Goal: Task Accomplishment & Management: Complete application form

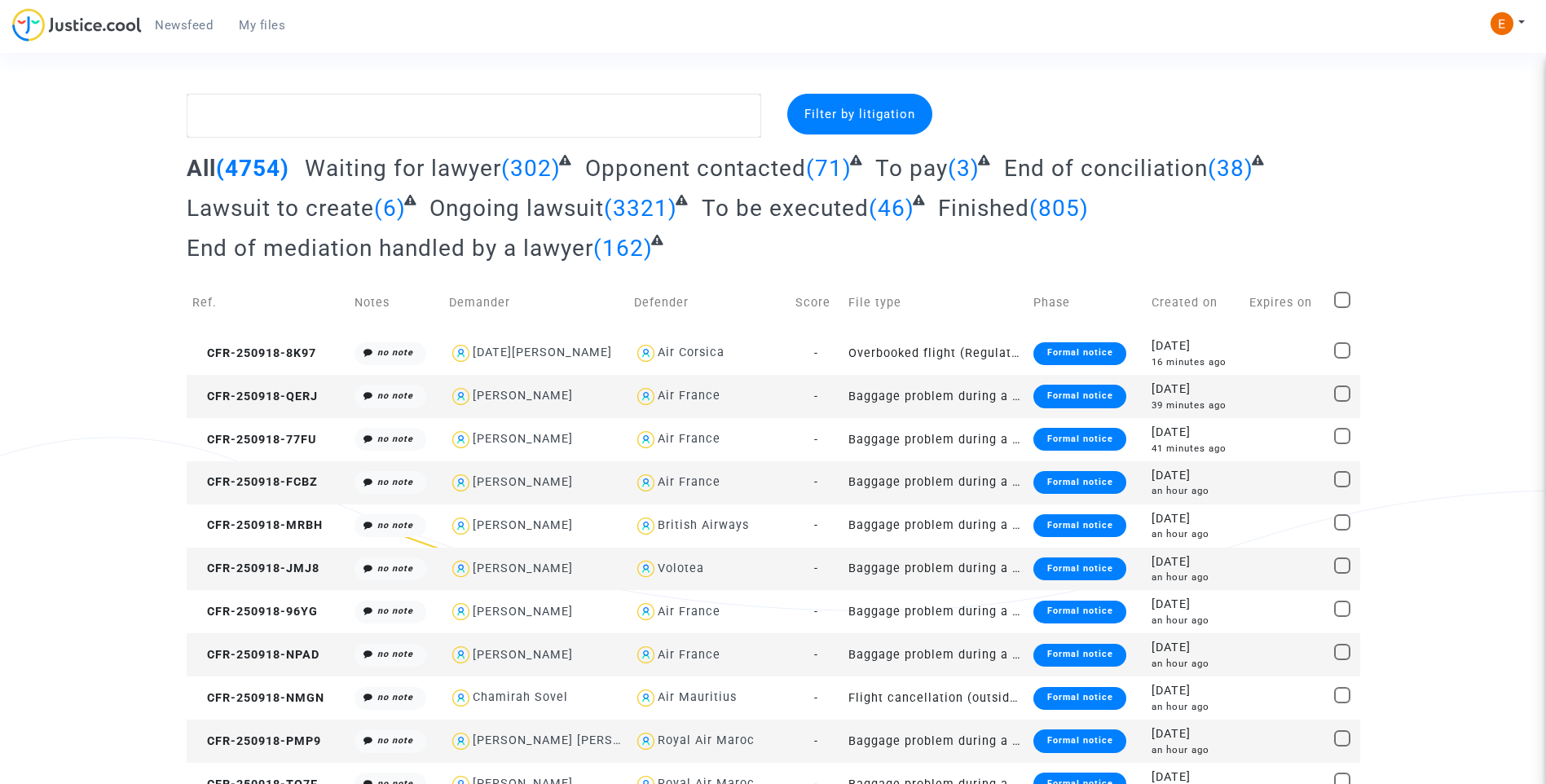
click at [271, 23] on span "My files" at bounding box center [262, 25] width 47 height 14
click at [194, 23] on span "Newsfeed" at bounding box center [184, 25] width 58 height 14
click at [266, 23] on span "My files" at bounding box center [262, 25] width 47 height 14
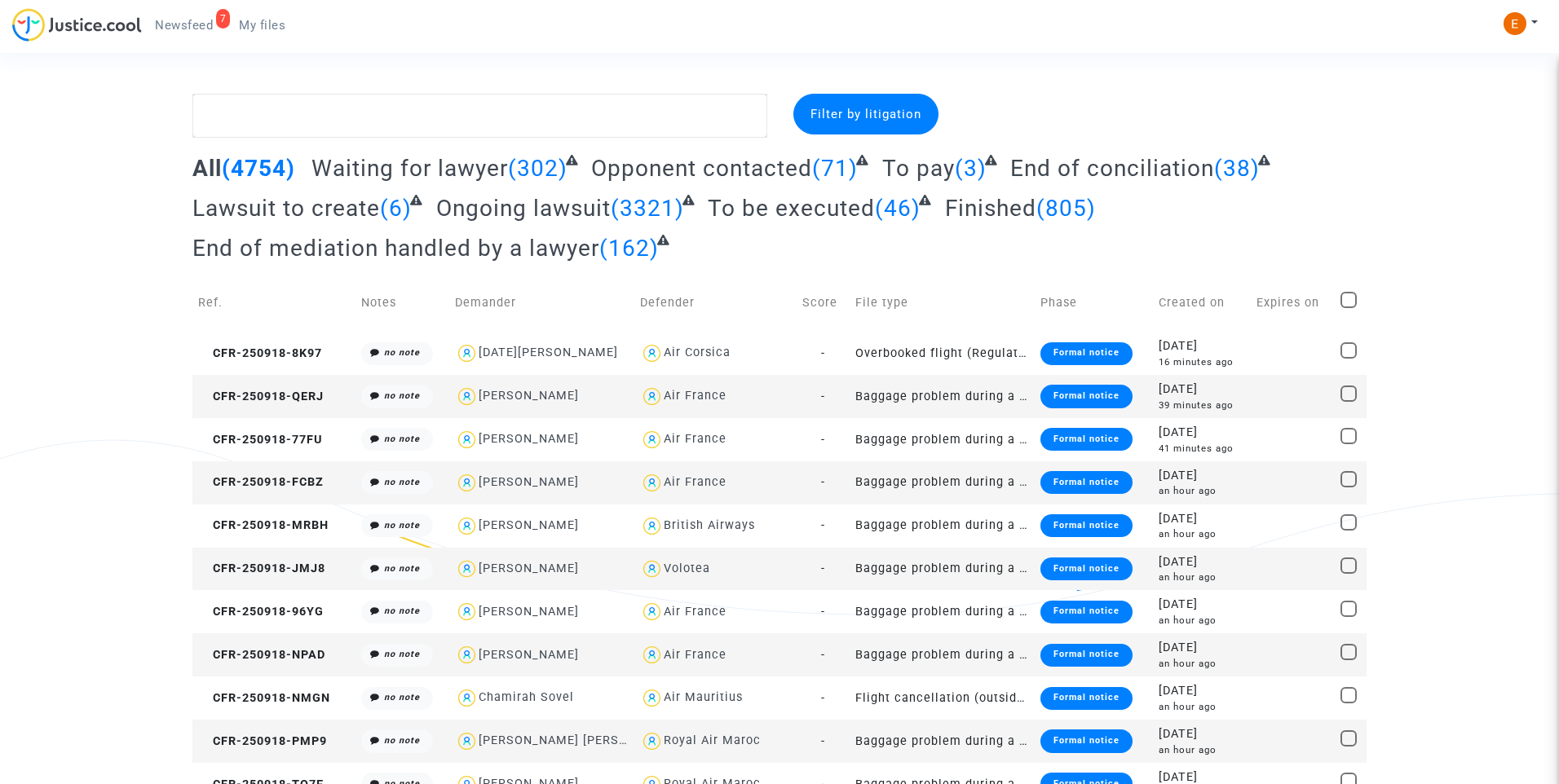
drag, startPoint x: 189, startPoint y: 23, endPoint x: 253, endPoint y: 18, distance: 64.2
click at [189, 23] on span "Newsfeed" at bounding box center [184, 25] width 58 height 14
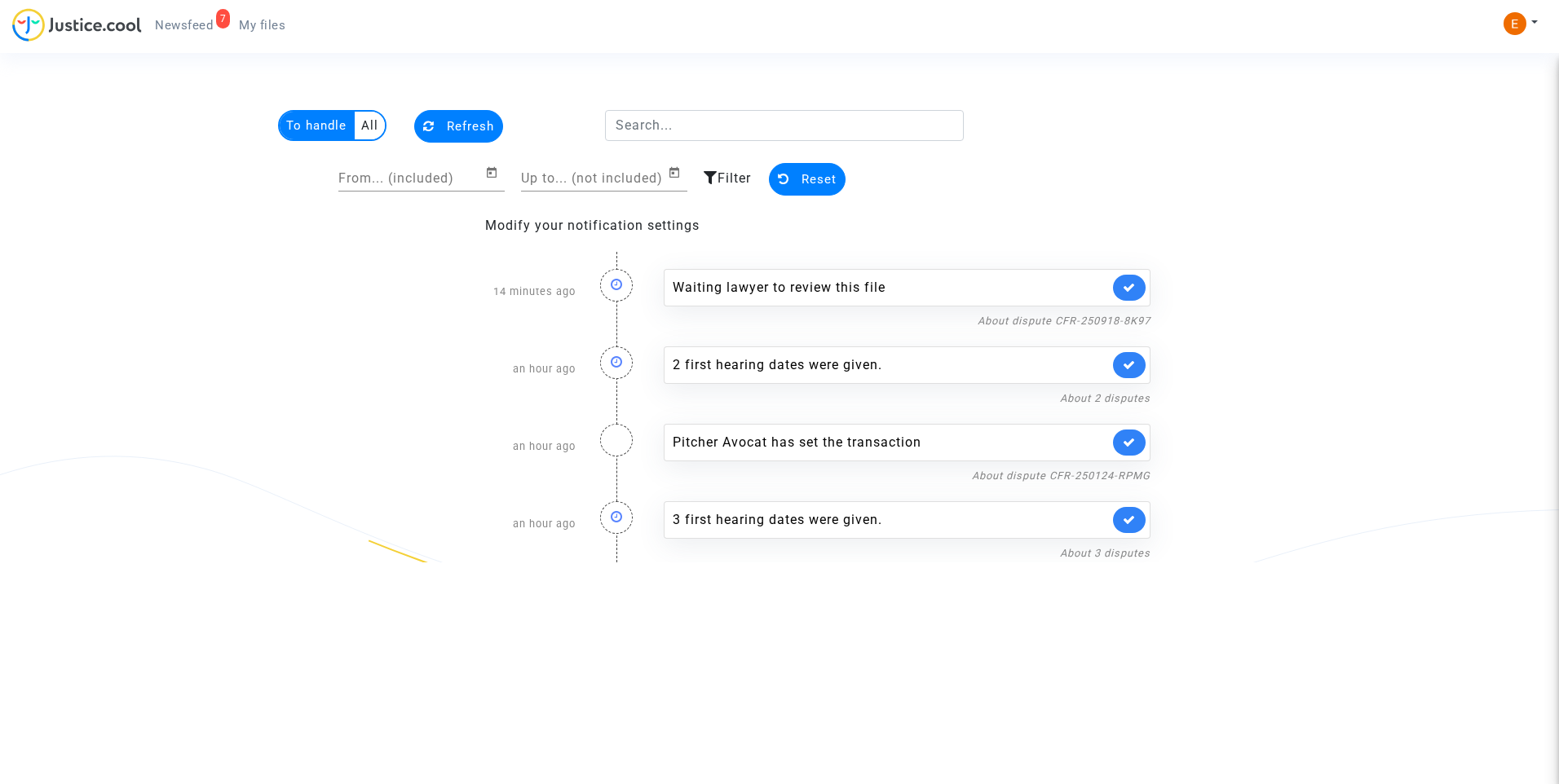
click at [1136, 279] on link at bounding box center [1128, 287] width 32 height 26
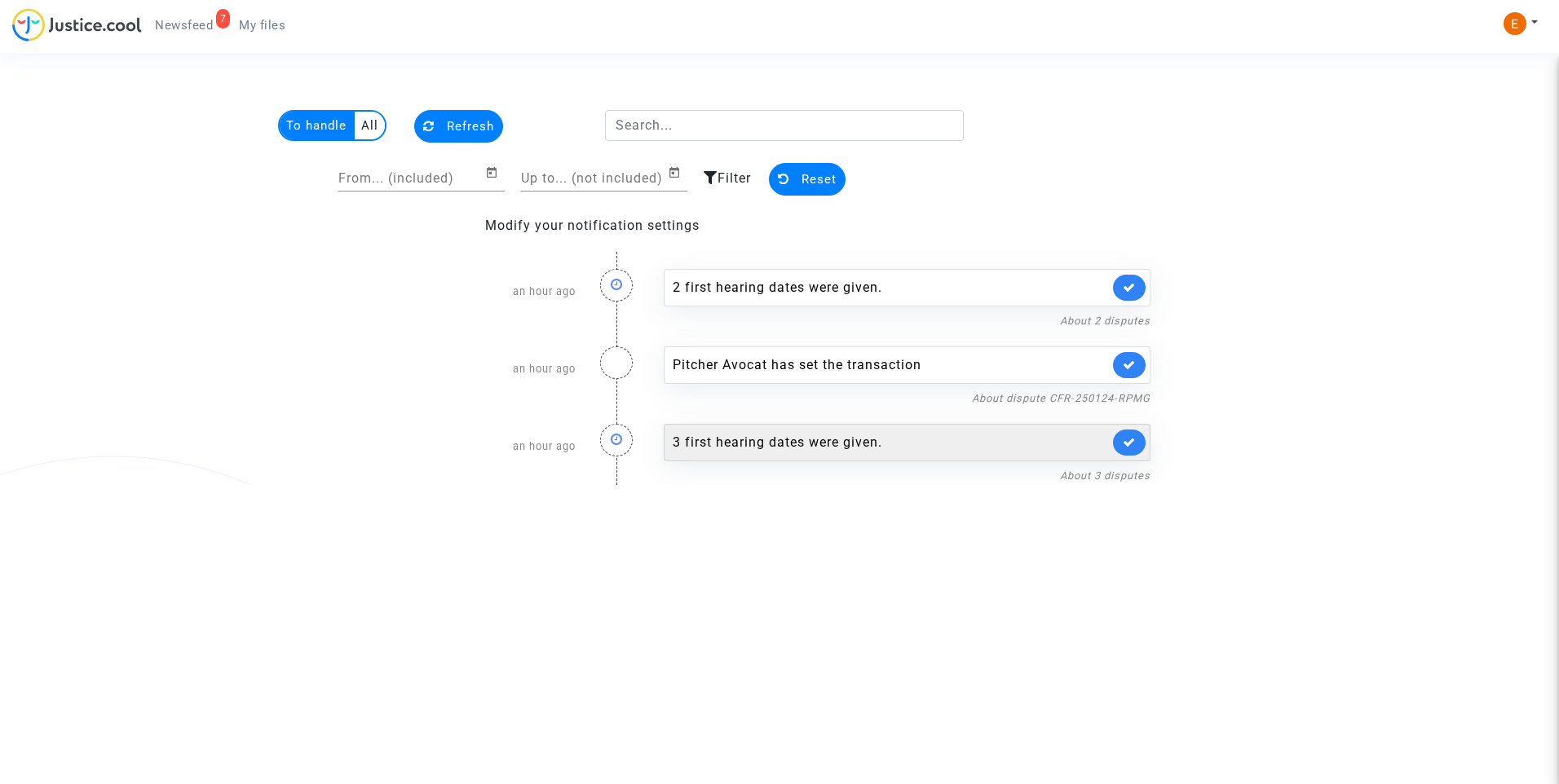
click at [751, 454] on div "3 first hearing dates were given." at bounding box center [907, 443] width 486 height 38
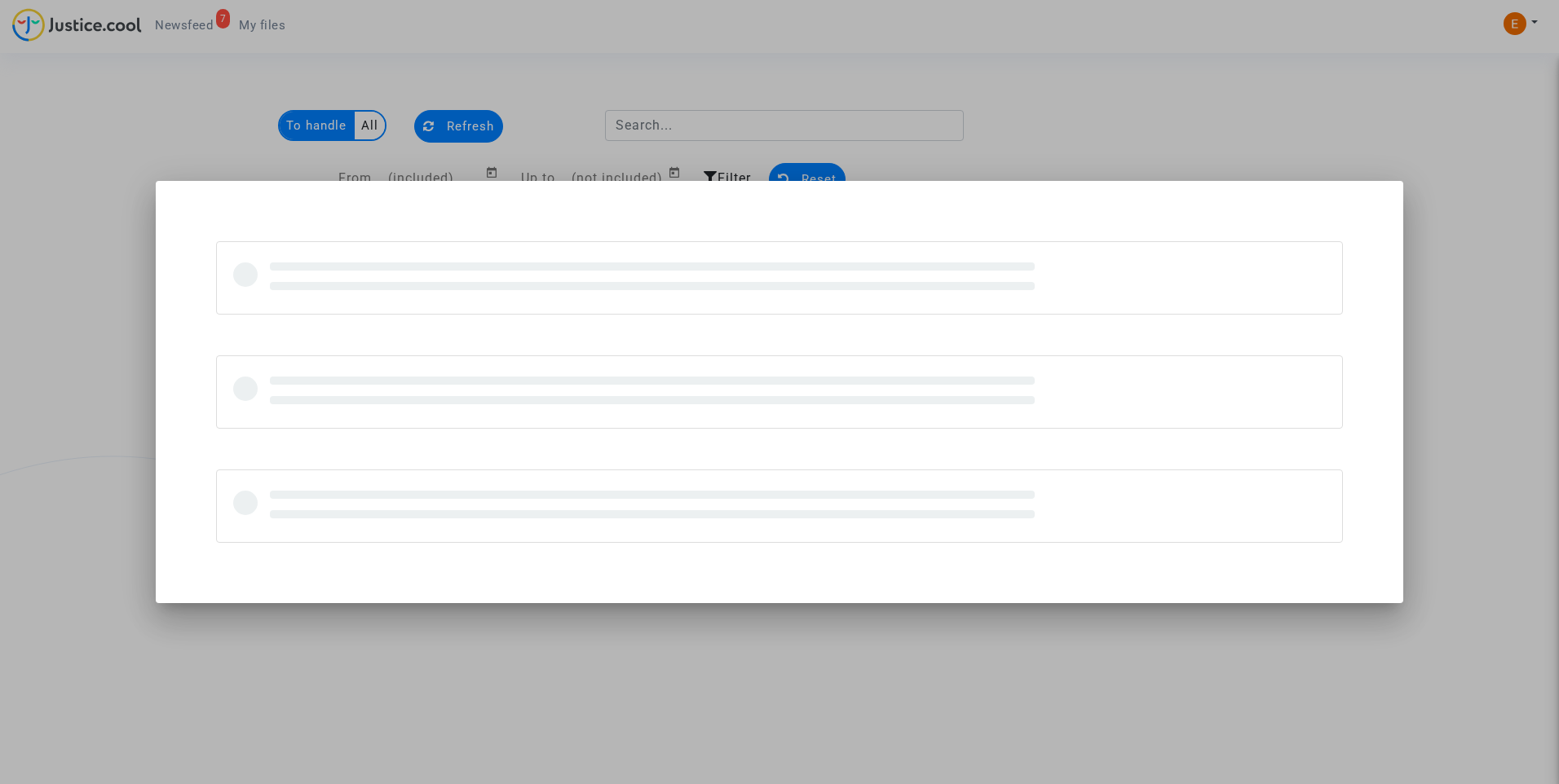
click at [1200, 68] on div at bounding box center [779, 392] width 1559 height 784
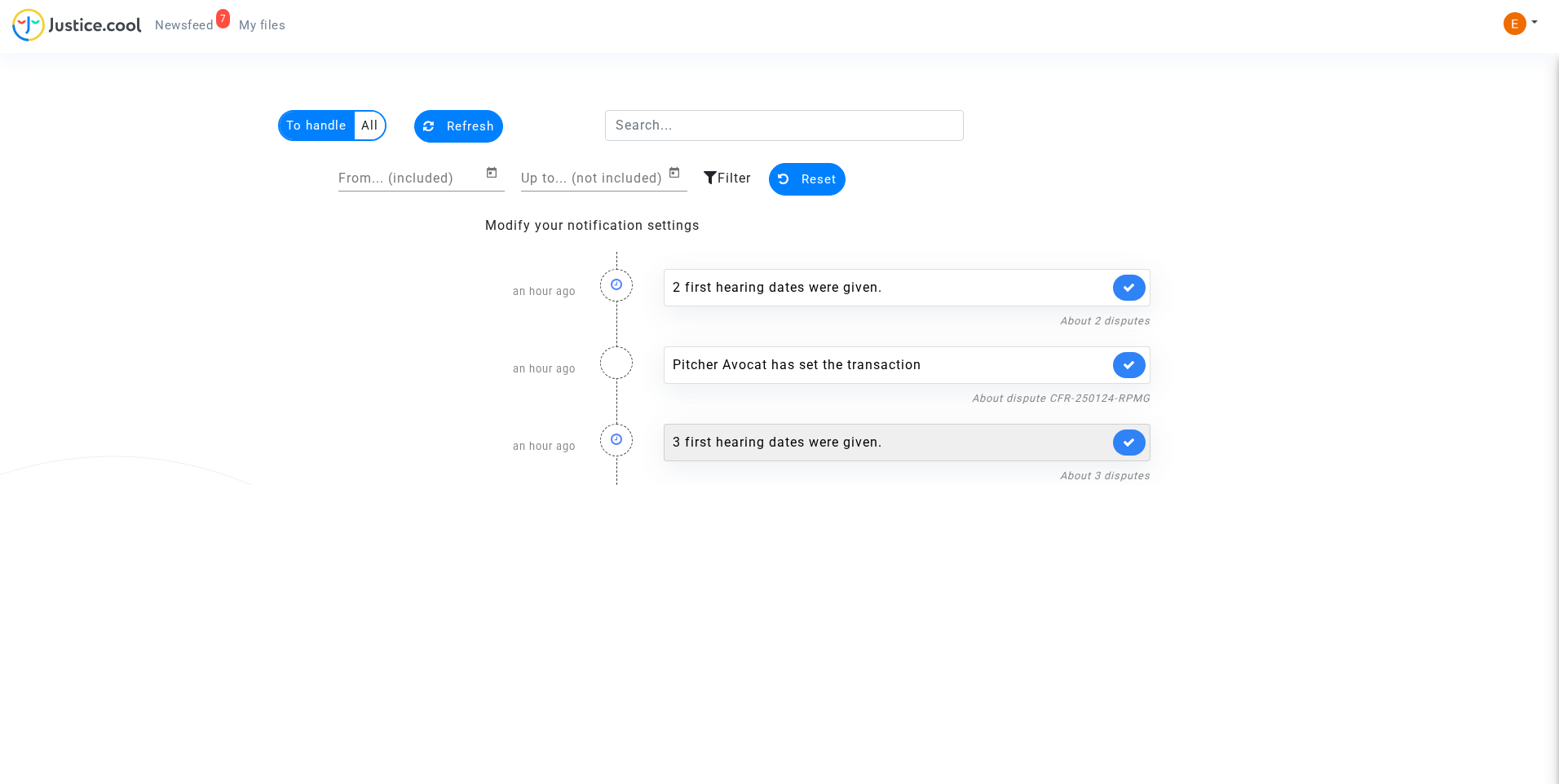
click at [755, 449] on div "3 first hearing dates were given." at bounding box center [891, 443] width 436 height 20
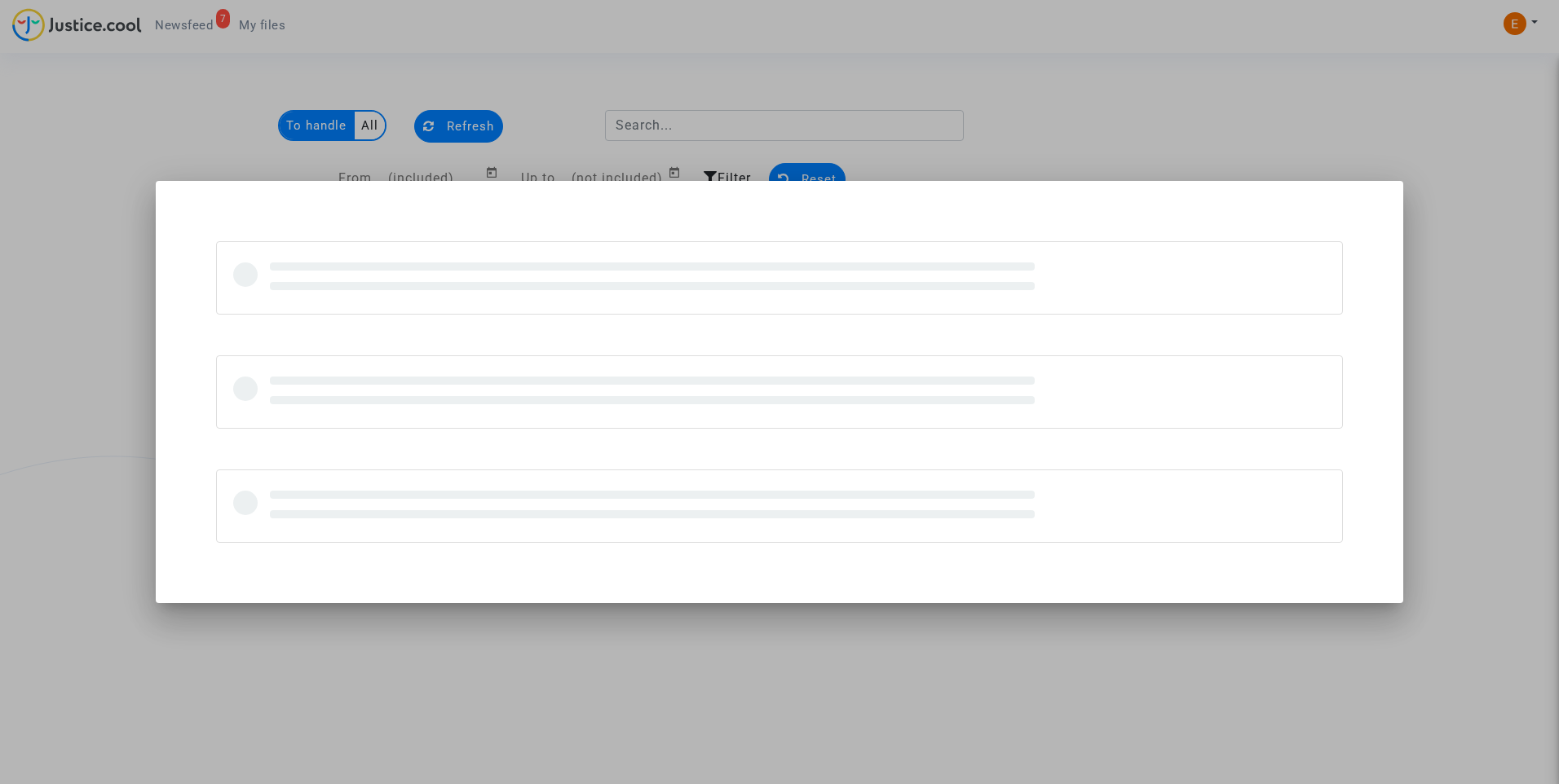
click at [1435, 294] on div at bounding box center [779, 392] width 1559 height 784
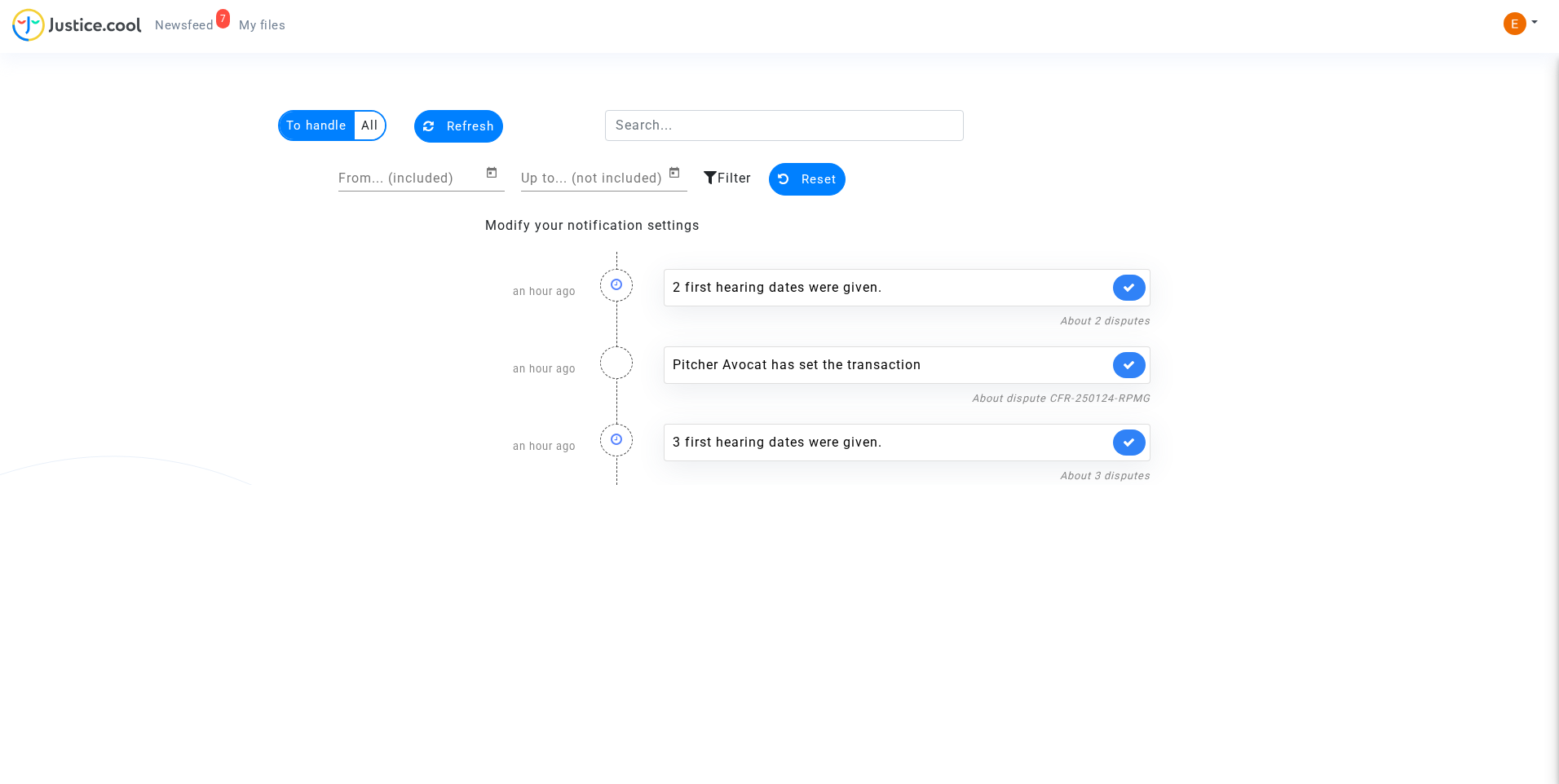
drag, startPoint x: 268, startPoint y: 35, endPoint x: 246, endPoint y: 31, distance: 22.4
click at [268, 35] on link "My files" at bounding box center [262, 24] width 73 height 24
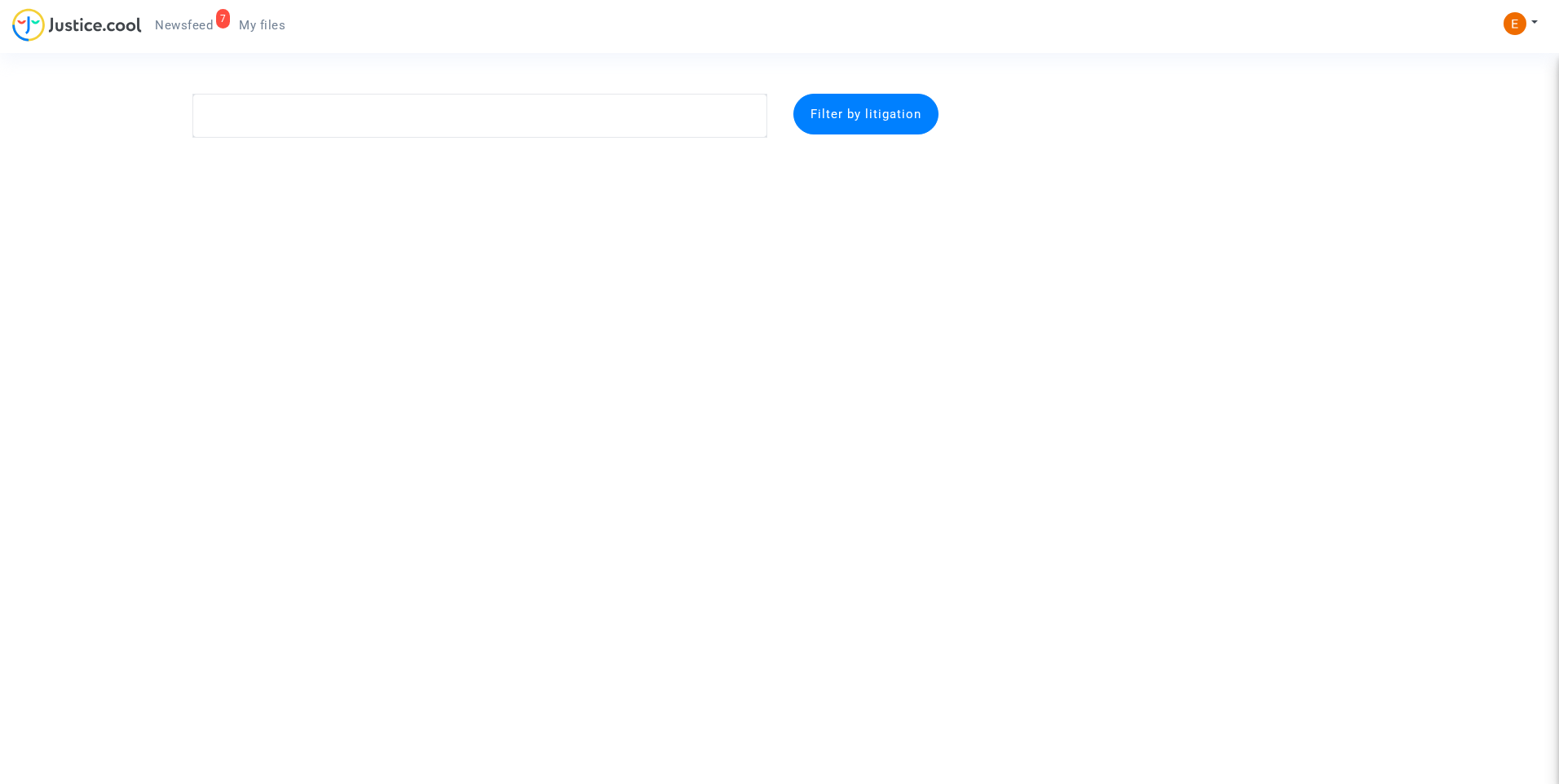
click at [185, 29] on span "Newsfeed" at bounding box center [184, 25] width 58 height 14
drag, startPoint x: 258, startPoint y: 23, endPoint x: 247, endPoint y: 22, distance: 11.0
click at [258, 23] on span "My files" at bounding box center [262, 25] width 47 height 14
click at [177, 30] on span "Newsfeed" at bounding box center [184, 25] width 58 height 14
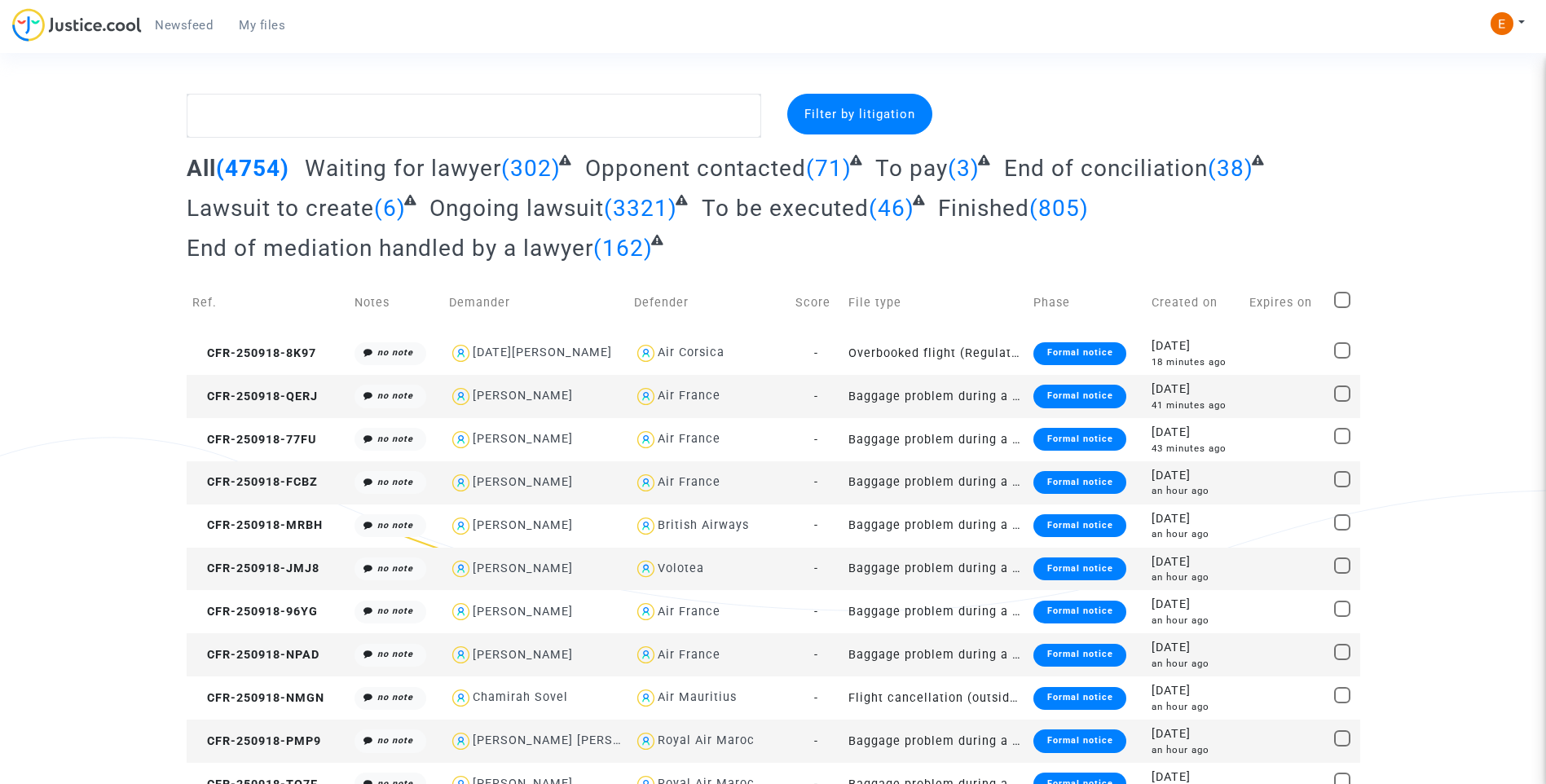
drag, startPoint x: 196, startPoint y: 26, endPoint x: 542, endPoint y: 48, distance: 346.7
click at [196, 26] on span "Newsfeed" at bounding box center [184, 25] width 58 height 14
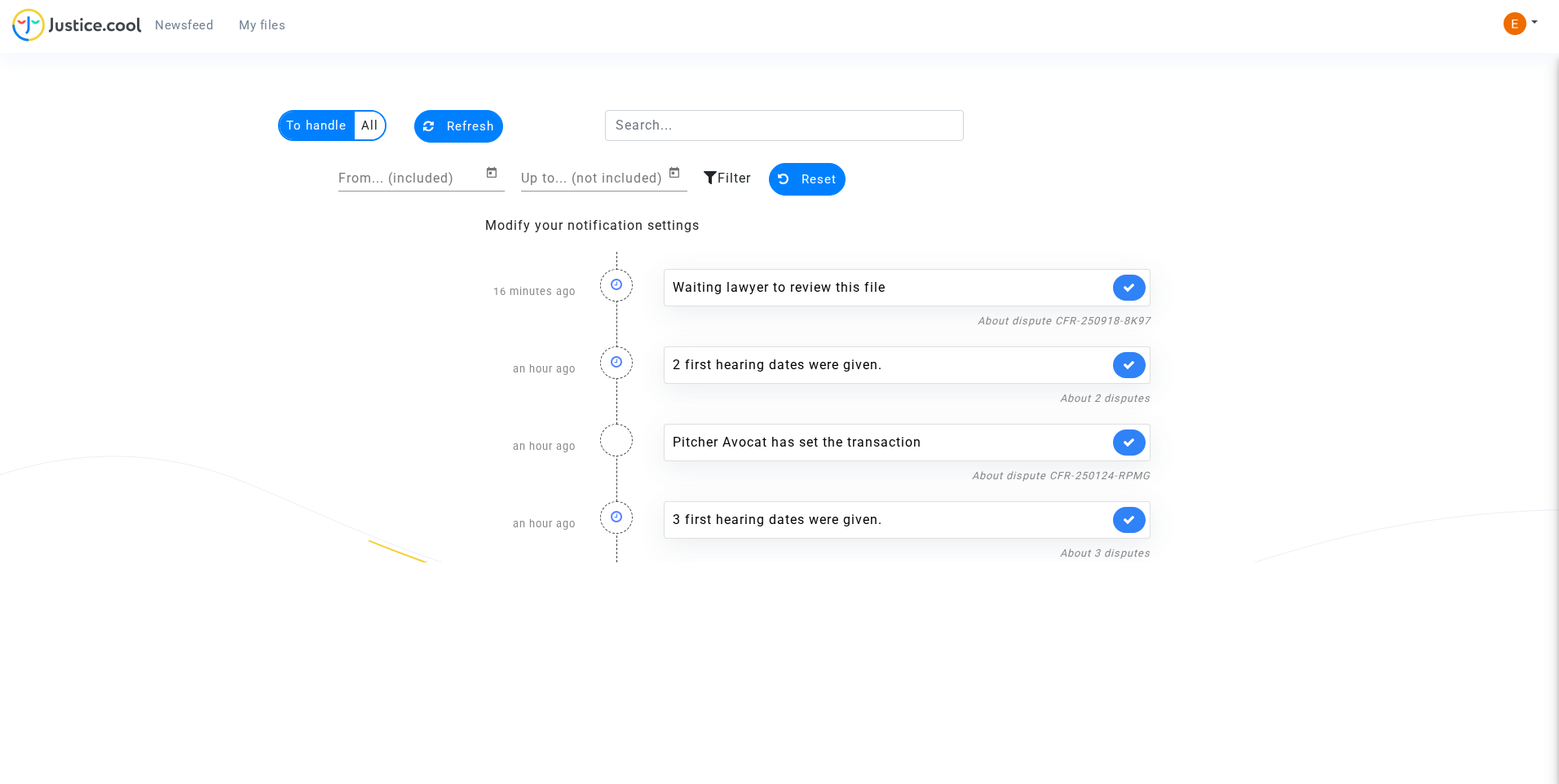
click at [1138, 285] on link at bounding box center [1128, 287] width 32 height 26
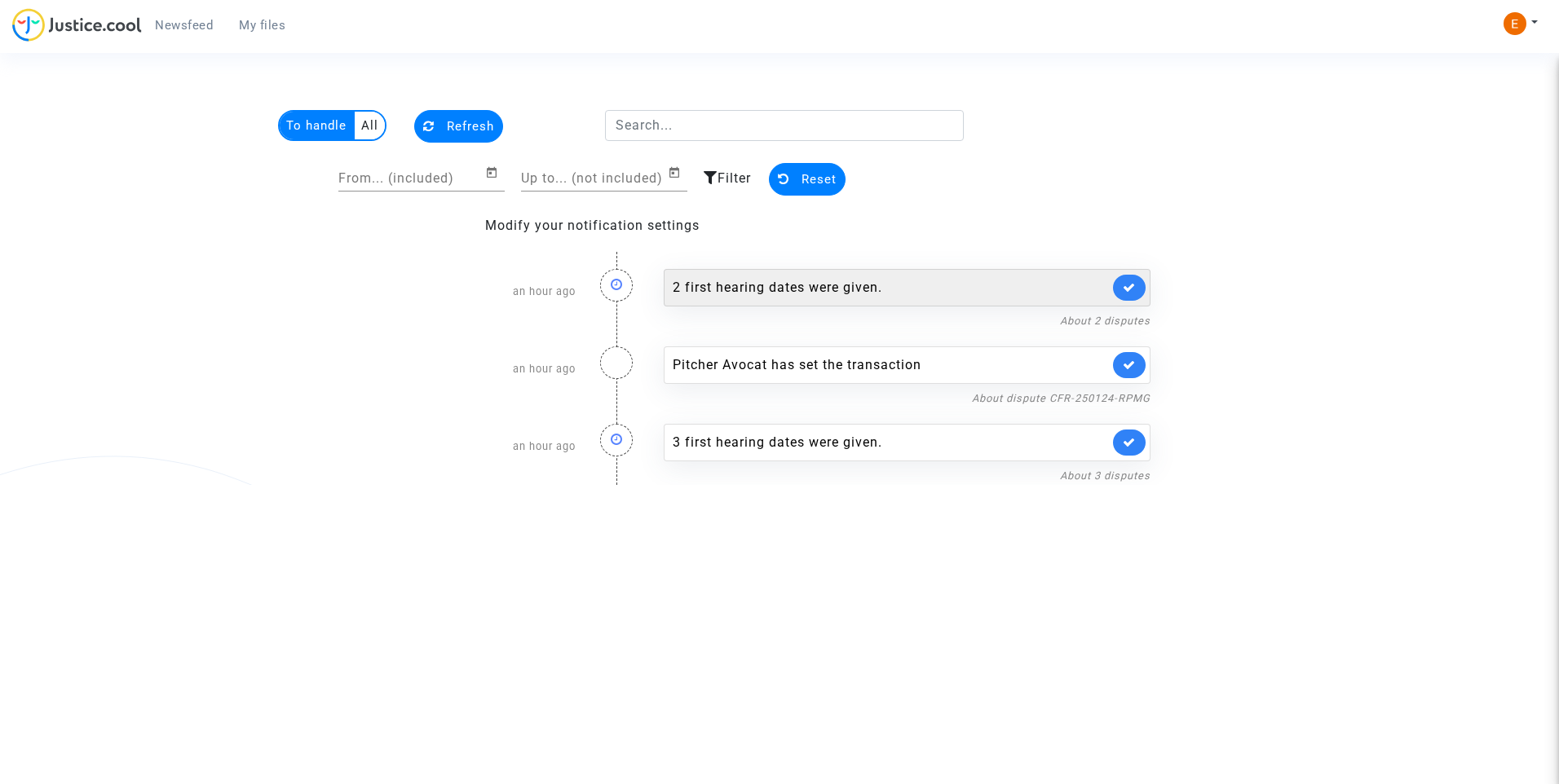
click at [777, 279] on div "2 first hearing dates were given." at bounding box center [891, 288] width 436 height 20
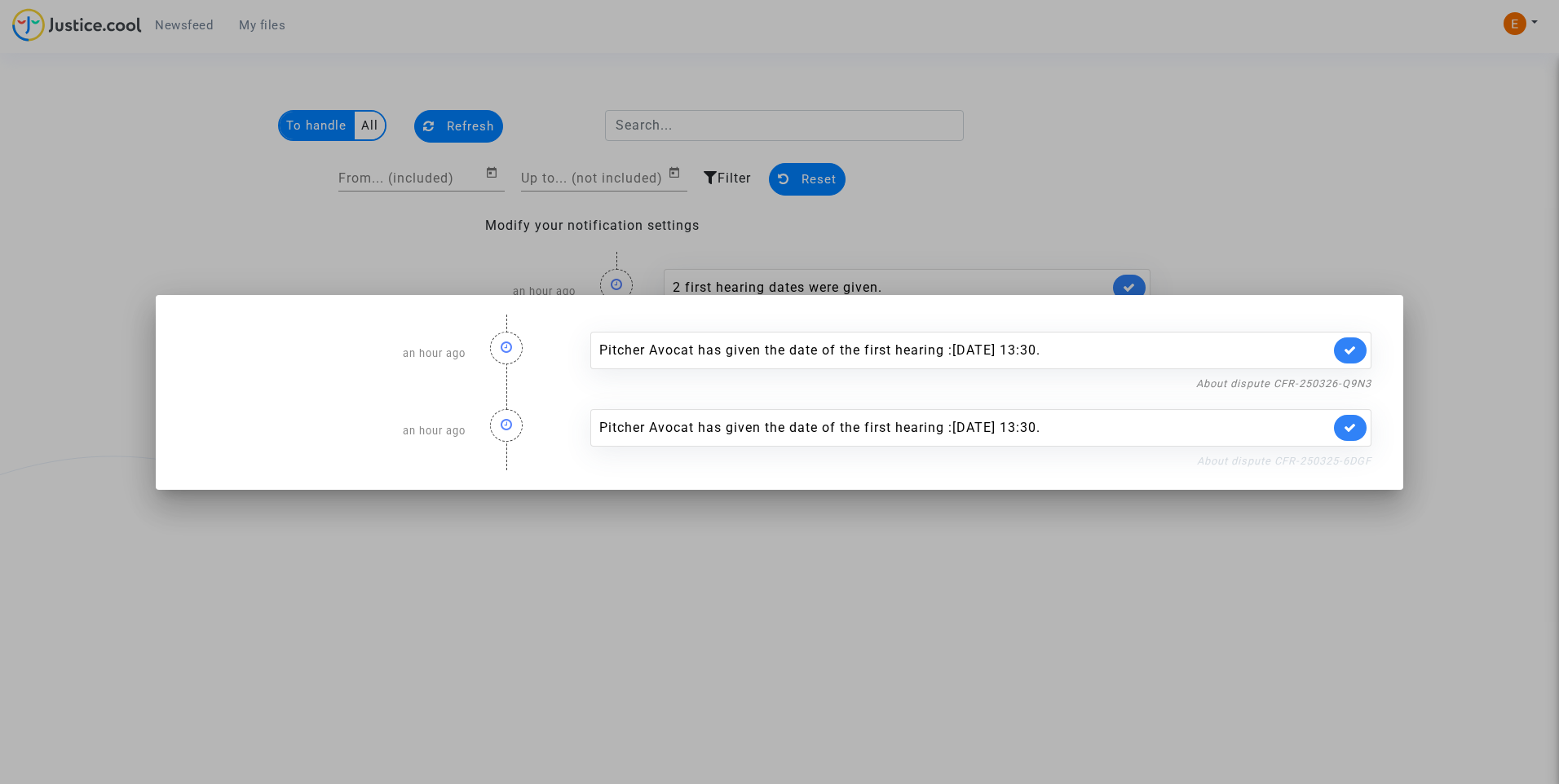
click at [1298, 461] on link "About dispute CFR-250325-6DGF" at bounding box center [1284, 461] width 175 height 13
click at [1359, 425] on link at bounding box center [1350, 428] width 32 height 26
click at [1353, 382] on link "About dispute CFR-250326-Q9N3" at bounding box center [1283, 383] width 176 height 13
click at [1353, 353] on icon at bounding box center [1350, 350] width 13 height 13
drag, startPoint x: 1325, startPoint y: 235, endPoint x: 1032, endPoint y: 194, distance: 295.9
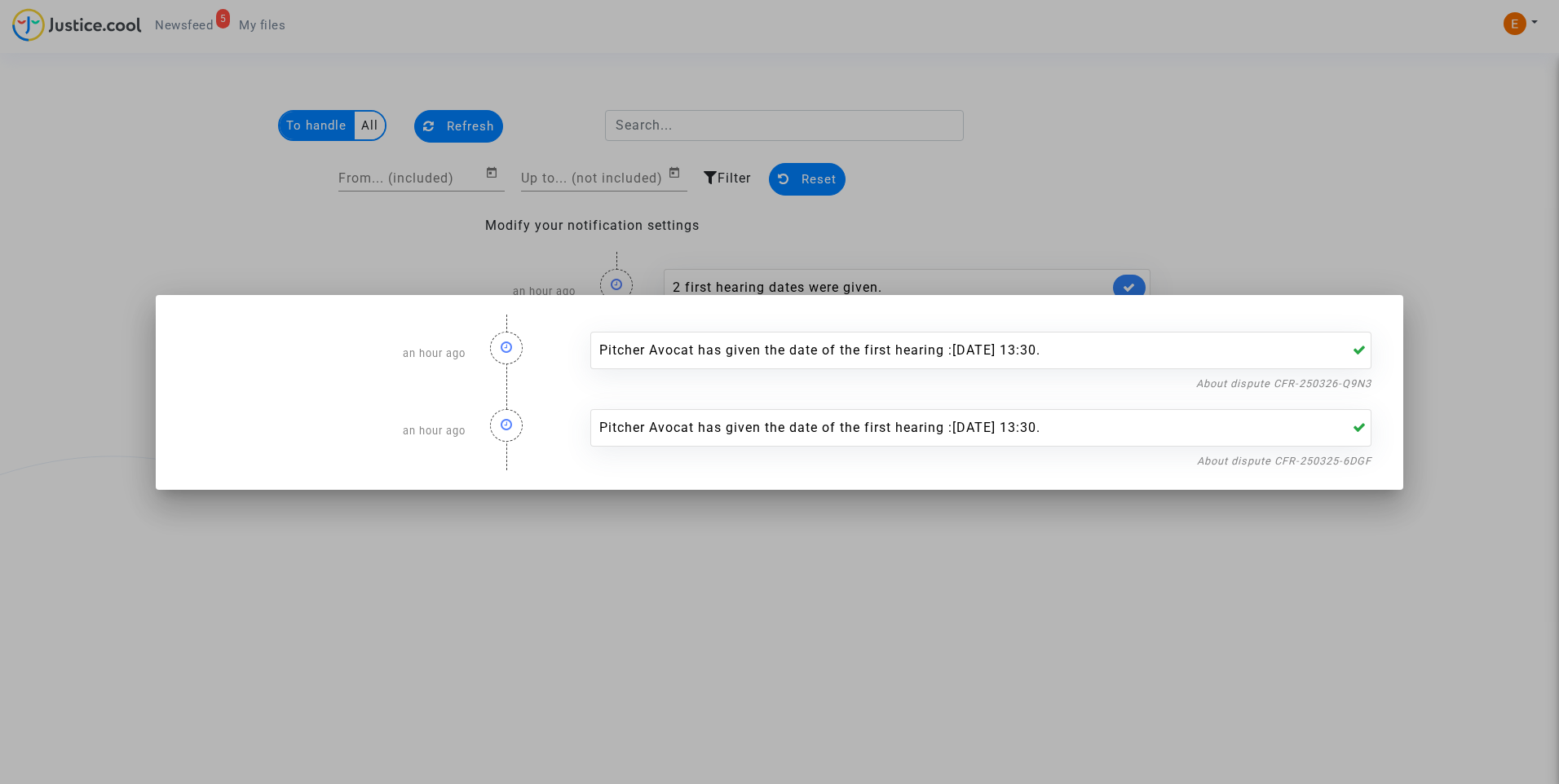
click at [1325, 233] on div at bounding box center [779, 392] width 1559 height 784
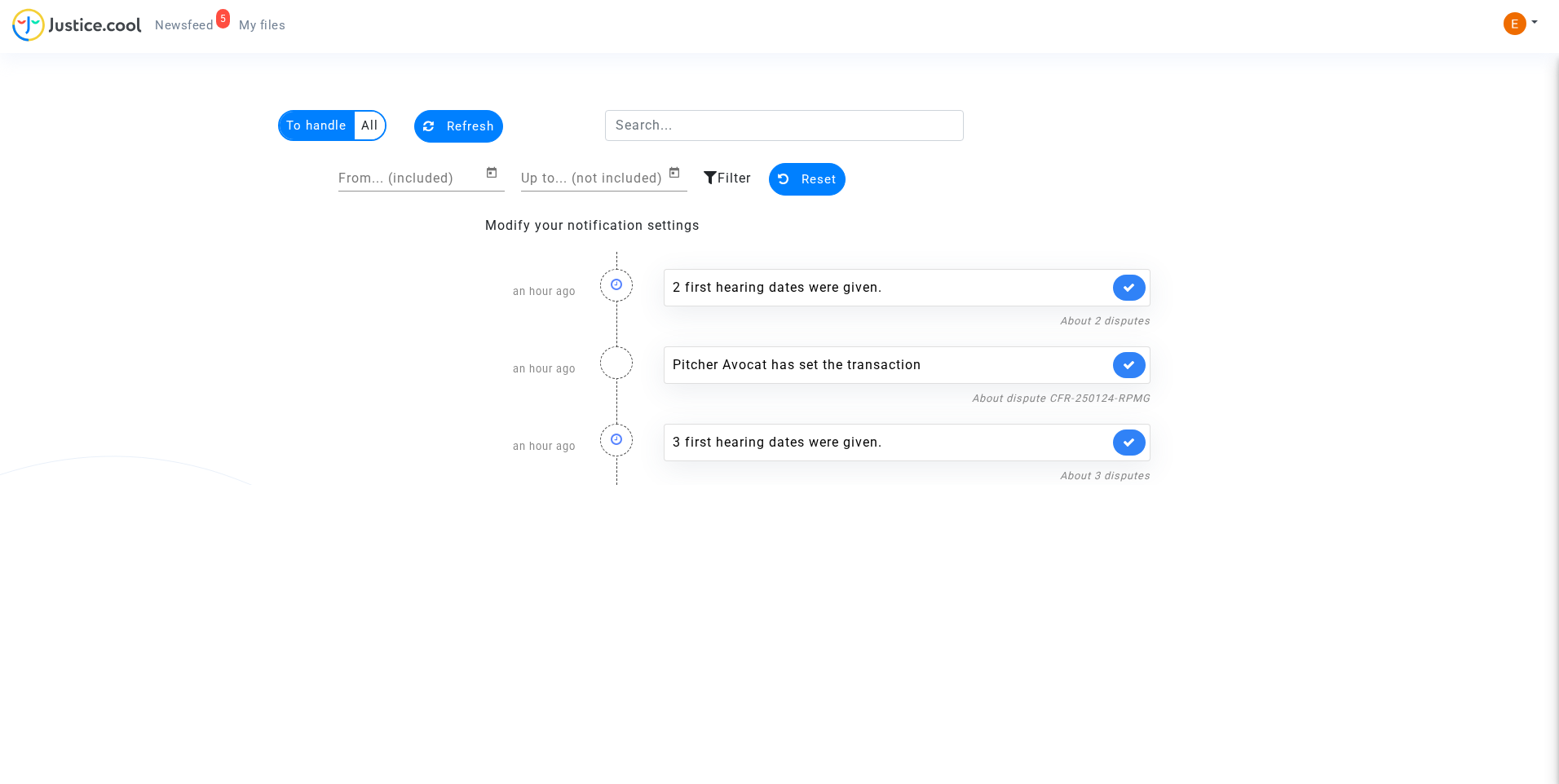
drag, startPoint x: 256, startPoint y: 26, endPoint x: 197, endPoint y: 25, distance: 59.0
click at [256, 26] on span "My files" at bounding box center [262, 25] width 47 height 14
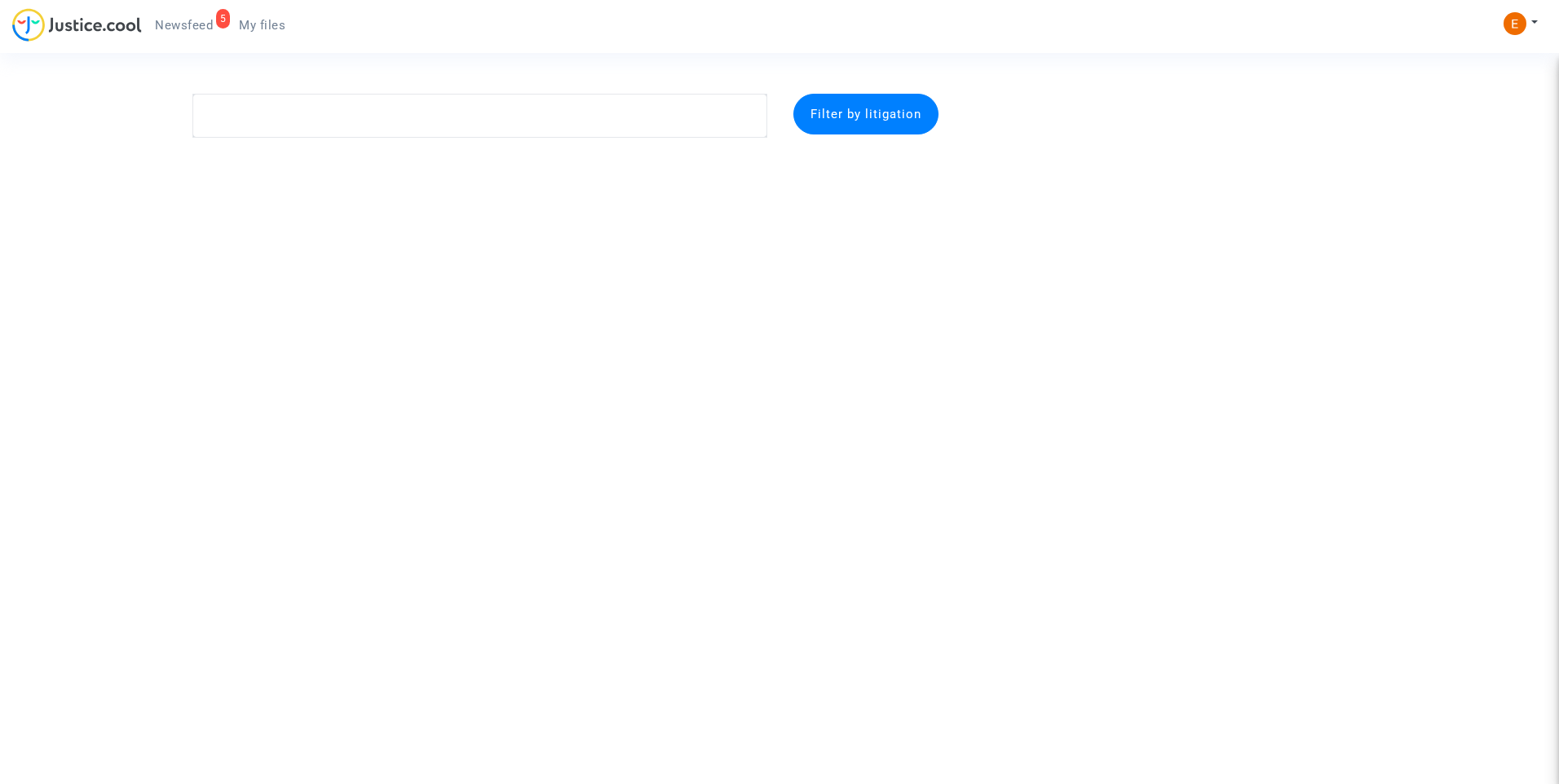
click at [197, 23] on span "Newsfeed" at bounding box center [184, 25] width 58 height 14
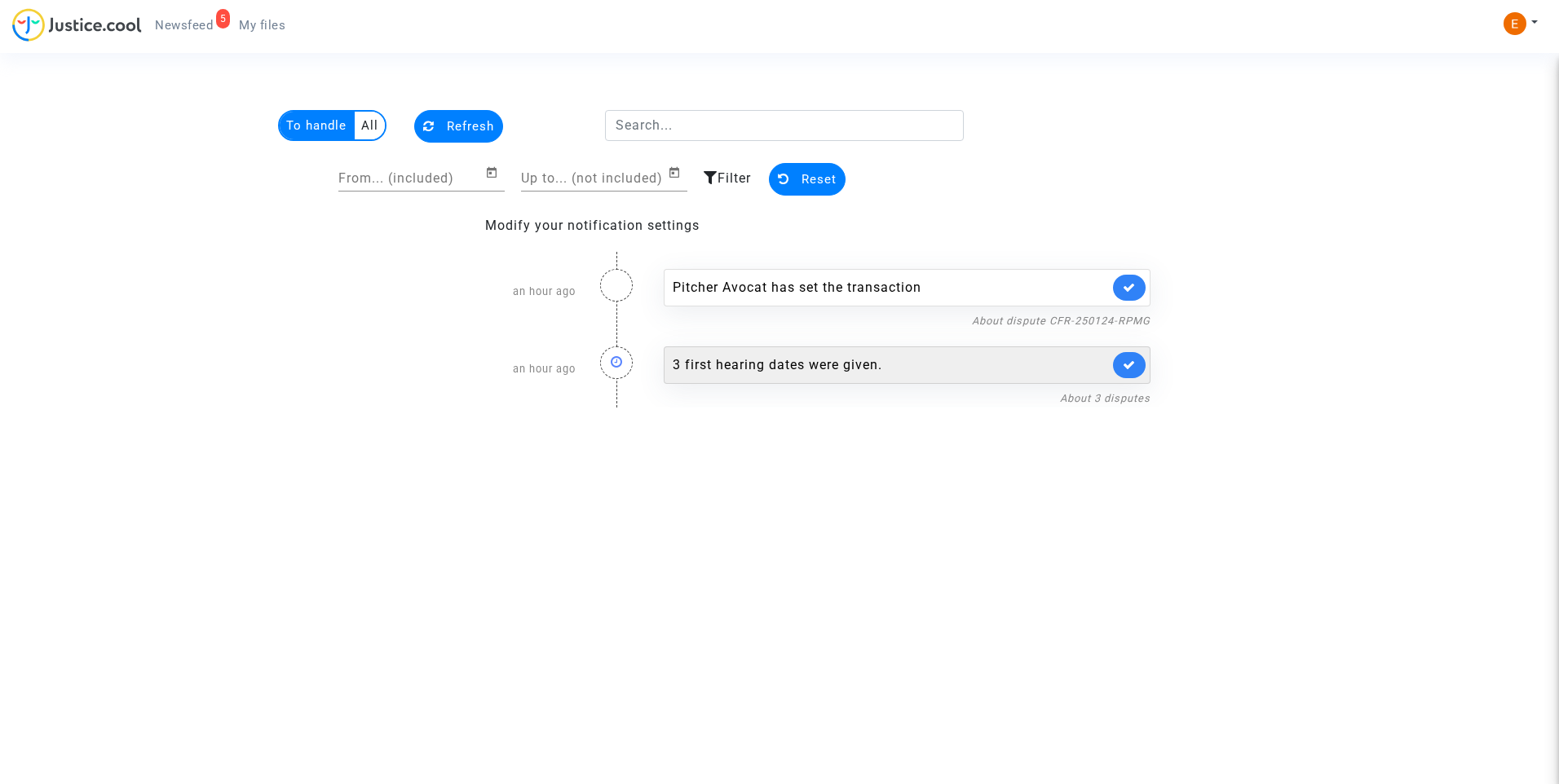
click at [837, 363] on div "3 first hearing dates were given." at bounding box center [891, 365] width 436 height 20
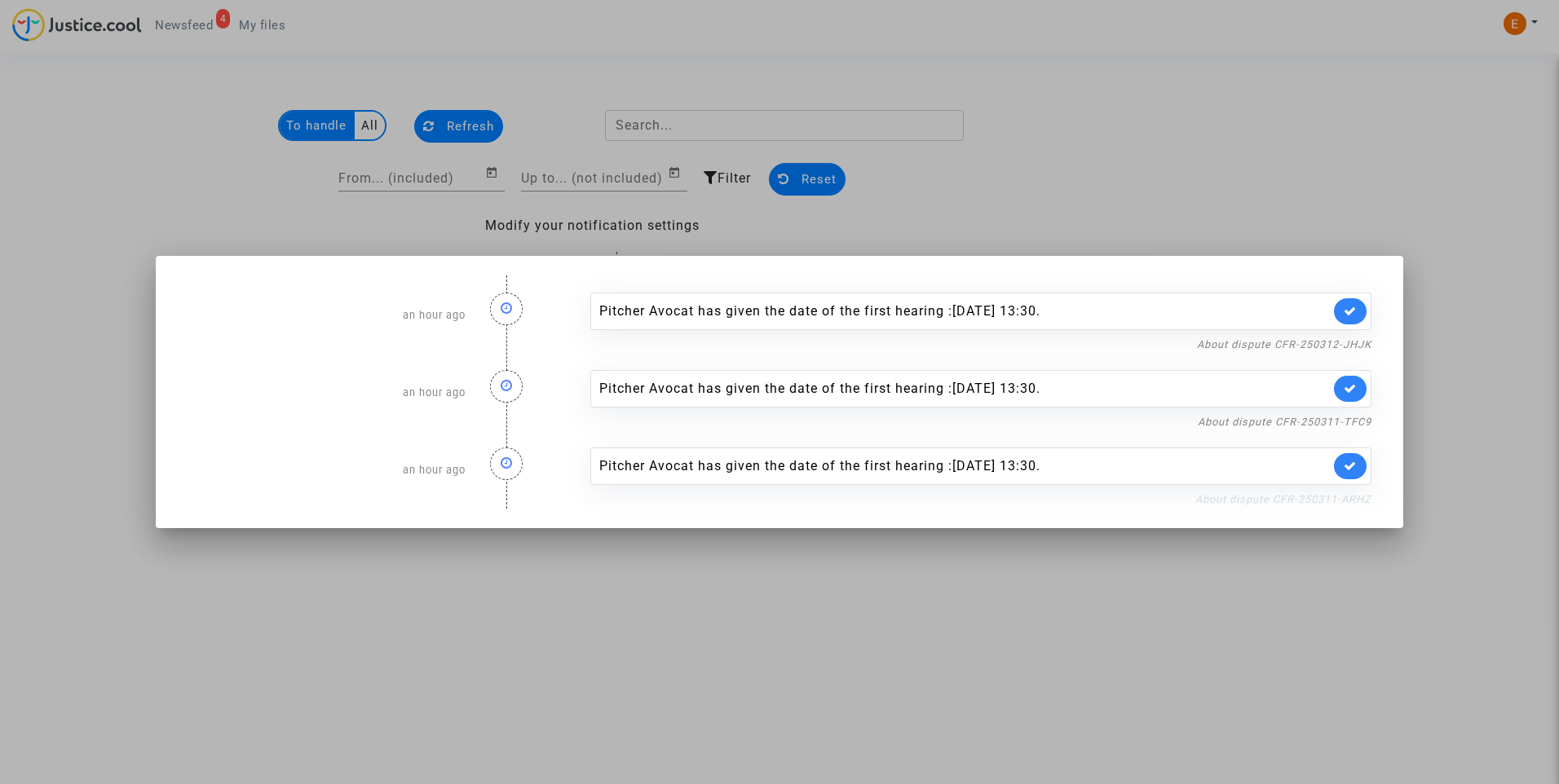
click at [1264, 500] on link "About dispute CFR-250311-ARHZ" at bounding box center [1283, 500] width 176 height 13
click at [1358, 466] on link at bounding box center [1350, 465] width 32 height 26
click at [1352, 416] on link "About dispute CFR-250311-TFC9" at bounding box center [1284, 422] width 174 height 13
click at [1355, 383] on icon at bounding box center [1350, 388] width 13 height 13
click at [1355, 347] on link "About dispute CFR-250312-JHJK" at bounding box center [1284, 345] width 175 height 13
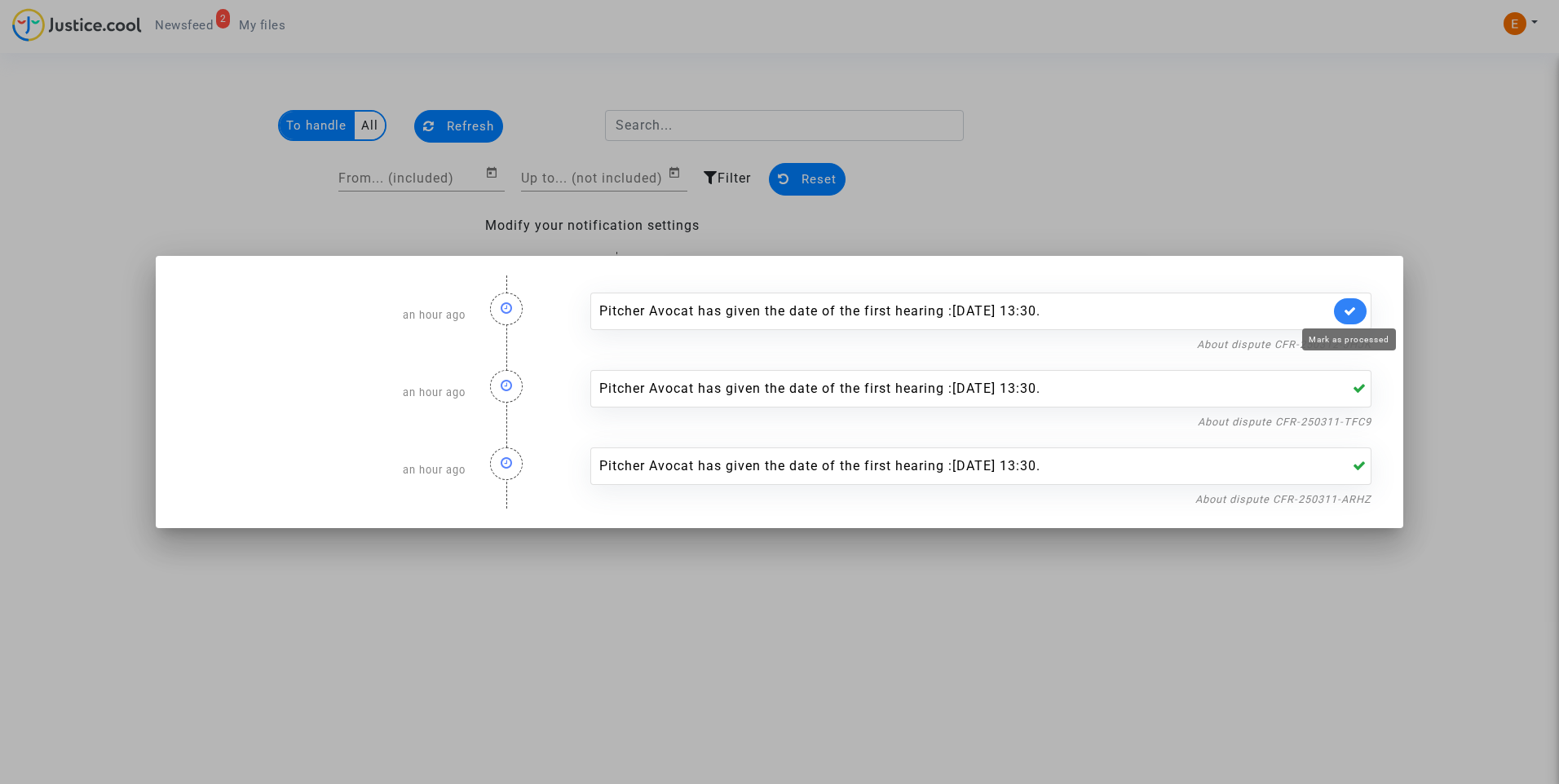
click at [1344, 313] on icon at bounding box center [1350, 311] width 13 height 13
click at [1337, 197] on div at bounding box center [779, 392] width 1559 height 784
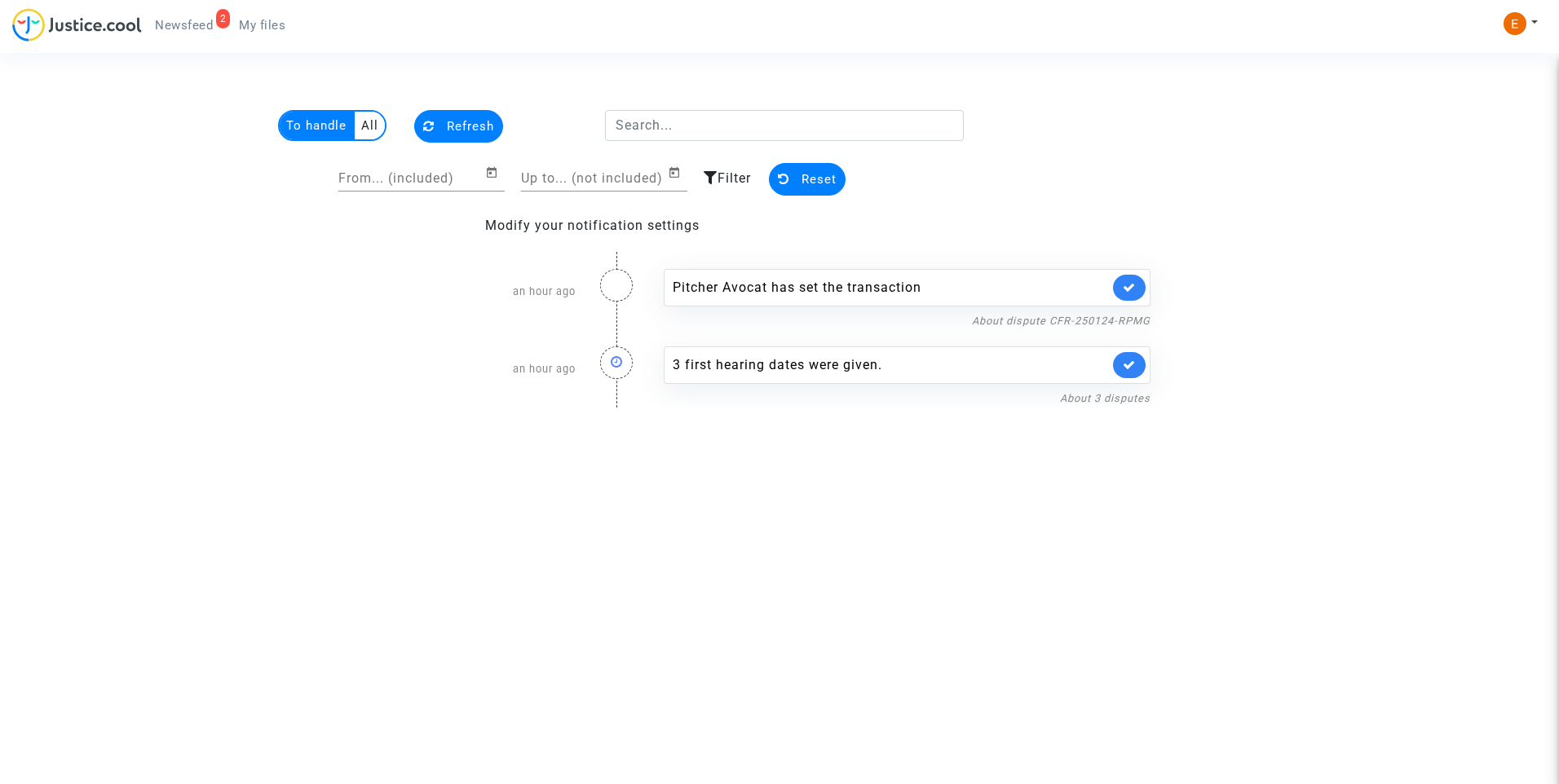
drag, startPoint x: 258, startPoint y: 19, endPoint x: 228, endPoint y: 19, distance: 30.0
click at [258, 19] on span "My files" at bounding box center [262, 25] width 47 height 14
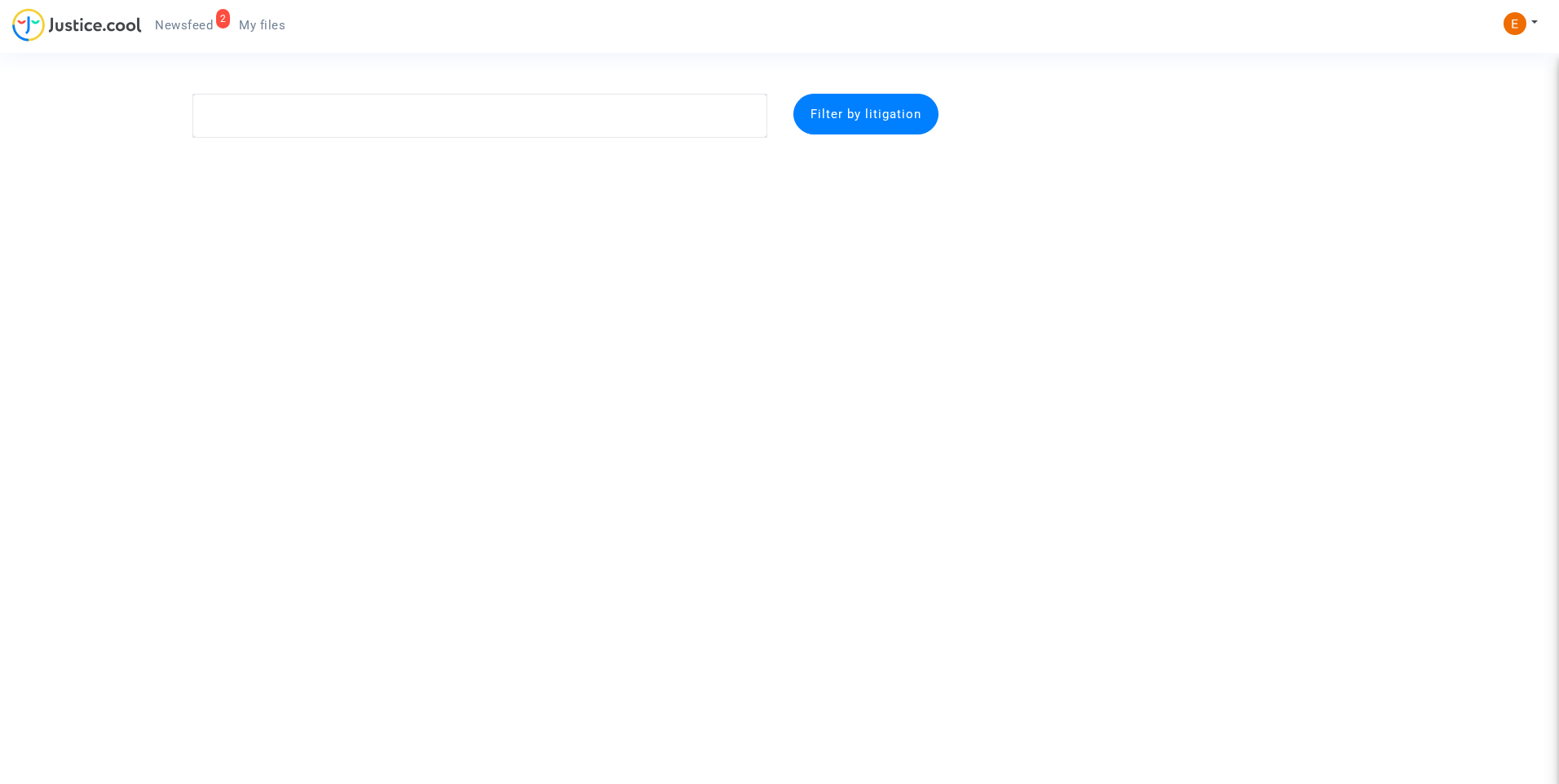
click at [202, 19] on span "Newsfeed" at bounding box center [184, 25] width 58 height 14
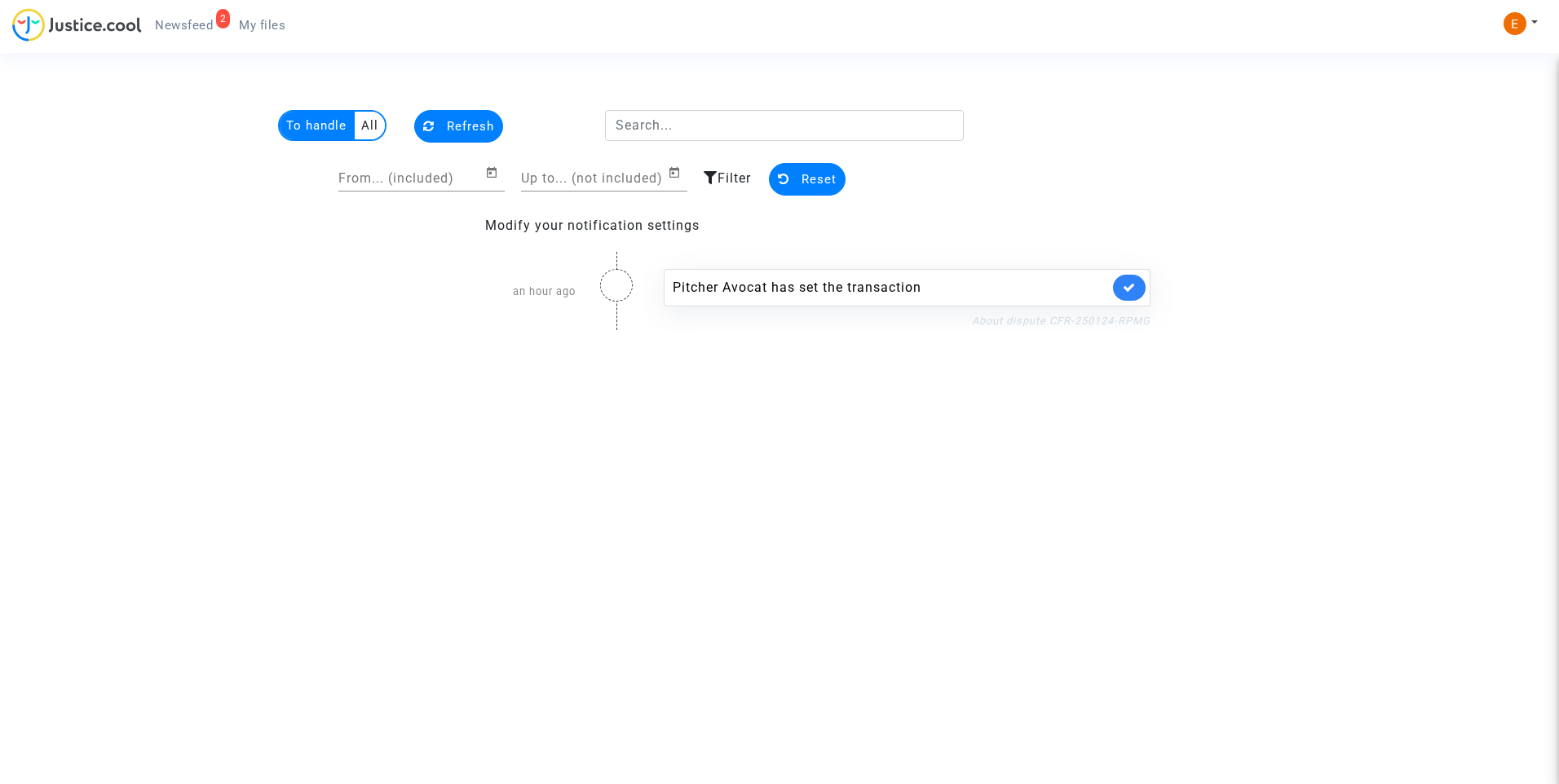
click at [1026, 323] on link "About dispute CFR-250124-RPMG" at bounding box center [1061, 320] width 178 height 13
click at [1136, 293] on link at bounding box center [1128, 287] width 32 height 26
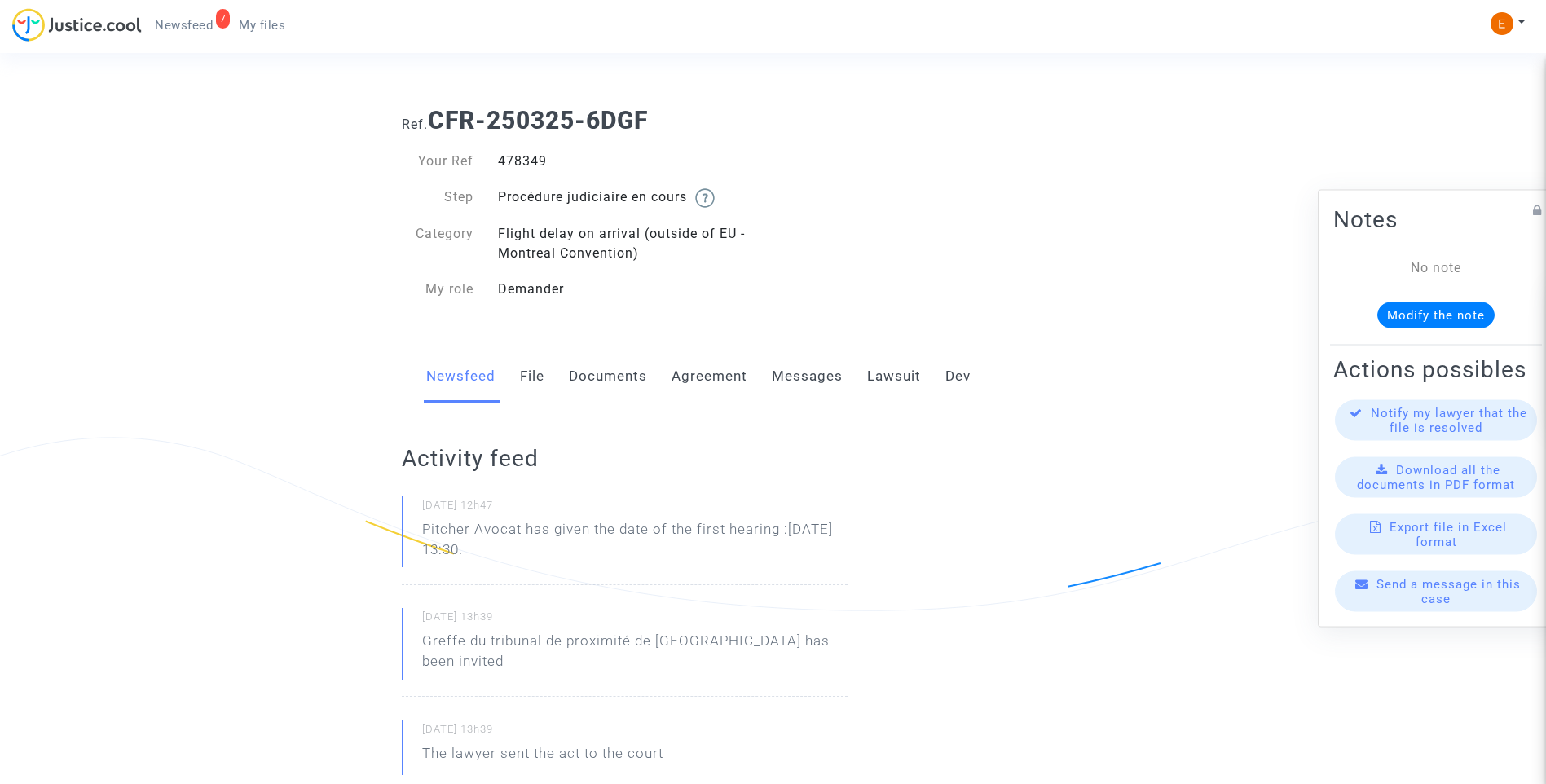
click at [518, 161] on div "478349" at bounding box center [628, 161] width 287 height 20
drag, startPoint x: 0, startPoint y: 0, endPoint x: 518, endPoint y: 161, distance: 542.4
click at [518, 161] on div "478349" at bounding box center [628, 161] width 287 height 20
copy div "478349"
drag, startPoint x: 571, startPoint y: 562, endPoint x: 528, endPoint y: 536, distance: 50.2
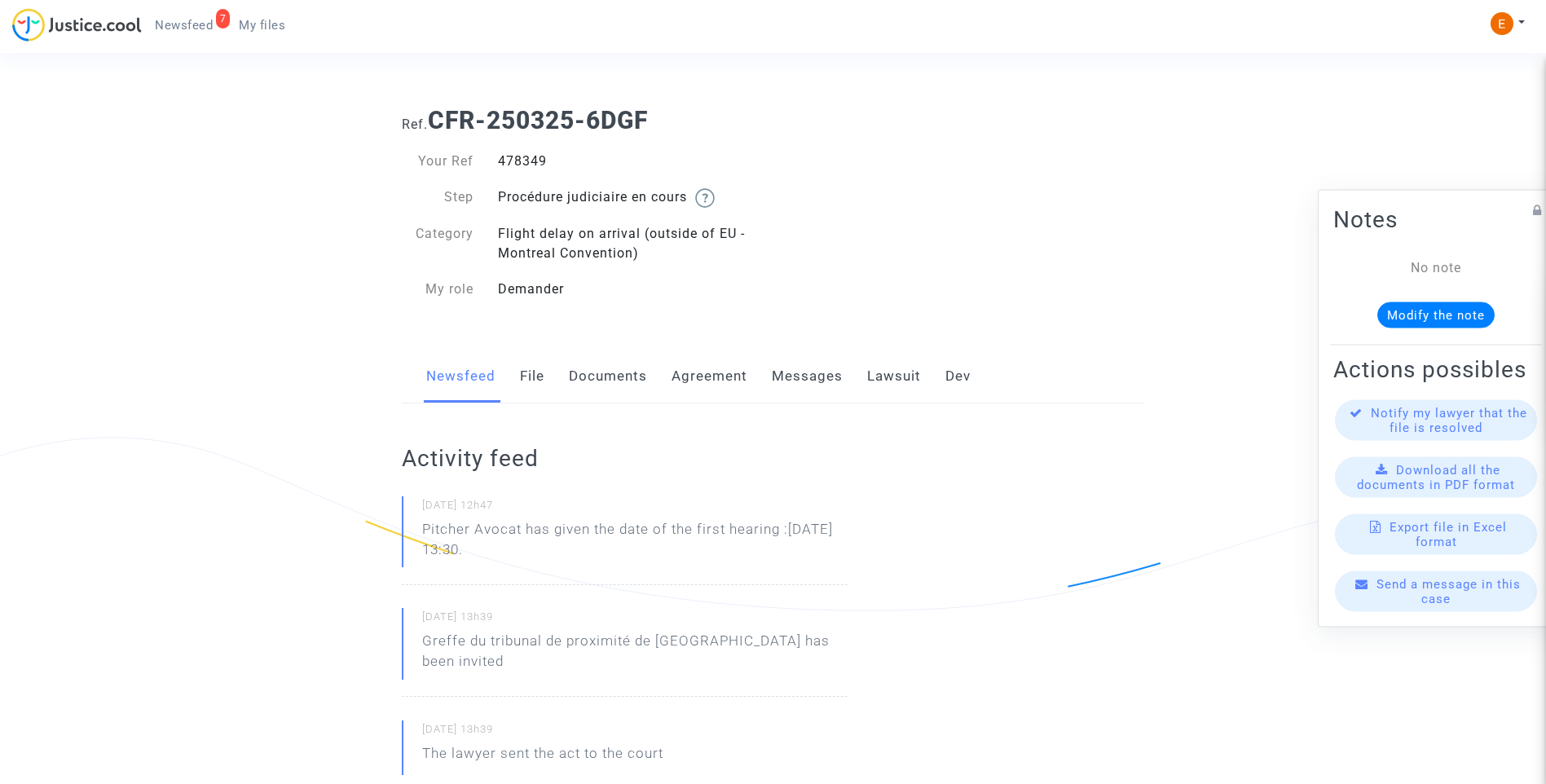
click at [528, 536] on p "Pitcher Avocat has given the date of the first hearing :[DATE] 13:30." at bounding box center [635, 544] width 425 height 49
copy p "has given the date of the first hearing :[DATE] 13:30."
click at [518, 166] on div "481734" at bounding box center [628, 161] width 287 height 20
copy div "481734"
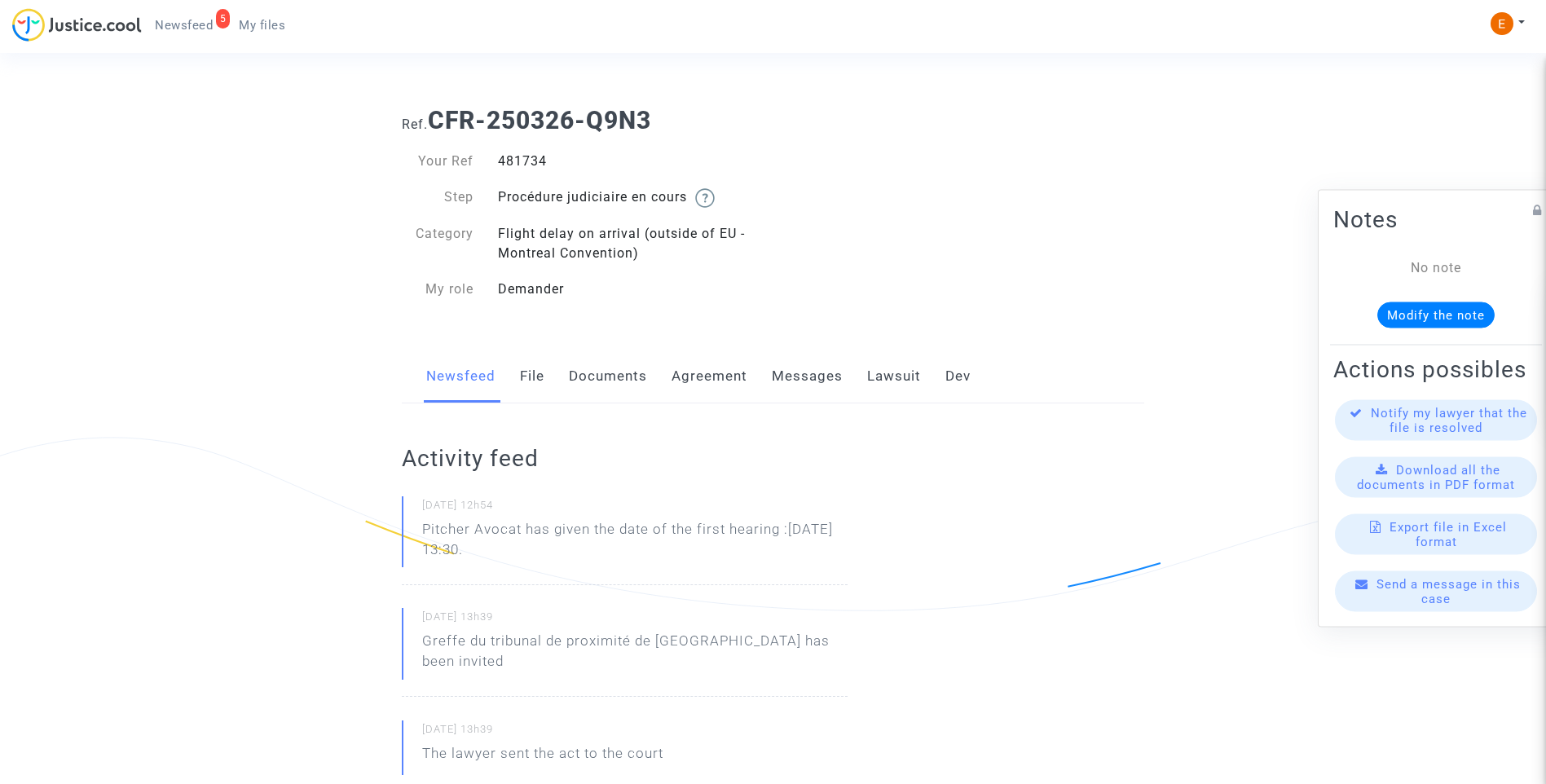
drag, startPoint x: 536, startPoint y: 552, endPoint x: 528, endPoint y: 536, distance: 17.9
click at [528, 536] on p "Pitcher Avocat has given the date of the first hearing :[DATE] 13:30." at bounding box center [635, 544] width 425 height 49
copy p "has given the date of the first hearing :[DATE] 13:30."
click at [518, 167] on div "487128" at bounding box center [628, 161] width 287 height 20
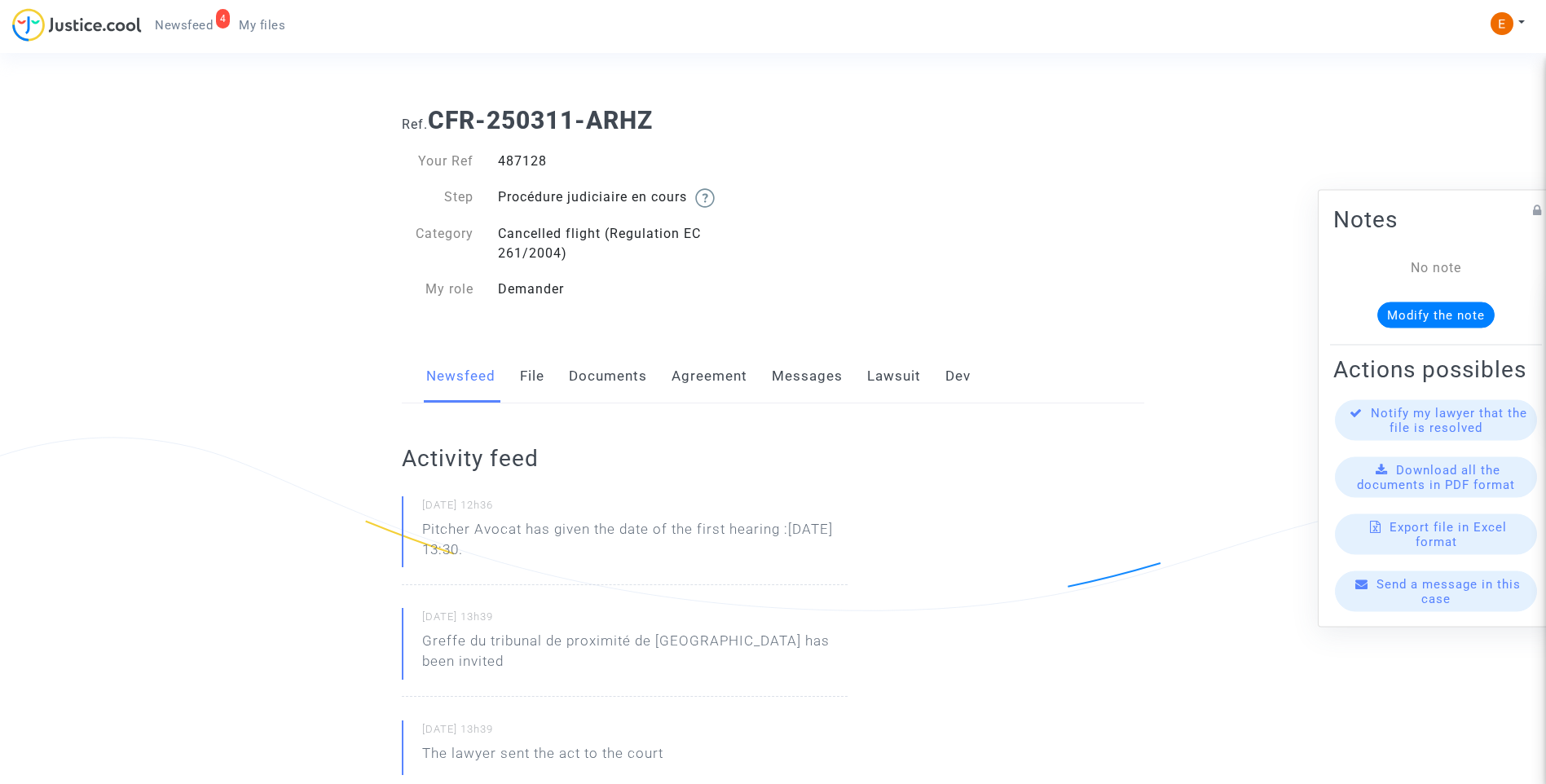
copy div "487128"
drag, startPoint x: 547, startPoint y: 554, endPoint x: 528, endPoint y: 529, distance: 31.4
click at [528, 529] on p "Pitcher Avocat has given the date of the first hearing :[DATE] 13:30." at bounding box center [635, 544] width 425 height 49
copy p "has given the date of the first hearing :[DATE] 13:30."
click at [520, 163] on div "453291" at bounding box center [628, 161] width 287 height 20
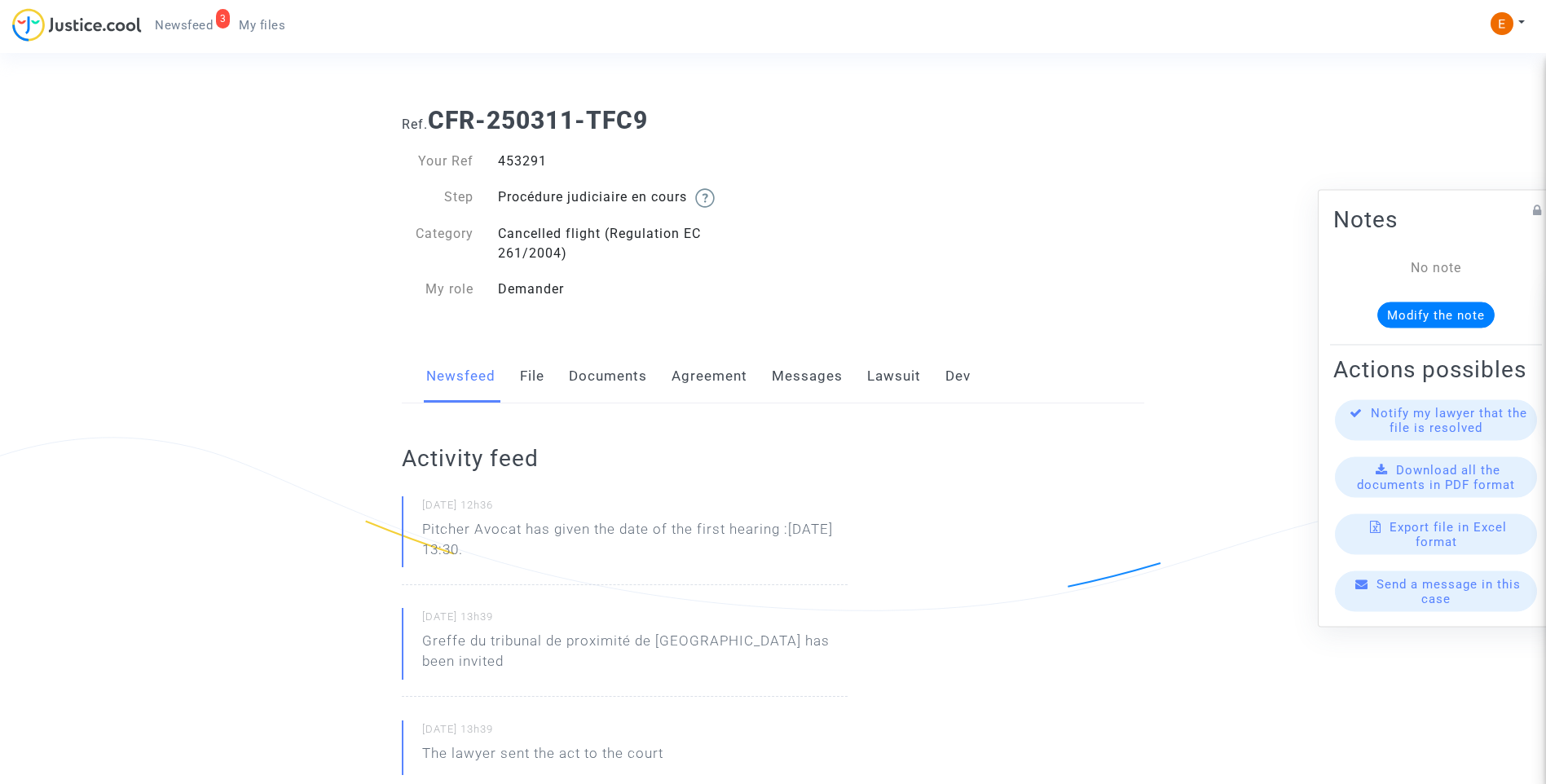
click at [520, 163] on div "453291" at bounding box center [628, 161] width 287 height 20
copy div "453291"
drag, startPoint x: 553, startPoint y: 558, endPoint x: 529, endPoint y: 528, distance: 38.4
click at [529, 528] on p "Pitcher Avocat has given the date of the first hearing :[DATE] 13:30." at bounding box center [635, 544] width 425 height 49
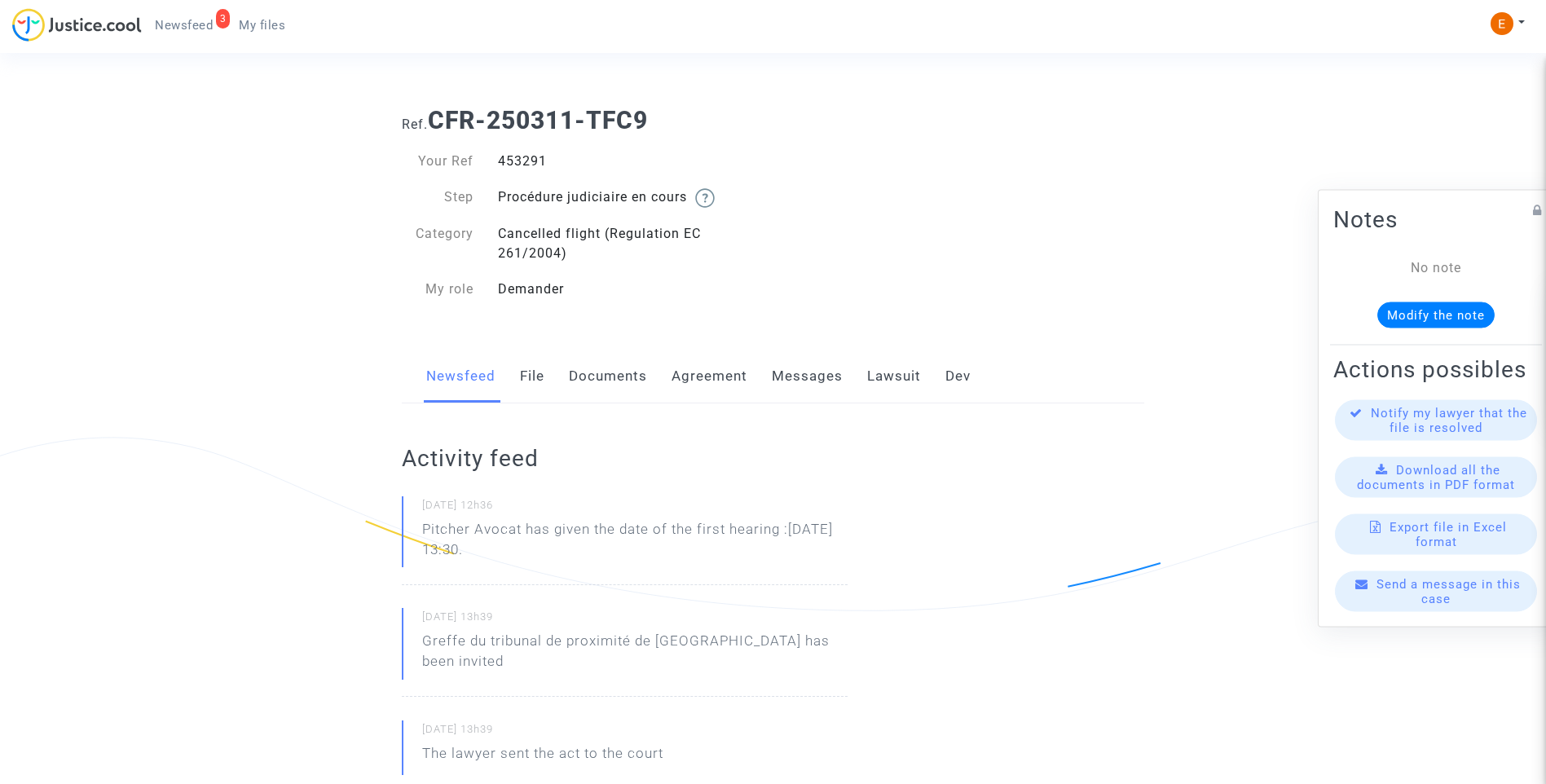
copy p "has given the date of the first hearing :[DATE] 13:30."
click at [524, 157] on div "446942" at bounding box center [628, 161] width 287 height 20
copy div "446942"
drag, startPoint x: 528, startPoint y: 556, endPoint x: 527, endPoint y: 531, distance: 25.0
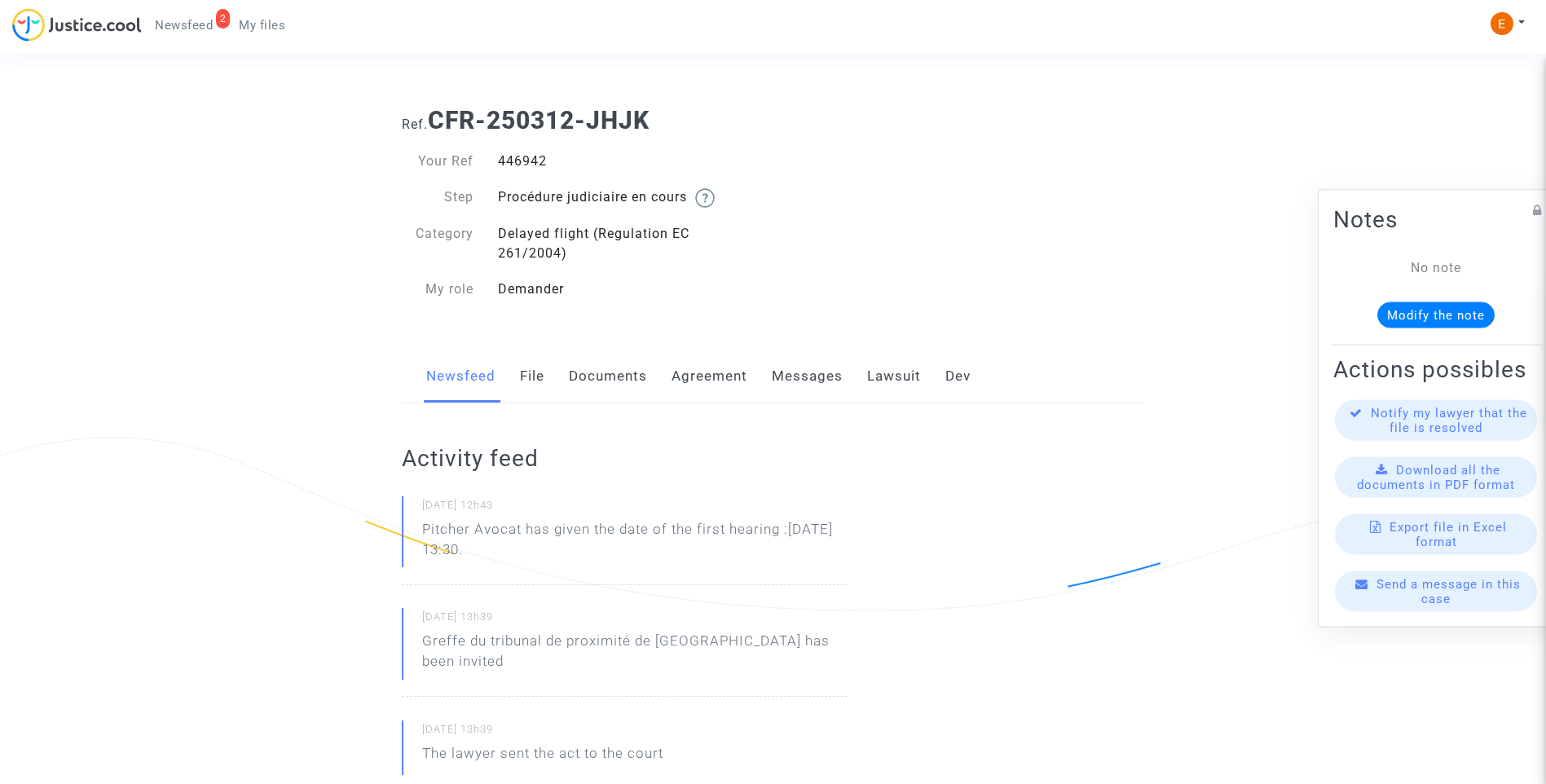
click at [527, 531] on p "Pitcher Avocat has given the date of the first hearing :[DATE] 13:30." at bounding box center [635, 544] width 425 height 49
drag, startPoint x: 527, startPoint y: 531, endPoint x: 537, endPoint y: 532, distance: 10.0
copy p "has given the date of the first hearing :[DATE] 13:30."
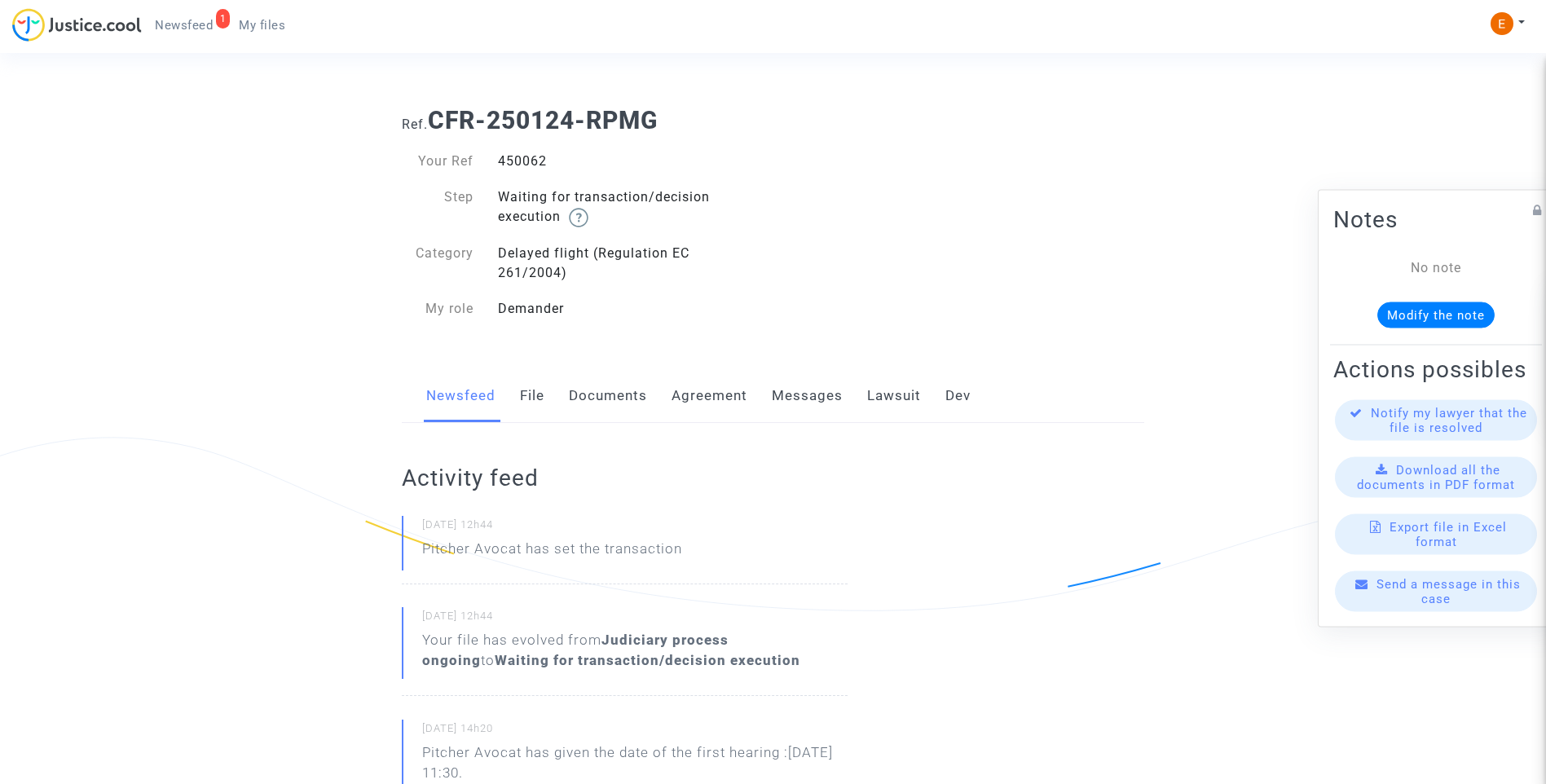
drag, startPoint x: 0, startPoint y: 0, endPoint x: 529, endPoint y: 156, distance: 551.5
click at [529, 156] on div "450062" at bounding box center [628, 161] width 287 height 20
copy div "450062"
click at [880, 413] on link "Lawsuit" at bounding box center [894, 396] width 54 height 54
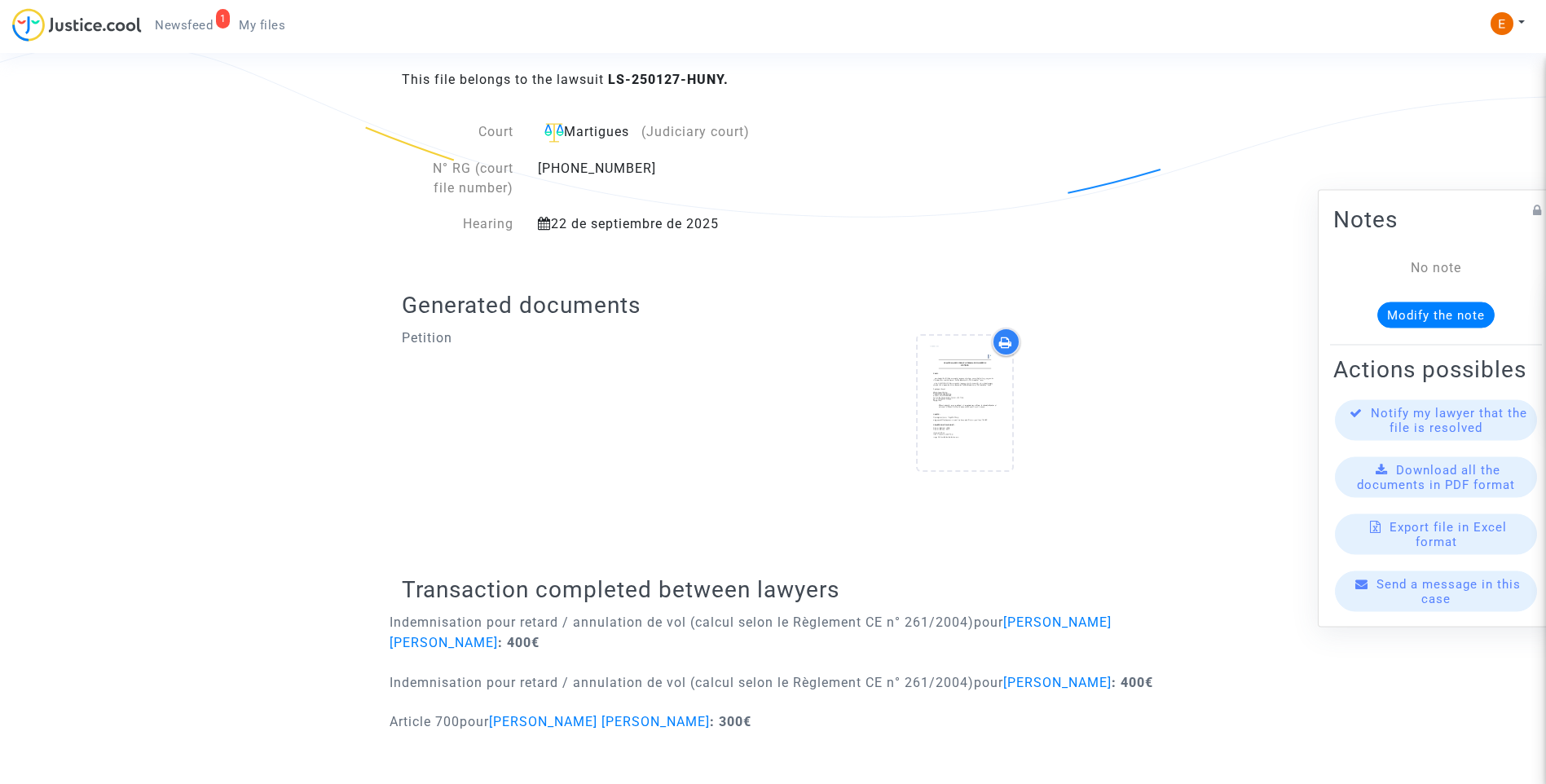
scroll to position [414, 0]
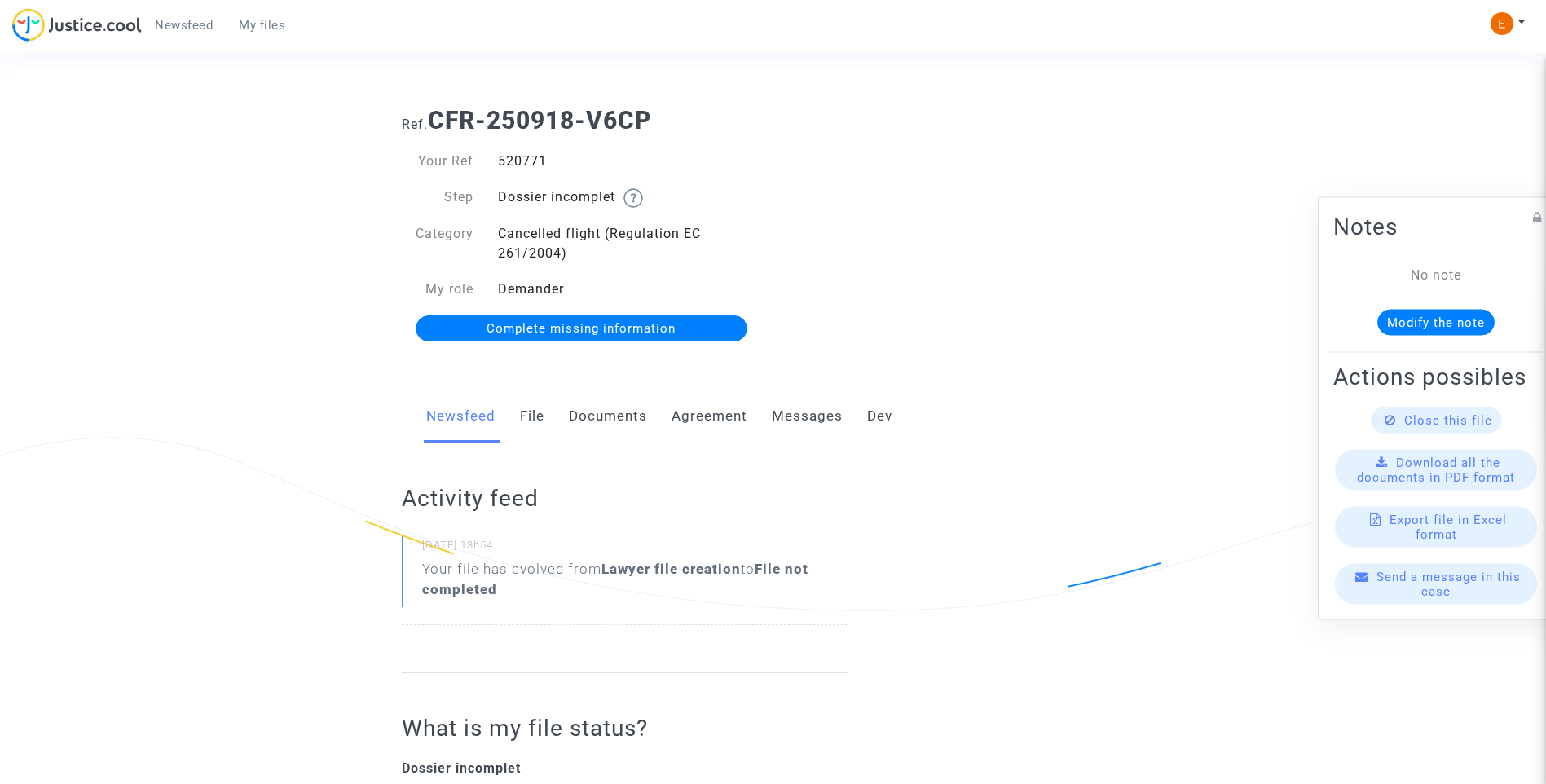
click at [614, 418] on link "Documents" at bounding box center [608, 417] width 78 height 54
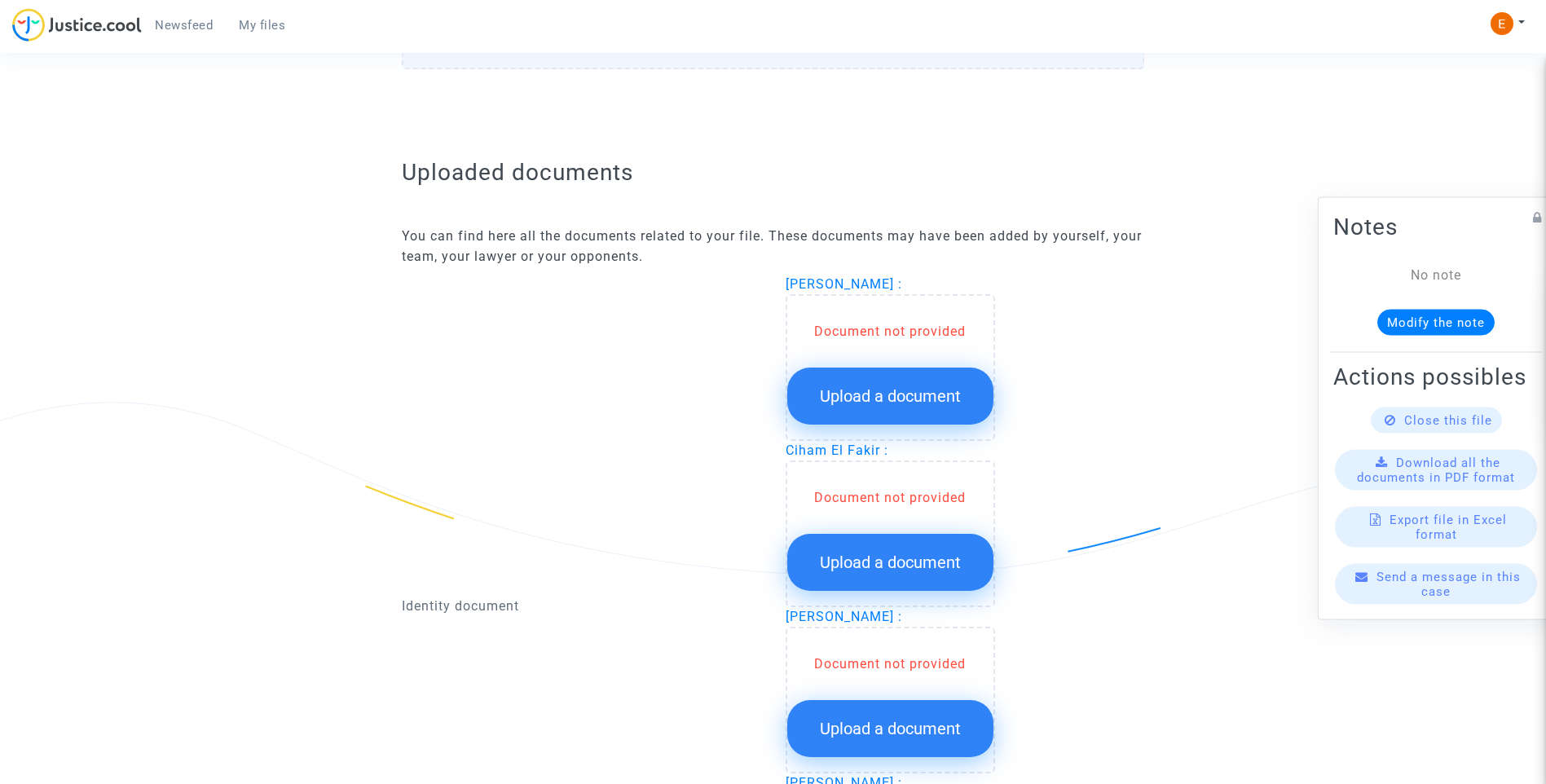
scroll to position [897, 0]
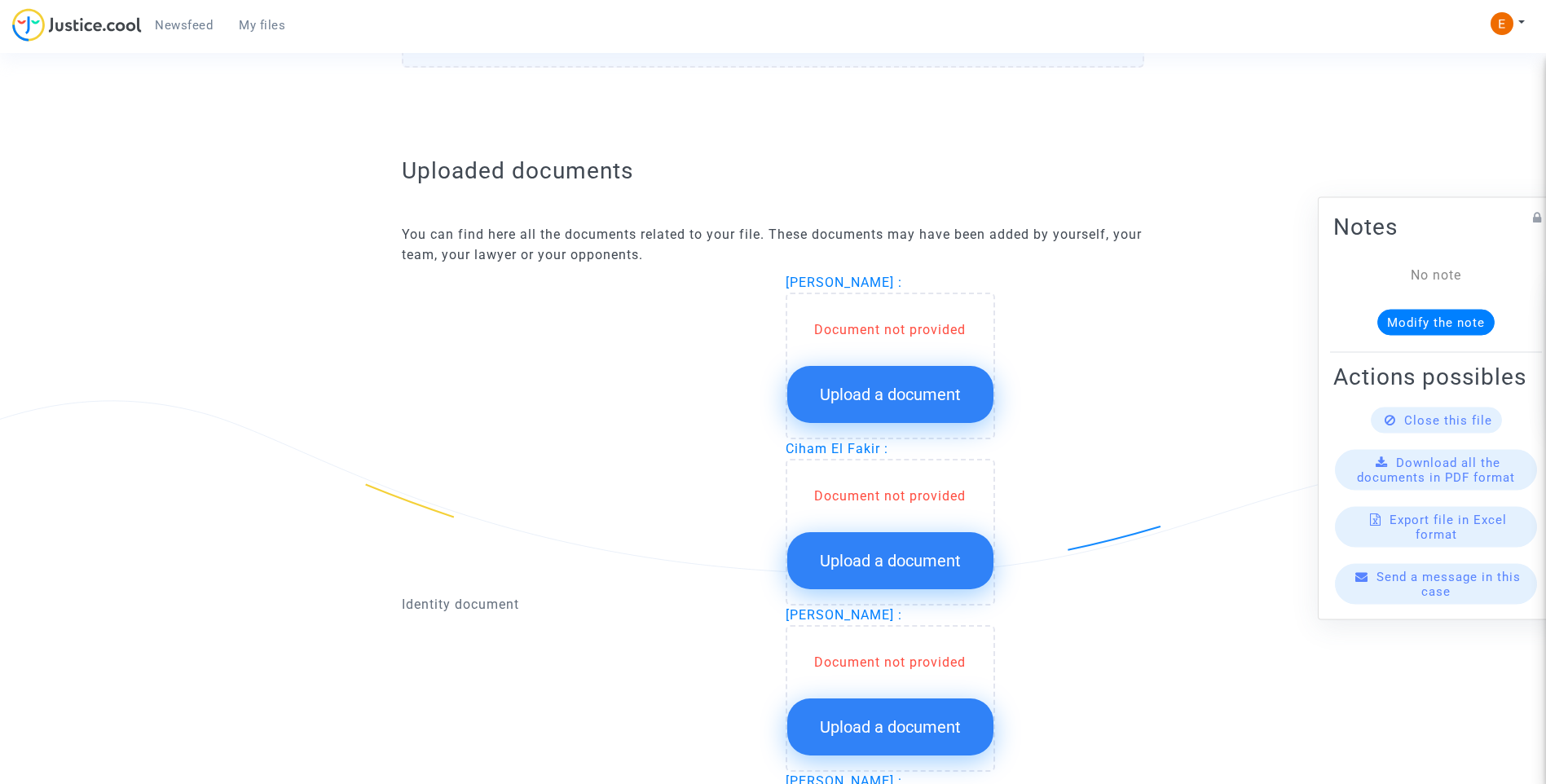
click at [880, 399] on span "Upload a document" at bounding box center [891, 394] width 141 height 20
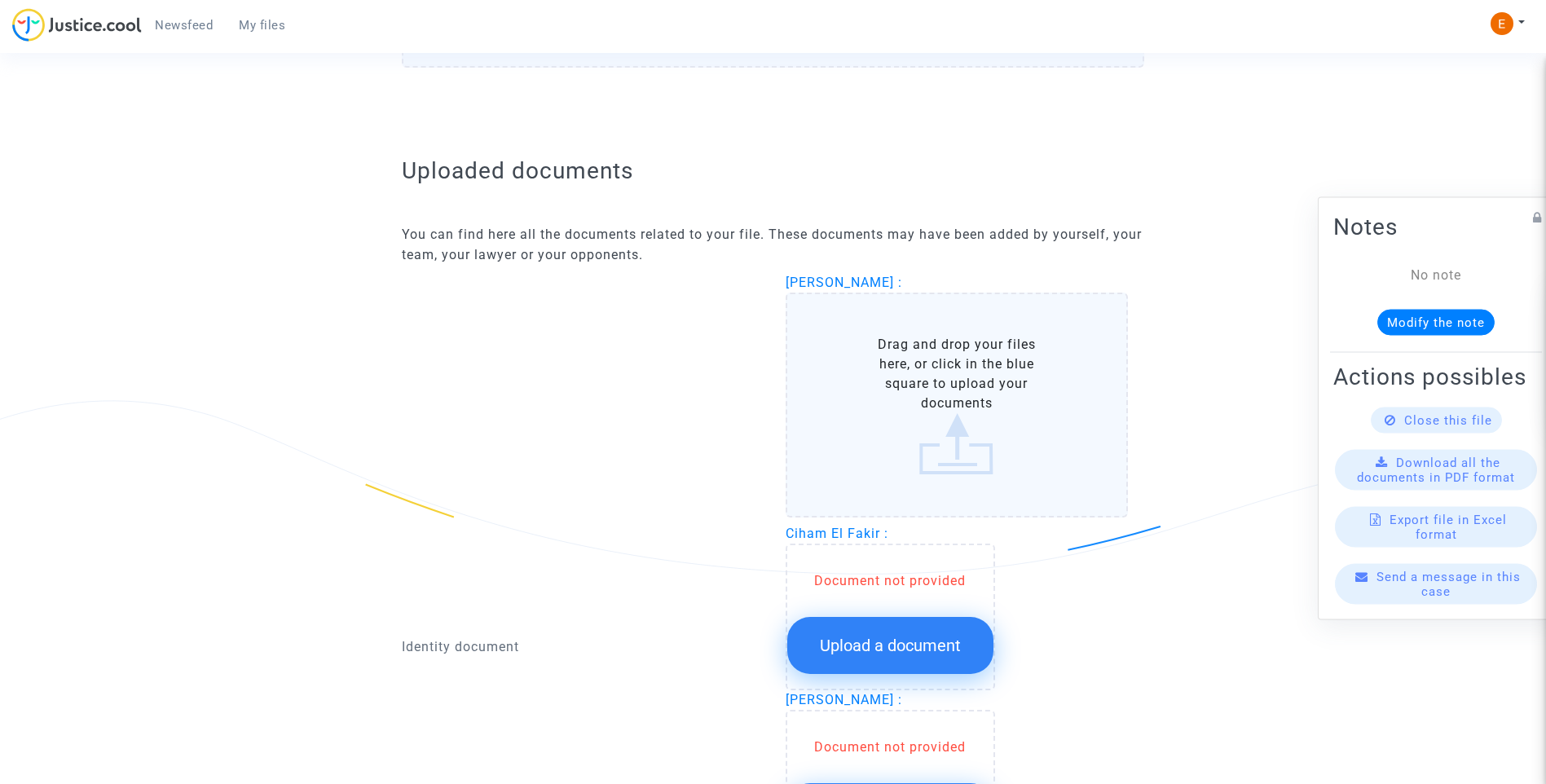
click at [947, 652] on span "Upload a document" at bounding box center [891, 645] width 141 height 20
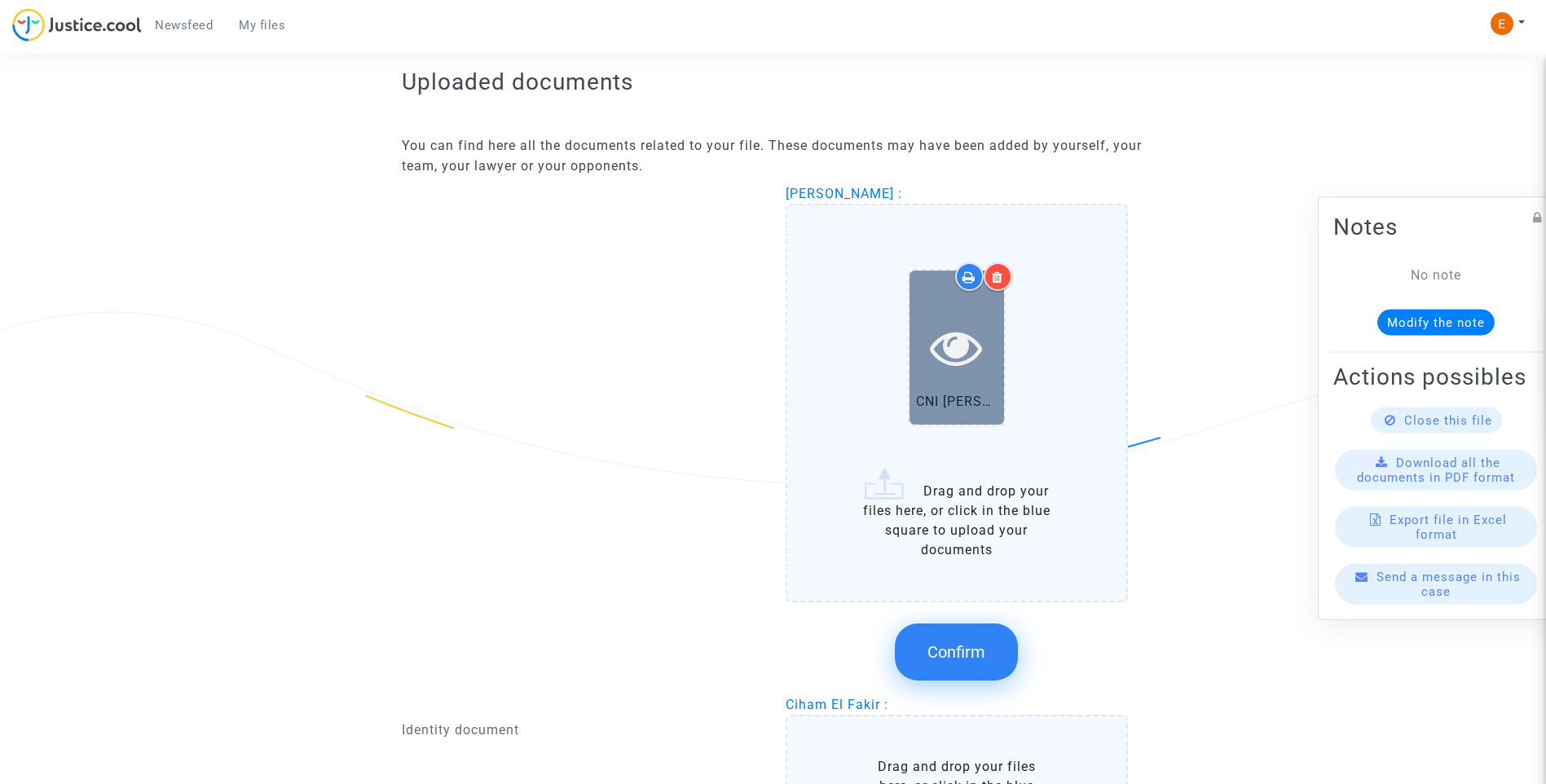
scroll to position [1140, 0]
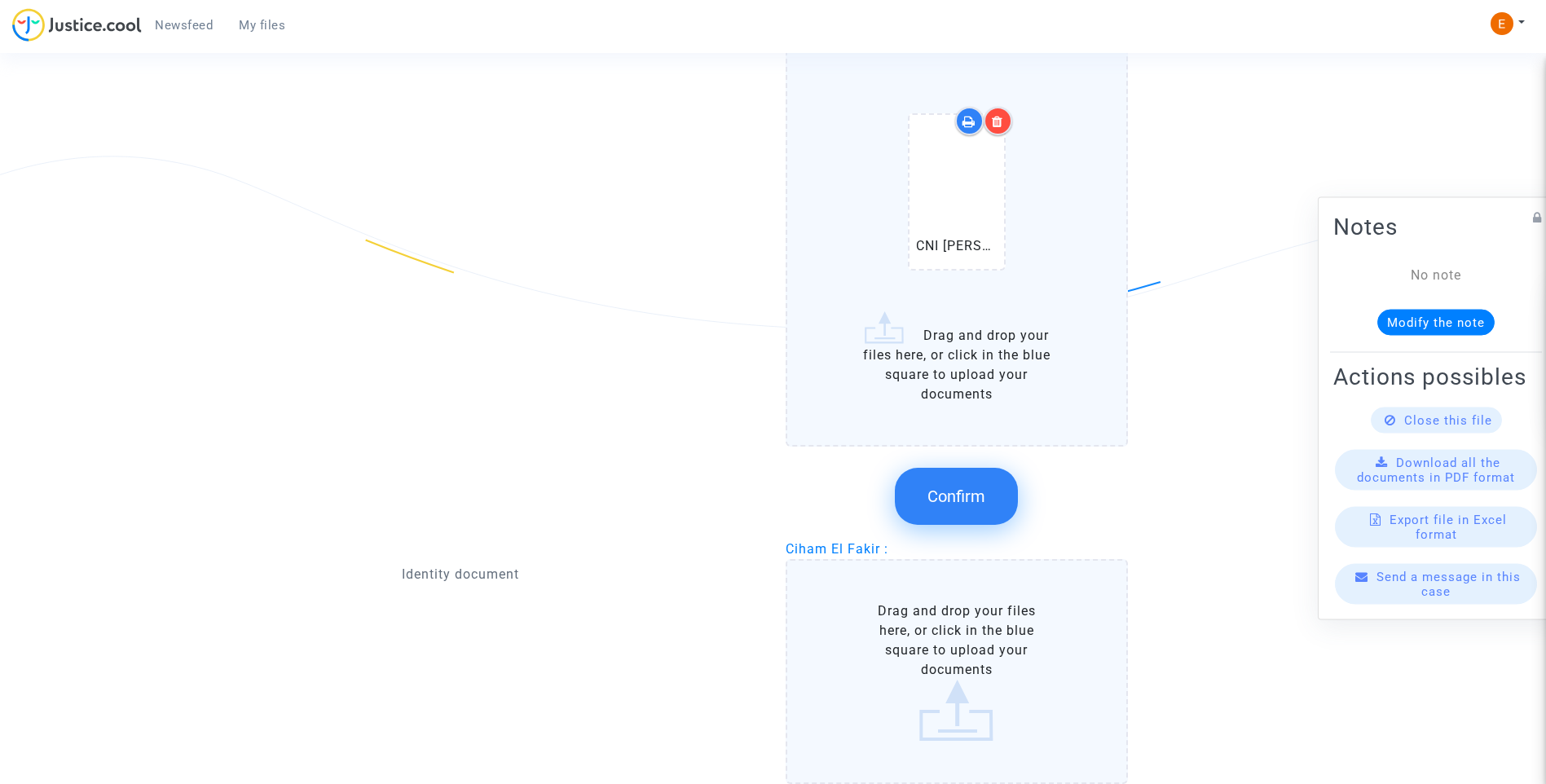
click at [972, 482] on button "Confirm" at bounding box center [956, 496] width 123 height 57
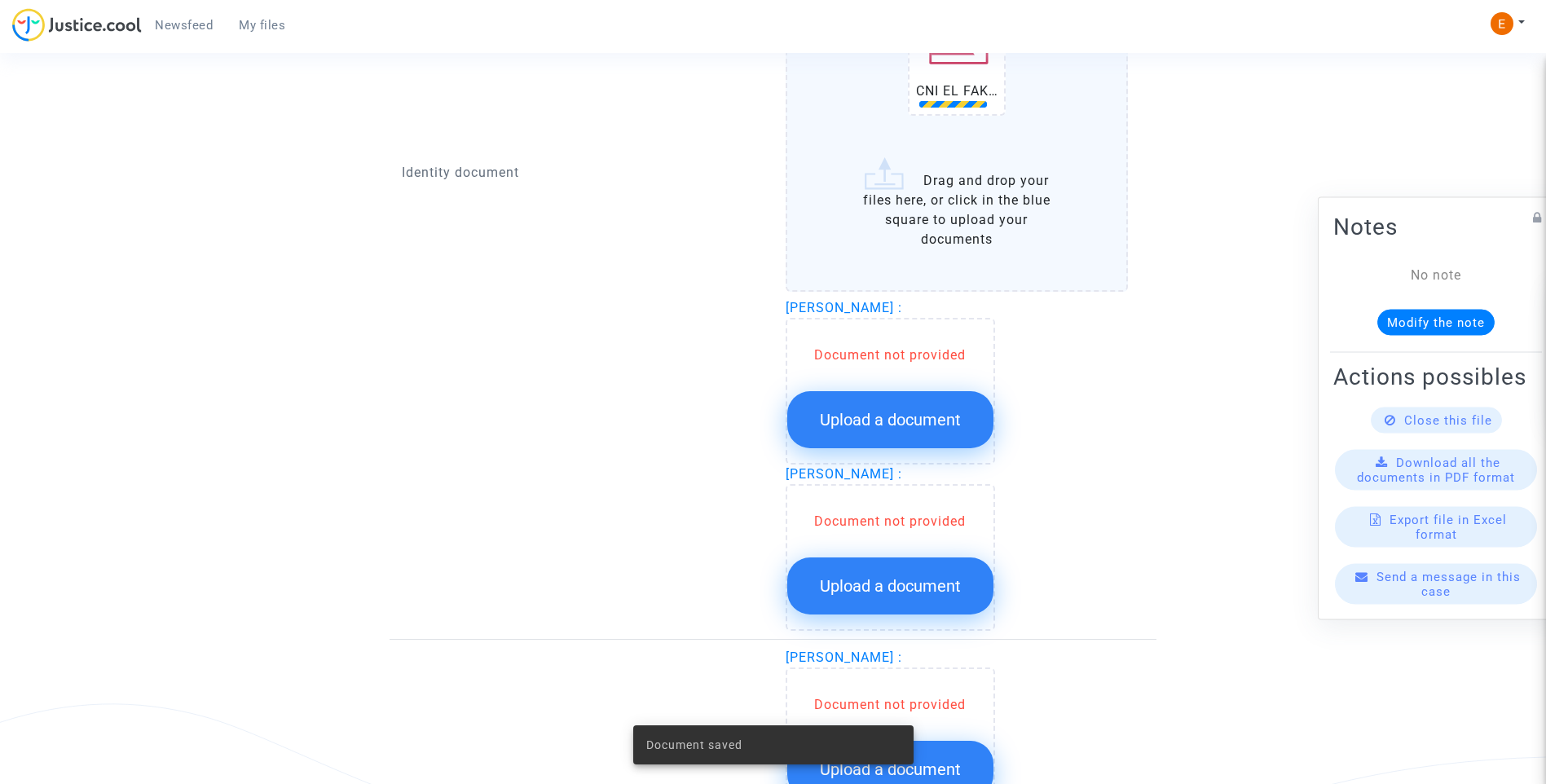
scroll to position [1466, 0]
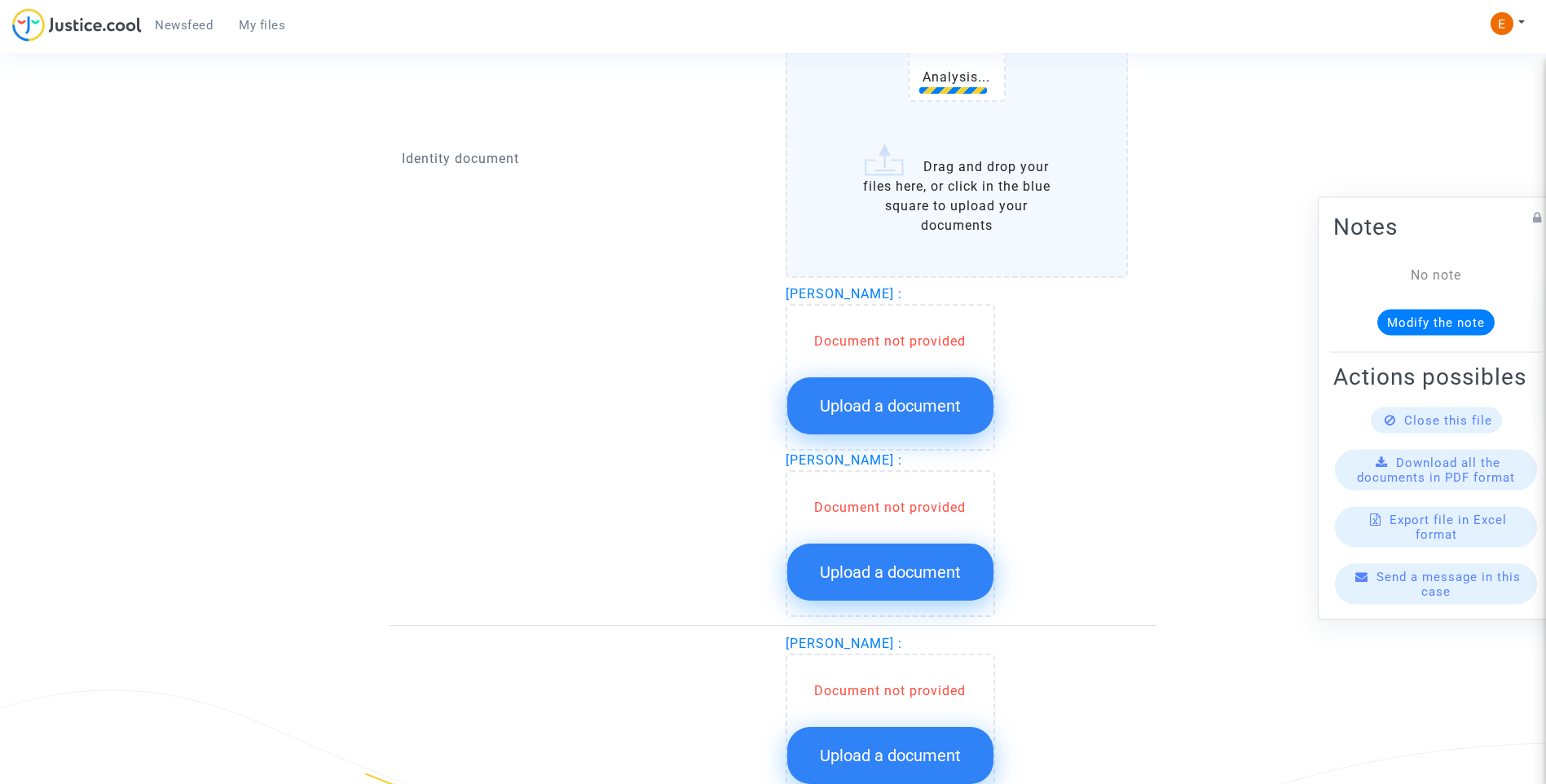
click at [927, 401] on span "Upload a document" at bounding box center [891, 406] width 141 height 20
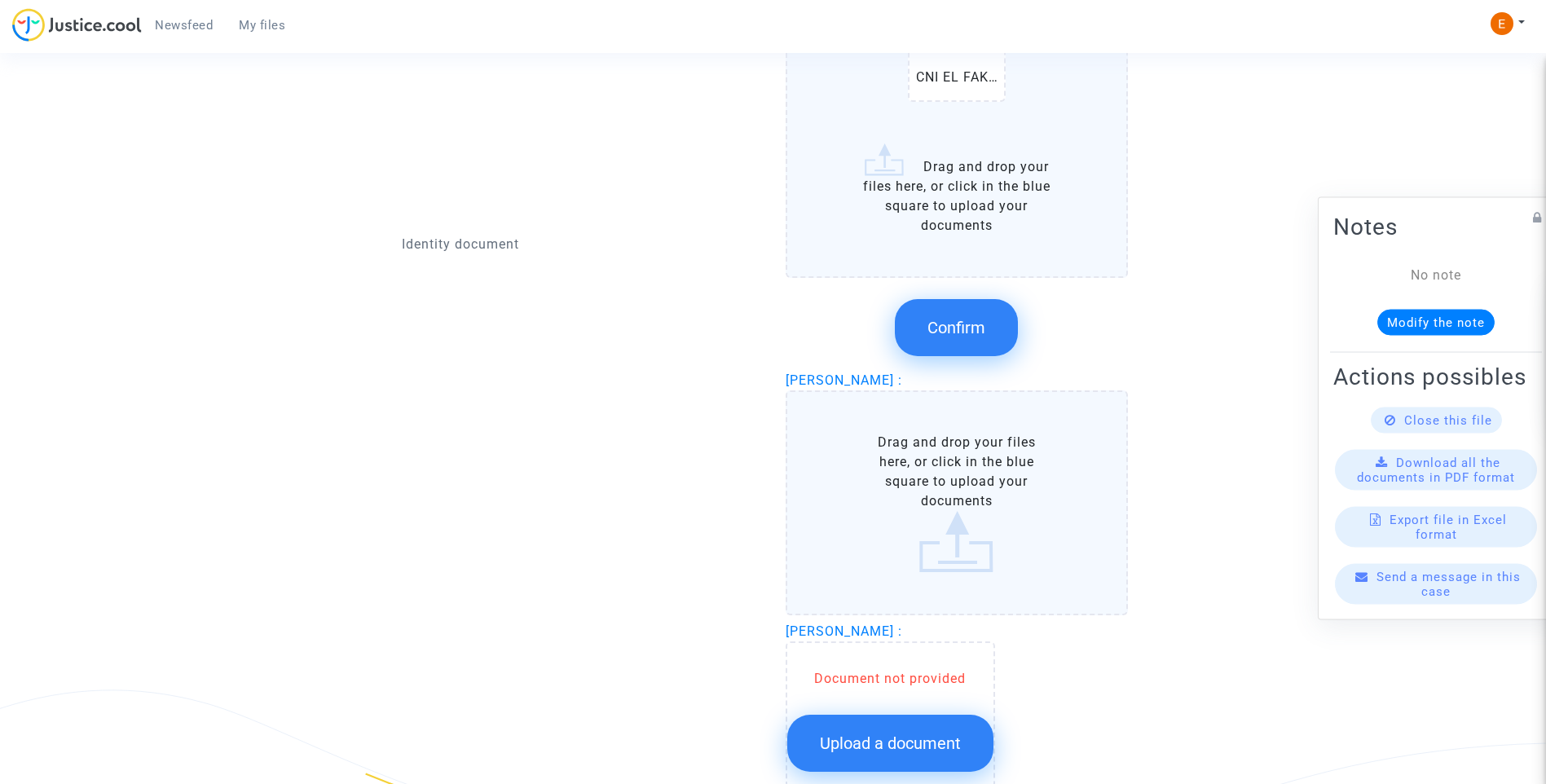
click at [934, 665] on div "Document not provided Upload a document" at bounding box center [890, 714] width 210 height 147
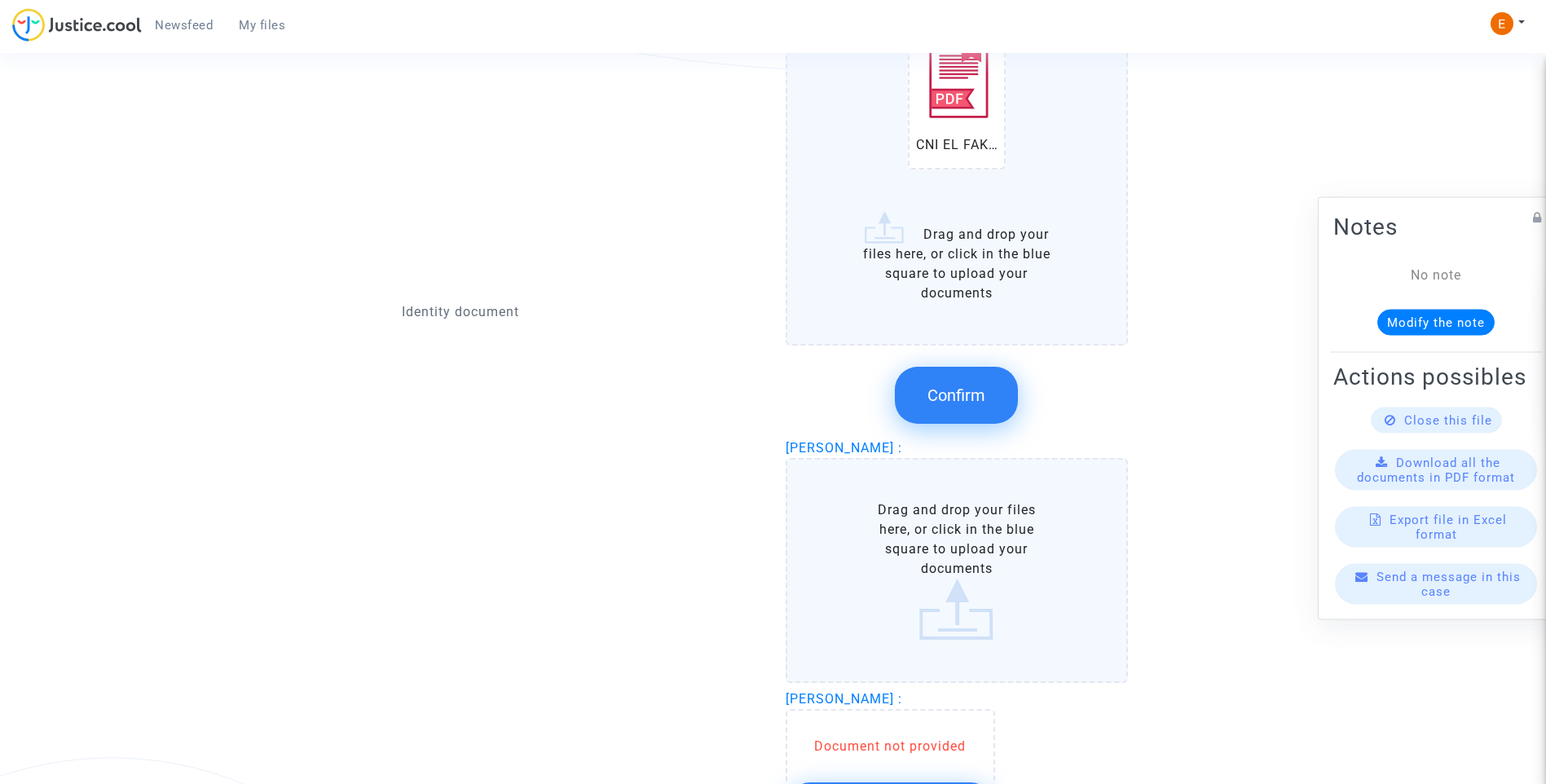
scroll to position [1548, 0]
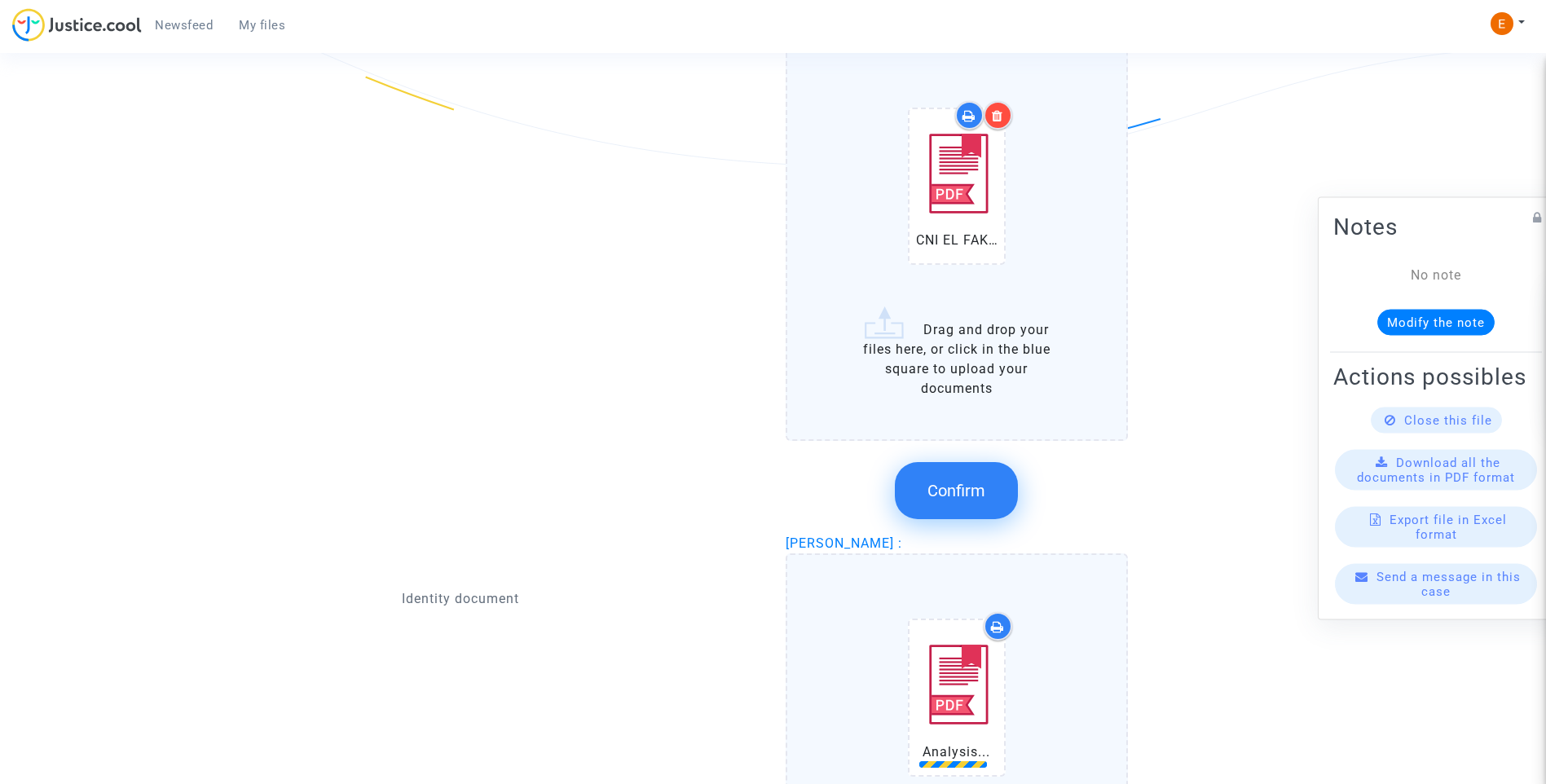
click at [974, 486] on span "Confirm" at bounding box center [956, 491] width 58 height 20
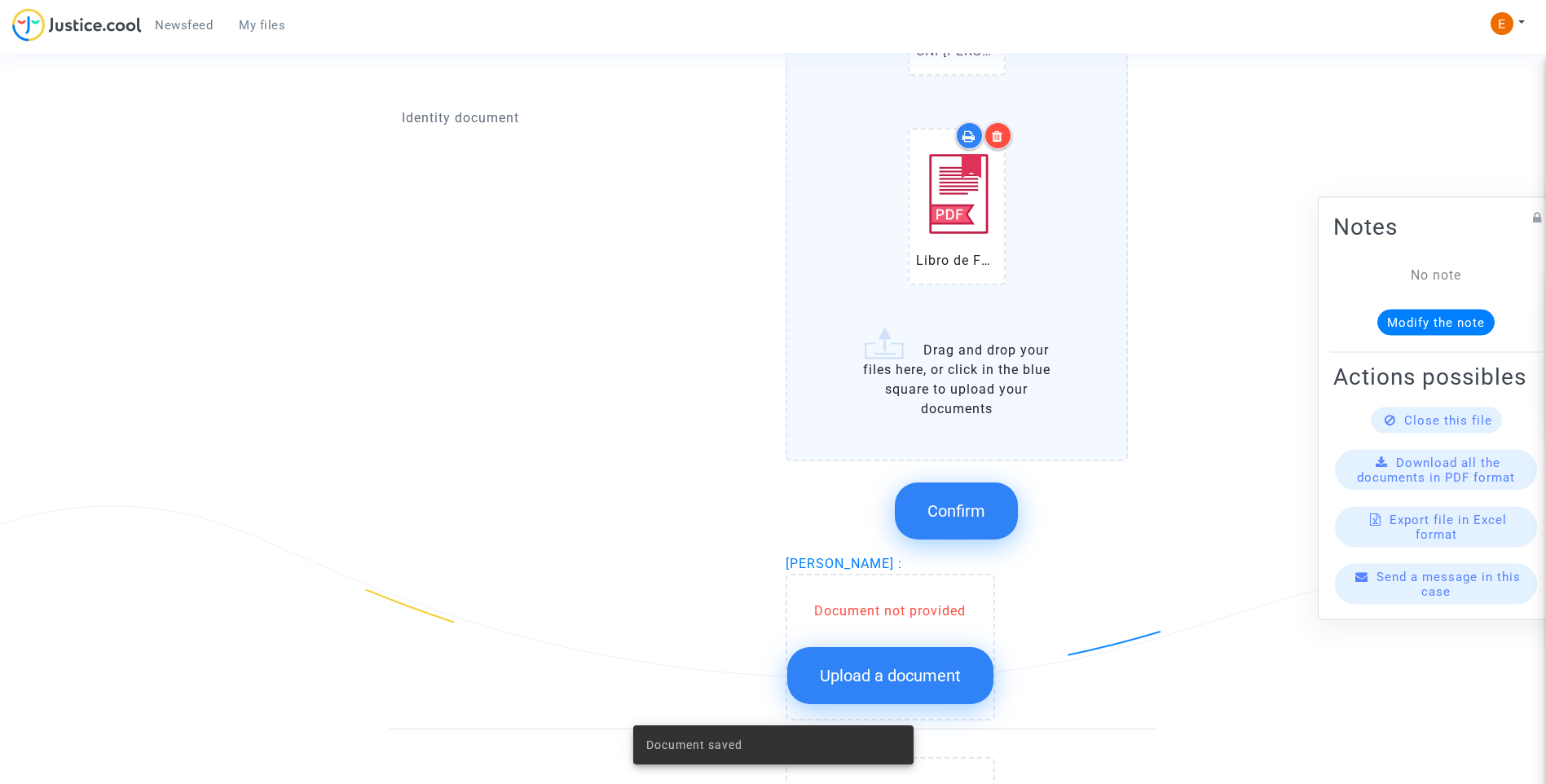
scroll to position [1874, 0]
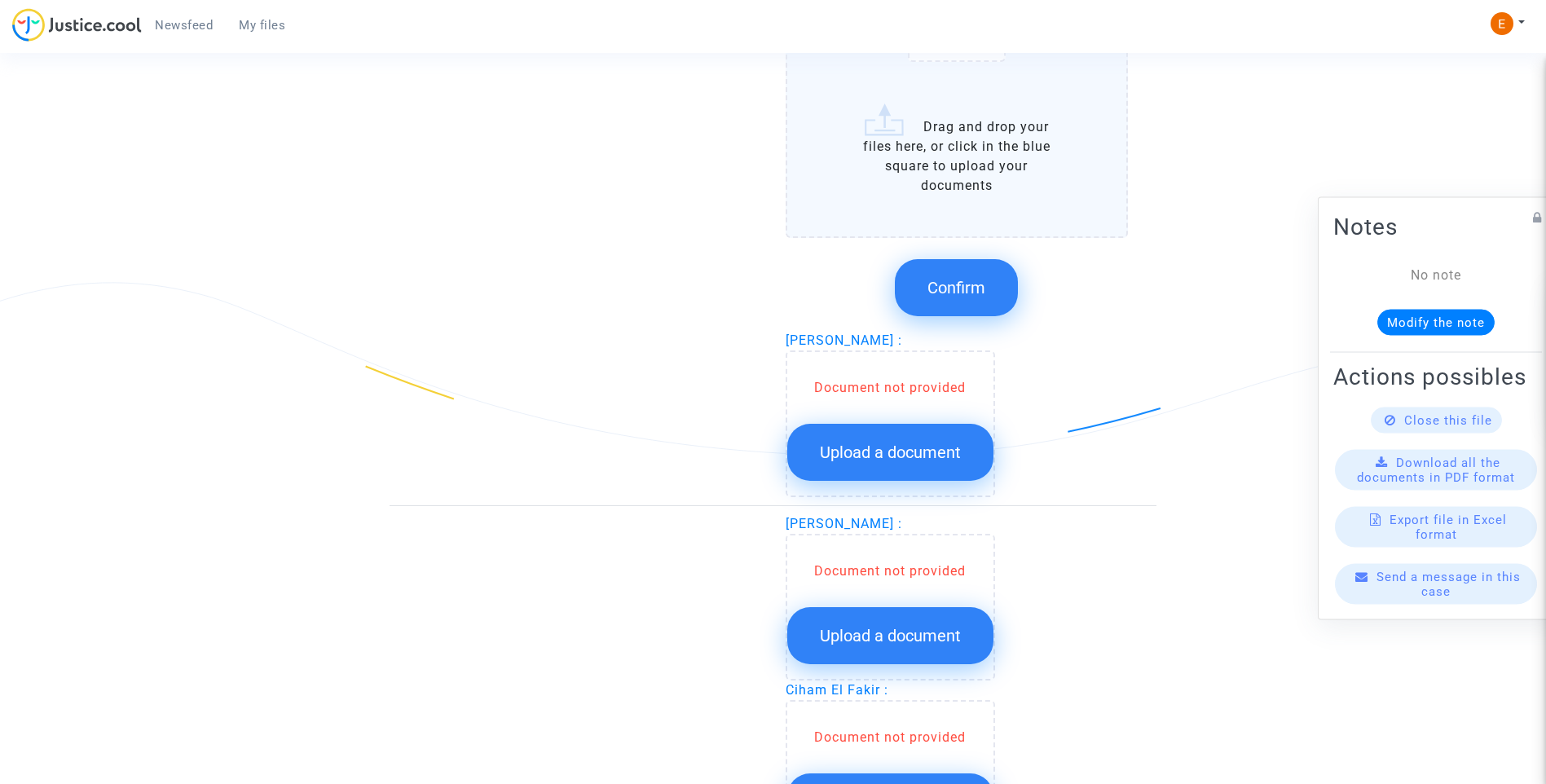
click at [900, 459] on span "Upload a document" at bounding box center [891, 452] width 141 height 20
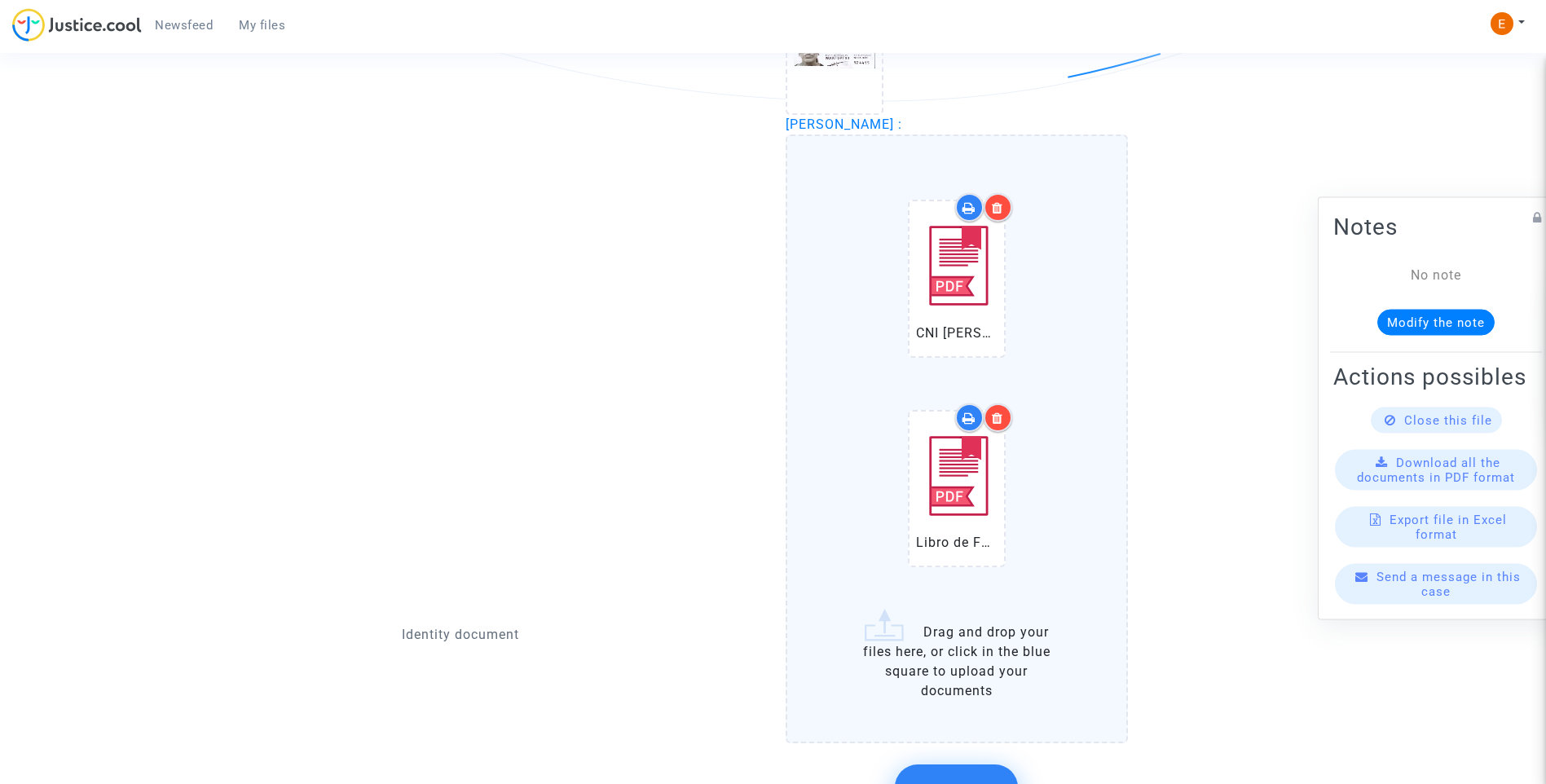
scroll to position [1629, 0]
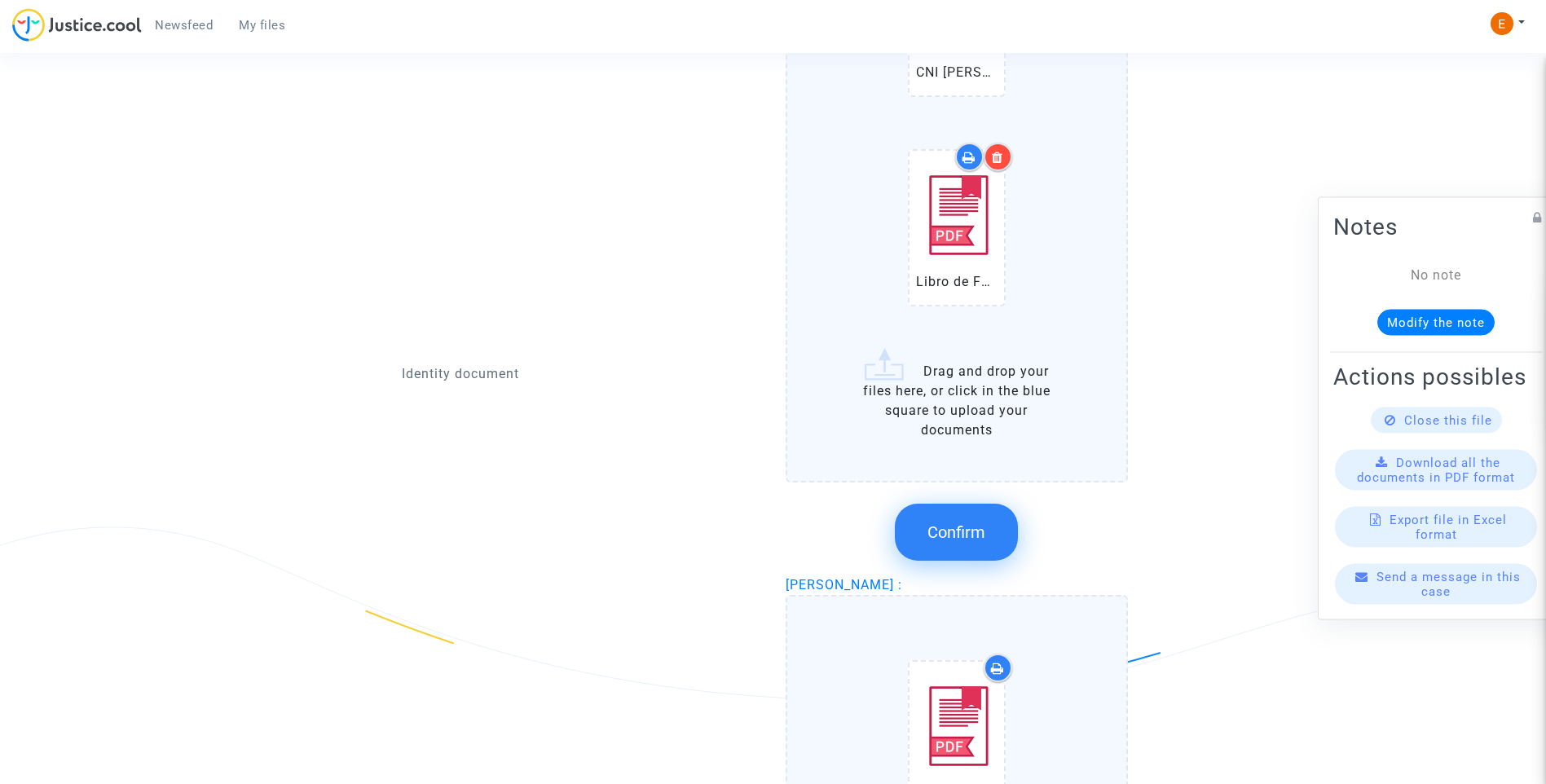
click at [986, 517] on button "Confirm" at bounding box center [956, 531] width 123 height 57
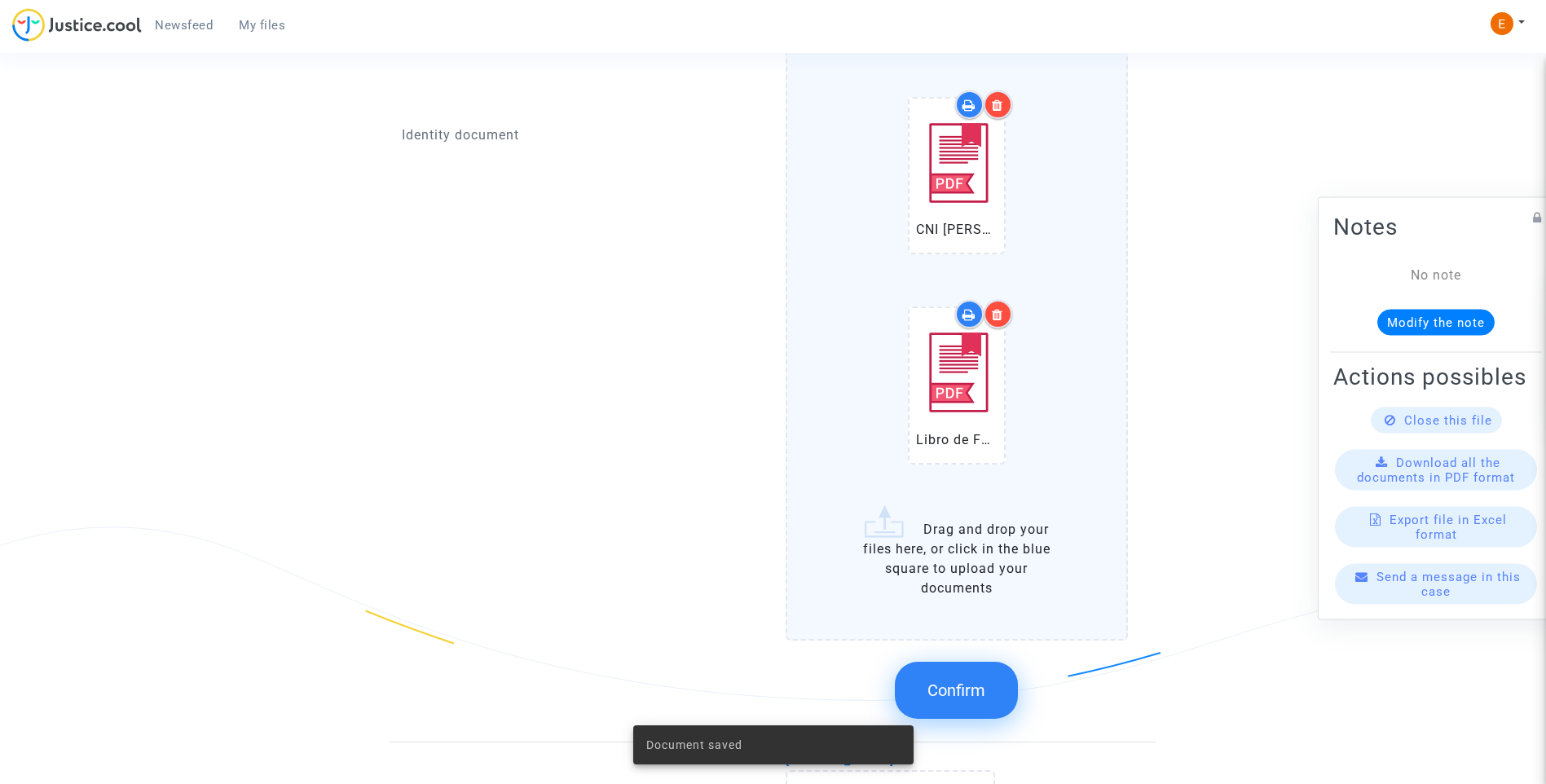
click at [1006, 318] on div at bounding box center [998, 314] width 29 height 29
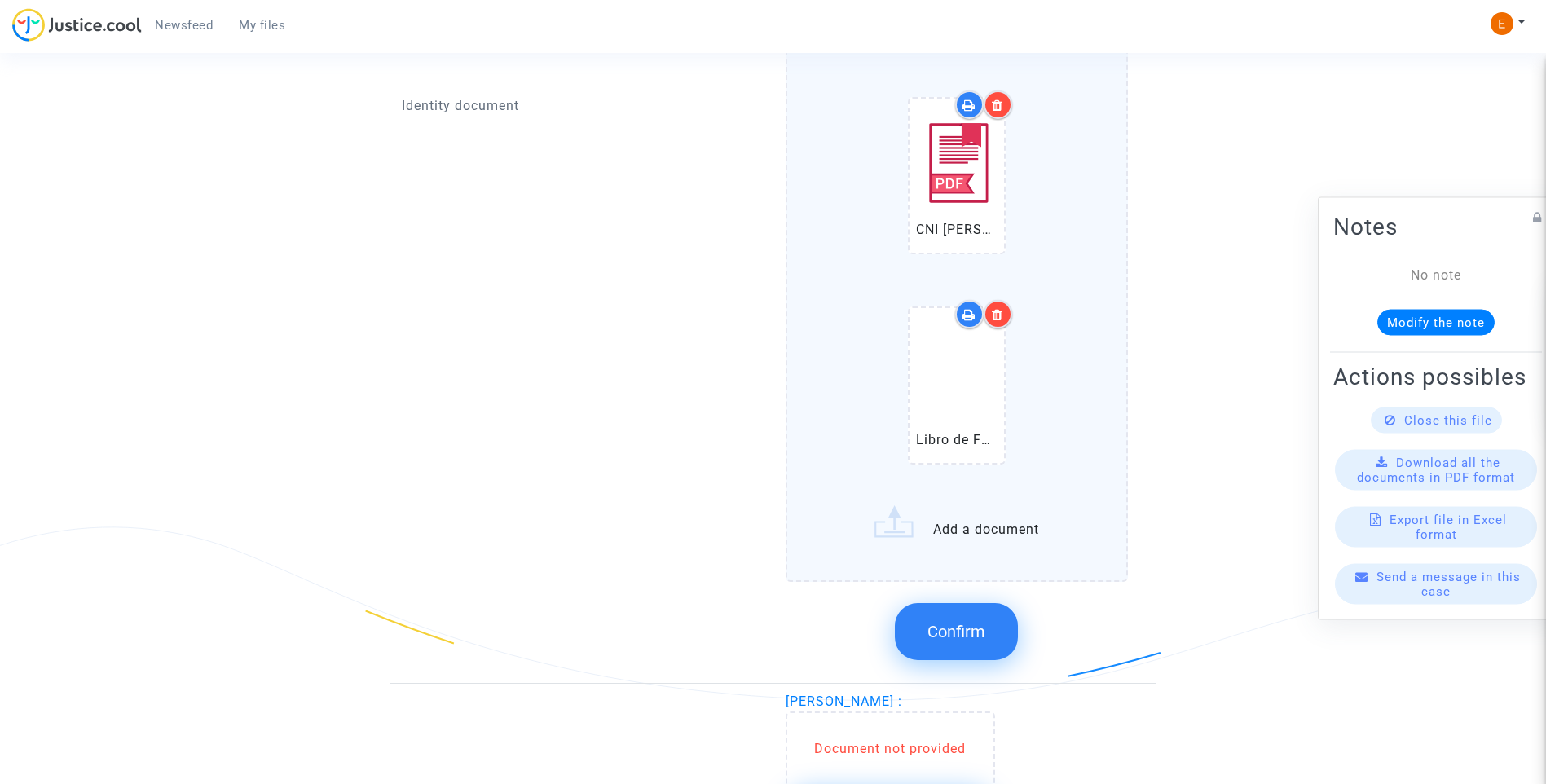
click at [991, 328] on div at bounding box center [983, 314] width 57 height 29
click at [994, 316] on icon at bounding box center [997, 314] width 12 height 13
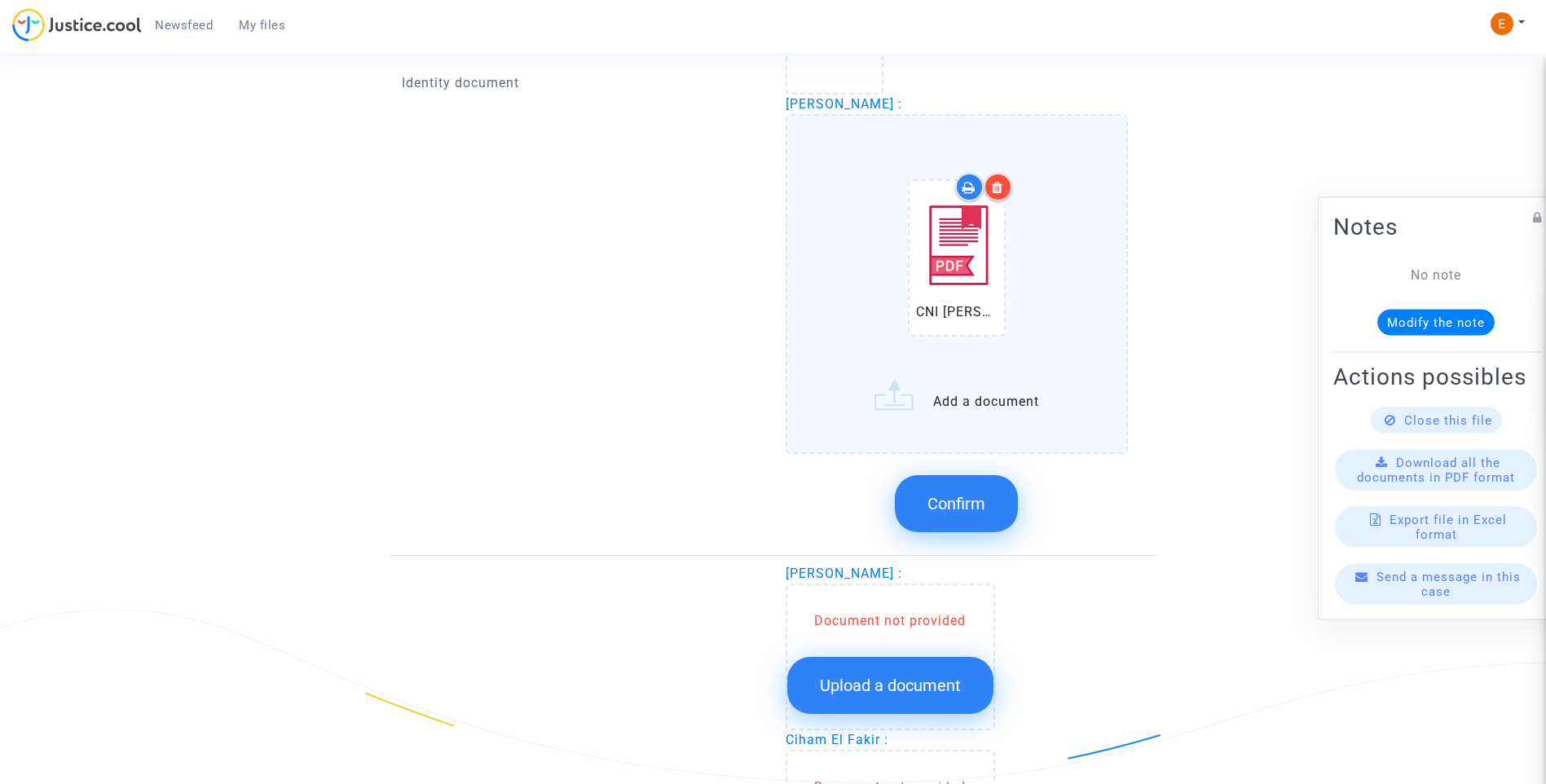
scroll to position [1548, 0]
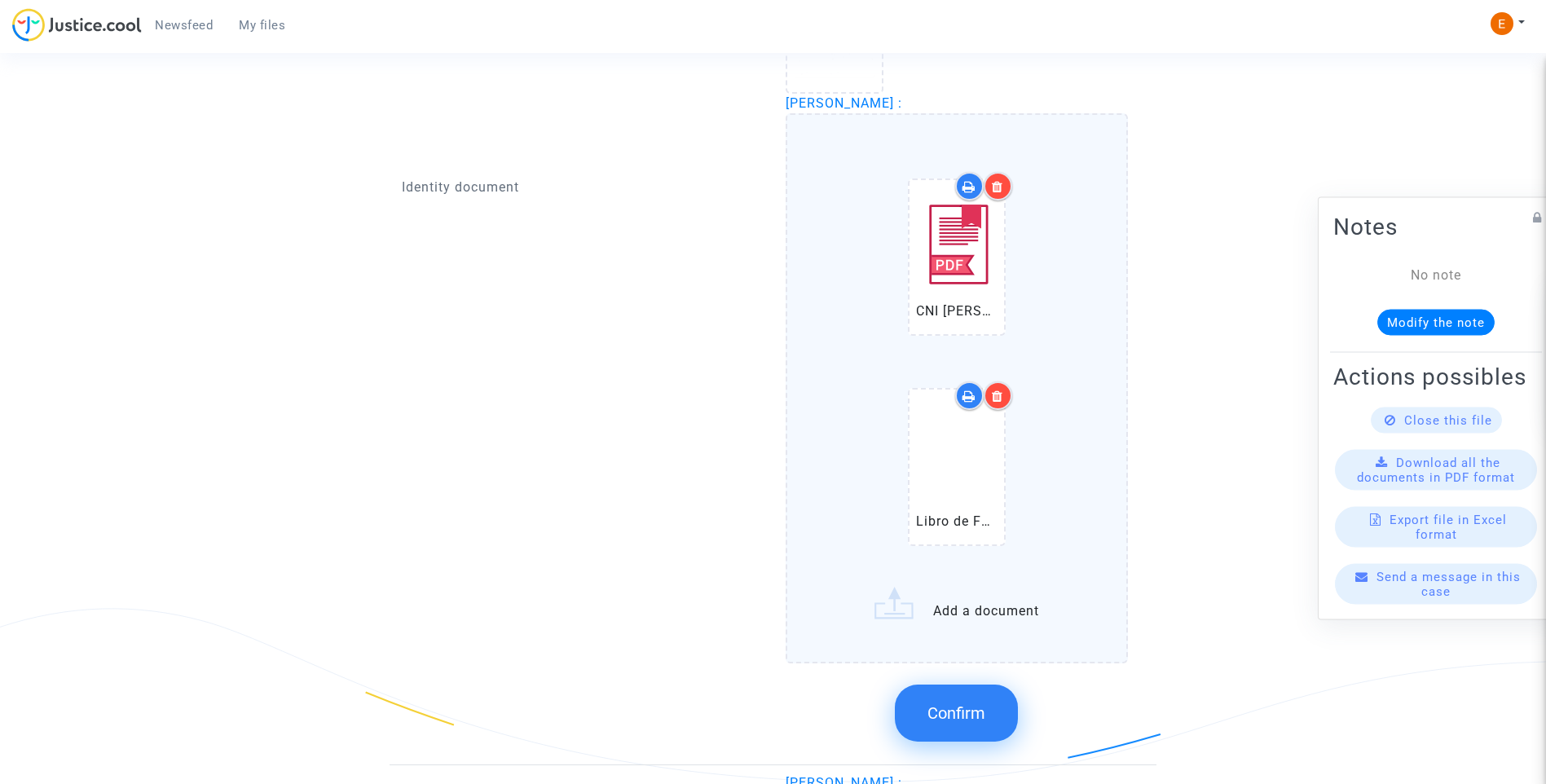
click at [986, 712] on button "Confirm" at bounding box center [956, 712] width 123 height 57
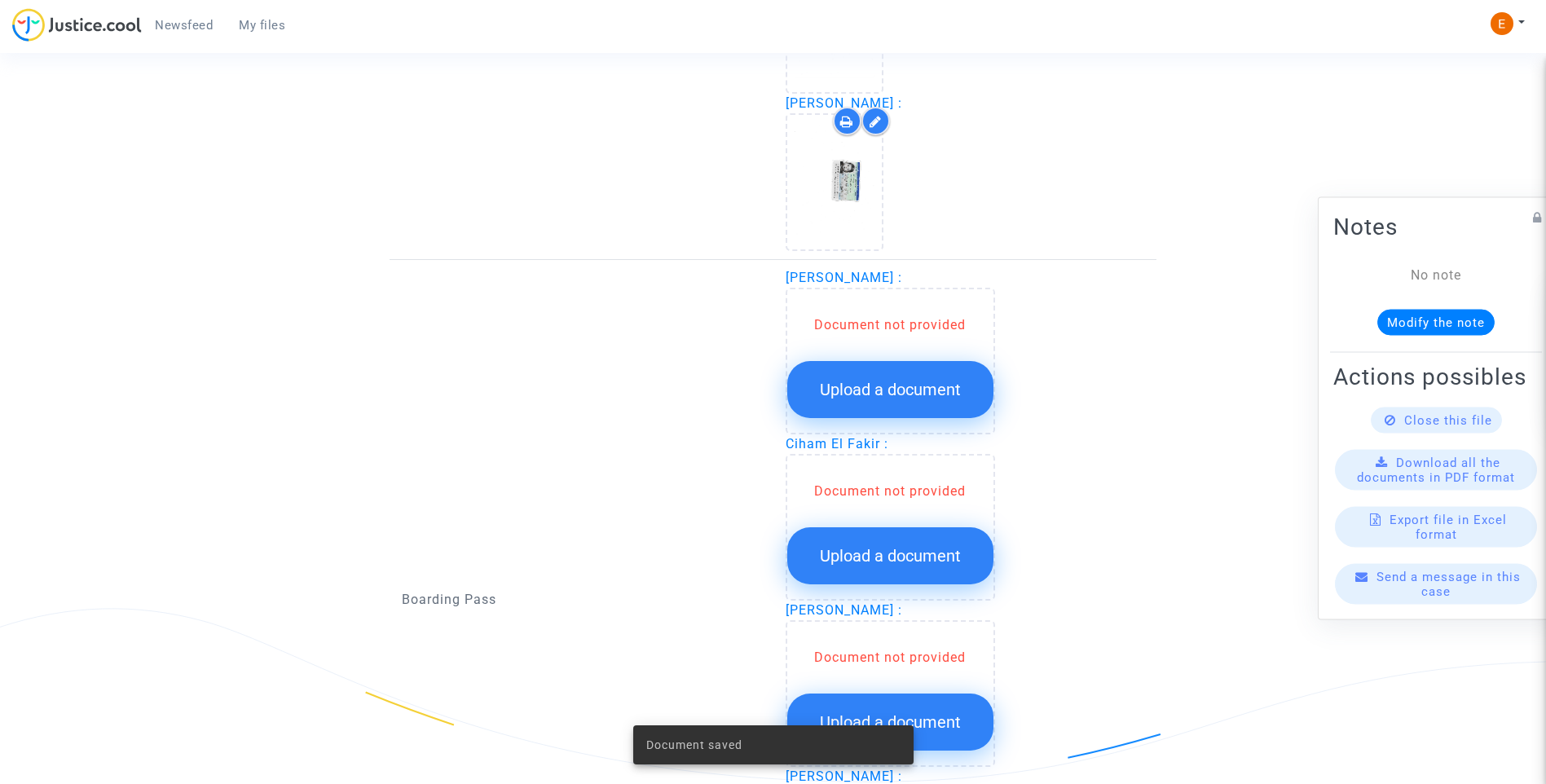
click at [918, 402] on button "Upload a document" at bounding box center [890, 389] width 206 height 57
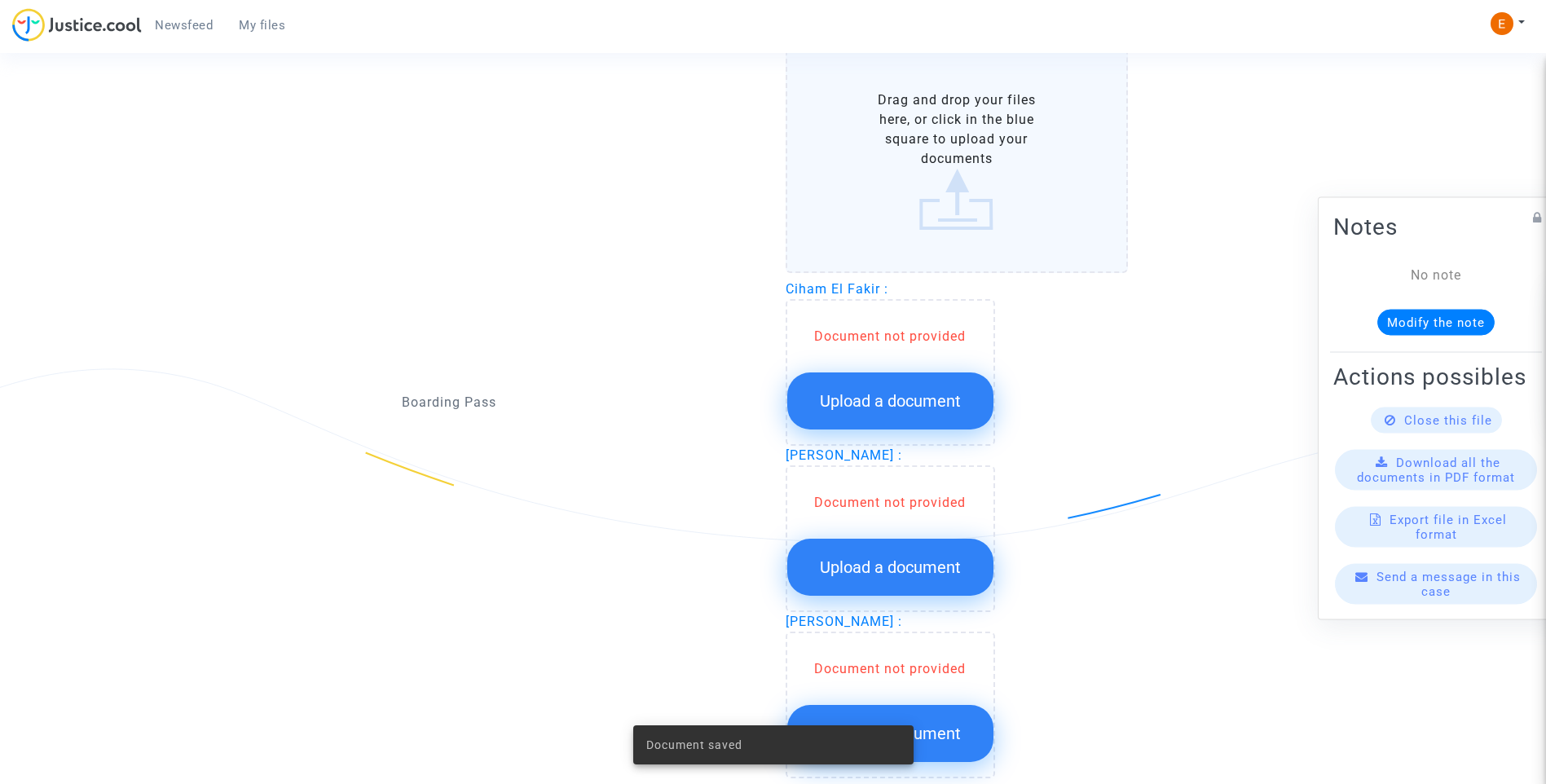
scroll to position [1792, 0]
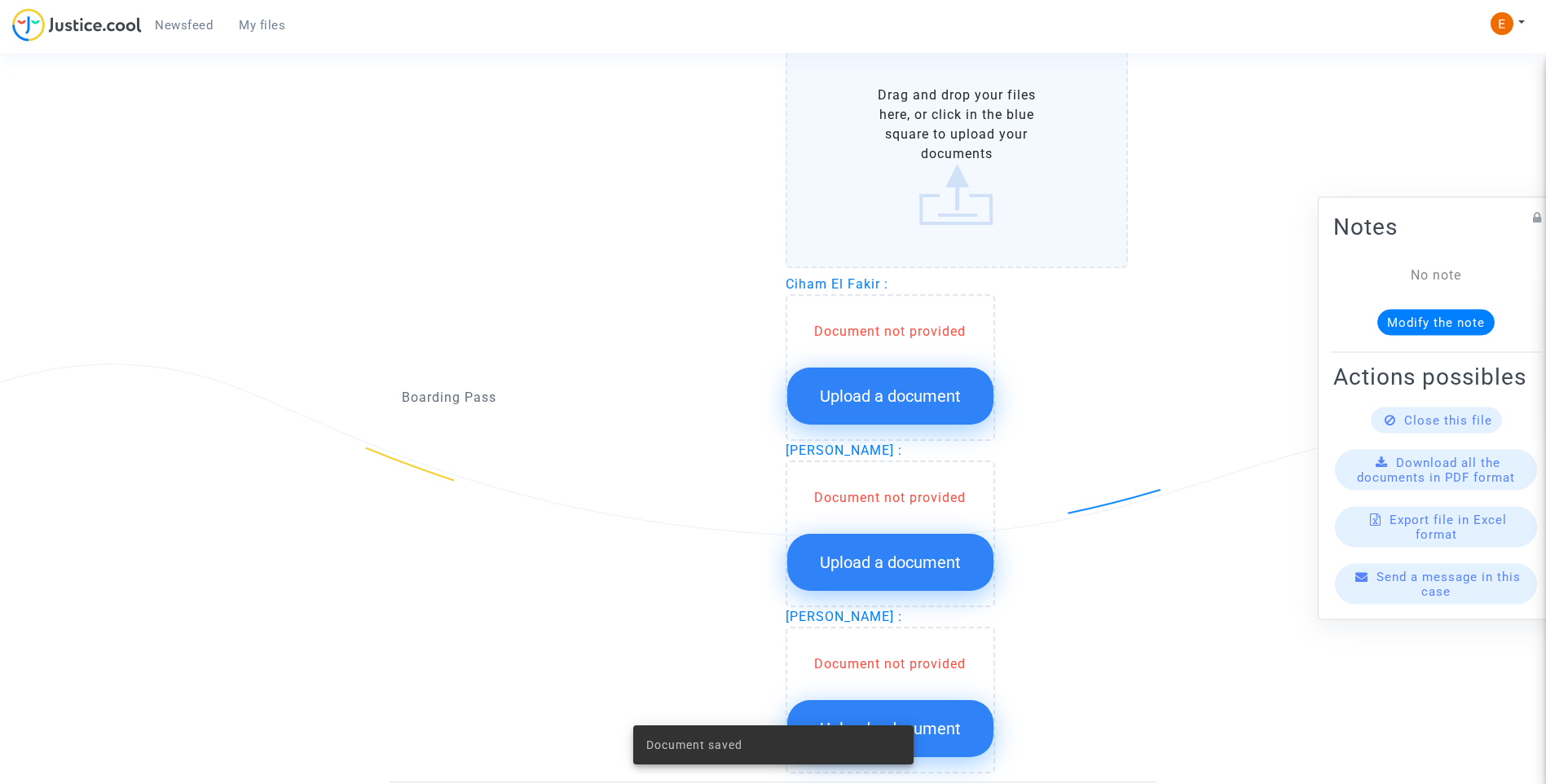
click at [907, 400] on span "Upload a document" at bounding box center [891, 396] width 141 height 20
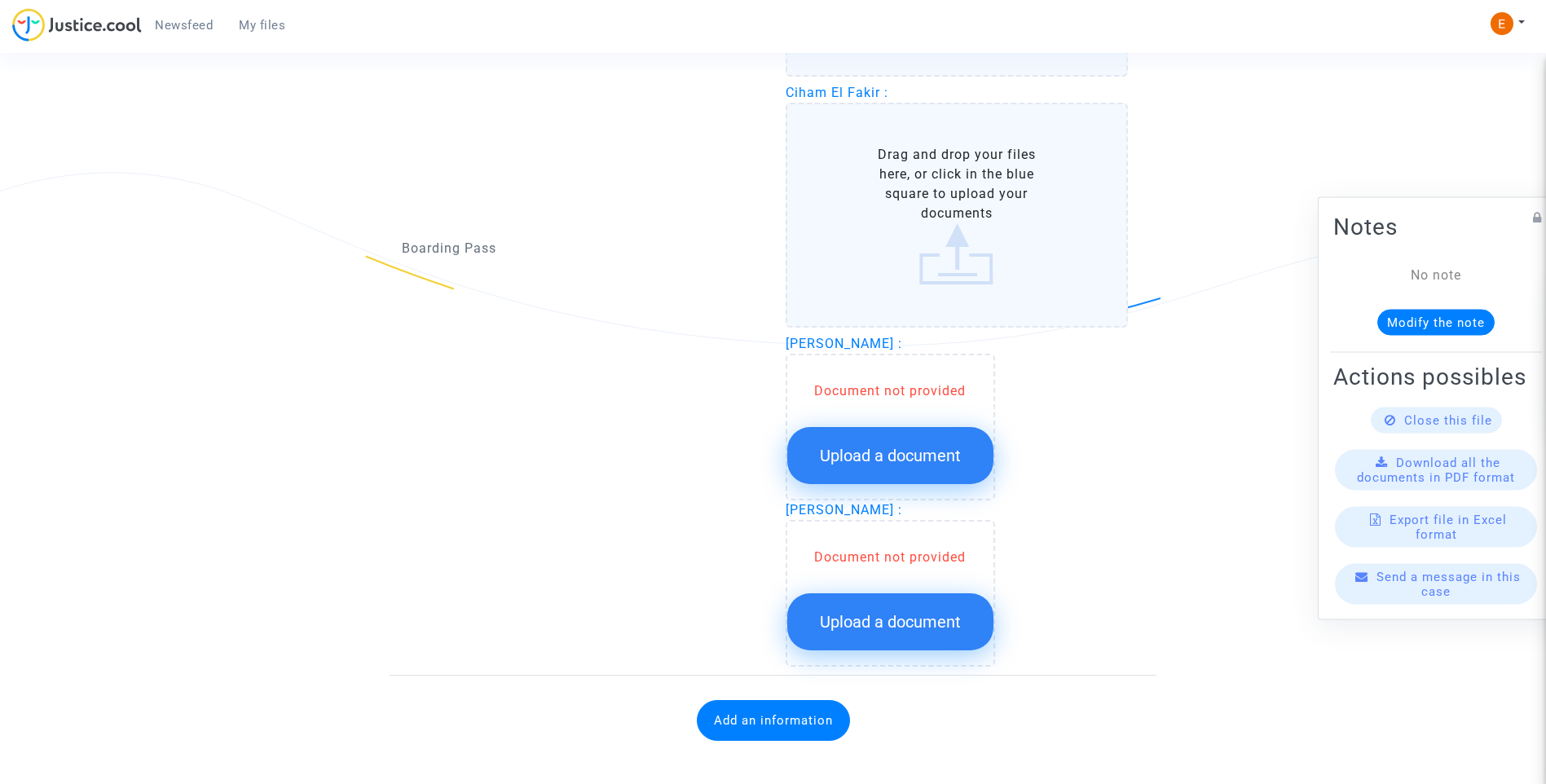
scroll to position [1998, 0]
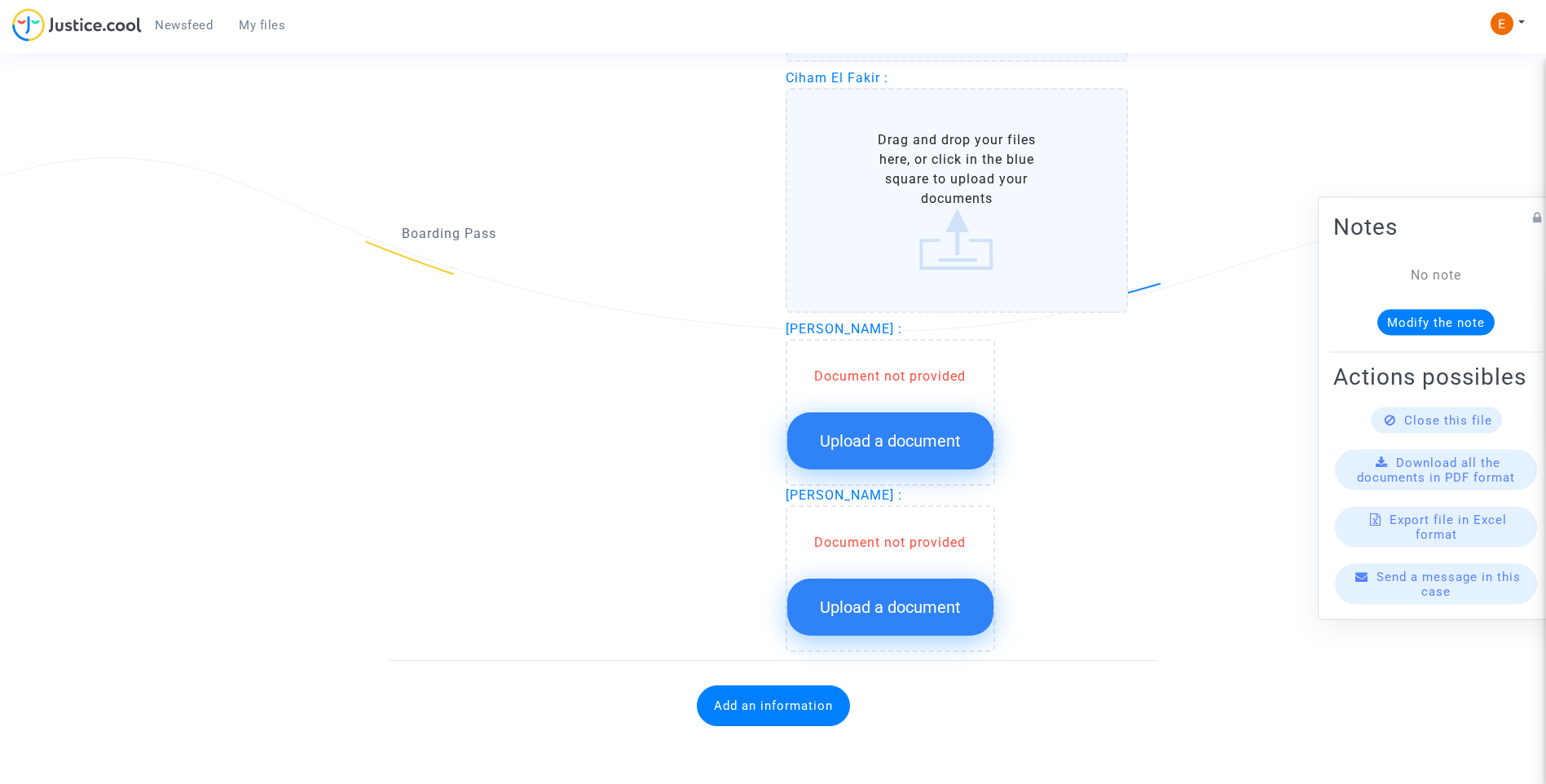
click at [932, 442] on span "Upload a document" at bounding box center [891, 441] width 141 height 20
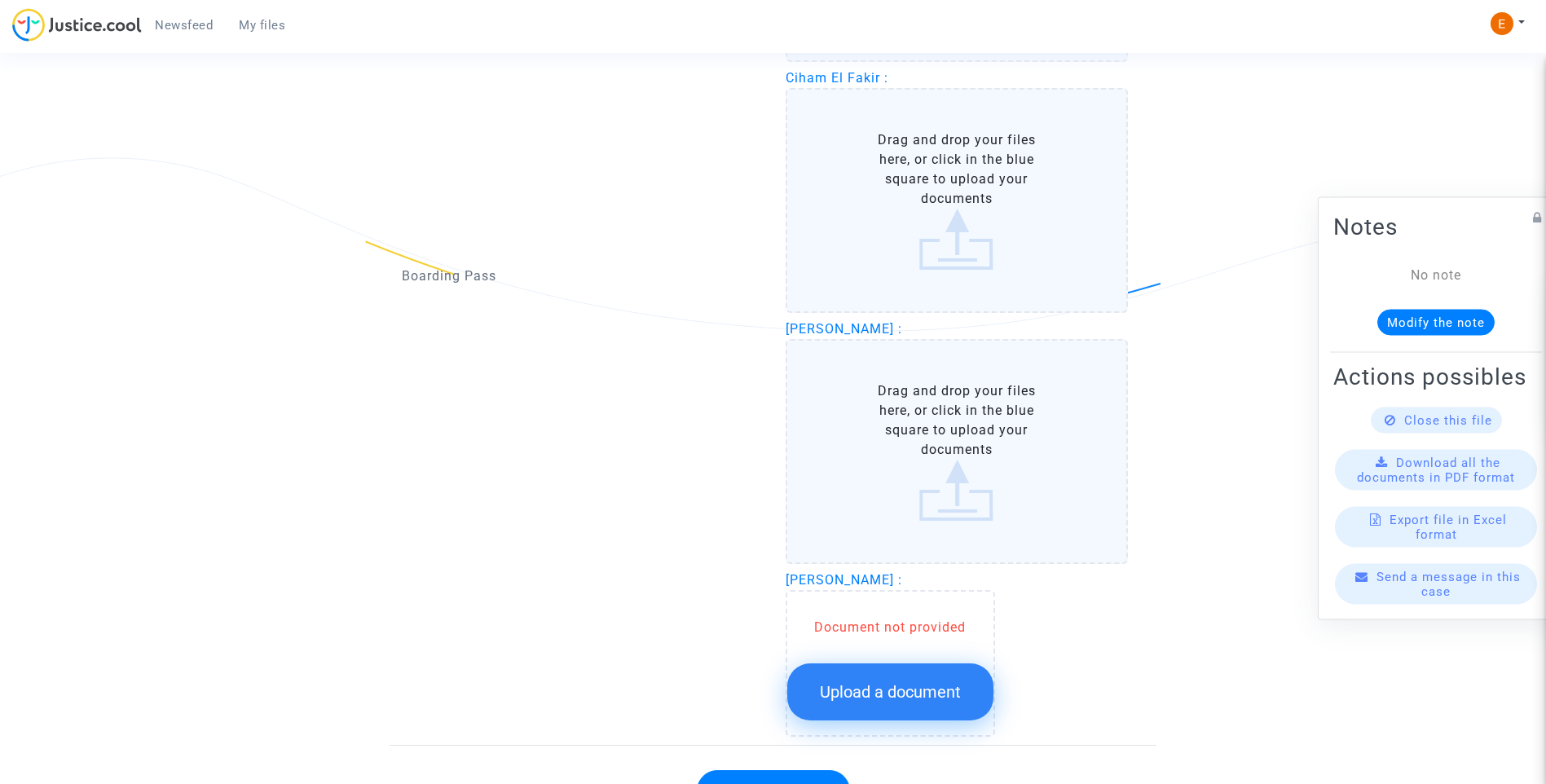
click at [899, 698] on span "Upload a document" at bounding box center [891, 692] width 141 height 20
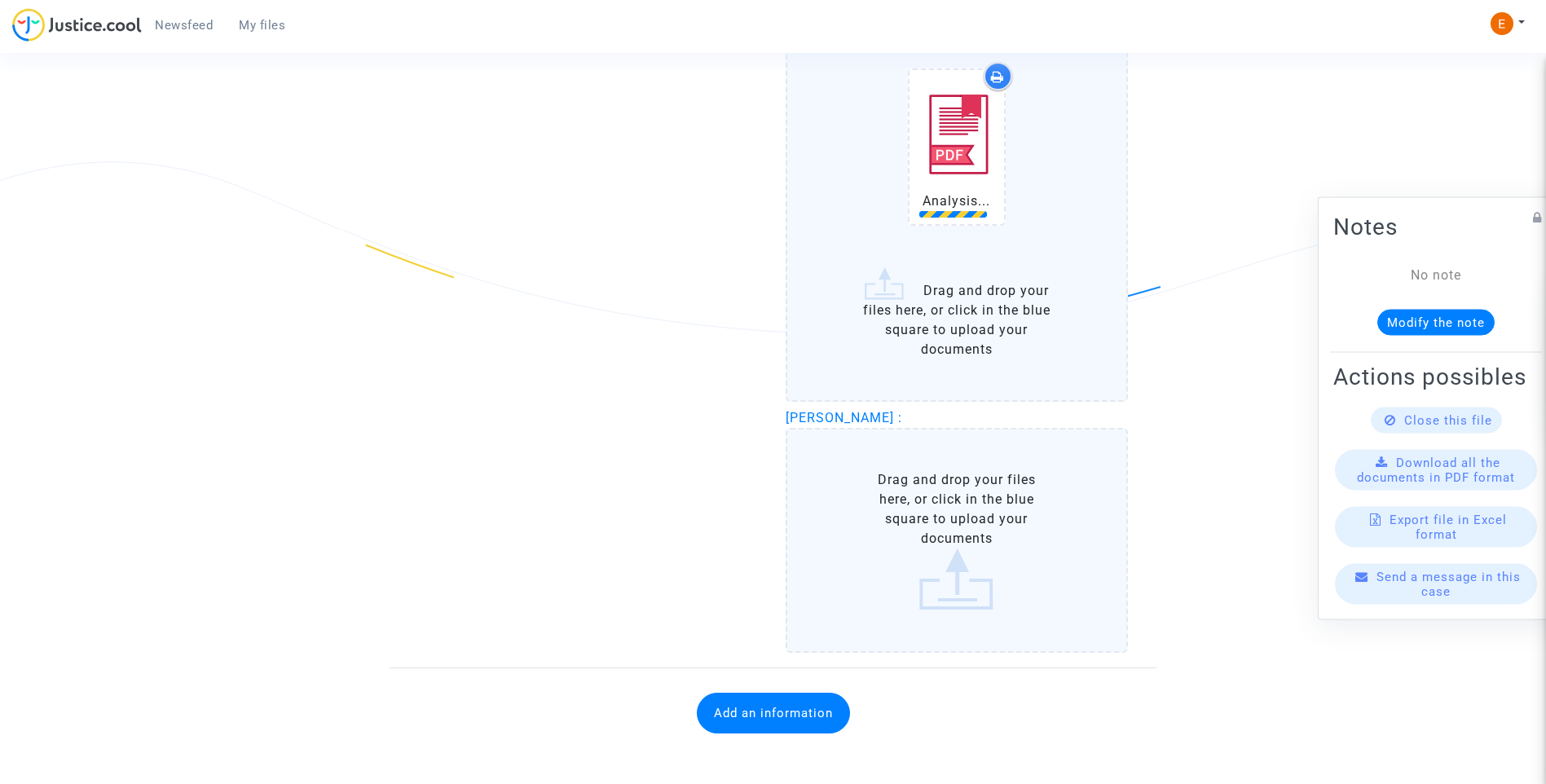
scroll to position [2862, 0]
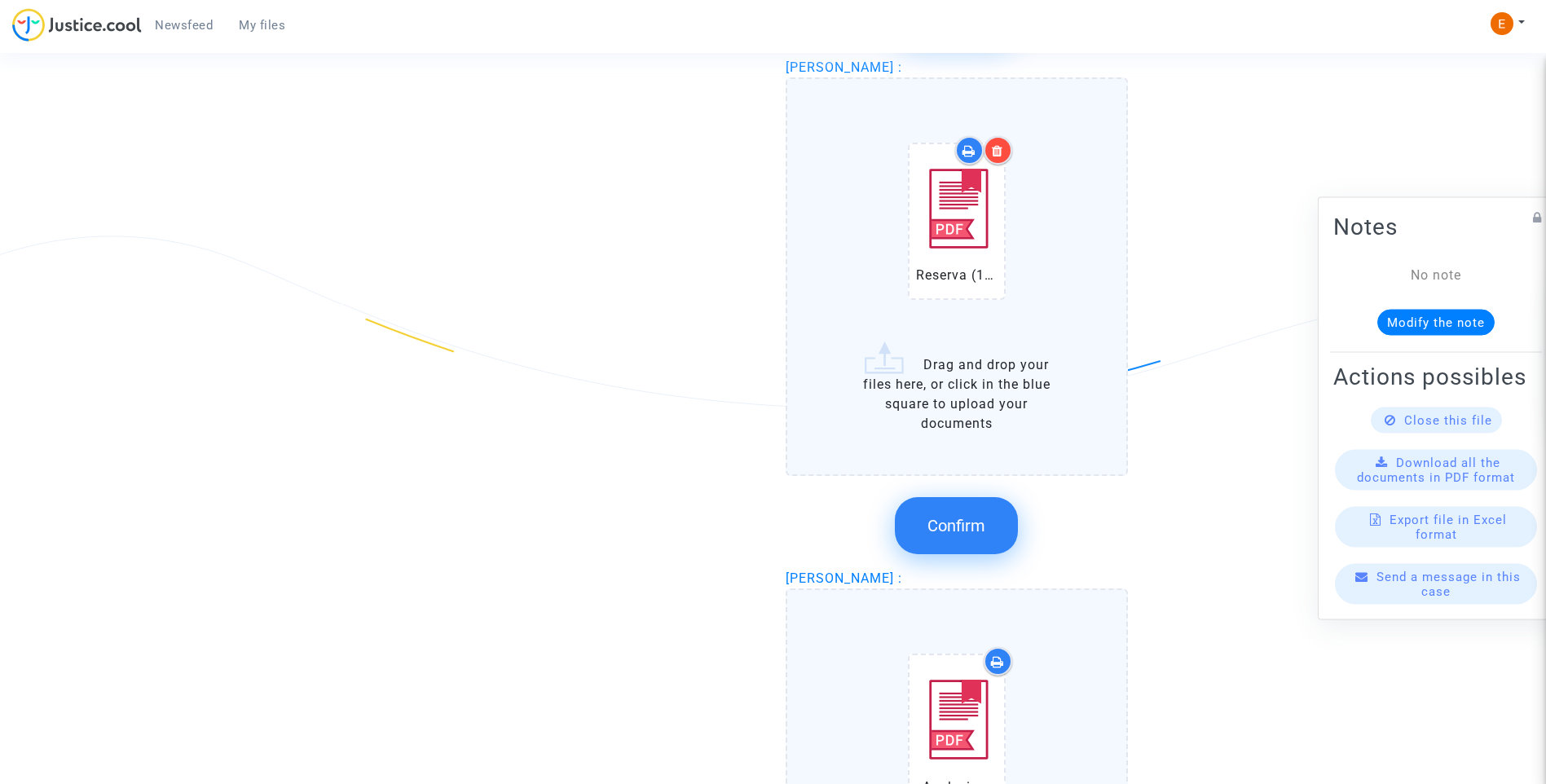
click at [971, 512] on button "Confirm" at bounding box center [956, 525] width 123 height 57
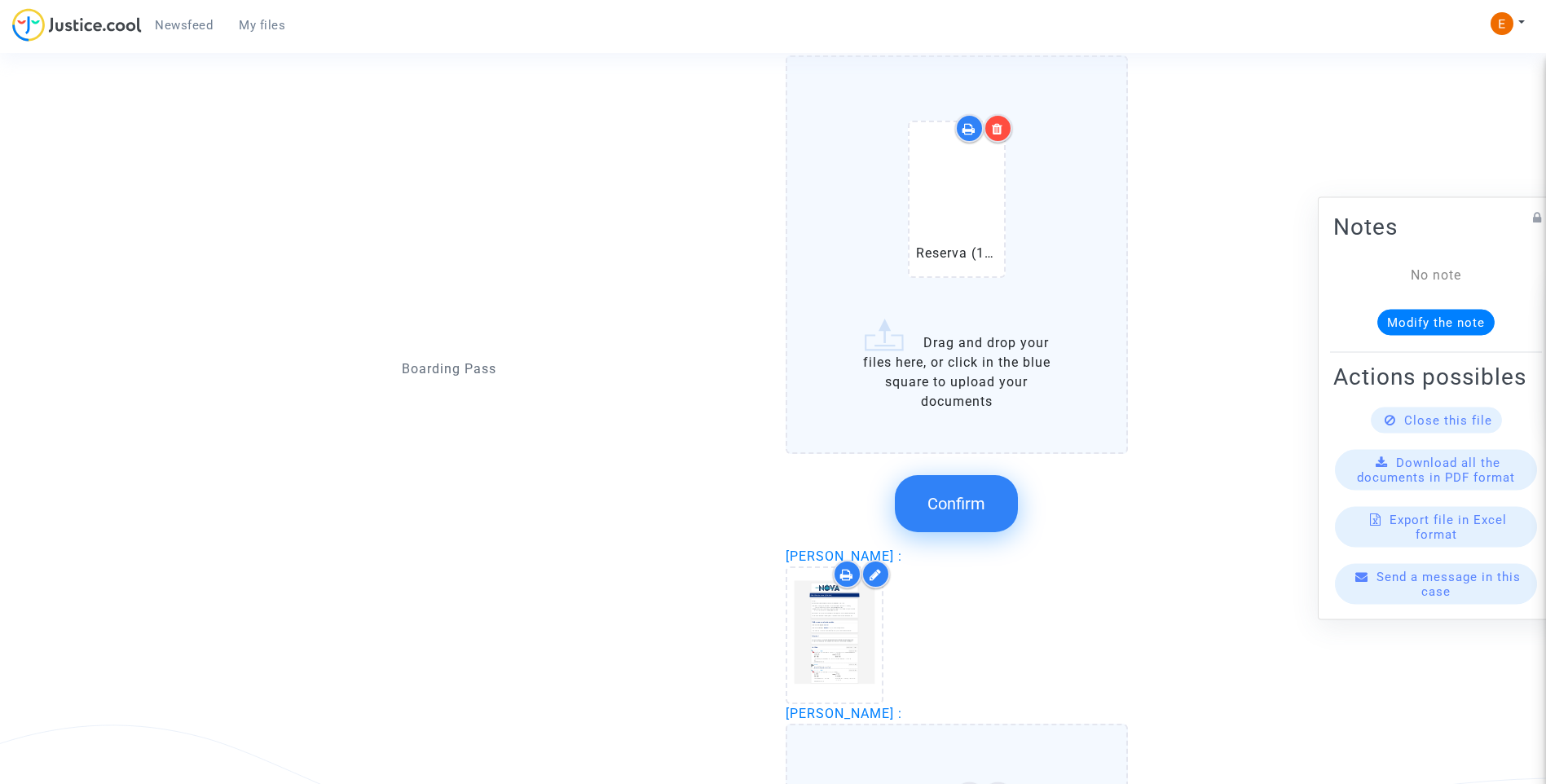
click at [973, 499] on span "Confirm" at bounding box center [956, 503] width 58 height 20
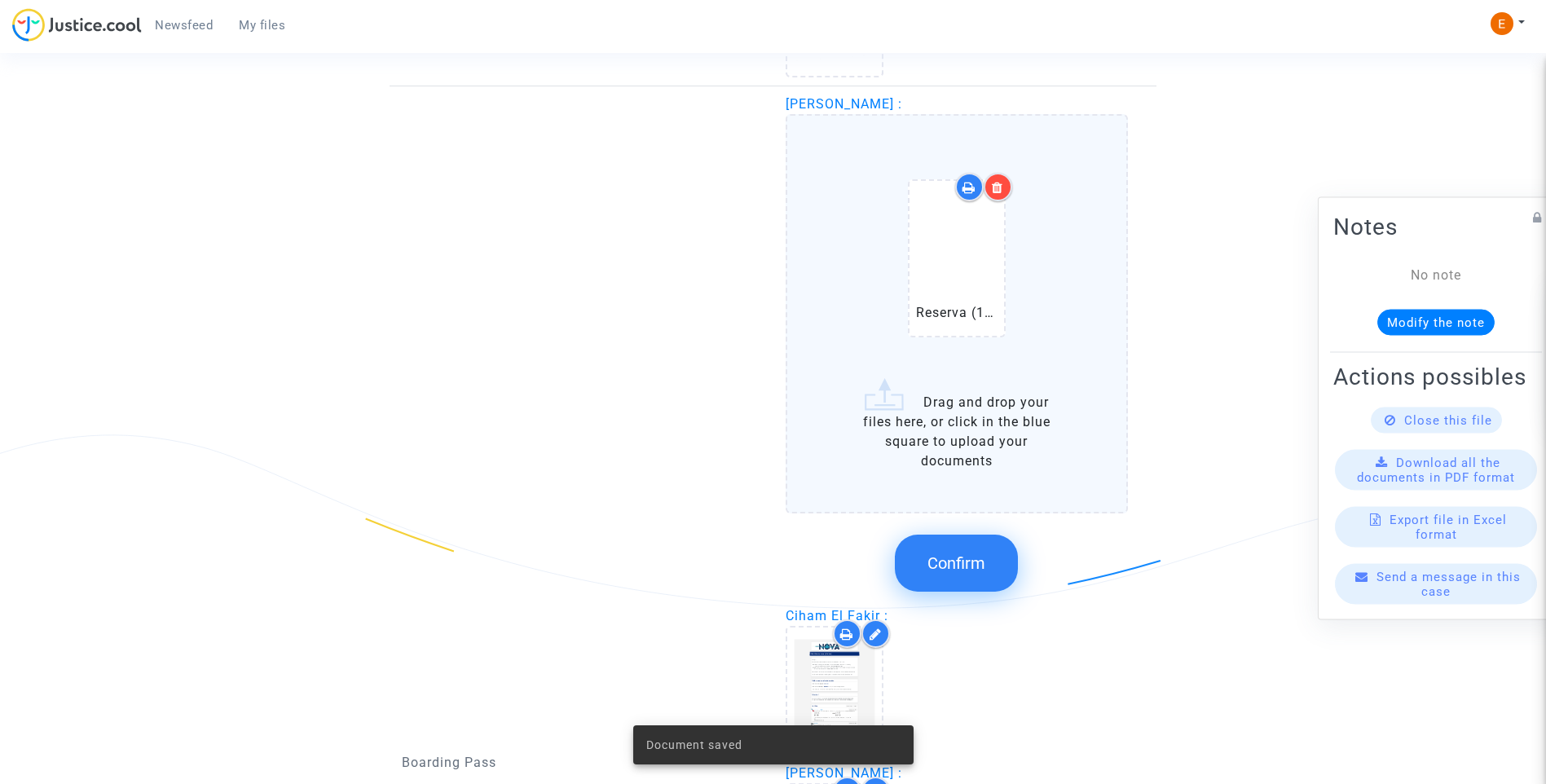
click at [970, 554] on span "Confirm" at bounding box center [956, 563] width 58 height 20
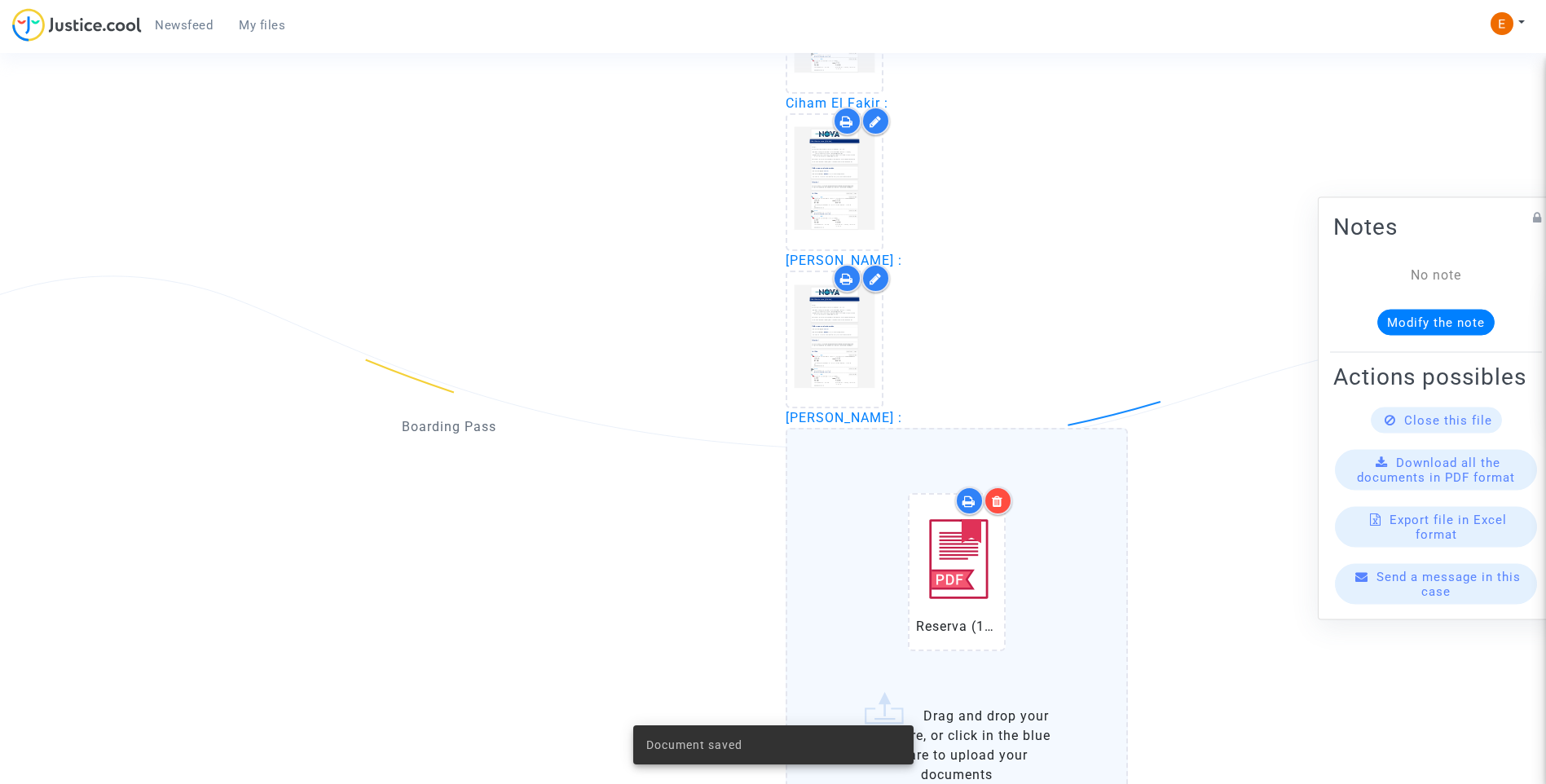
scroll to position [2129, 0]
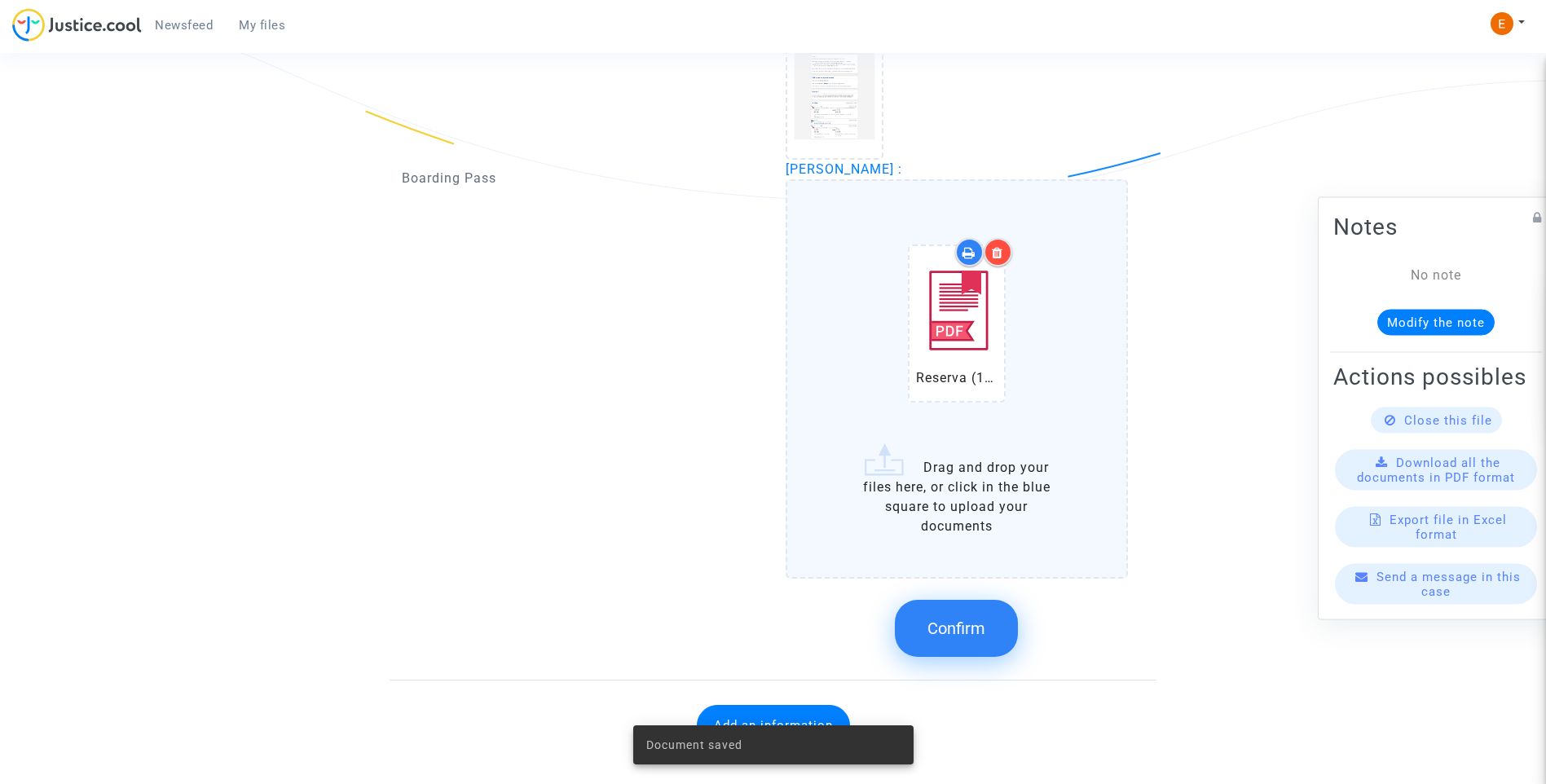
click at [982, 638] on button "Confirm" at bounding box center [956, 627] width 123 height 57
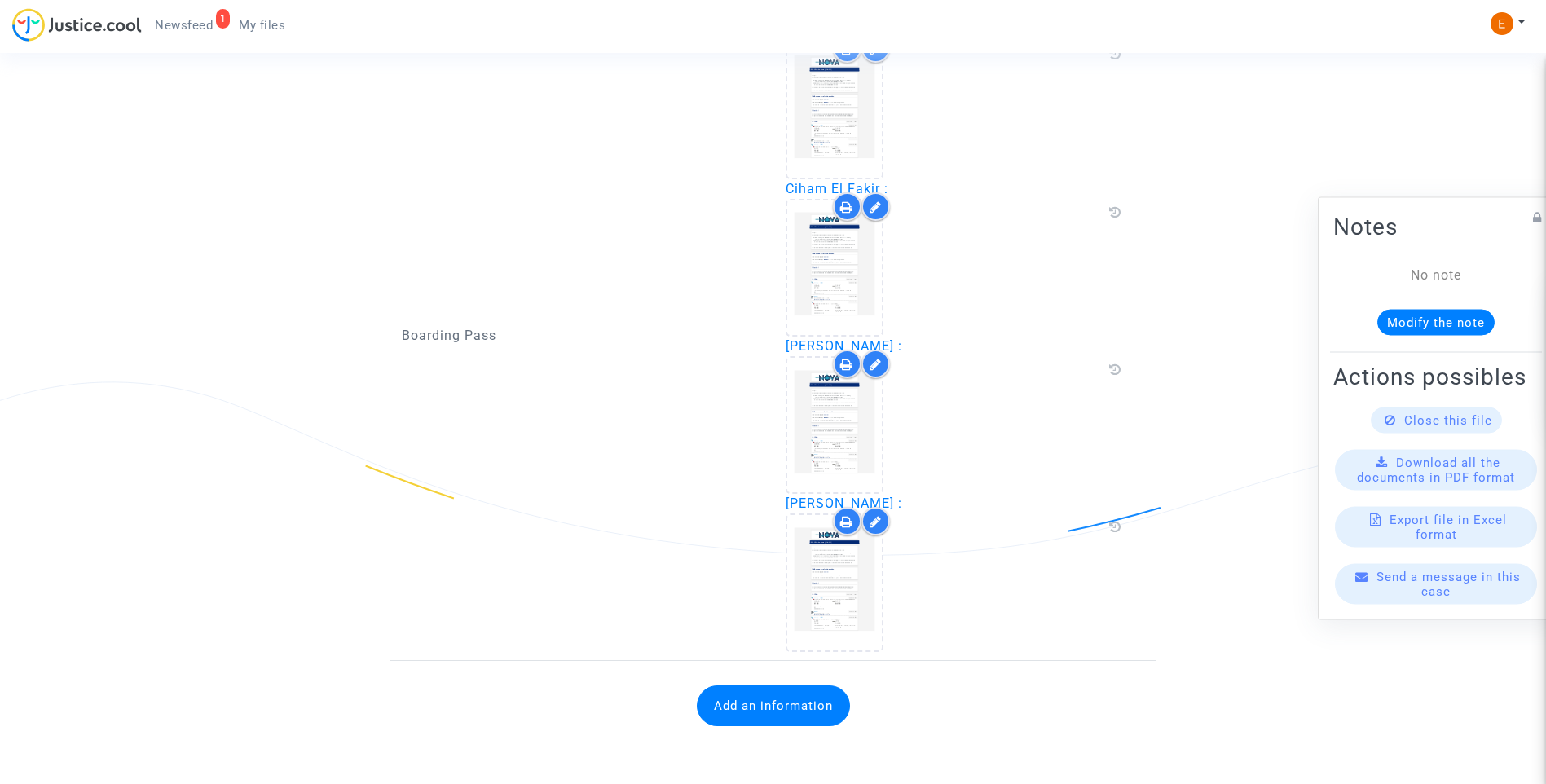
click at [793, 710] on button "Add an information" at bounding box center [773, 705] width 153 height 41
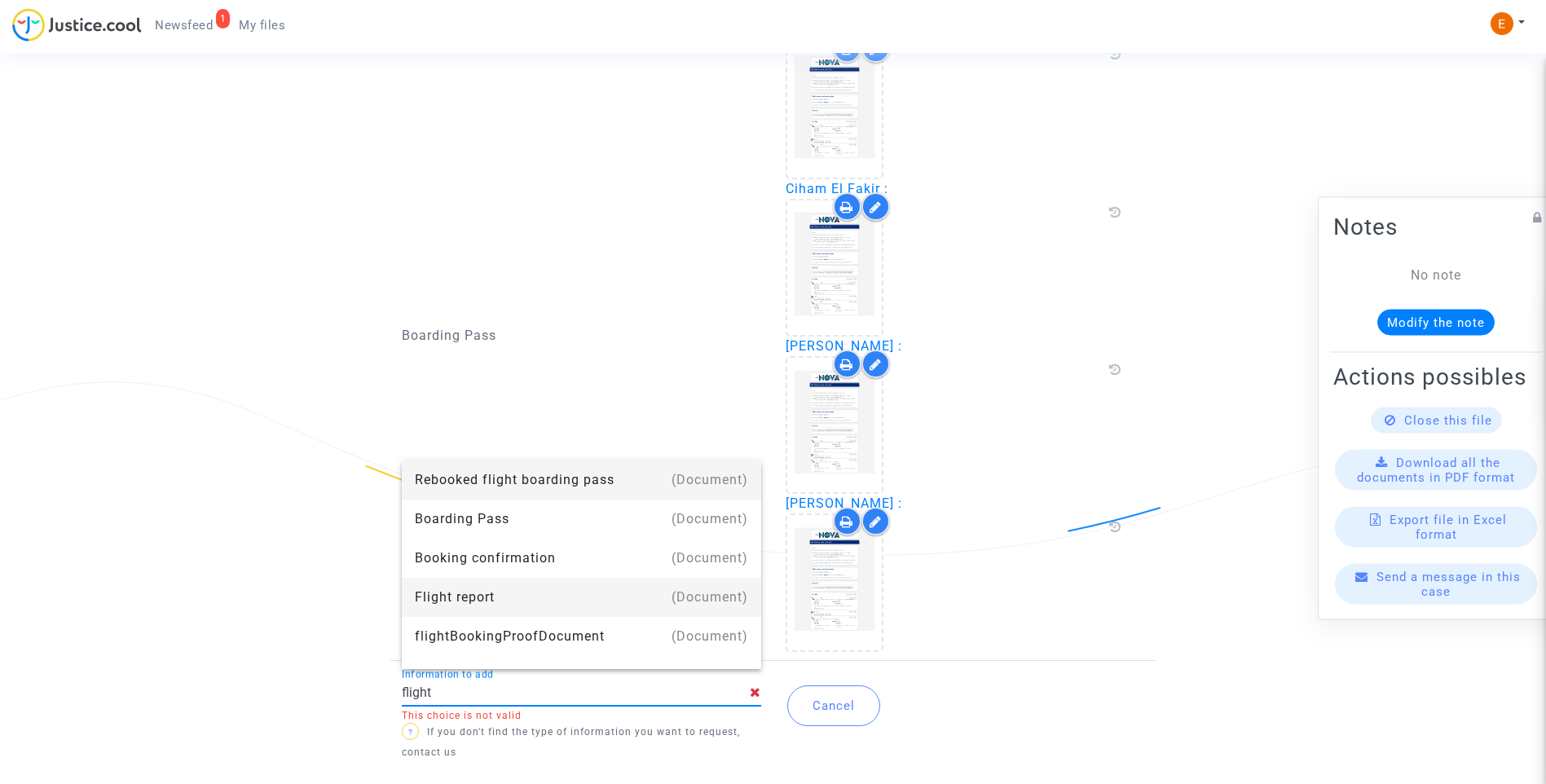
click at [490, 599] on div "Flight report" at bounding box center [582, 597] width 333 height 39
type input "Flight report"
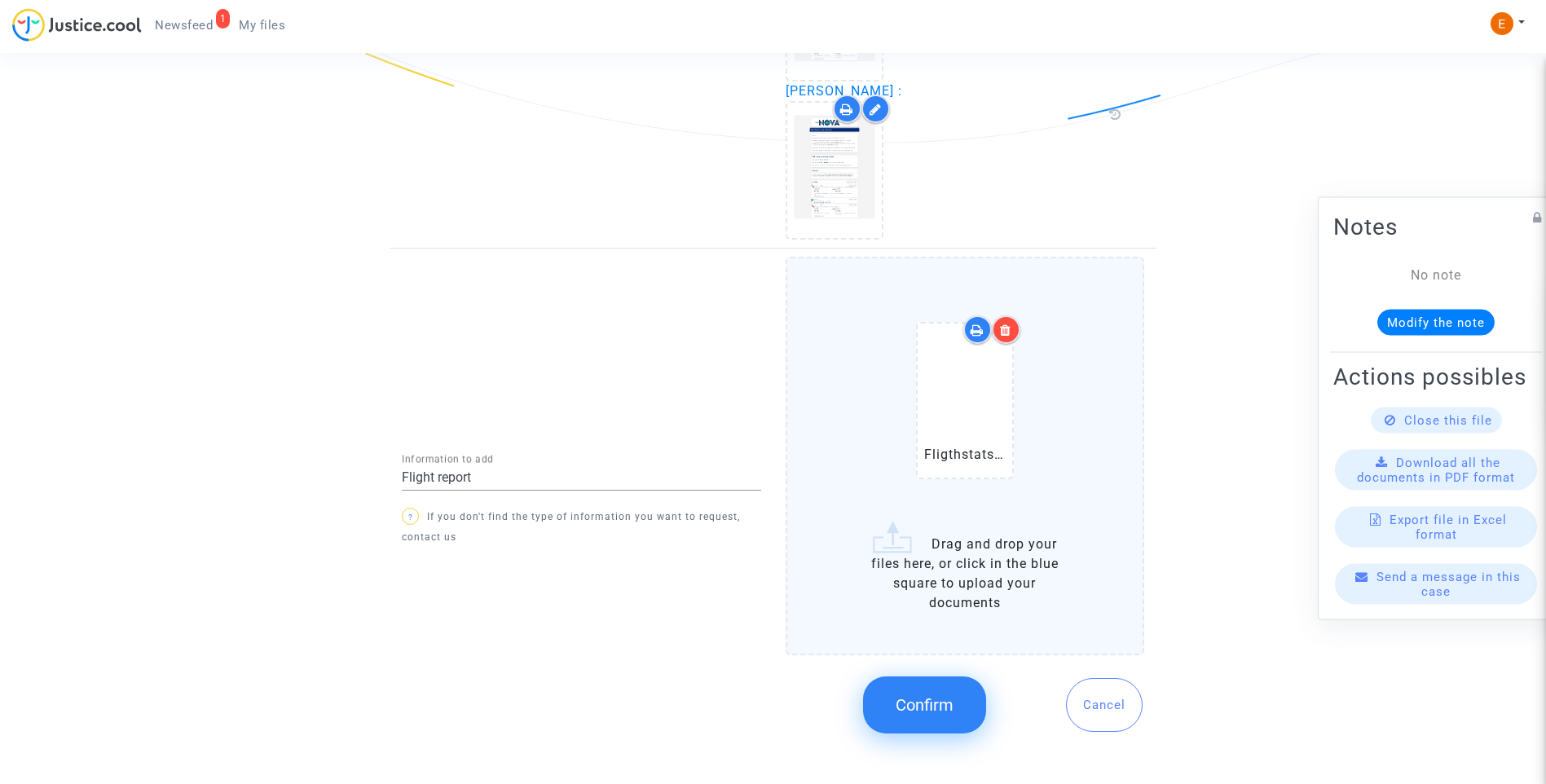
scroll to position [2201, 0]
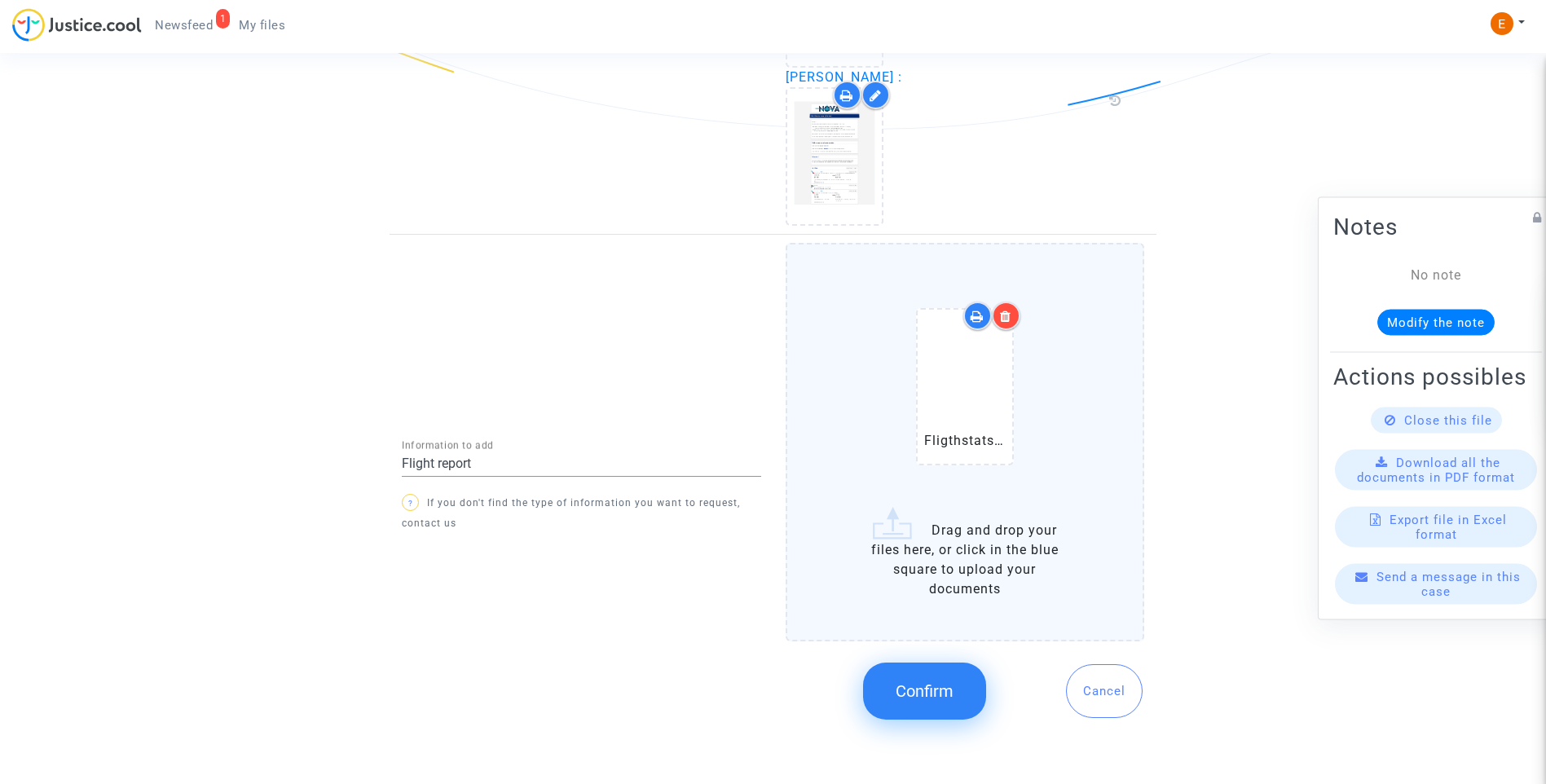
click at [939, 686] on span "Confirm" at bounding box center [925, 691] width 58 height 20
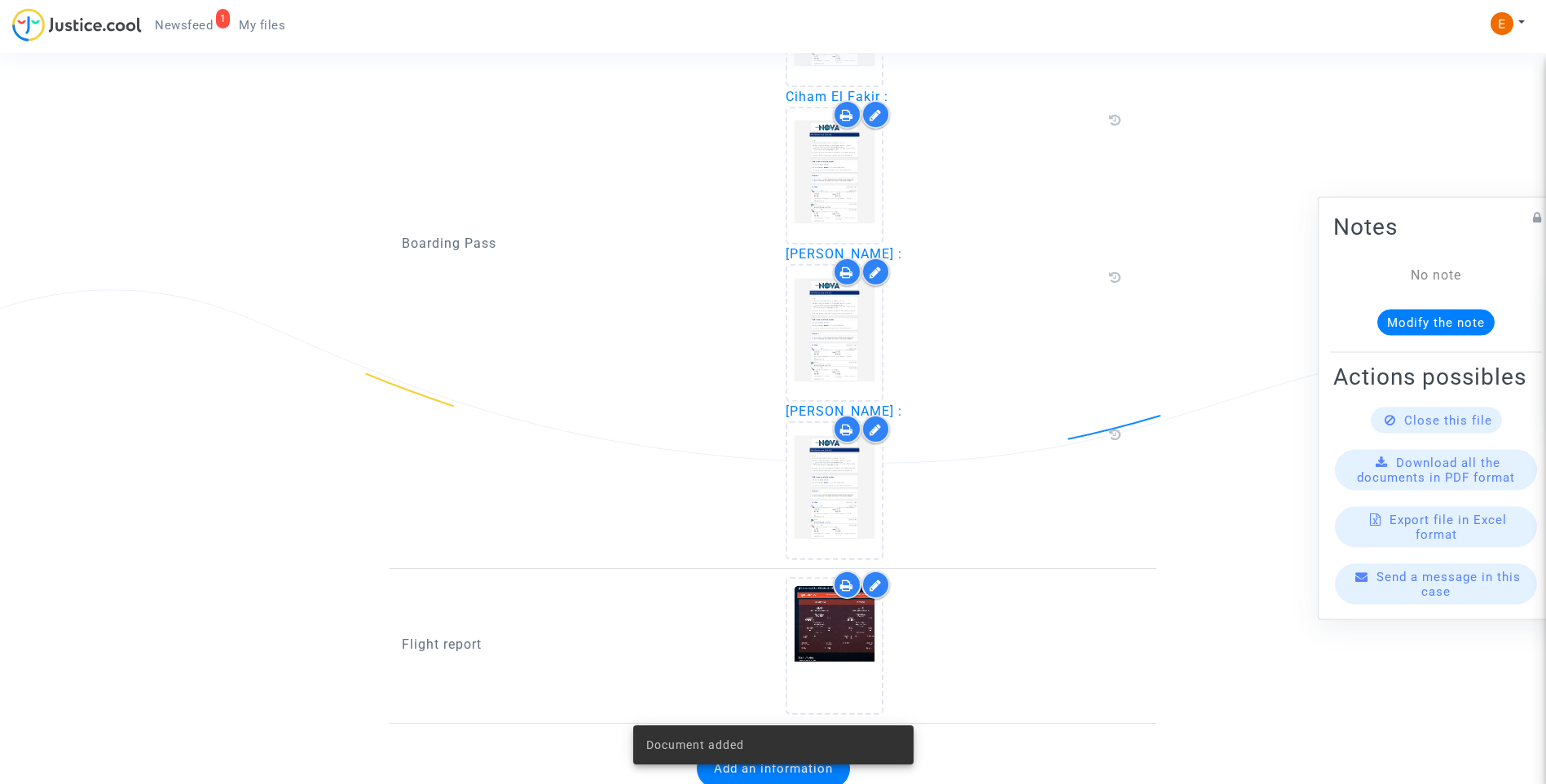
scroll to position [1929, 0]
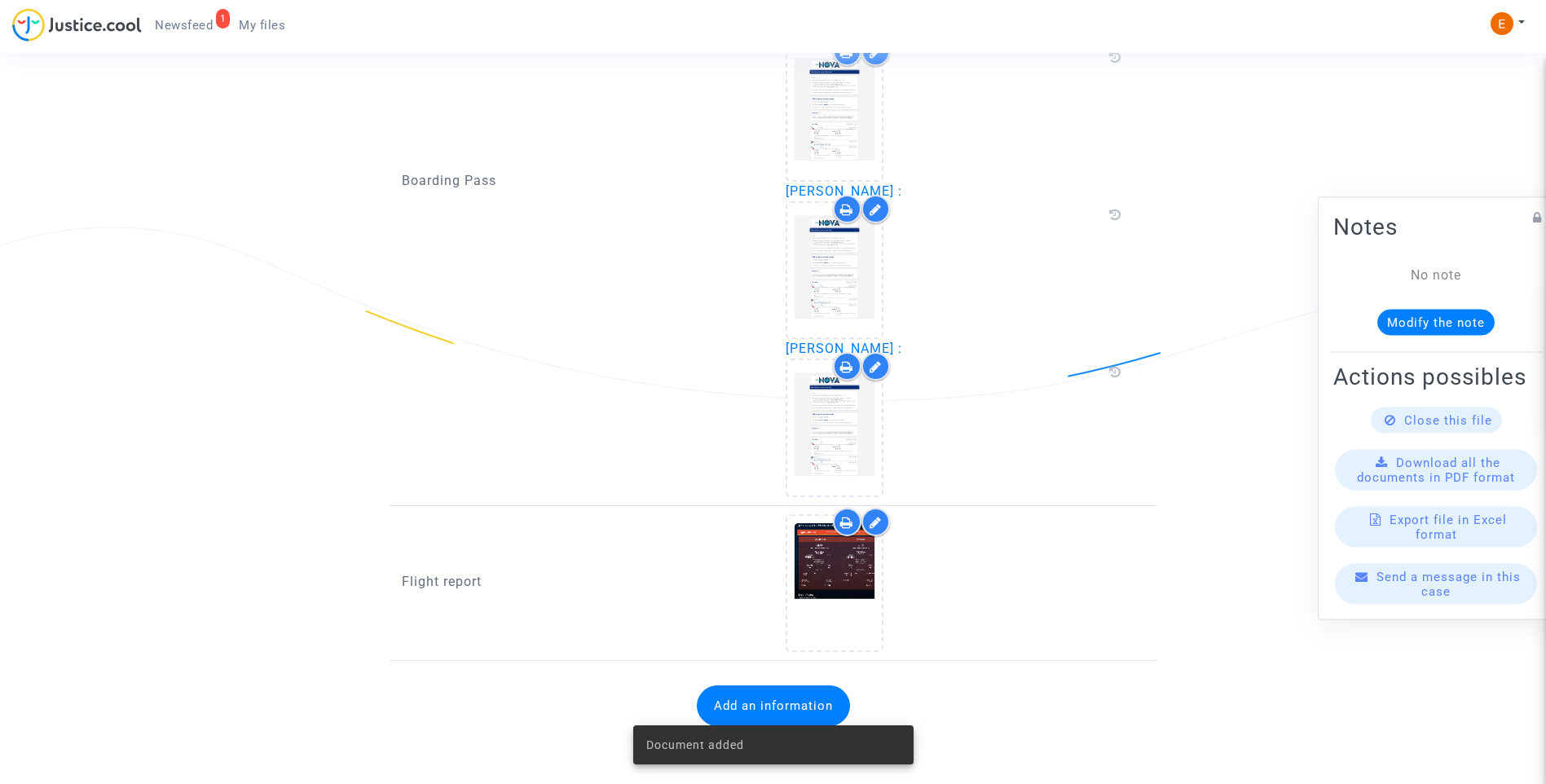
click at [191, 28] on span "Newsfeed" at bounding box center [184, 25] width 58 height 14
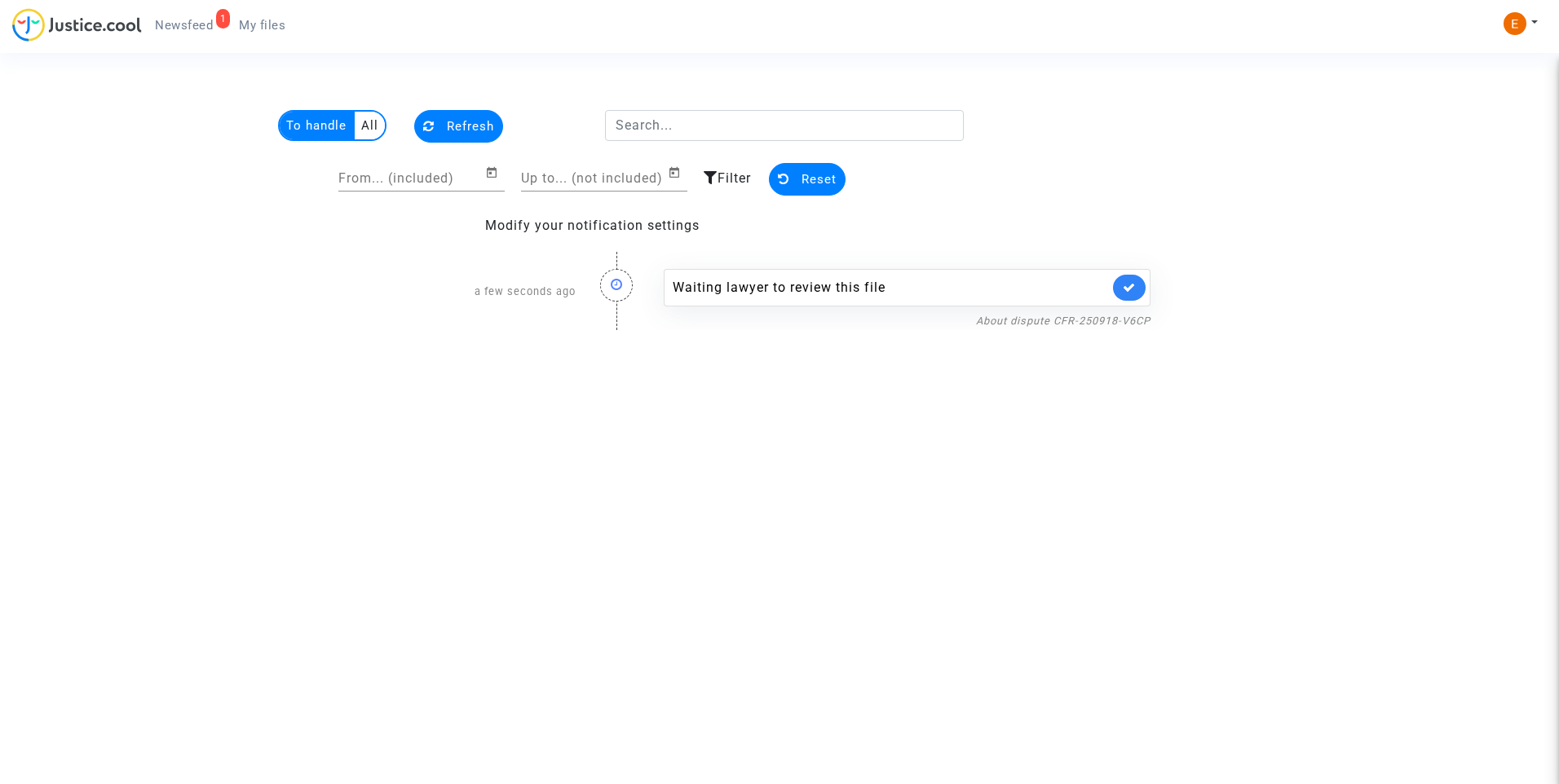
click at [1121, 287] on link at bounding box center [1128, 287] width 32 height 26
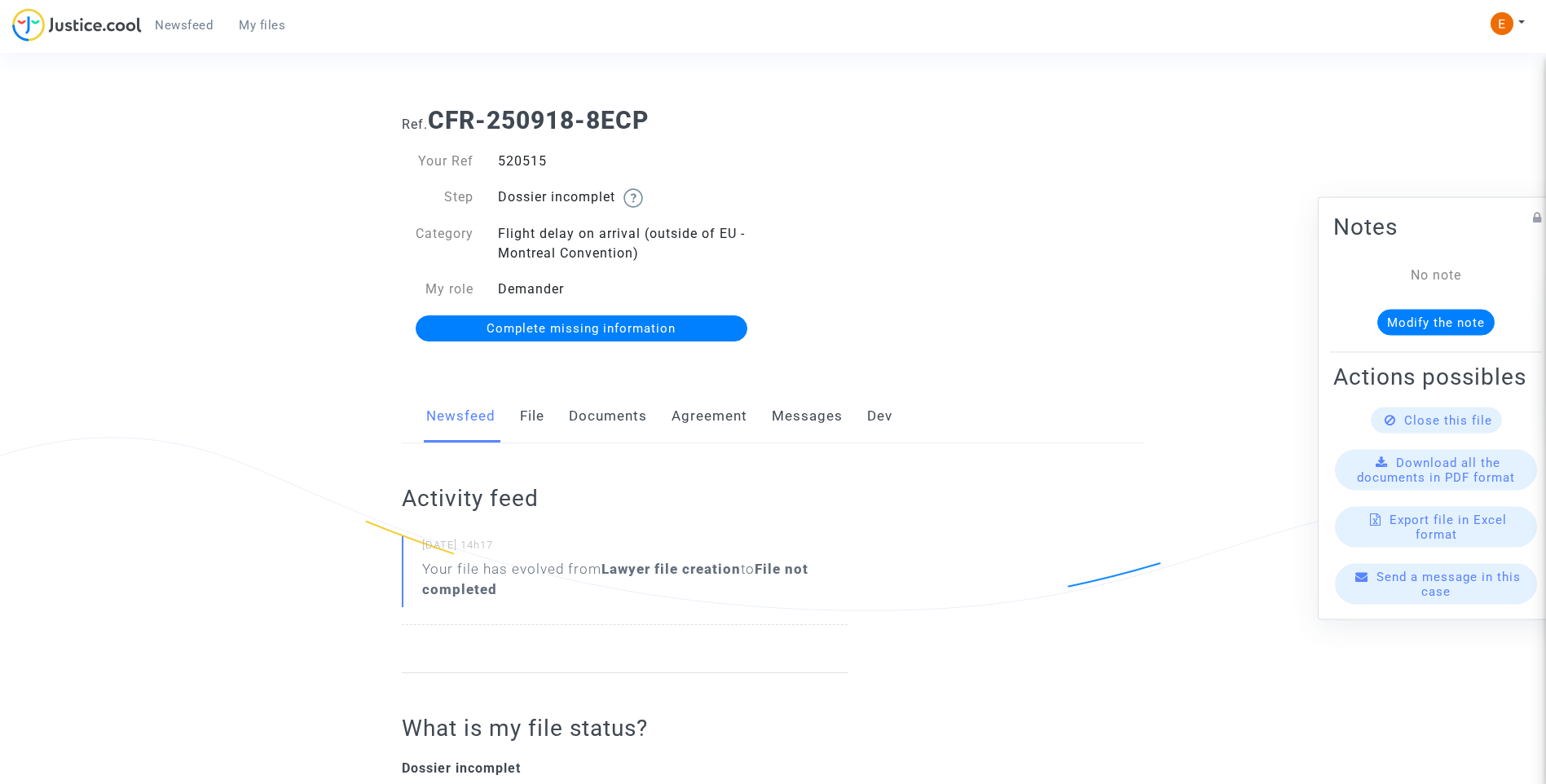
click at [614, 441] on link "Documents" at bounding box center [608, 417] width 78 height 54
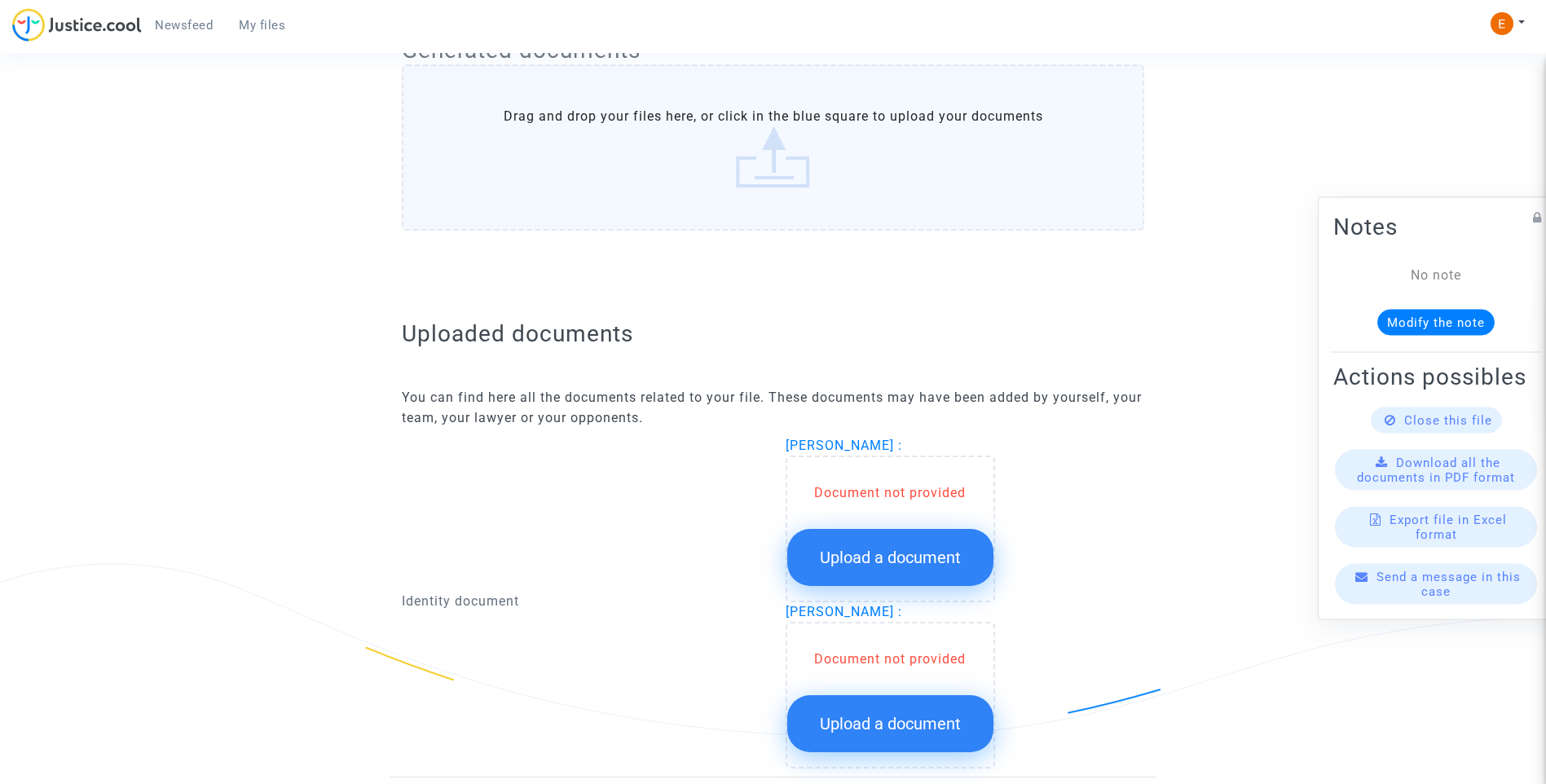
click at [909, 545] on button "Upload a document" at bounding box center [890, 556] width 206 height 57
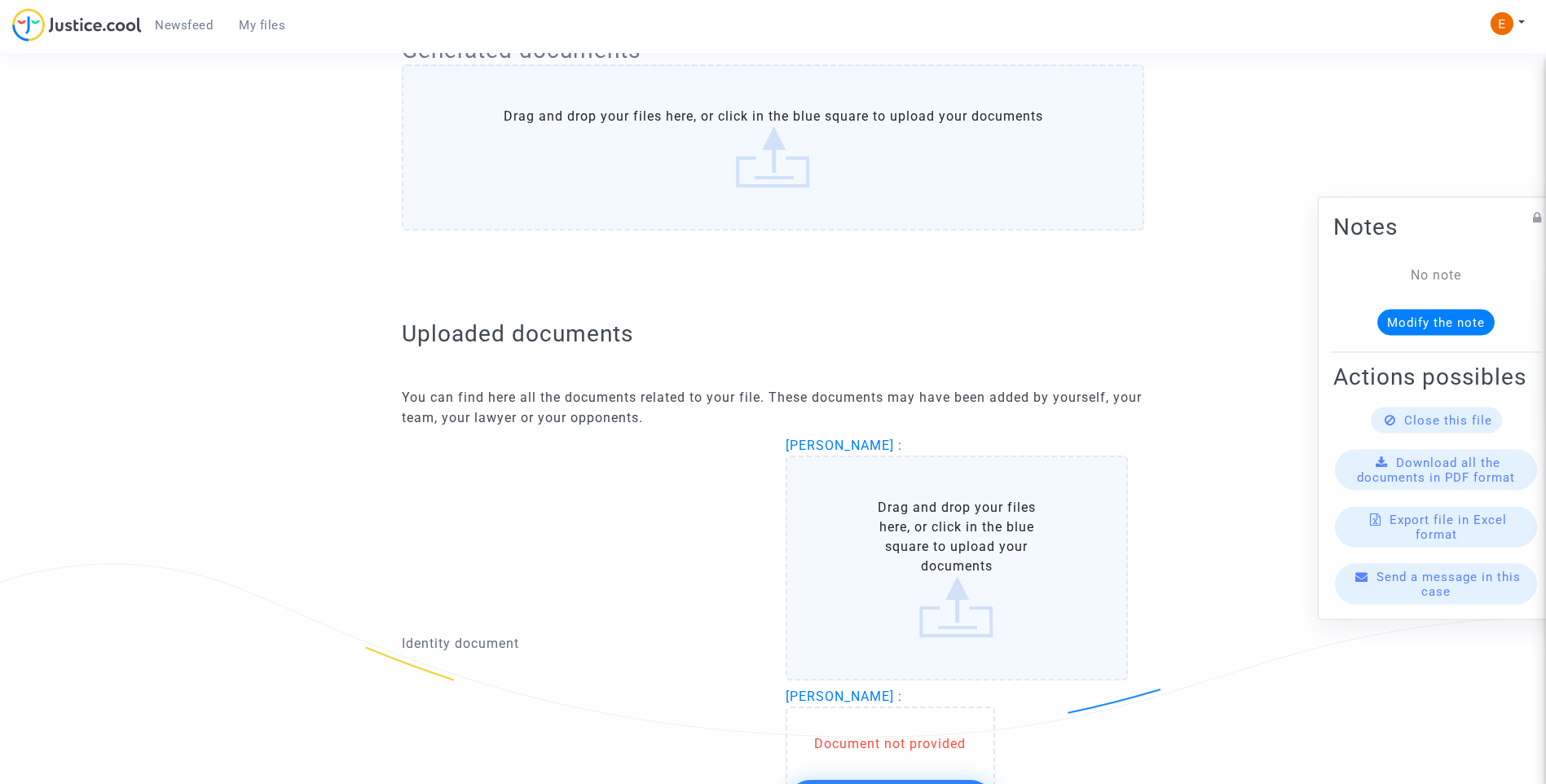
scroll to position [978, 0]
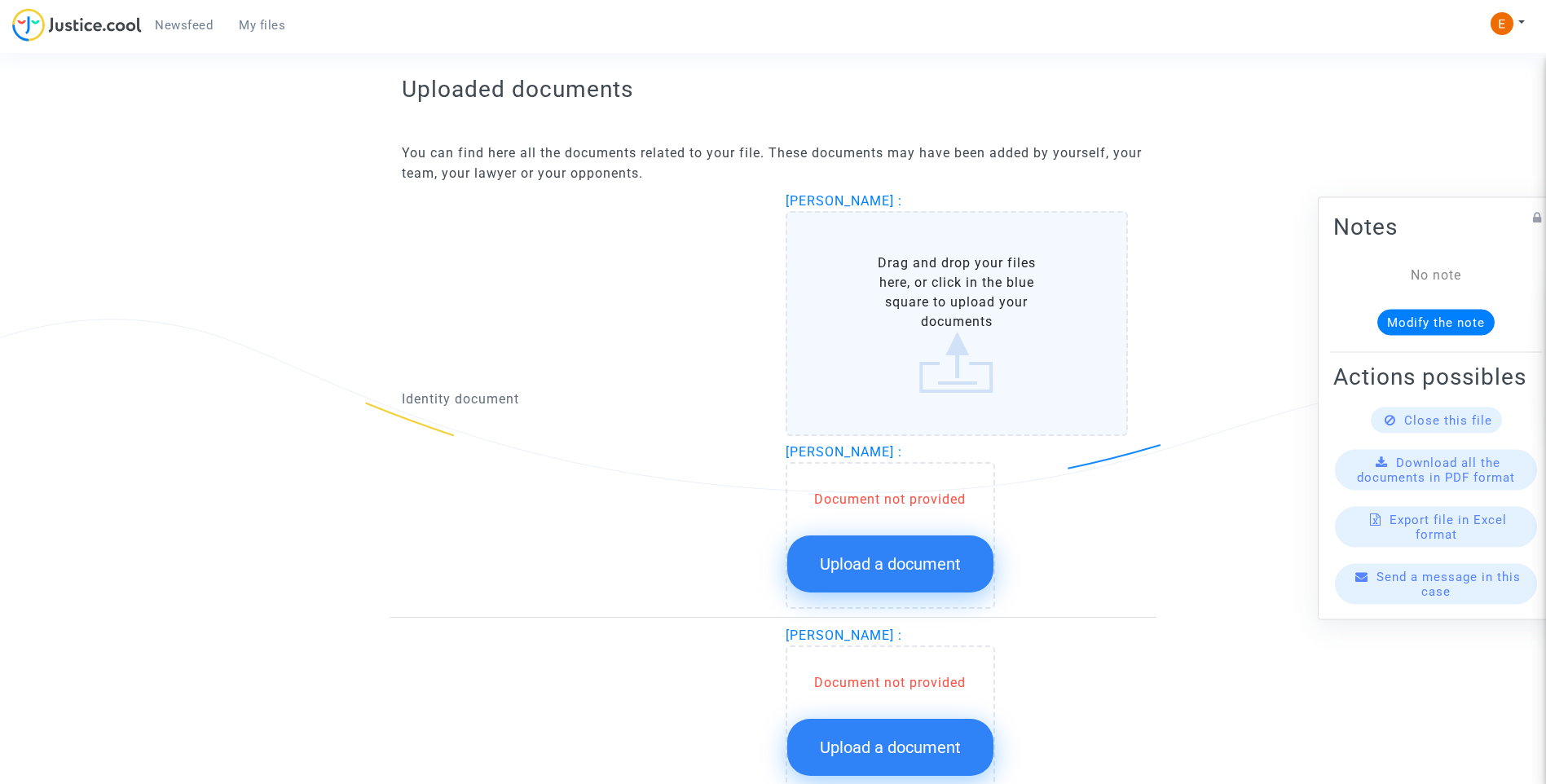
click at [896, 554] on span "Upload a document" at bounding box center [891, 563] width 141 height 20
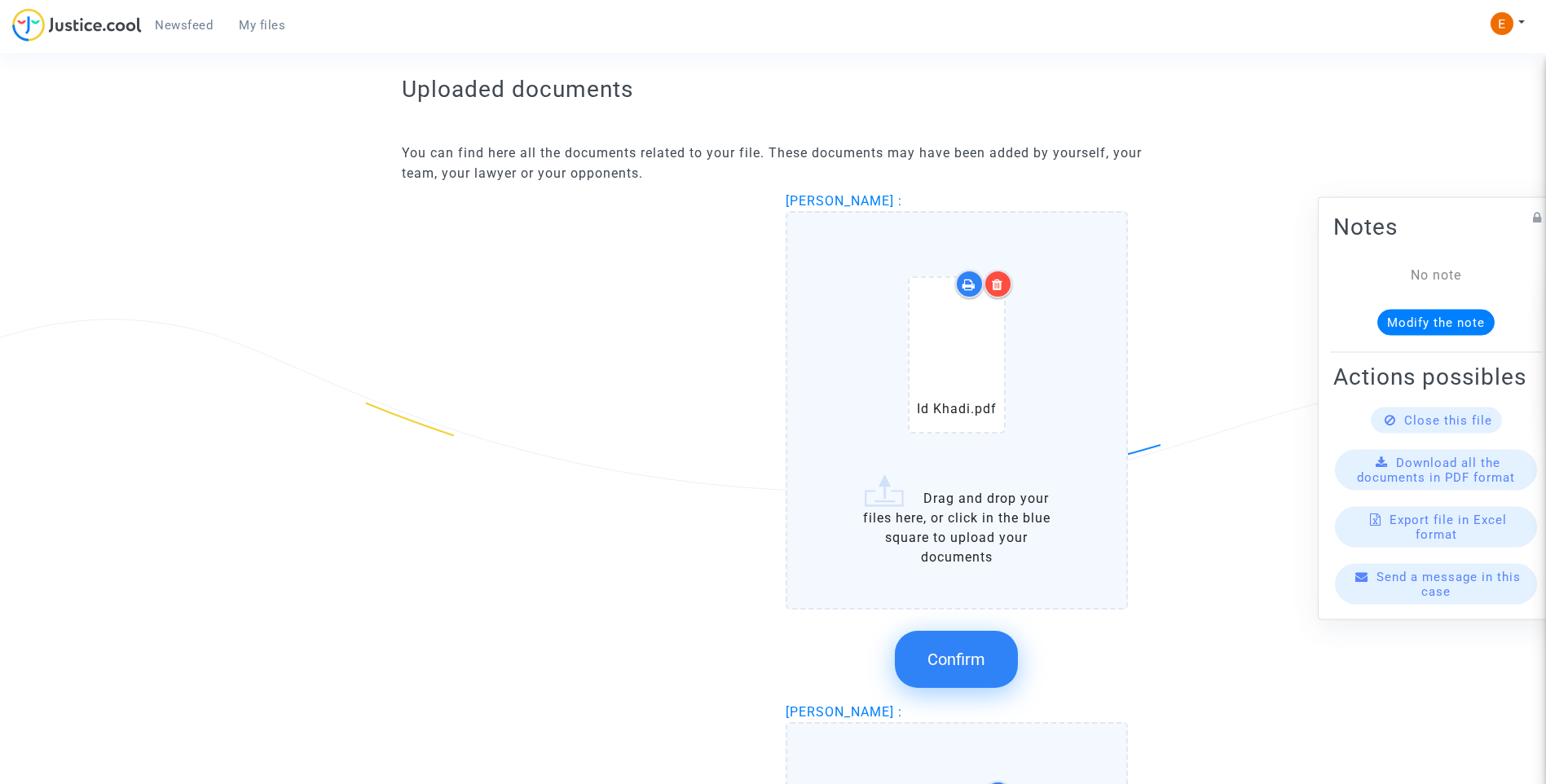
click at [999, 284] on icon at bounding box center [997, 284] width 12 height 13
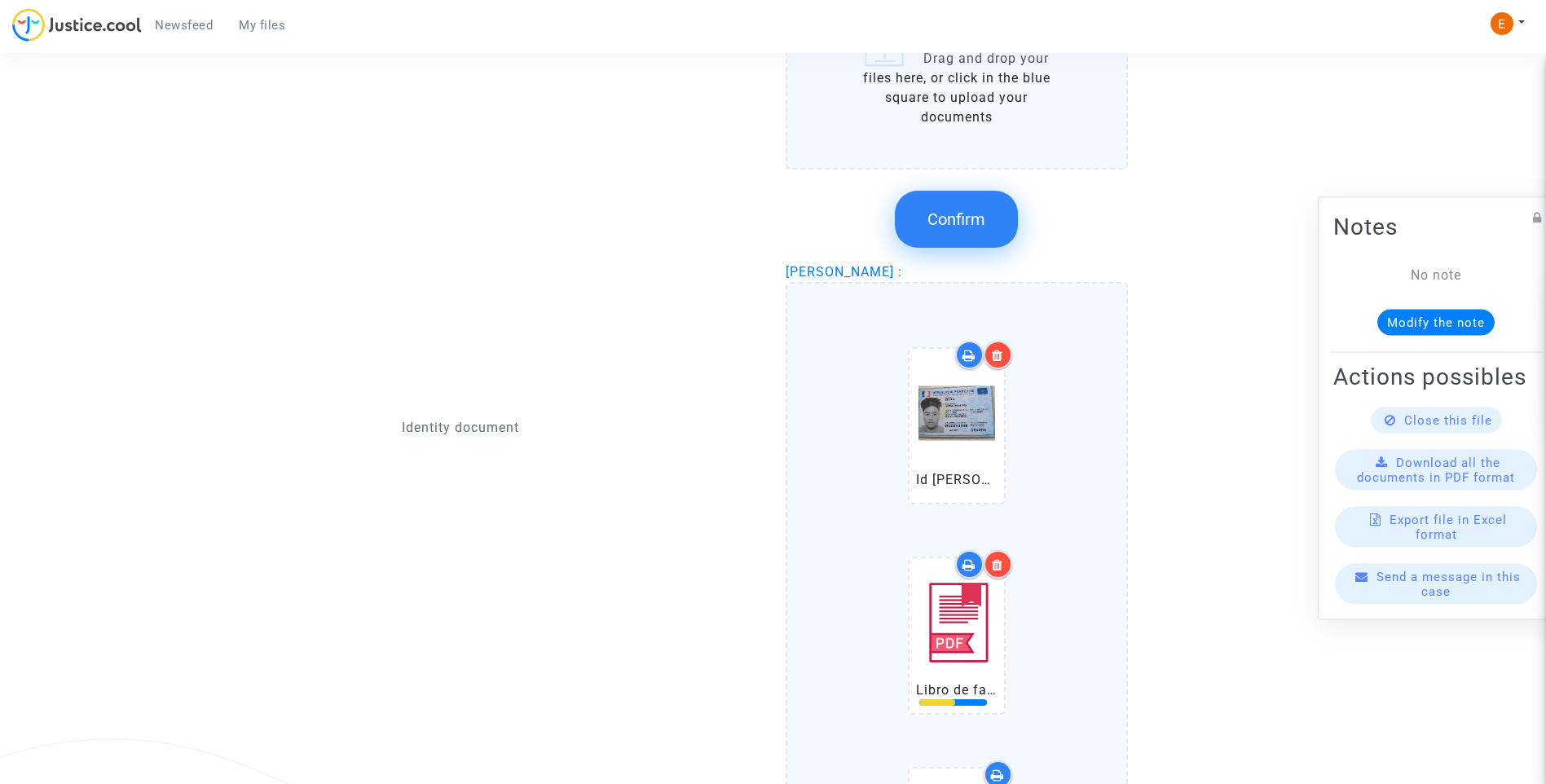
scroll to position [1140, 0]
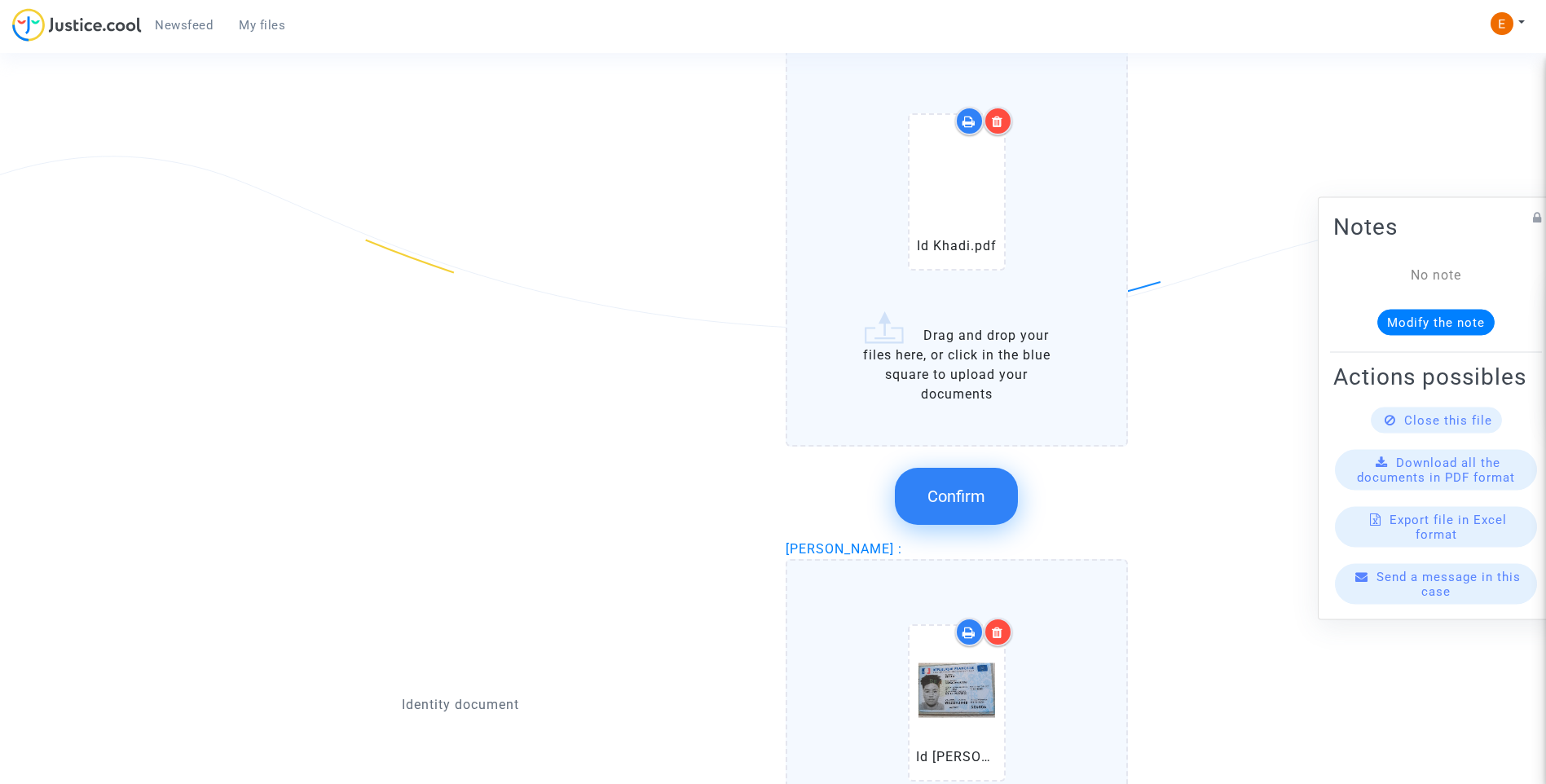
drag, startPoint x: 972, startPoint y: 518, endPoint x: 675, endPoint y: 476, distance: 300.0
click at [968, 514] on button "Confirm" at bounding box center [956, 496] width 123 height 57
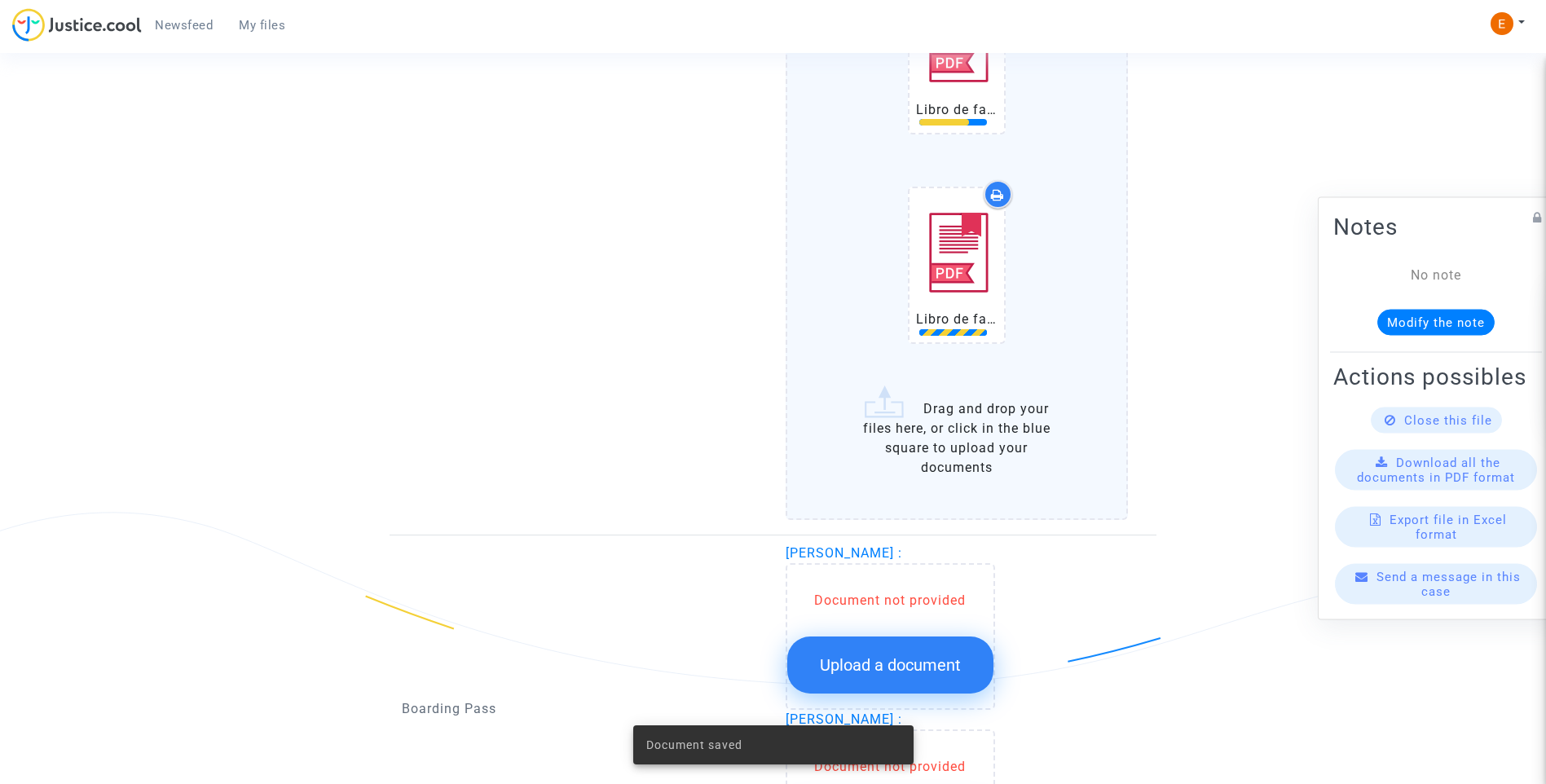
scroll to position [1868, 0]
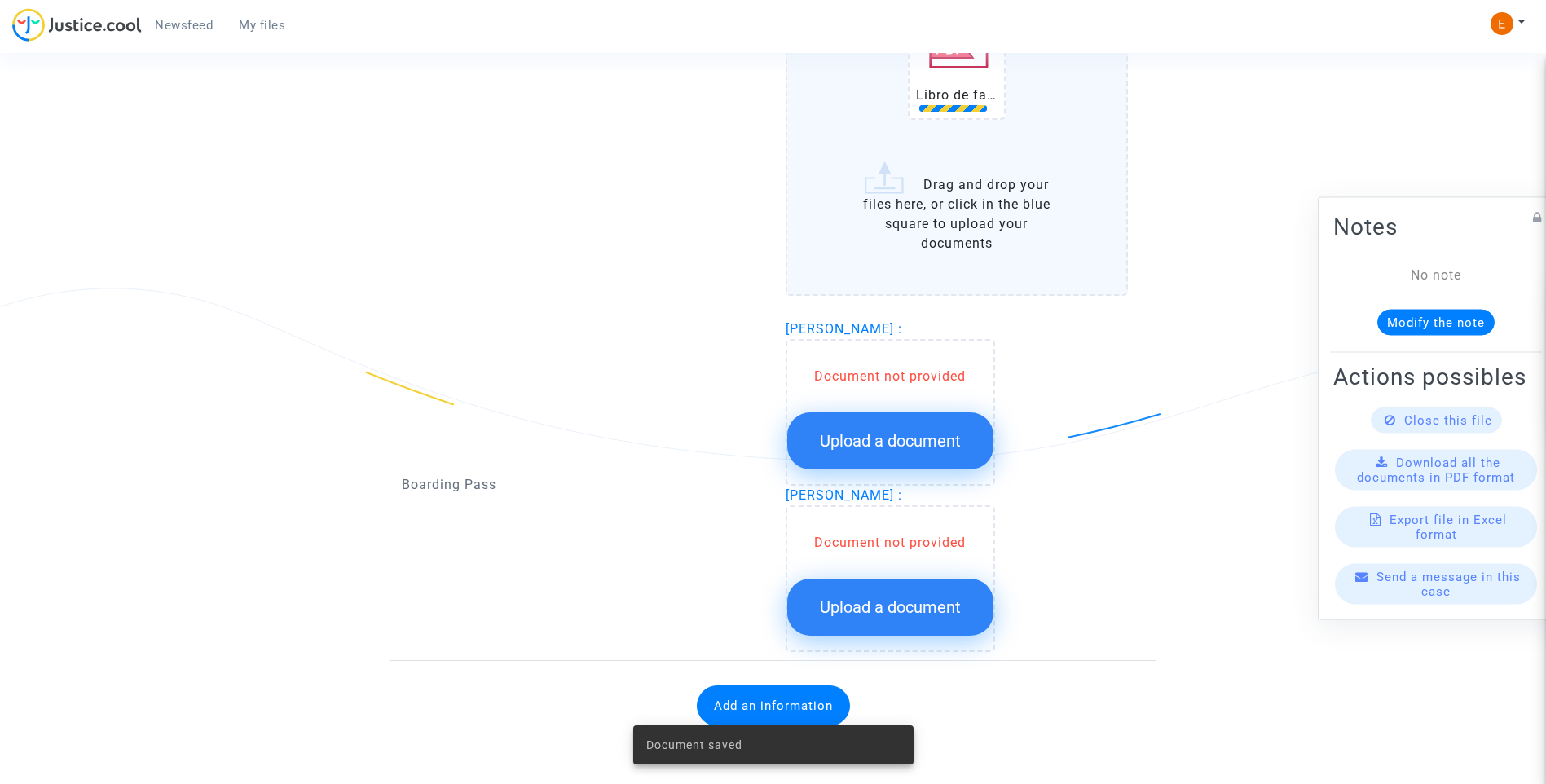
click at [898, 433] on span "Upload a document" at bounding box center [891, 441] width 141 height 20
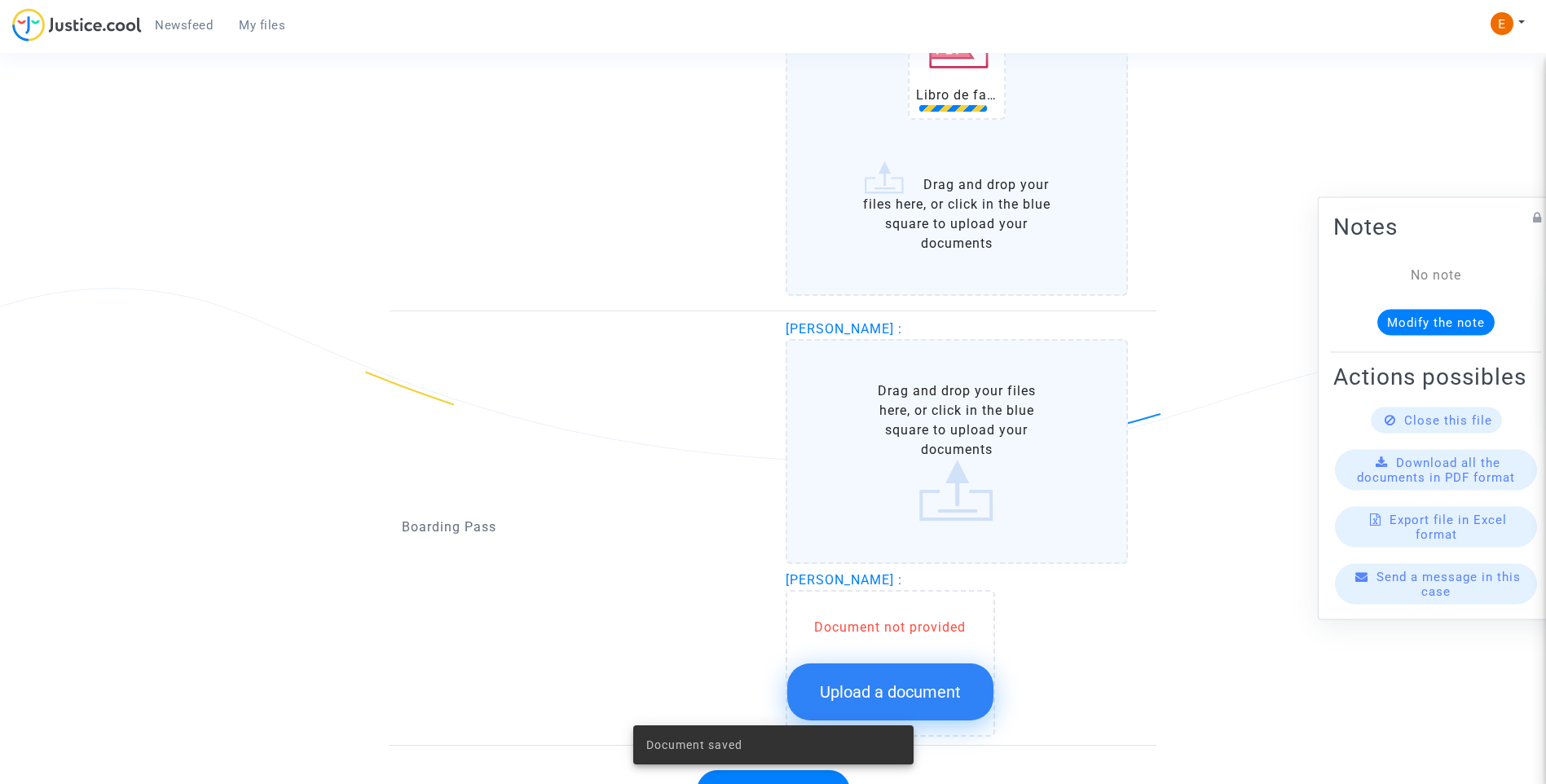
click at [961, 699] on button "Upload a document" at bounding box center [890, 691] width 206 height 57
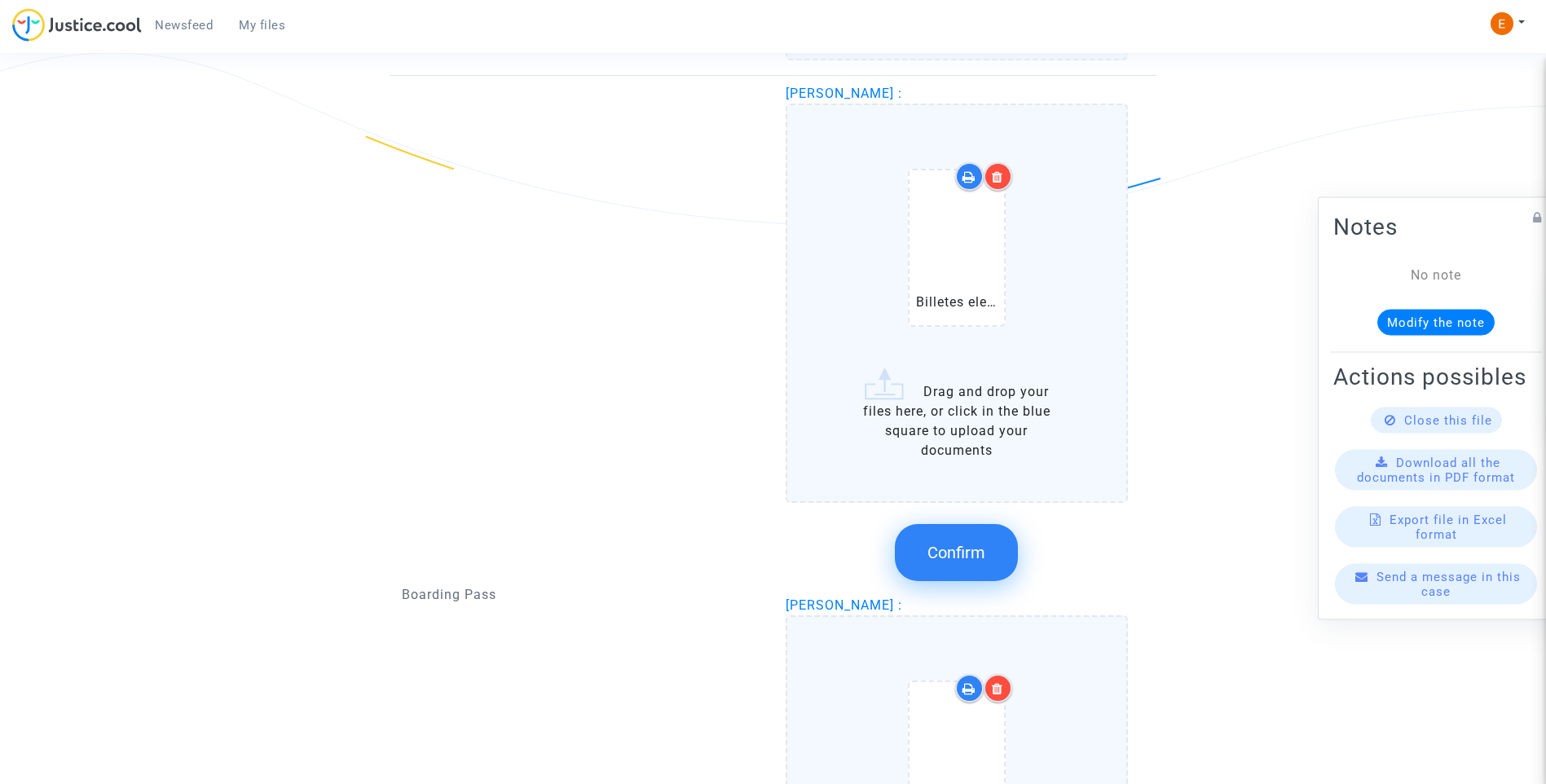
scroll to position [2113, 0]
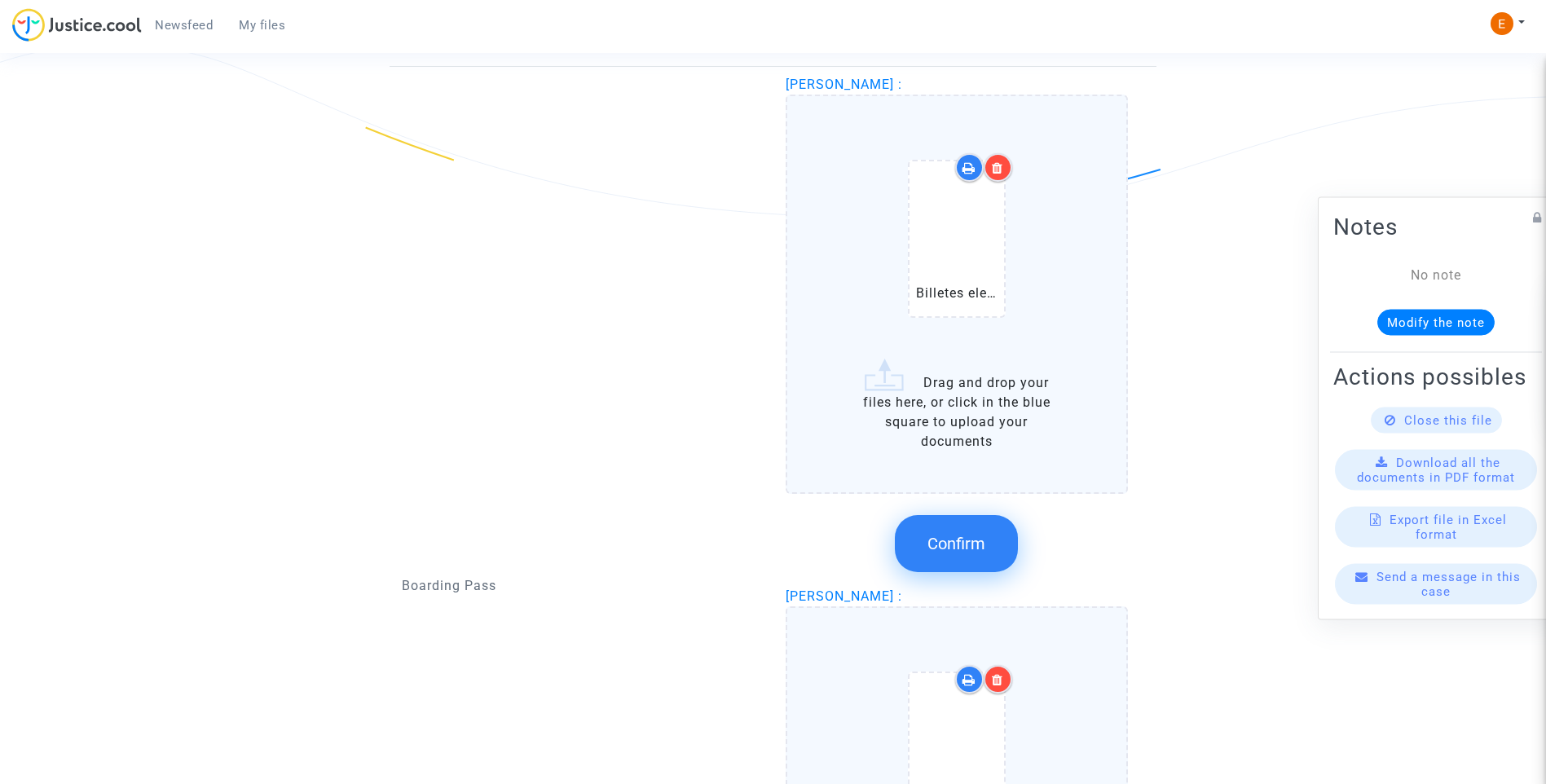
click at [961, 563] on button "Confirm" at bounding box center [956, 543] width 123 height 57
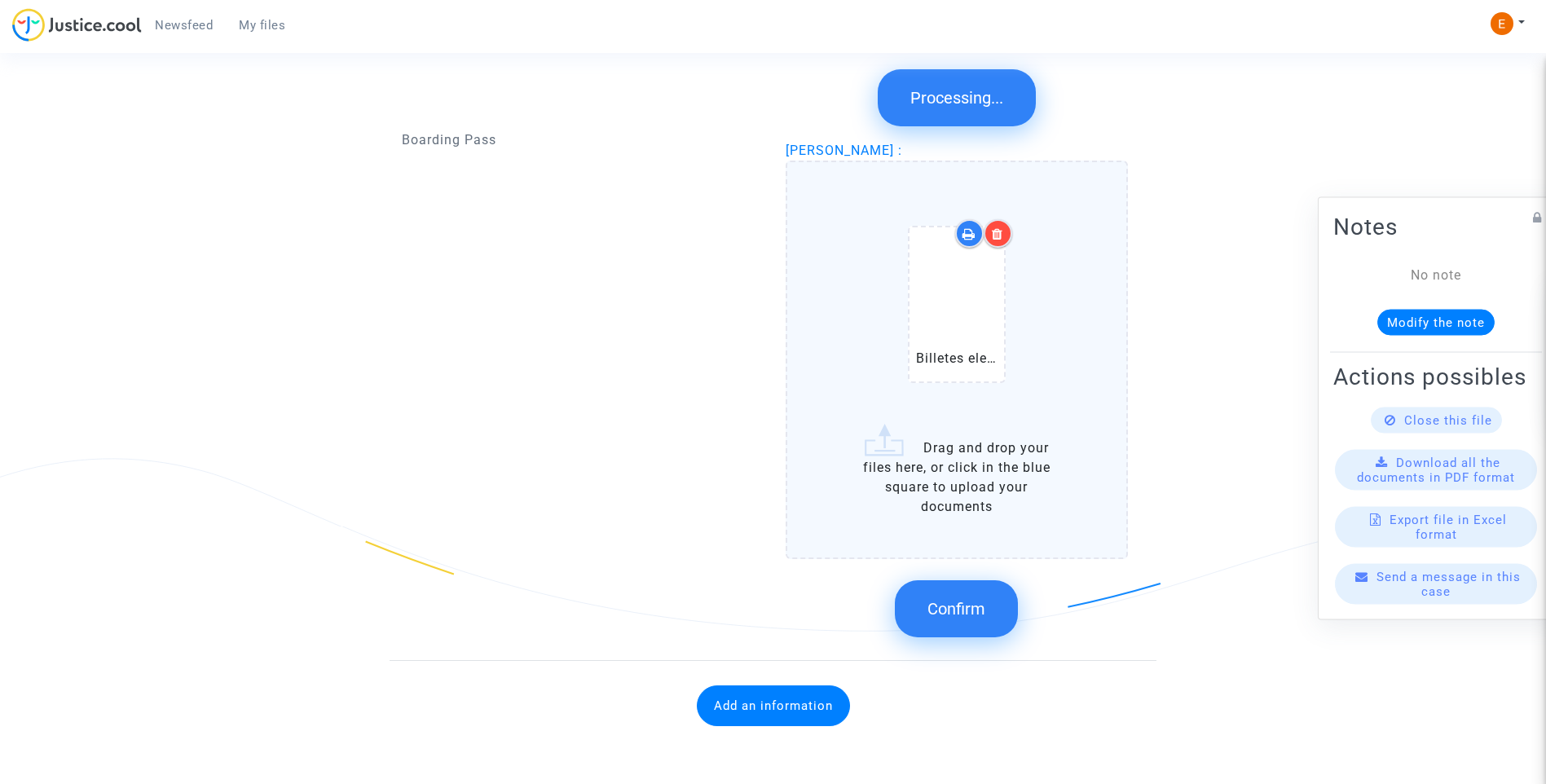
scroll to position [2204, 0]
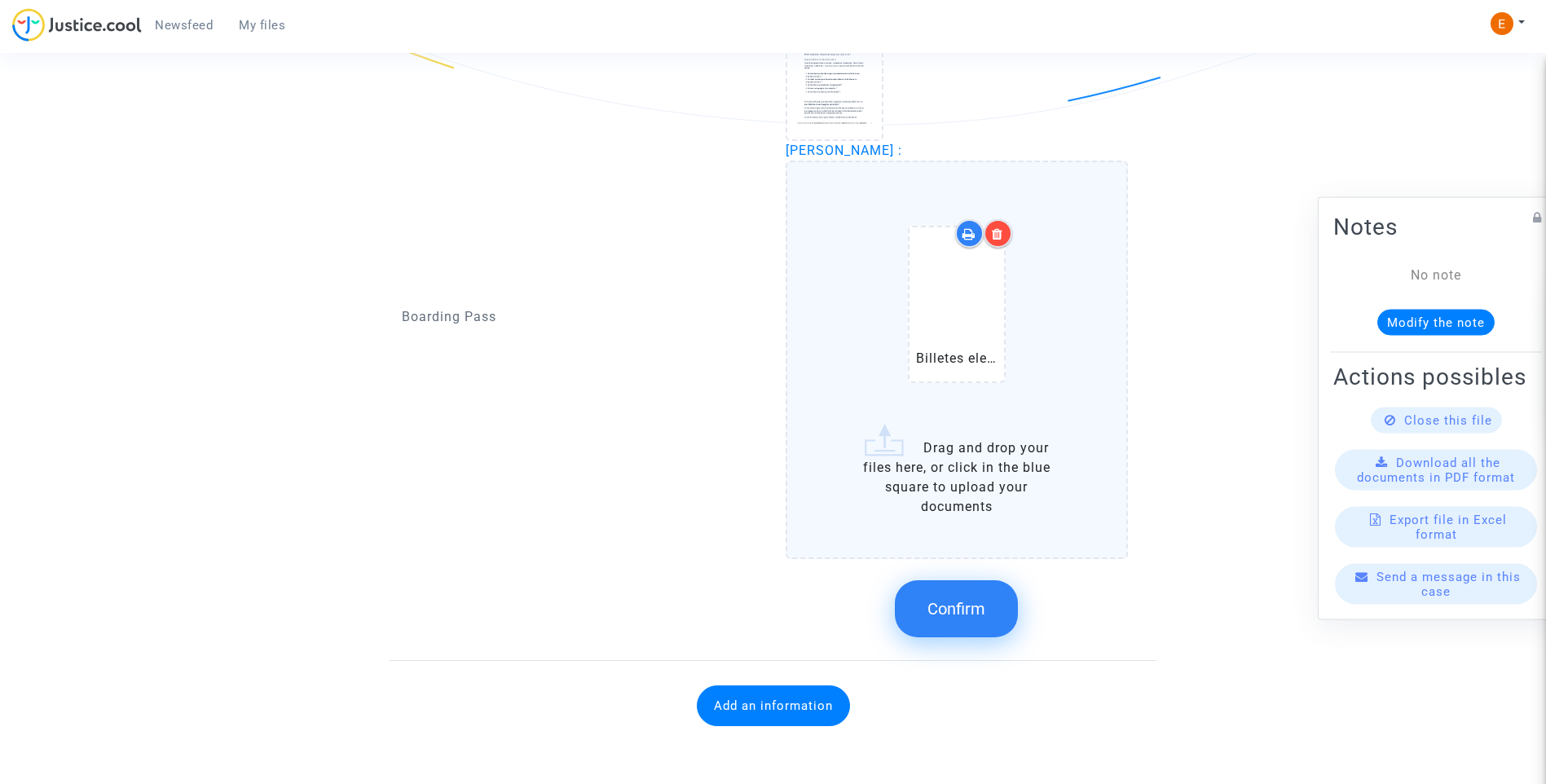
click at [962, 621] on button "Confirm" at bounding box center [956, 608] width 123 height 57
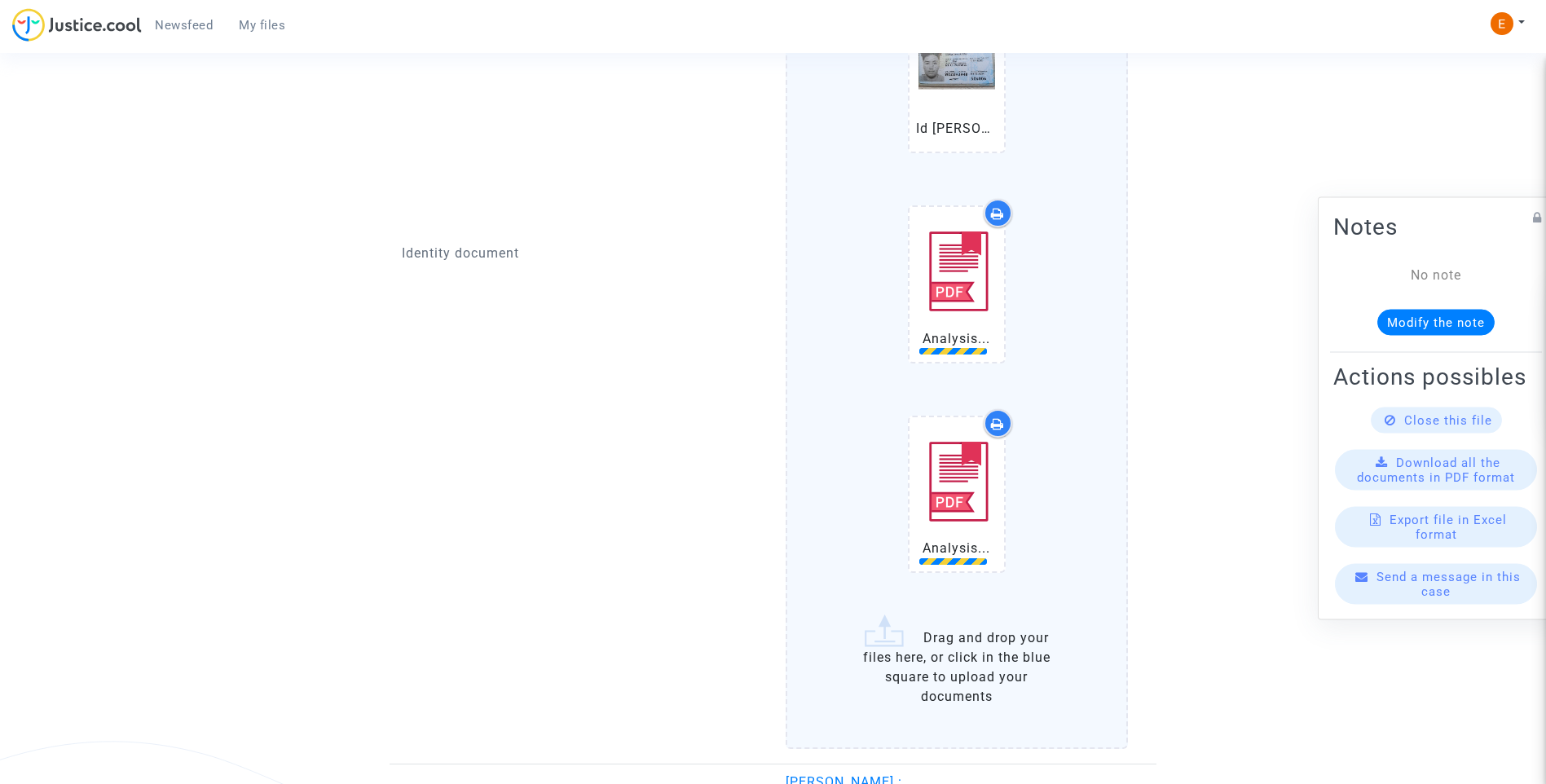
scroll to position [1444, 0]
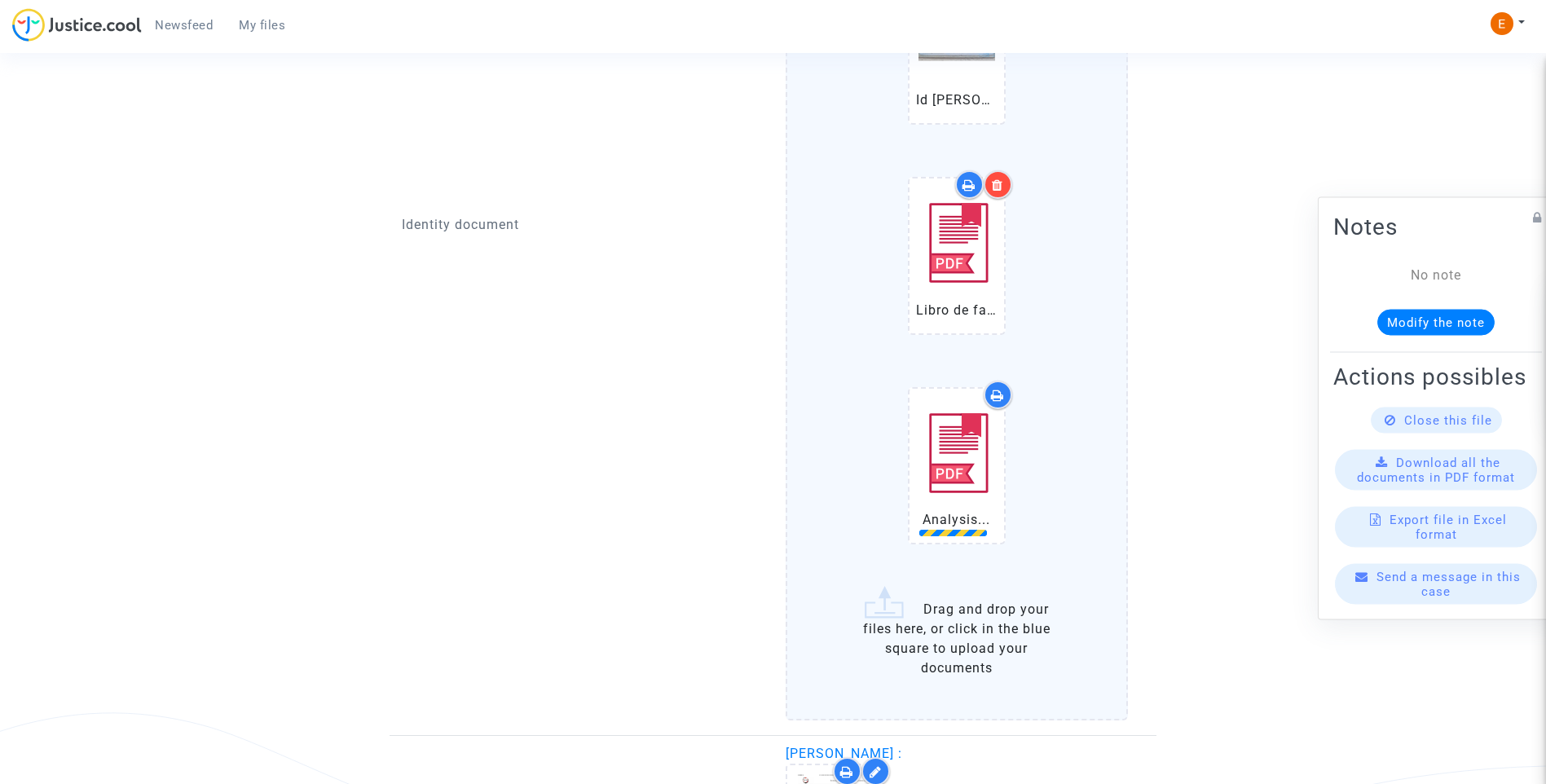
click at [1002, 185] on icon at bounding box center [997, 185] width 12 height 13
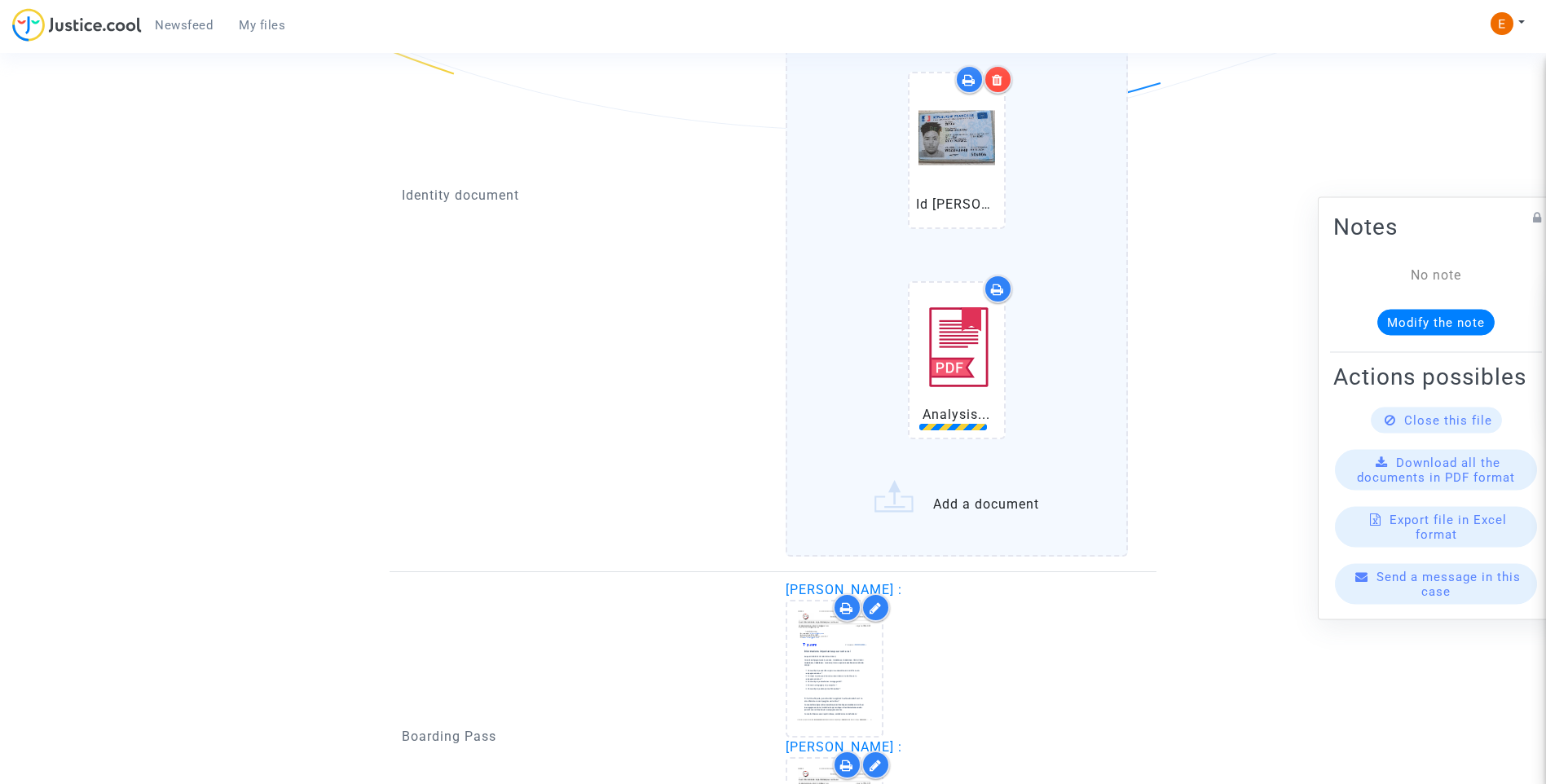
scroll to position [1338, 0]
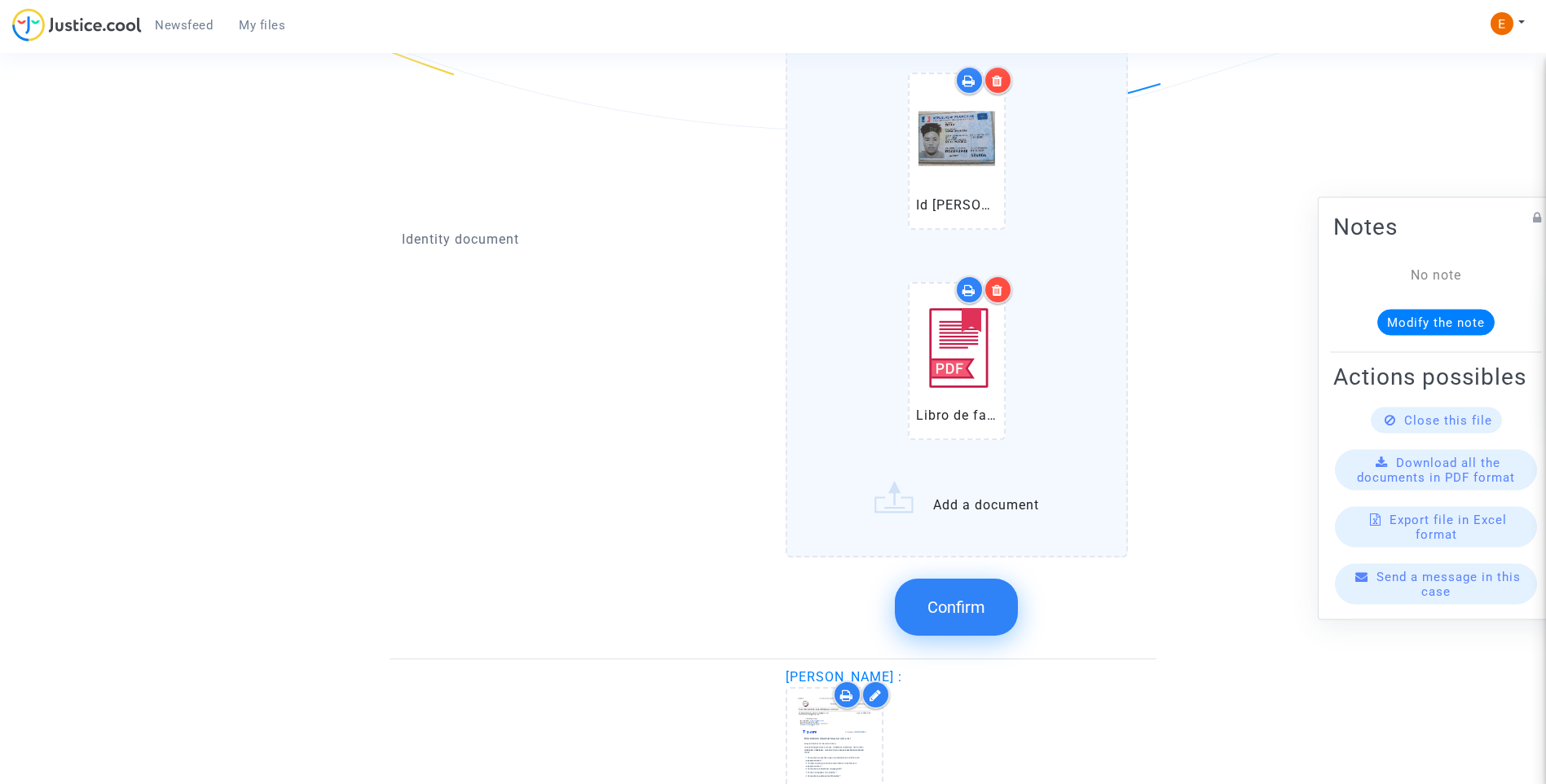
click at [1004, 291] on div at bounding box center [998, 290] width 29 height 29
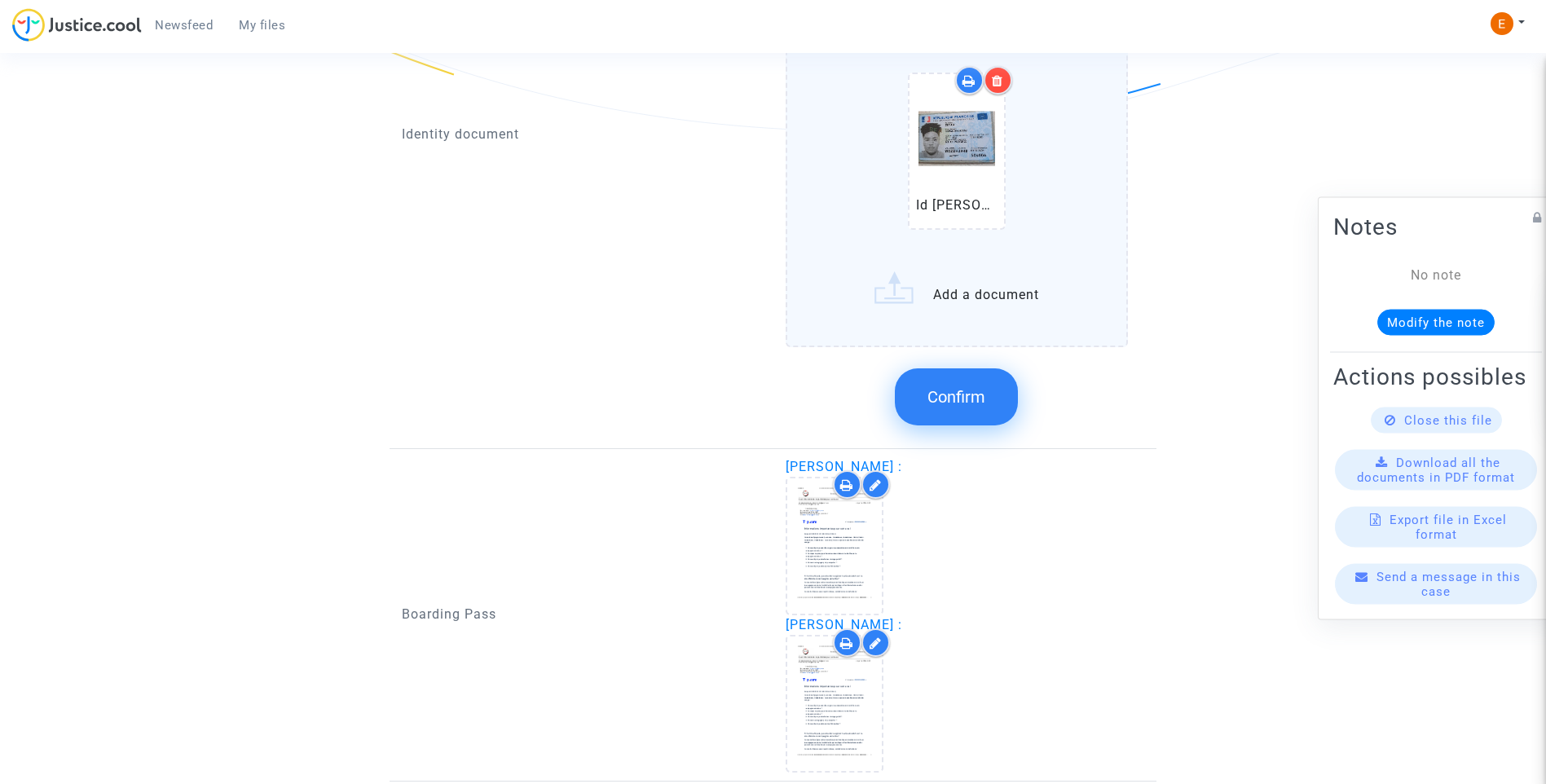
click at [947, 308] on label "Id Nathan.pdf Add a document" at bounding box center [956, 176] width 343 height 339
click at [0, 0] on input "Id Nathan.pdf Add a document" at bounding box center [0, 0] width 0 height 0
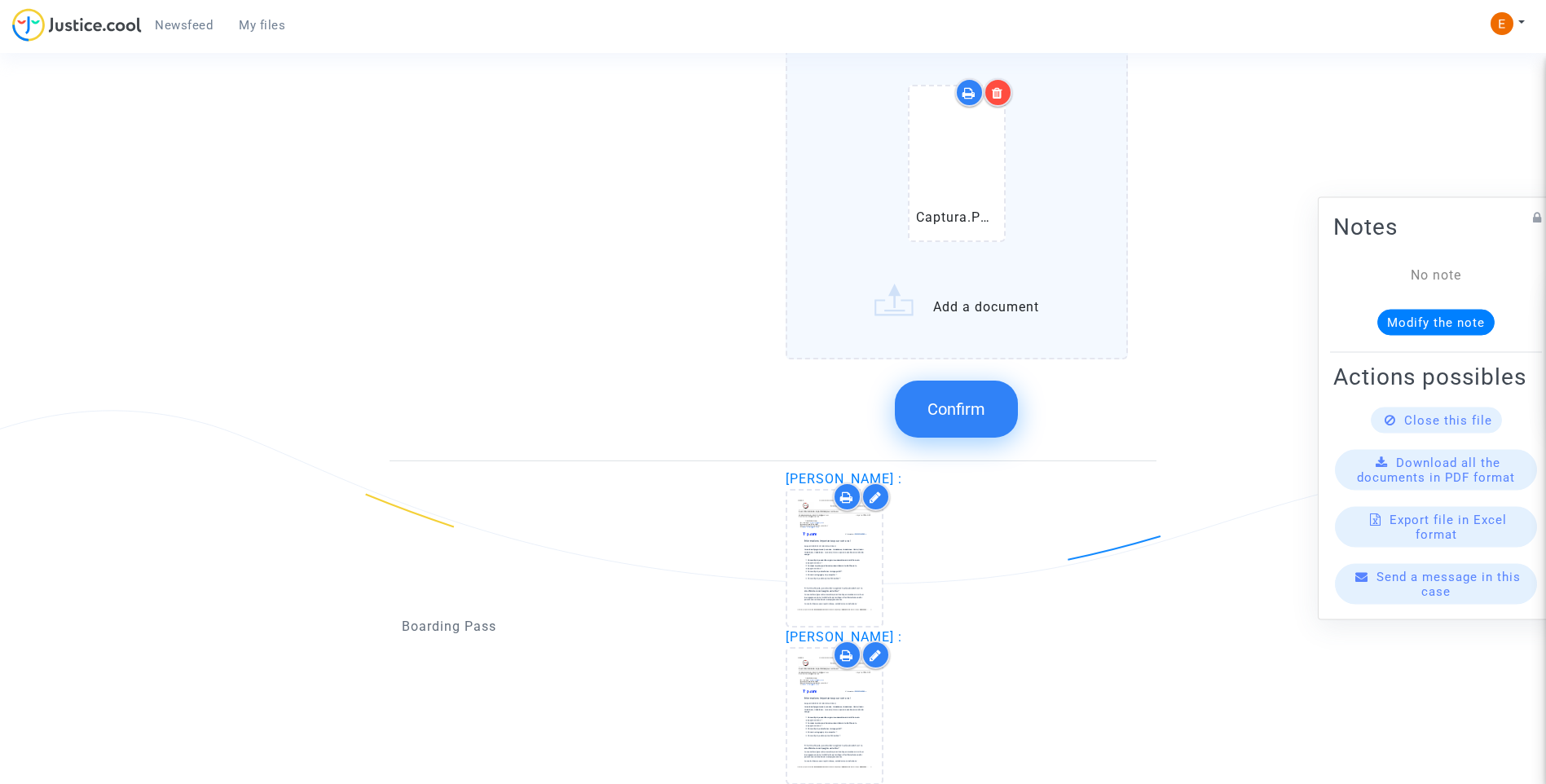
click at [953, 412] on span "Confirm" at bounding box center [956, 409] width 58 height 20
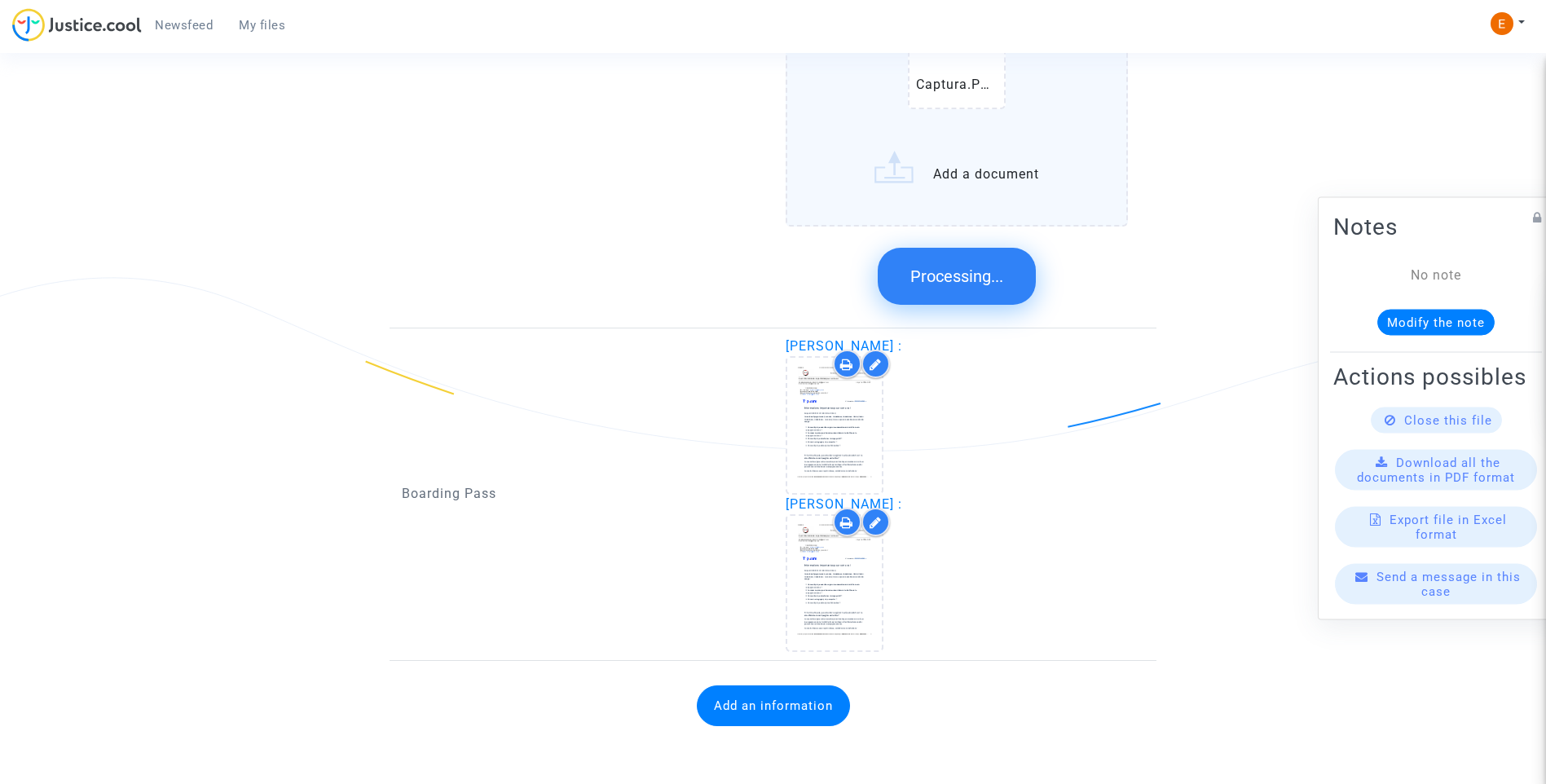
scroll to position [1164, 0]
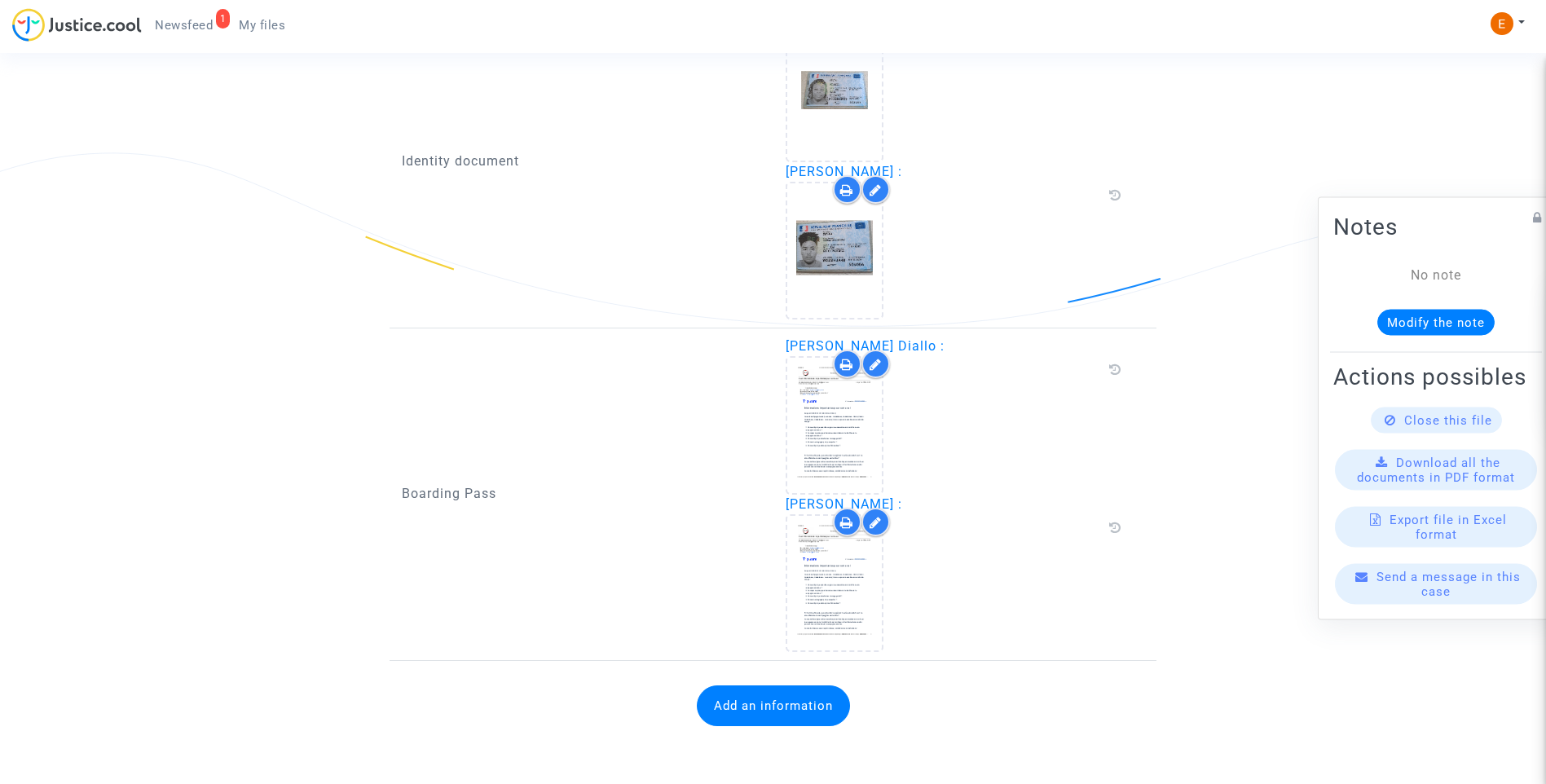
click at [776, 705] on button "Add an information" at bounding box center [773, 705] width 153 height 41
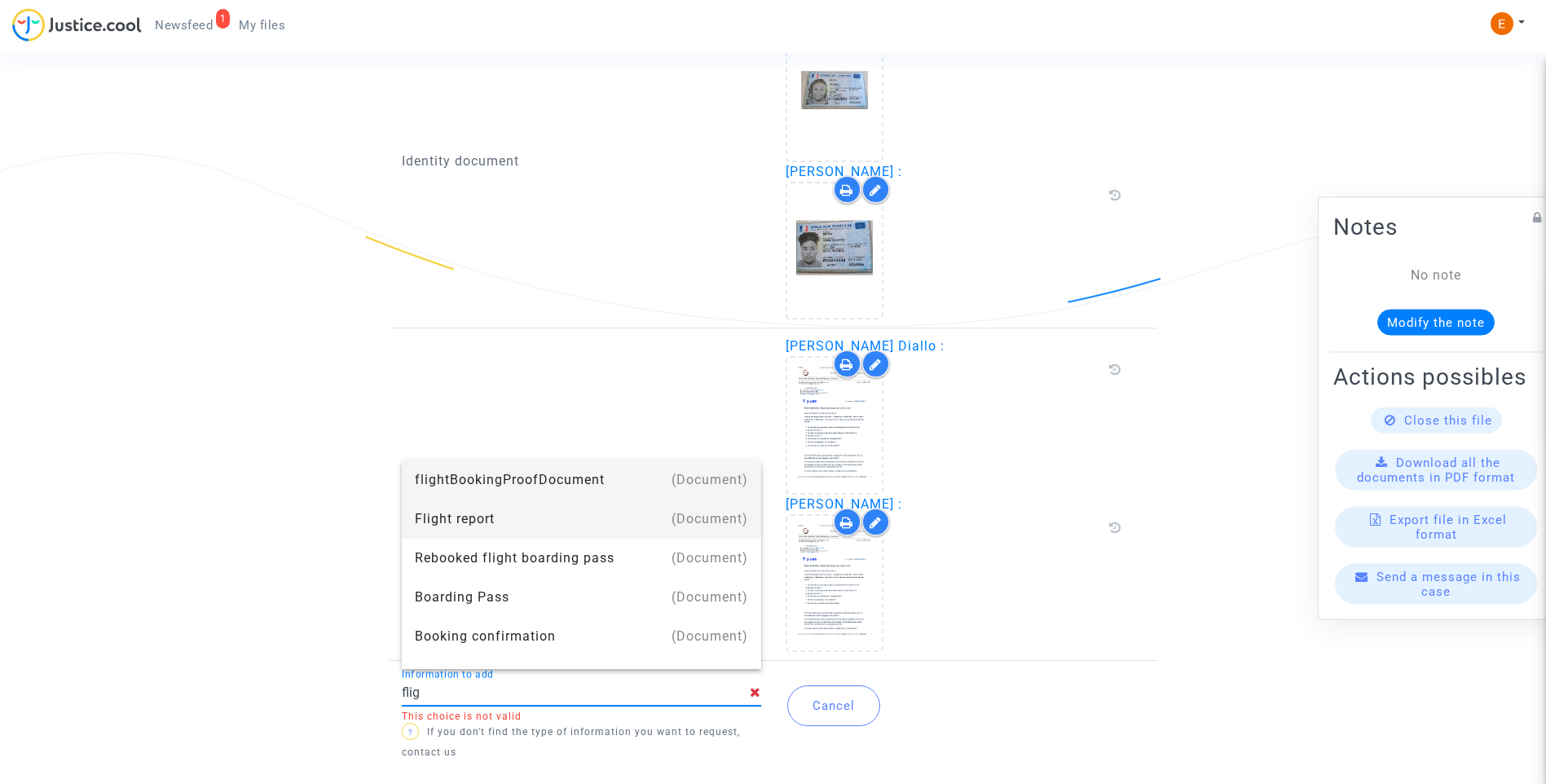
click at [486, 510] on div "Flight report" at bounding box center [582, 518] width 333 height 39
type input "Flight report"
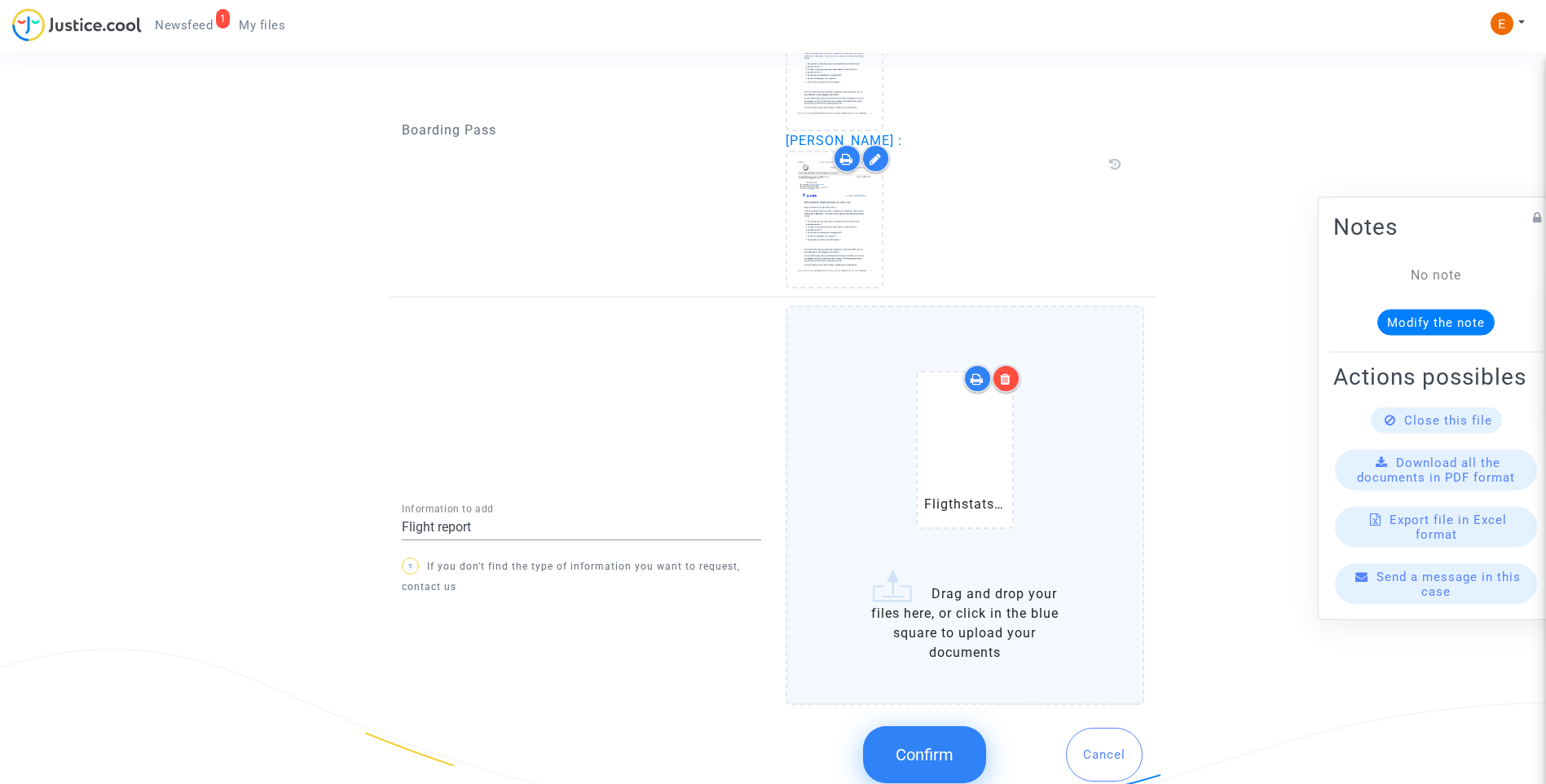
scroll to position [1527, 0]
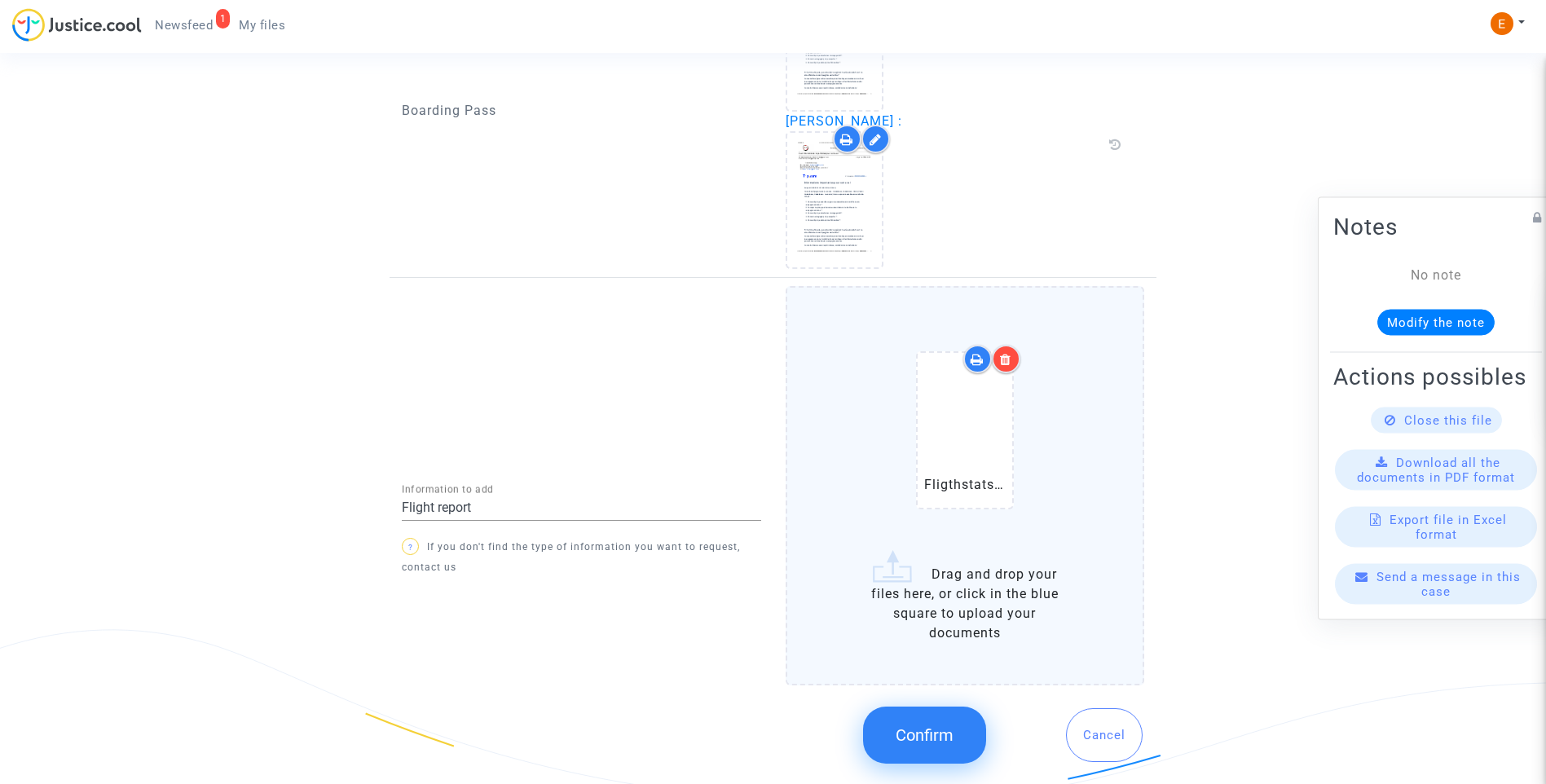
click at [945, 747] on button "Confirm" at bounding box center [924, 734] width 123 height 57
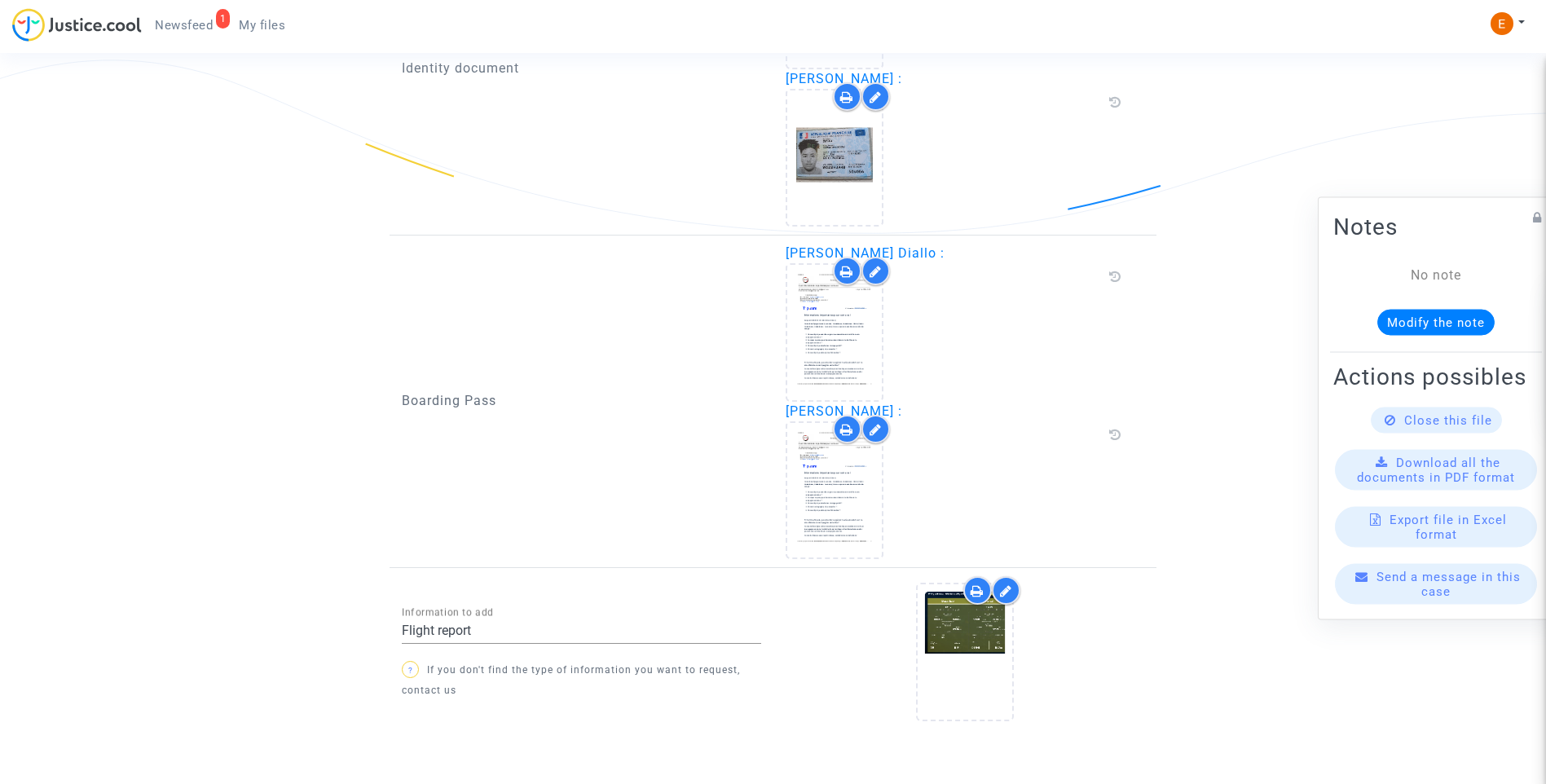
scroll to position [1300, 0]
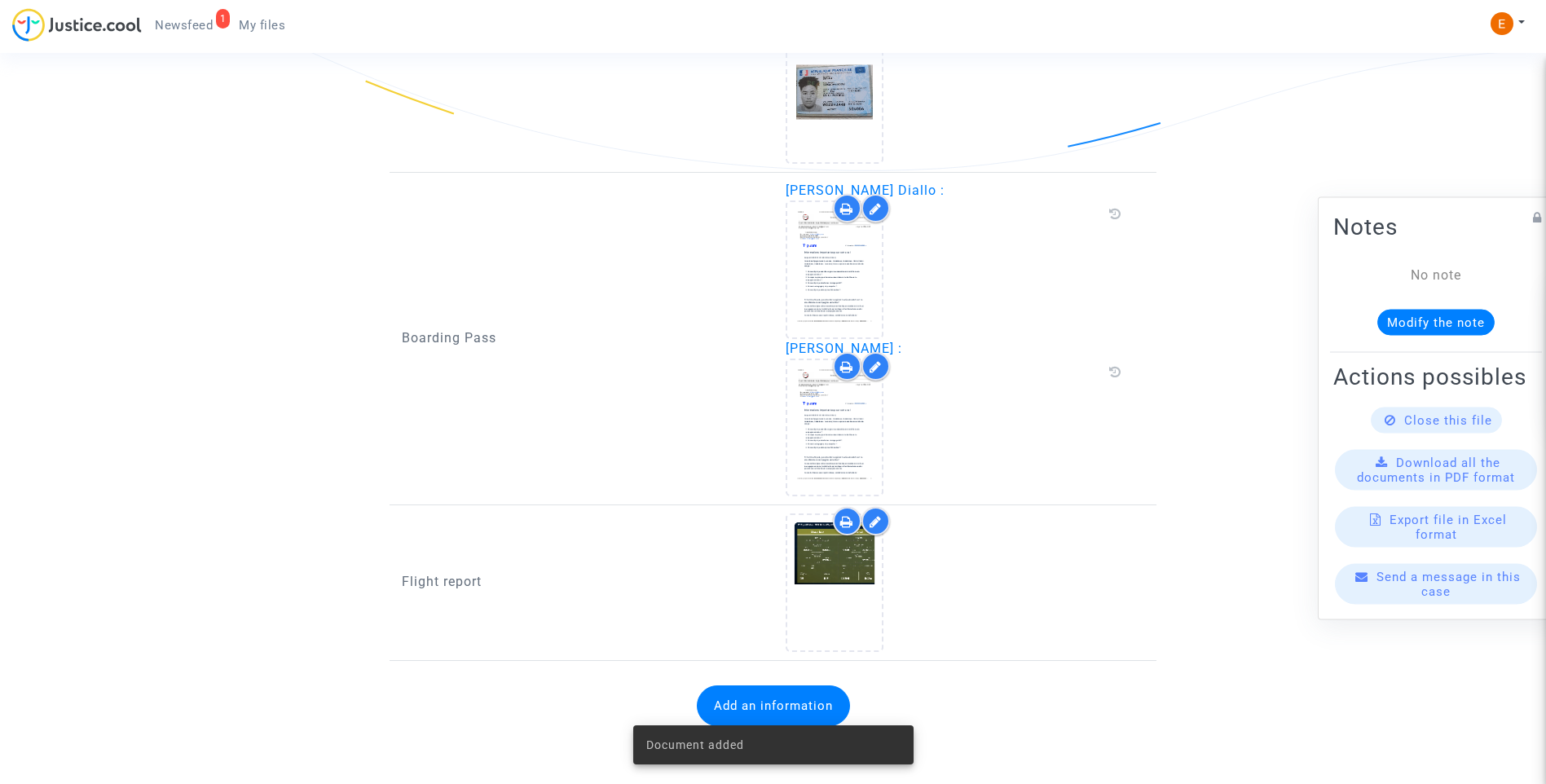
click at [182, 18] on span "Newsfeed" at bounding box center [184, 25] width 58 height 14
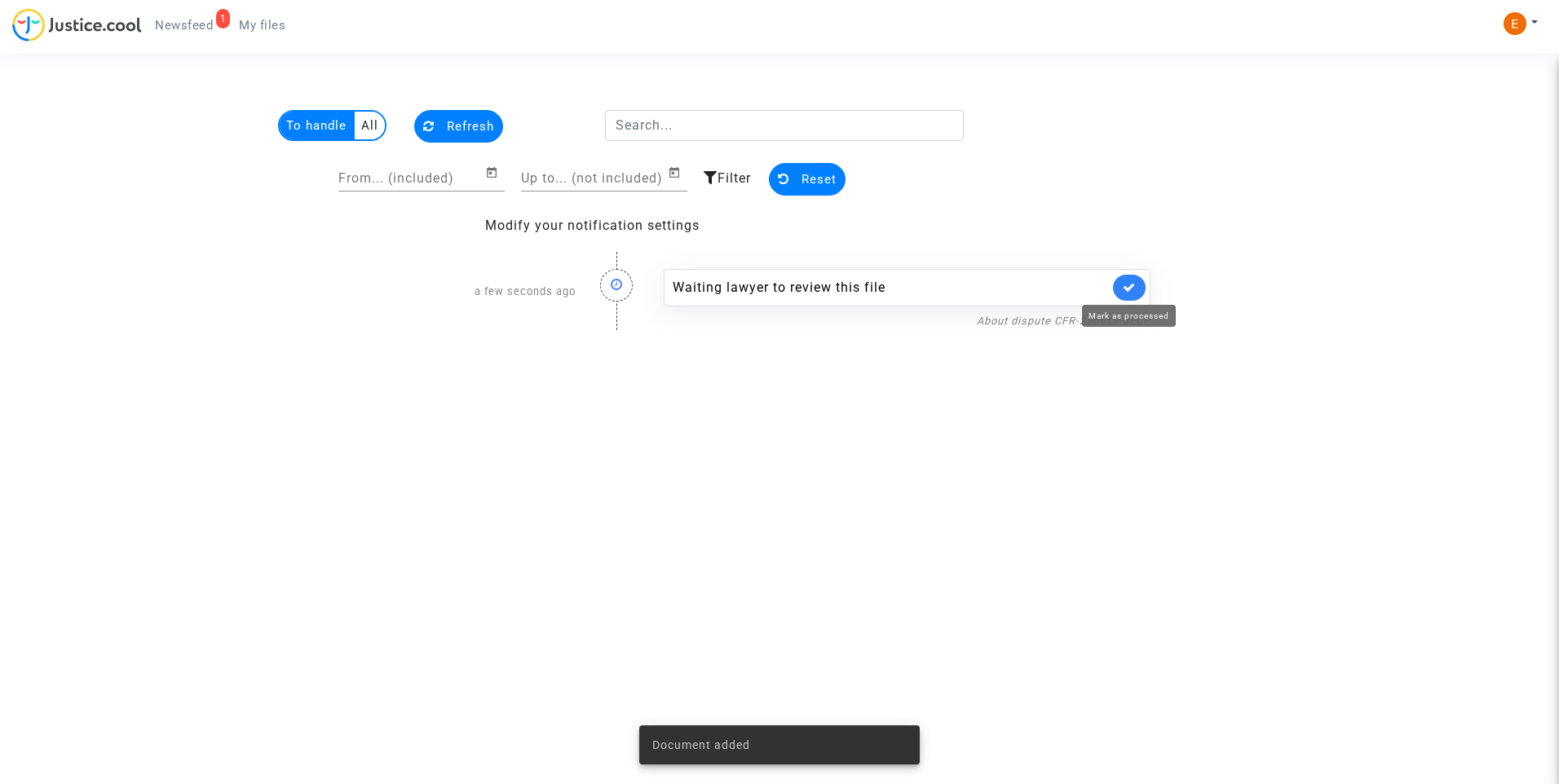
click at [1127, 289] on icon at bounding box center [1128, 287] width 13 height 13
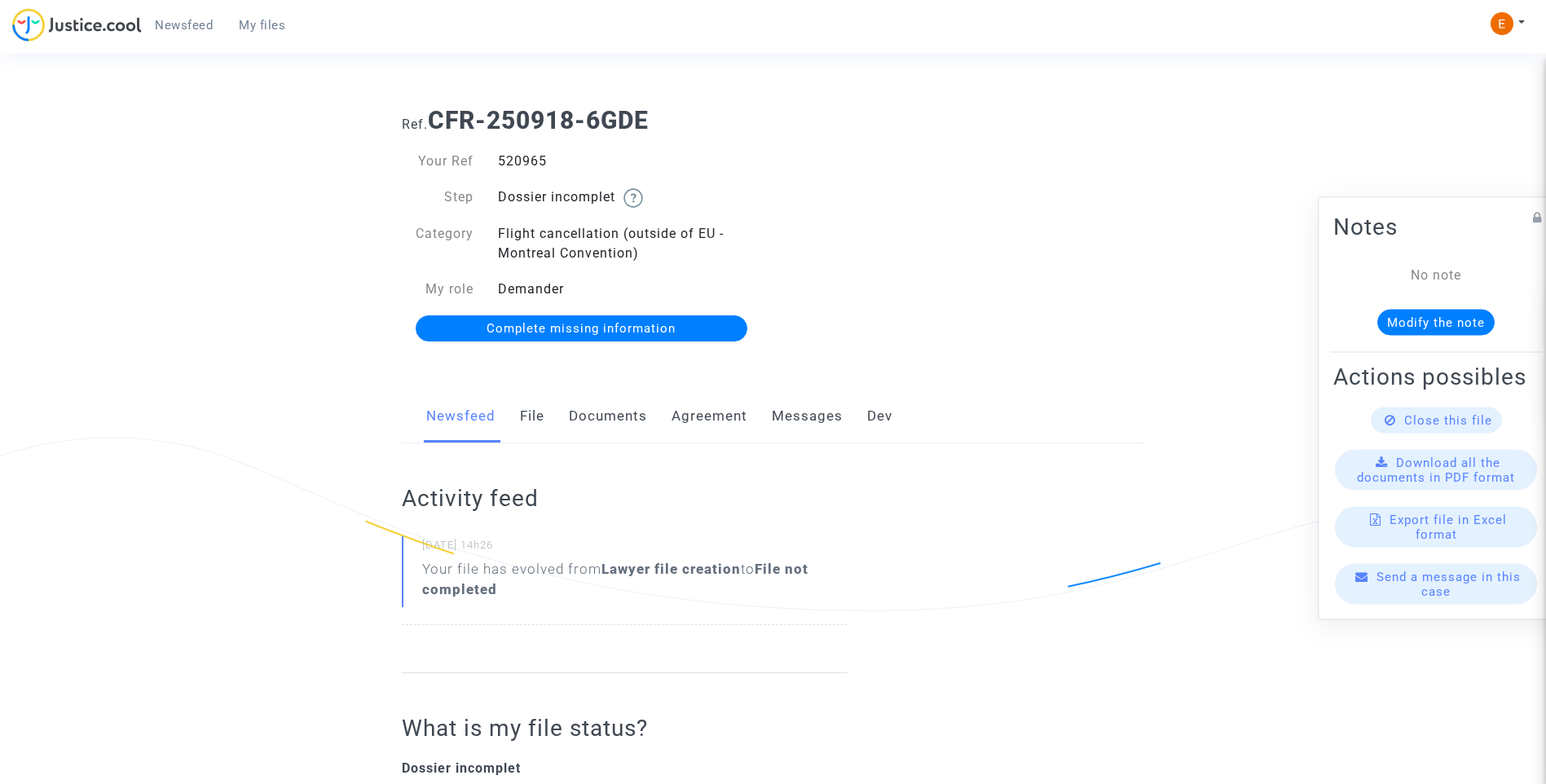
click at [631, 421] on link "Documents" at bounding box center [608, 417] width 78 height 54
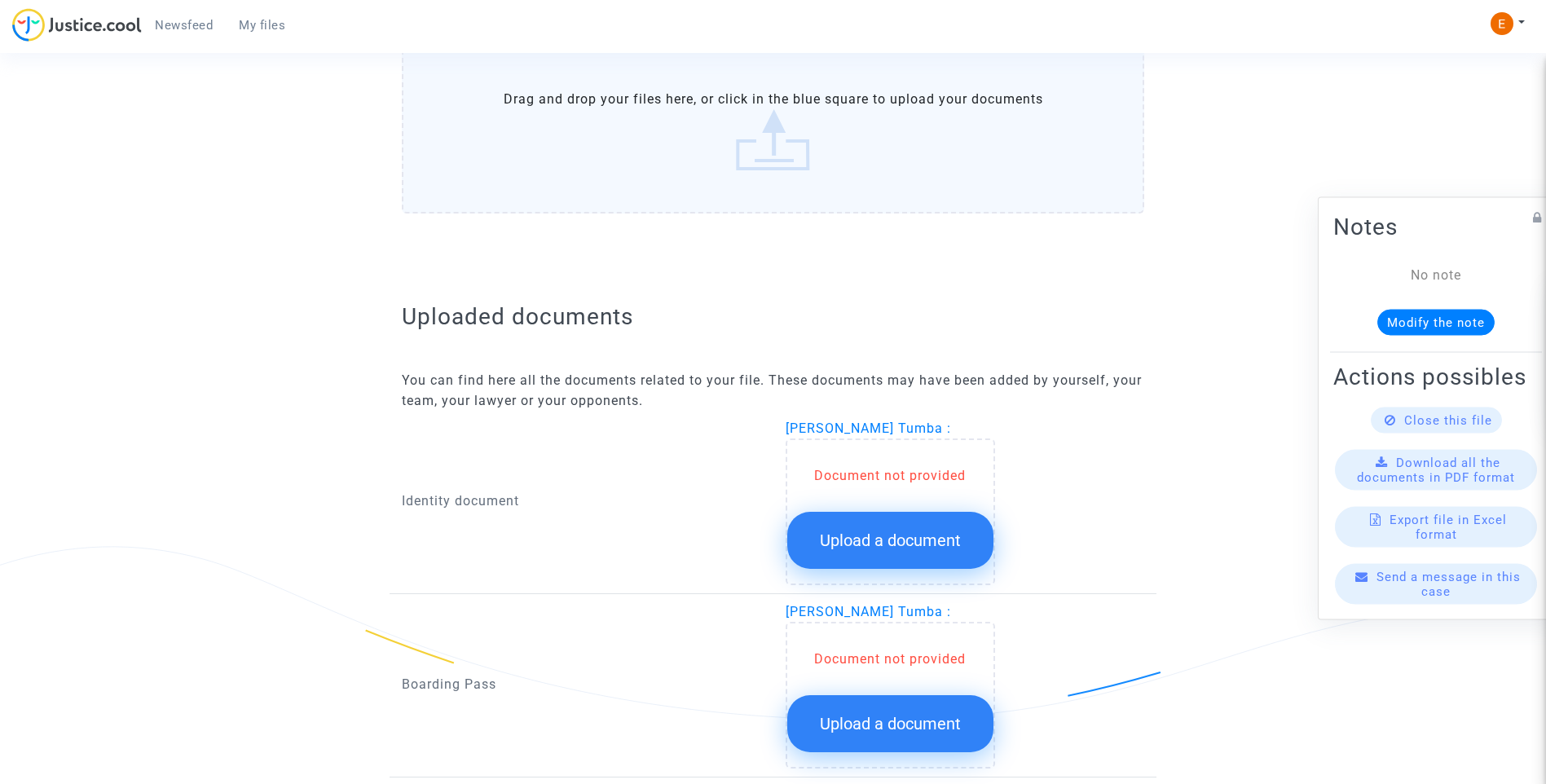
scroll to position [867, 0]
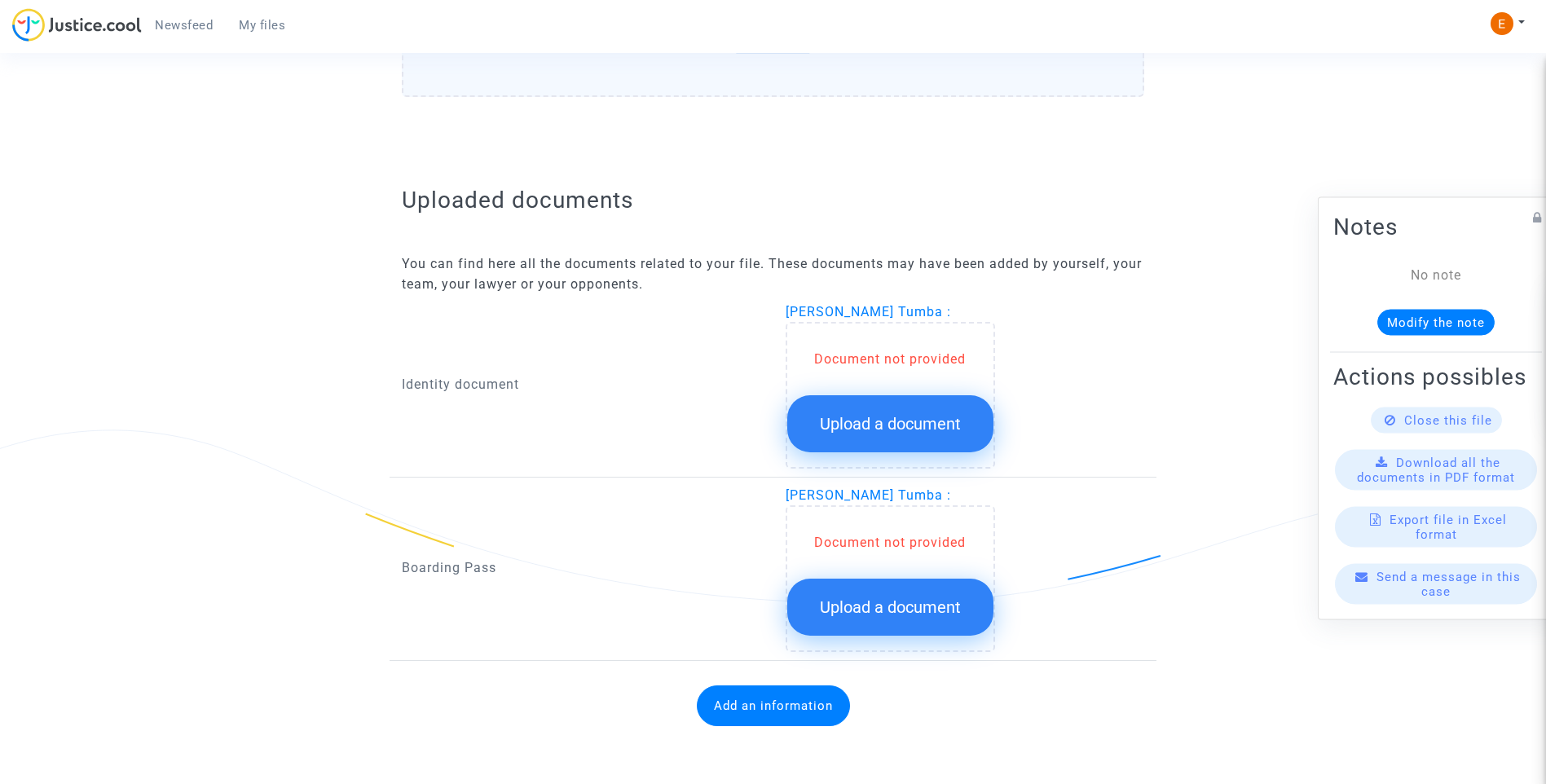
click at [880, 429] on span "Upload a document" at bounding box center [891, 424] width 141 height 20
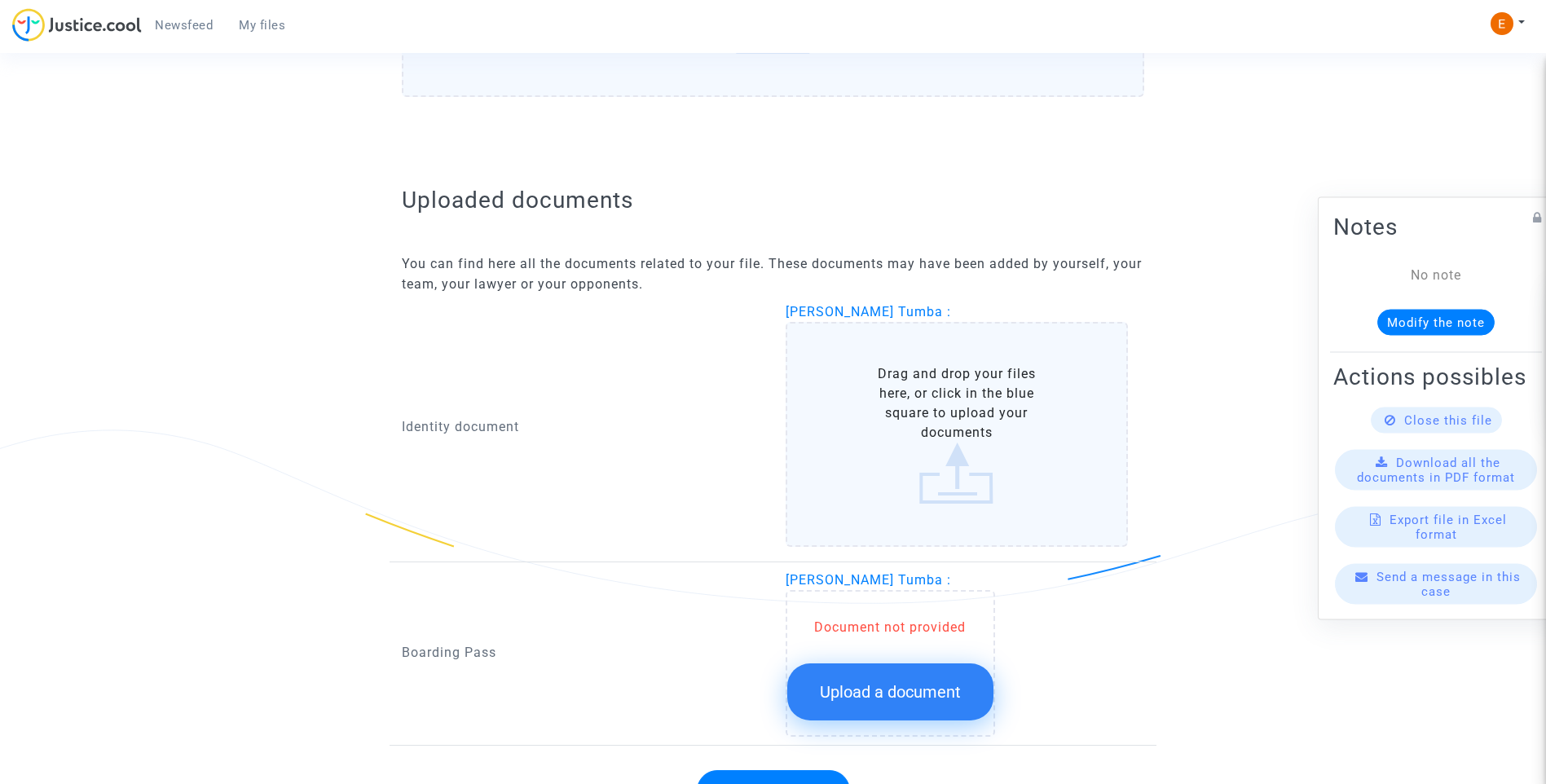
click at [947, 706] on button "Upload a document" at bounding box center [890, 691] width 206 height 57
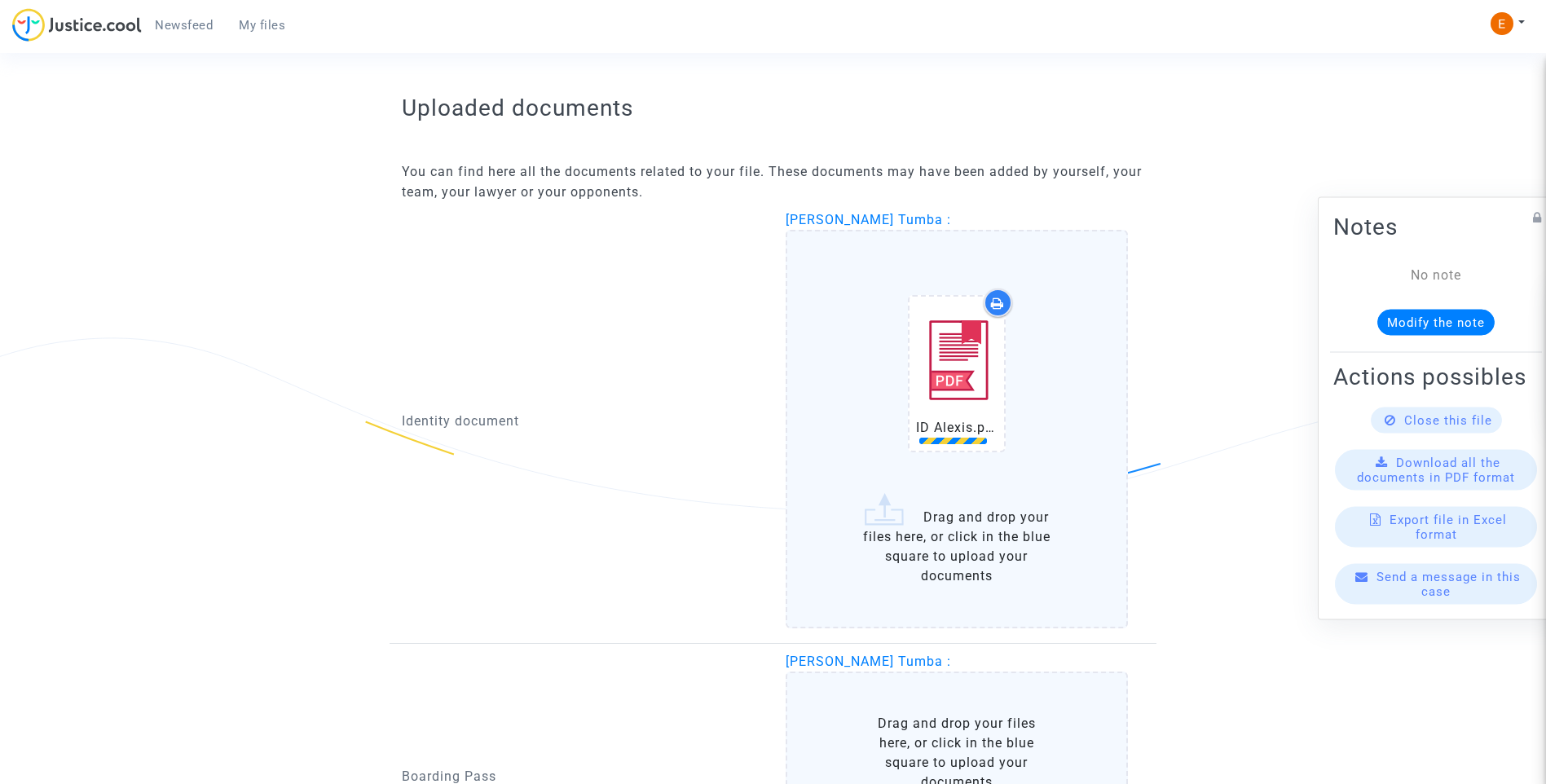
scroll to position [1193, 0]
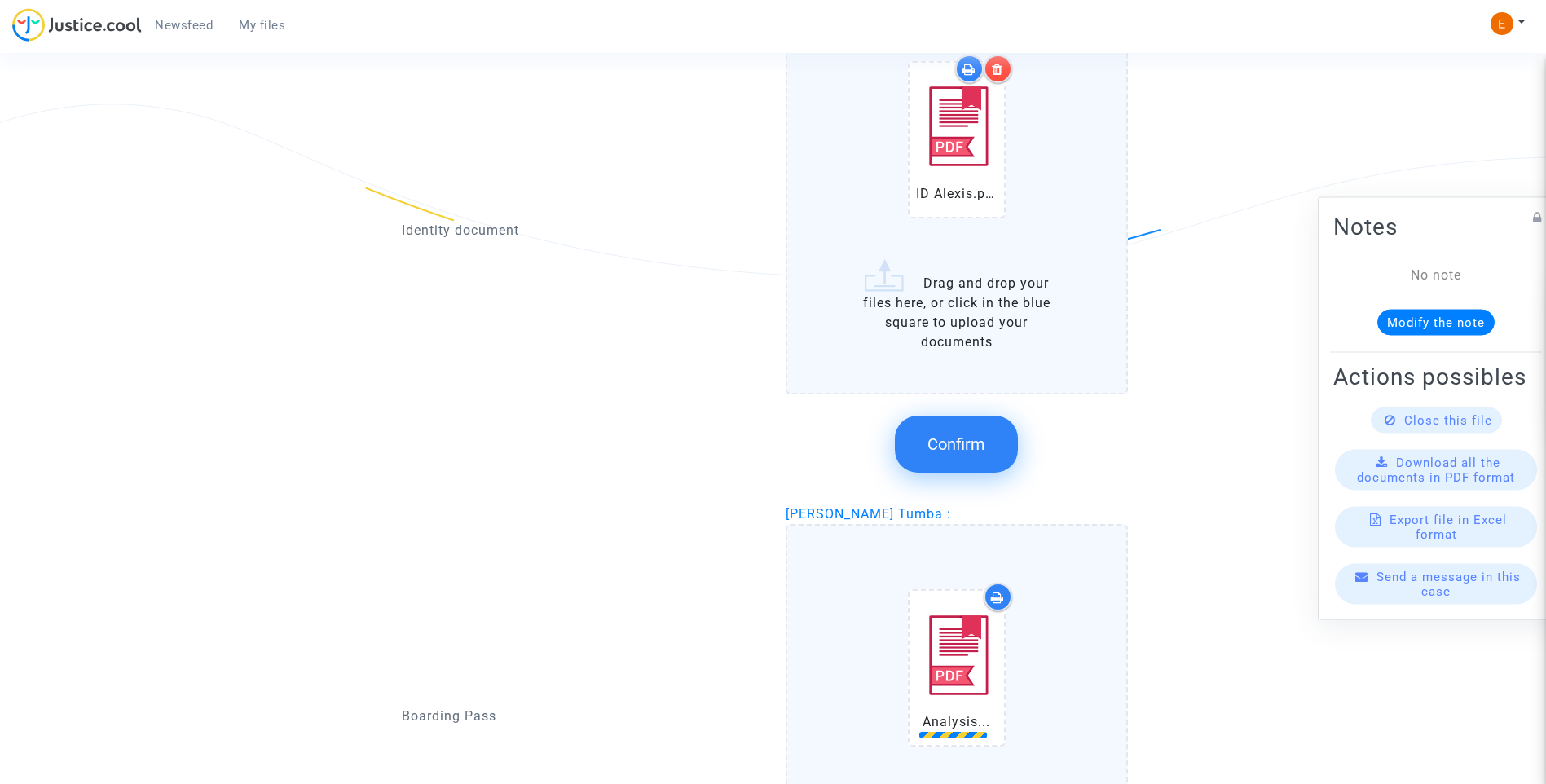
click at [1008, 70] on div at bounding box center [998, 69] width 29 height 29
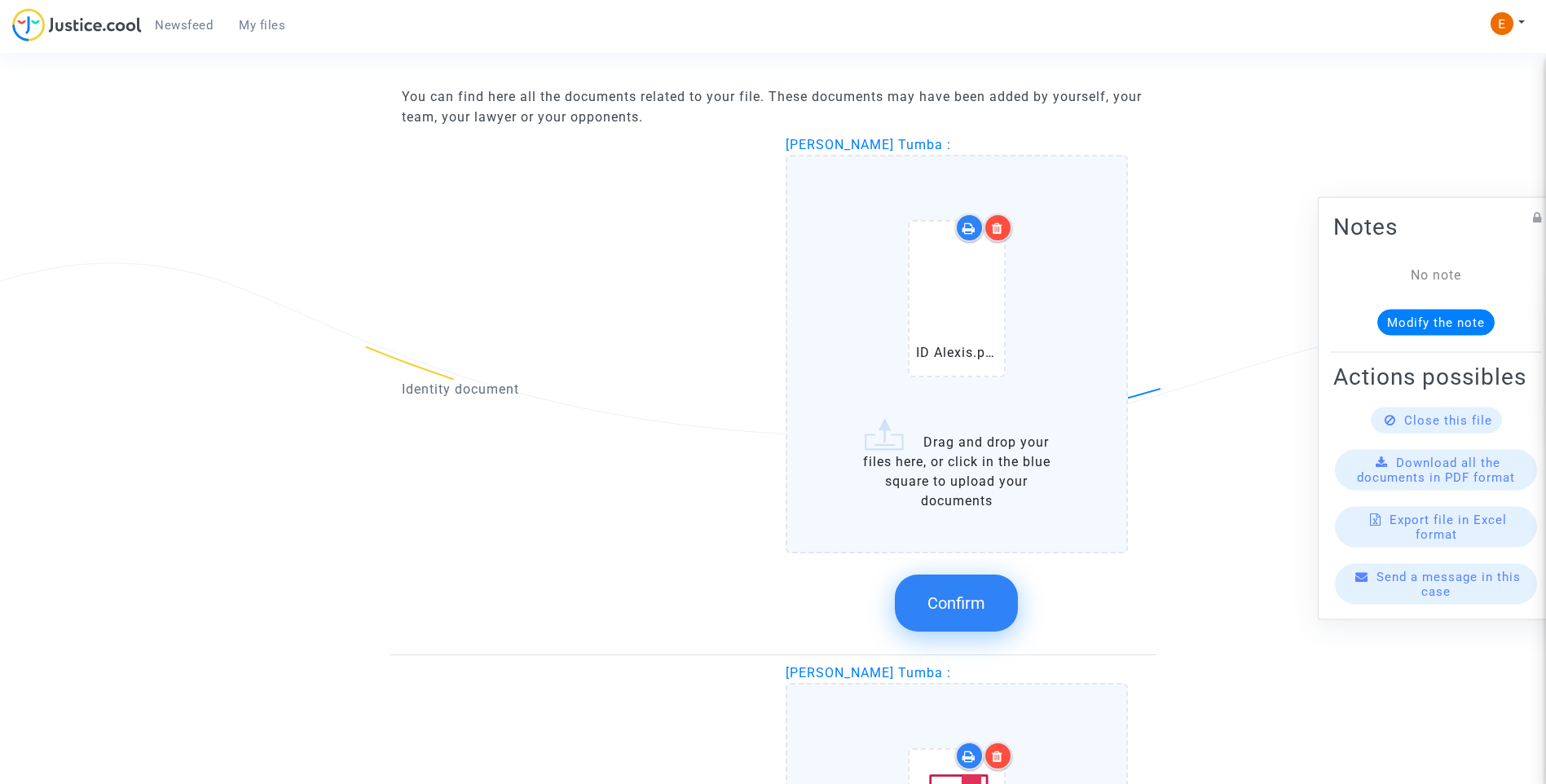
scroll to position [1030, 0]
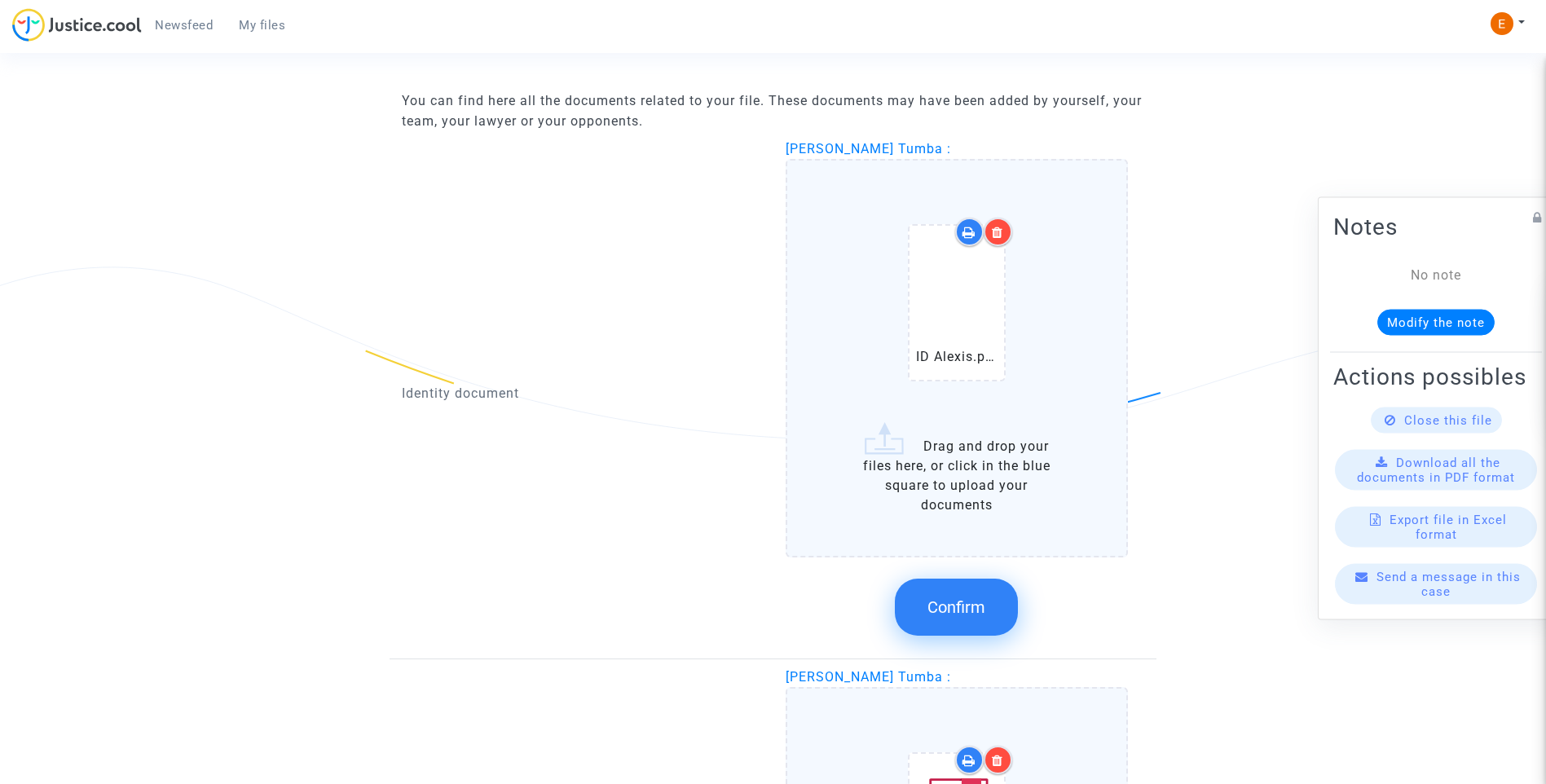
click at [959, 627] on button "Confirm" at bounding box center [956, 607] width 123 height 57
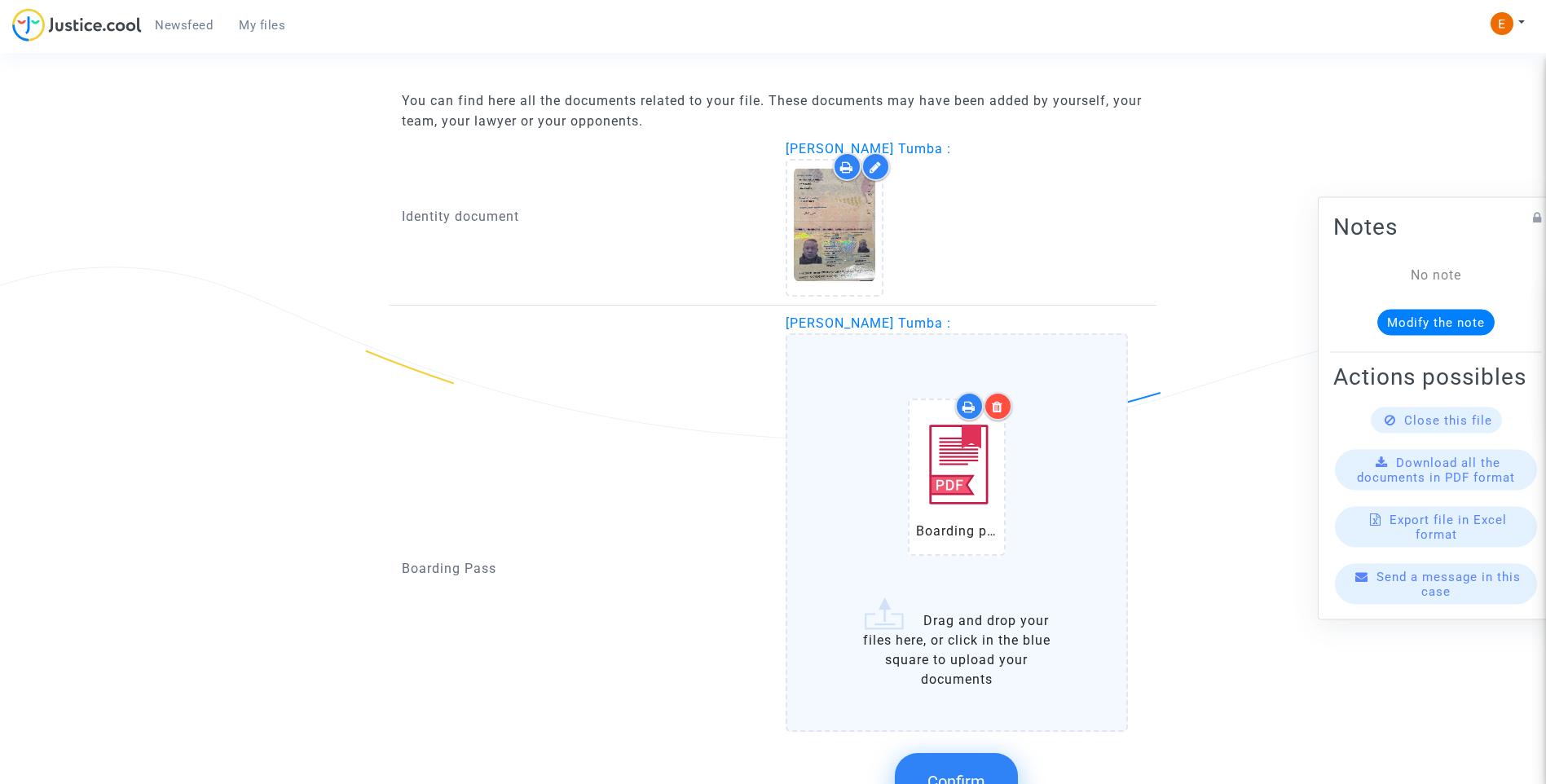
scroll to position [1193, 0]
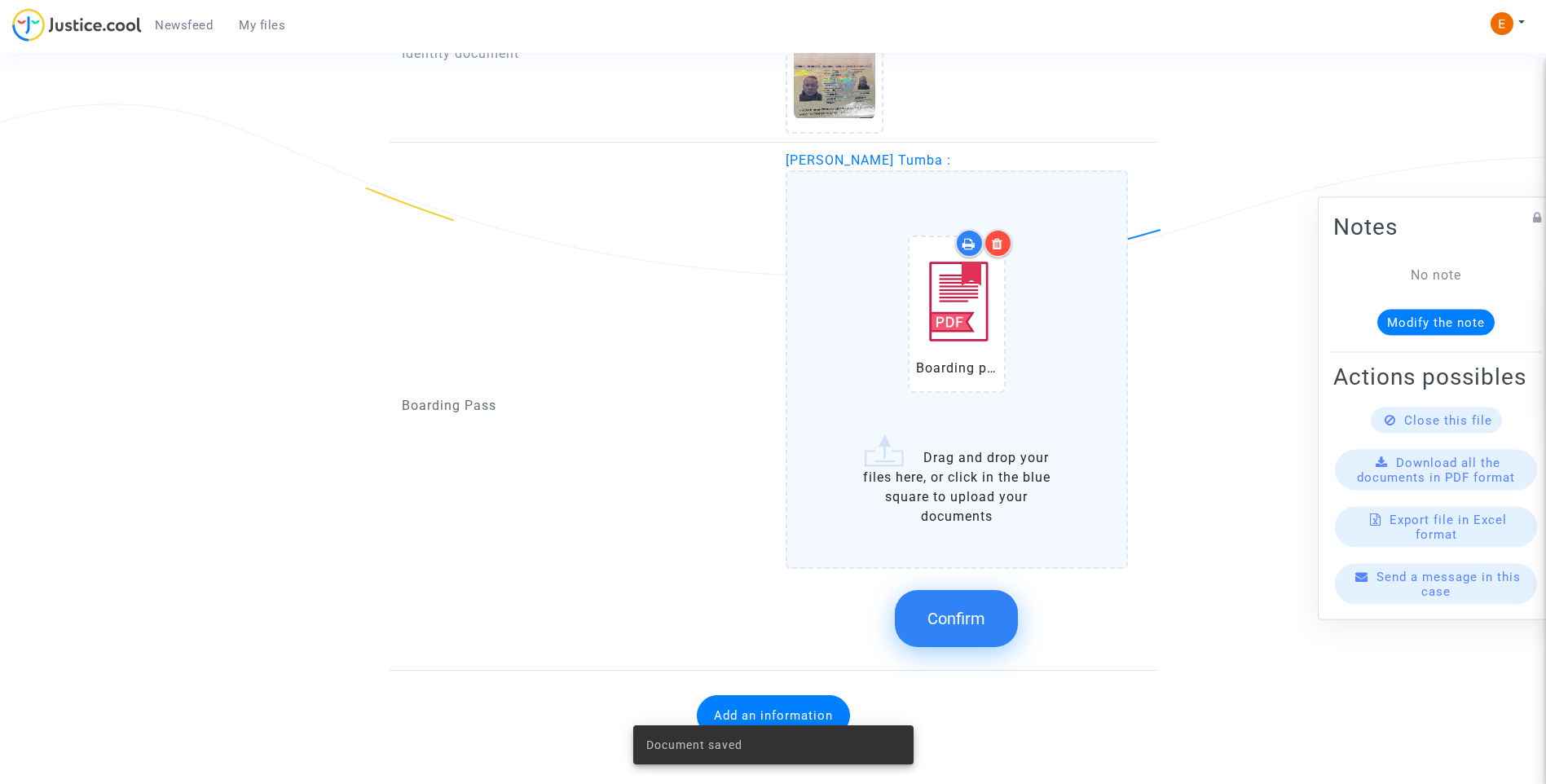
click at [936, 622] on span "Confirm" at bounding box center [956, 618] width 58 height 20
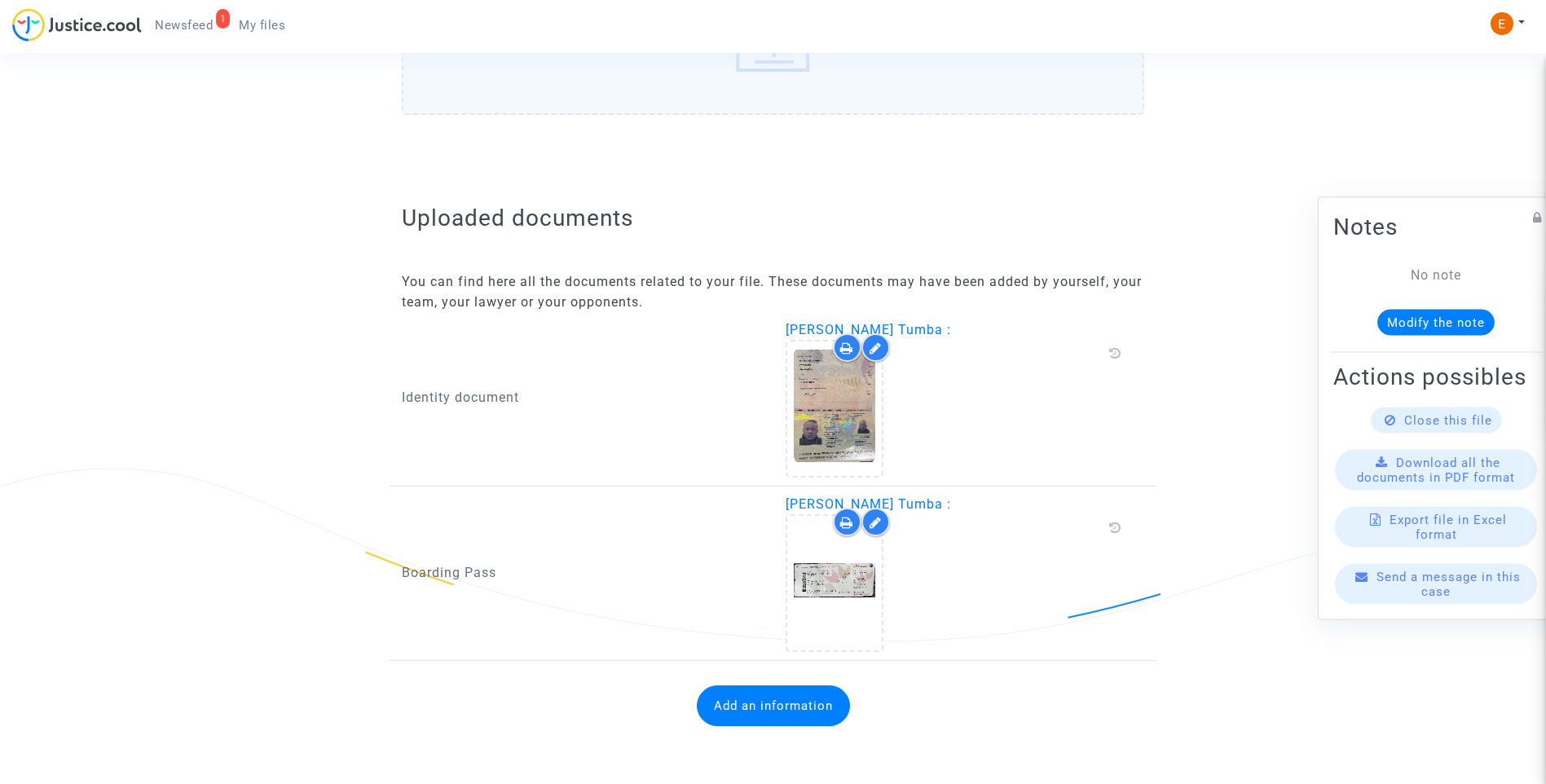
click at [804, 705] on button "Add an information" at bounding box center [773, 705] width 153 height 41
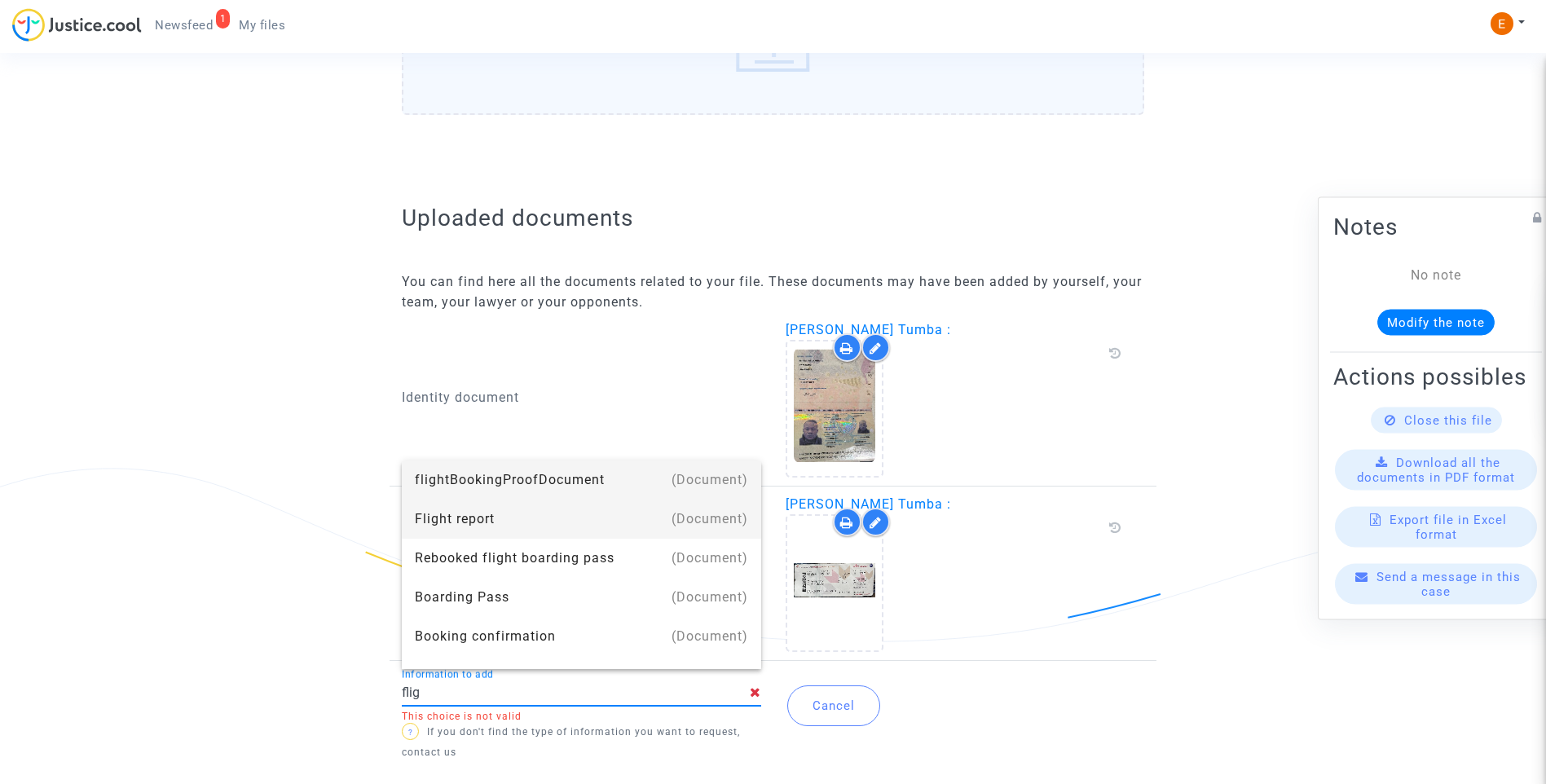
click at [567, 516] on div "Flight report" at bounding box center [582, 518] width 333 height 39
type input "Flight report"
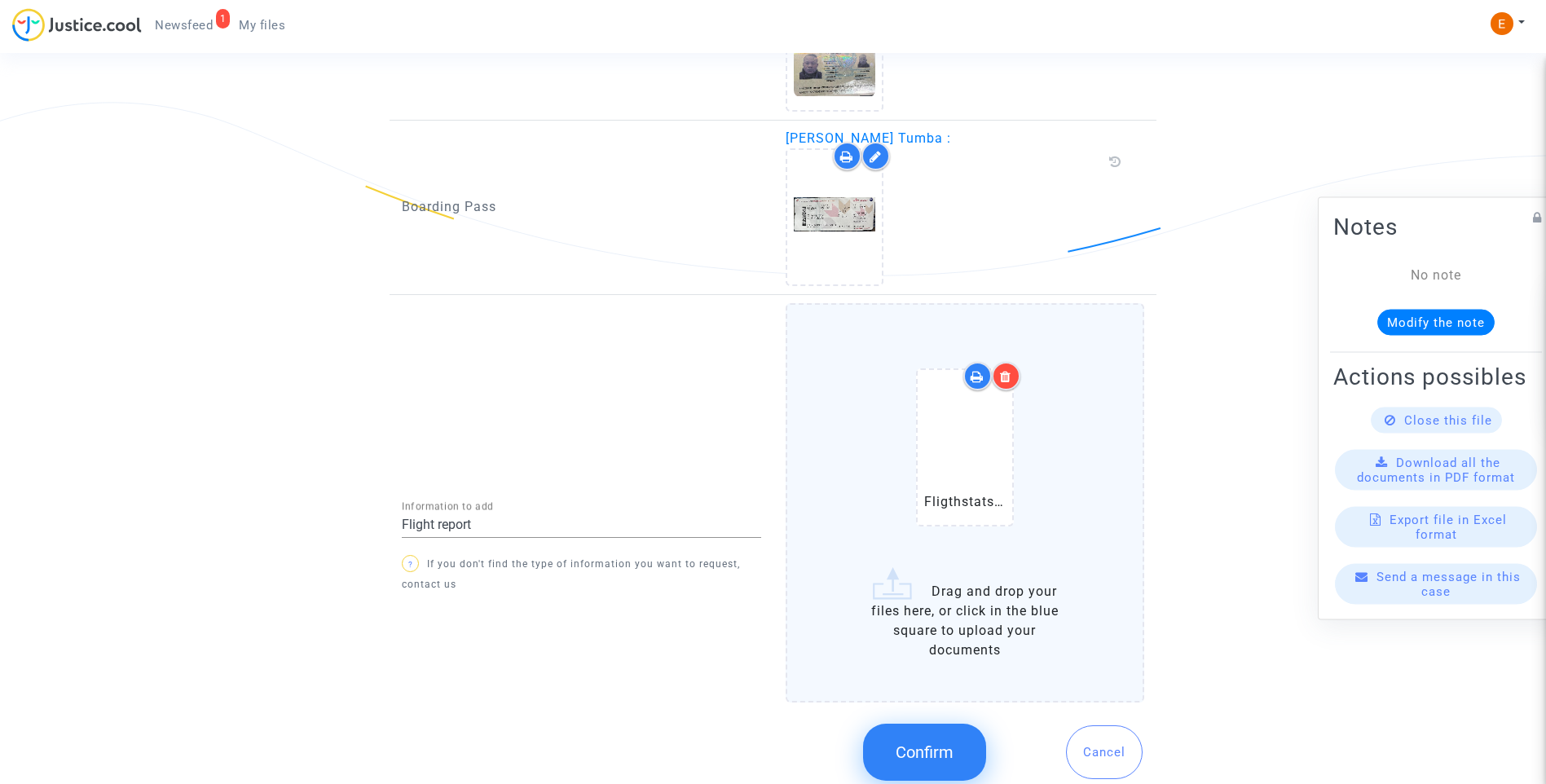
scroll to position [1256, 0]
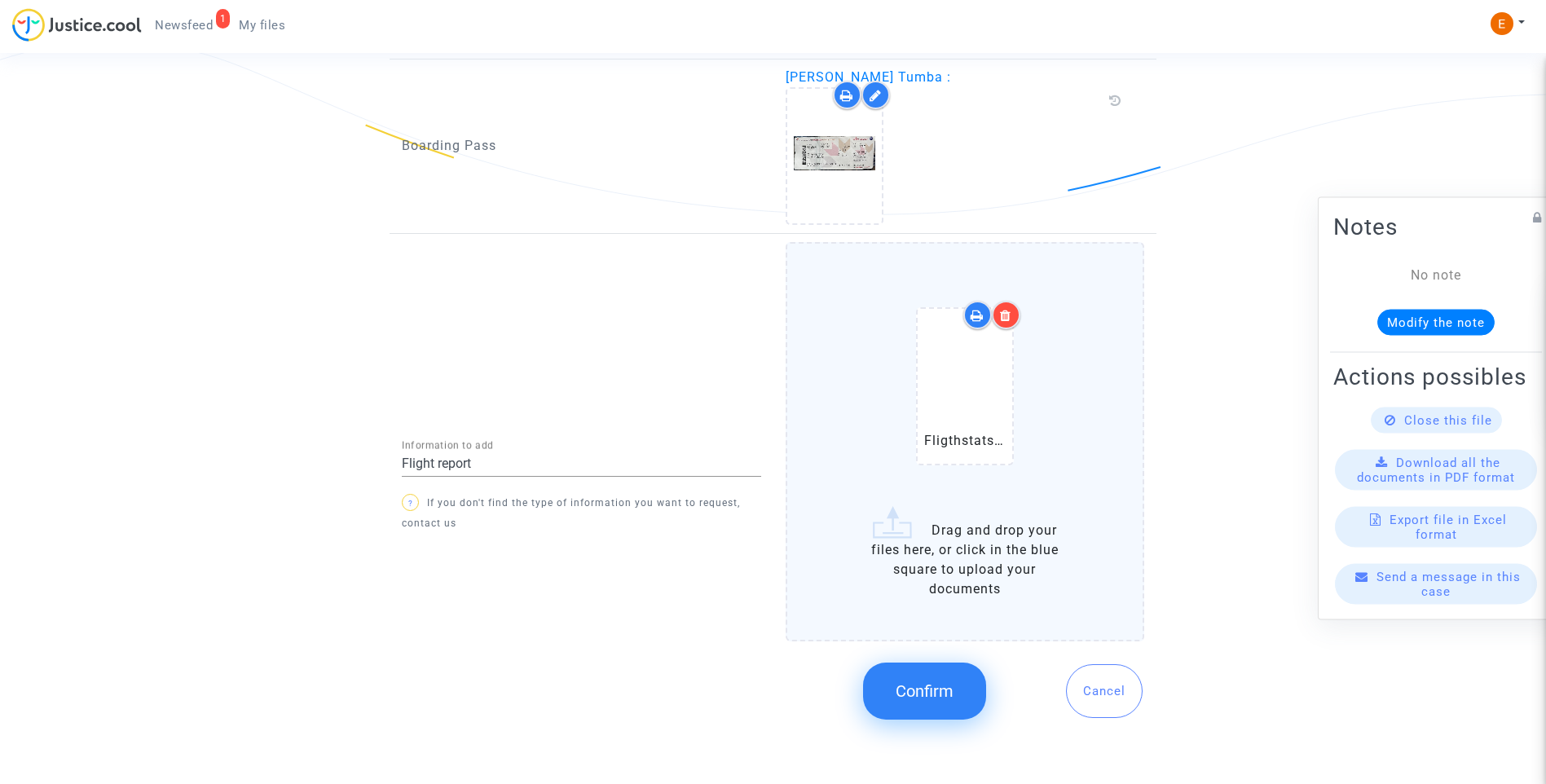
click at [945, 691] on span "Confirm" at bounding box center [925, 691] width 58 height 20
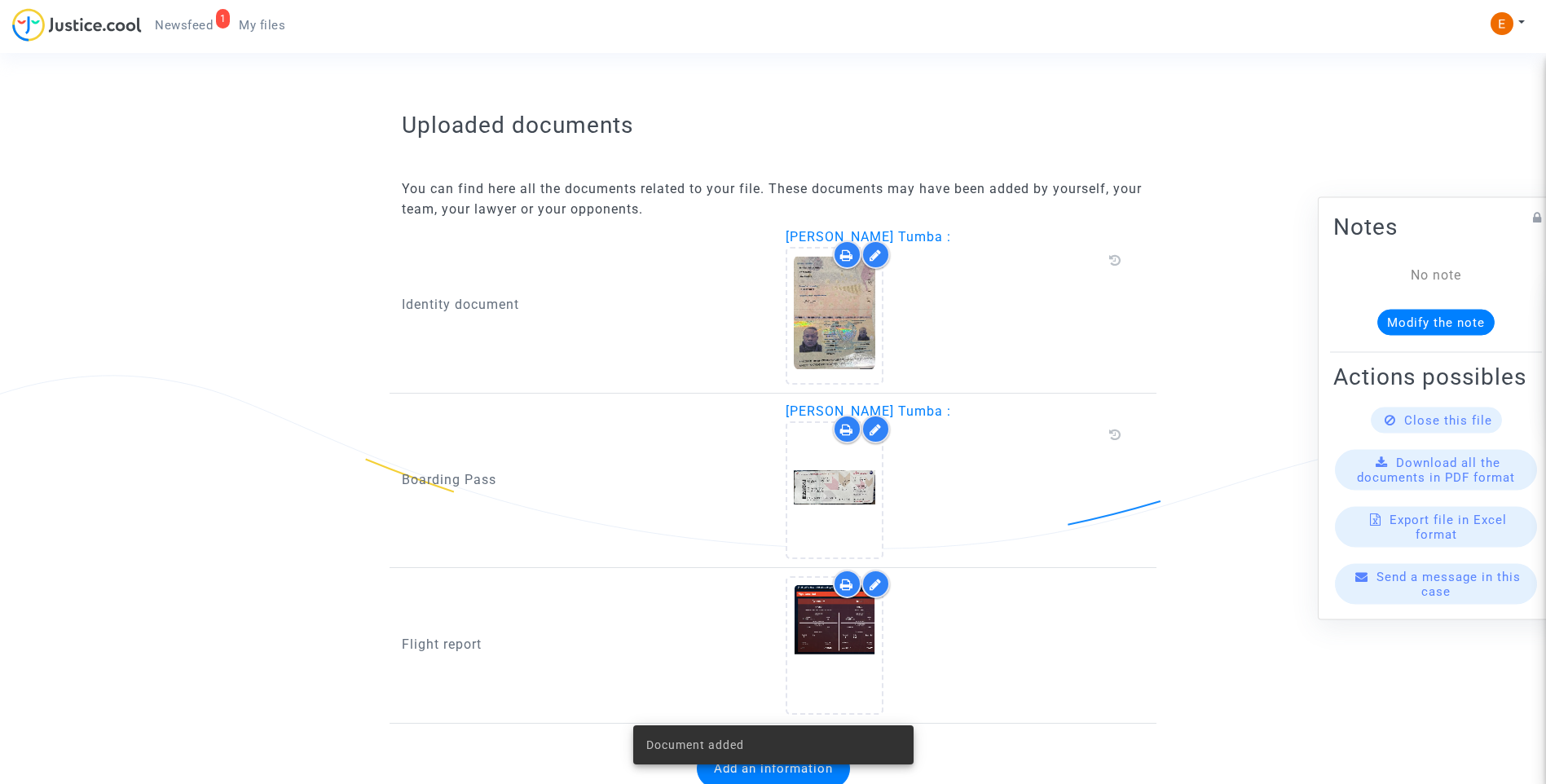
scroll to position [984, 0]
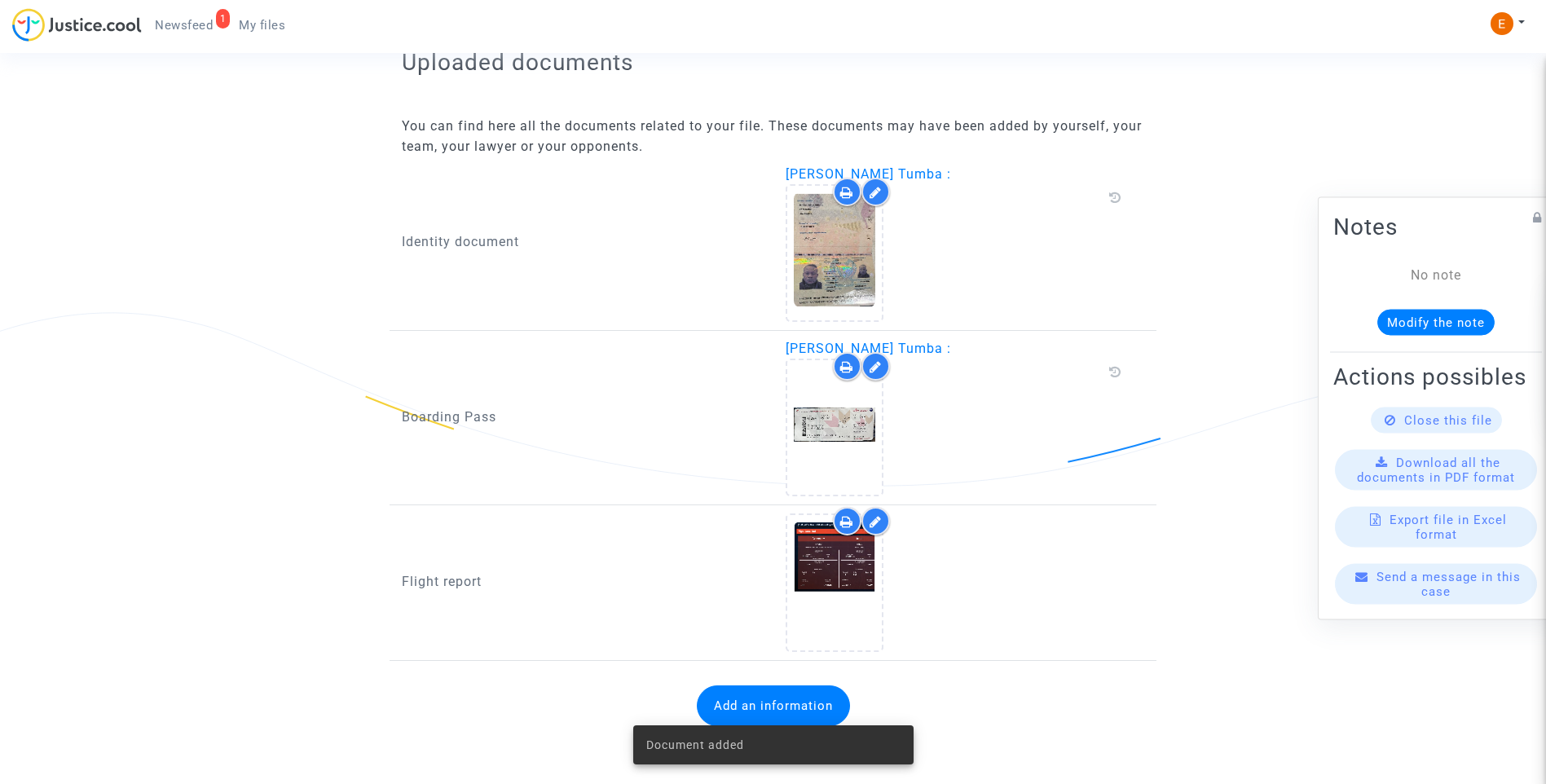
click at [194, 25] on span "Newsfeed" at bounding box center [184, 25] width 58 height 14
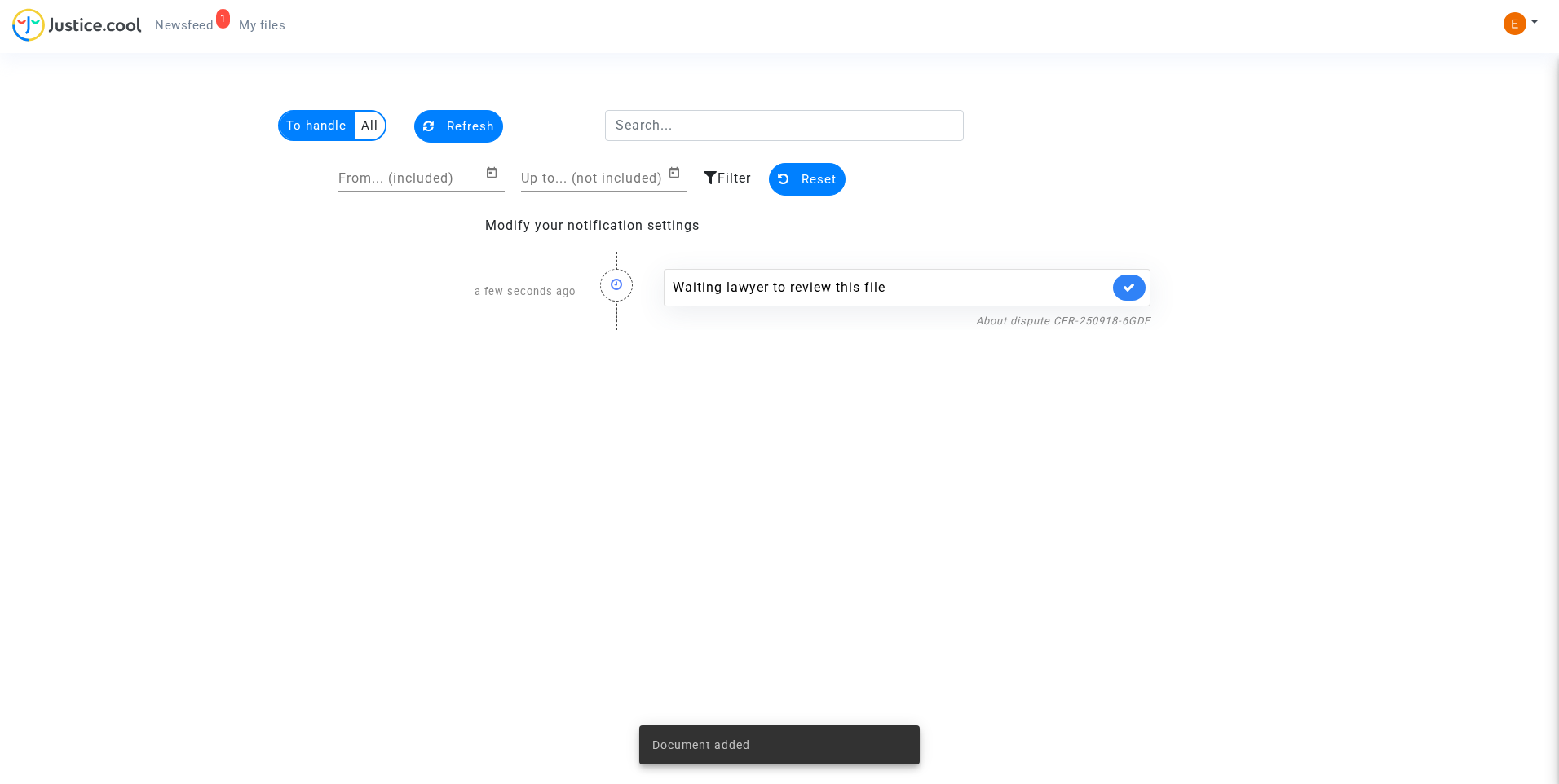
click at [1123, 285] on icon at bounding box center [1128, 287] width 13 height 13
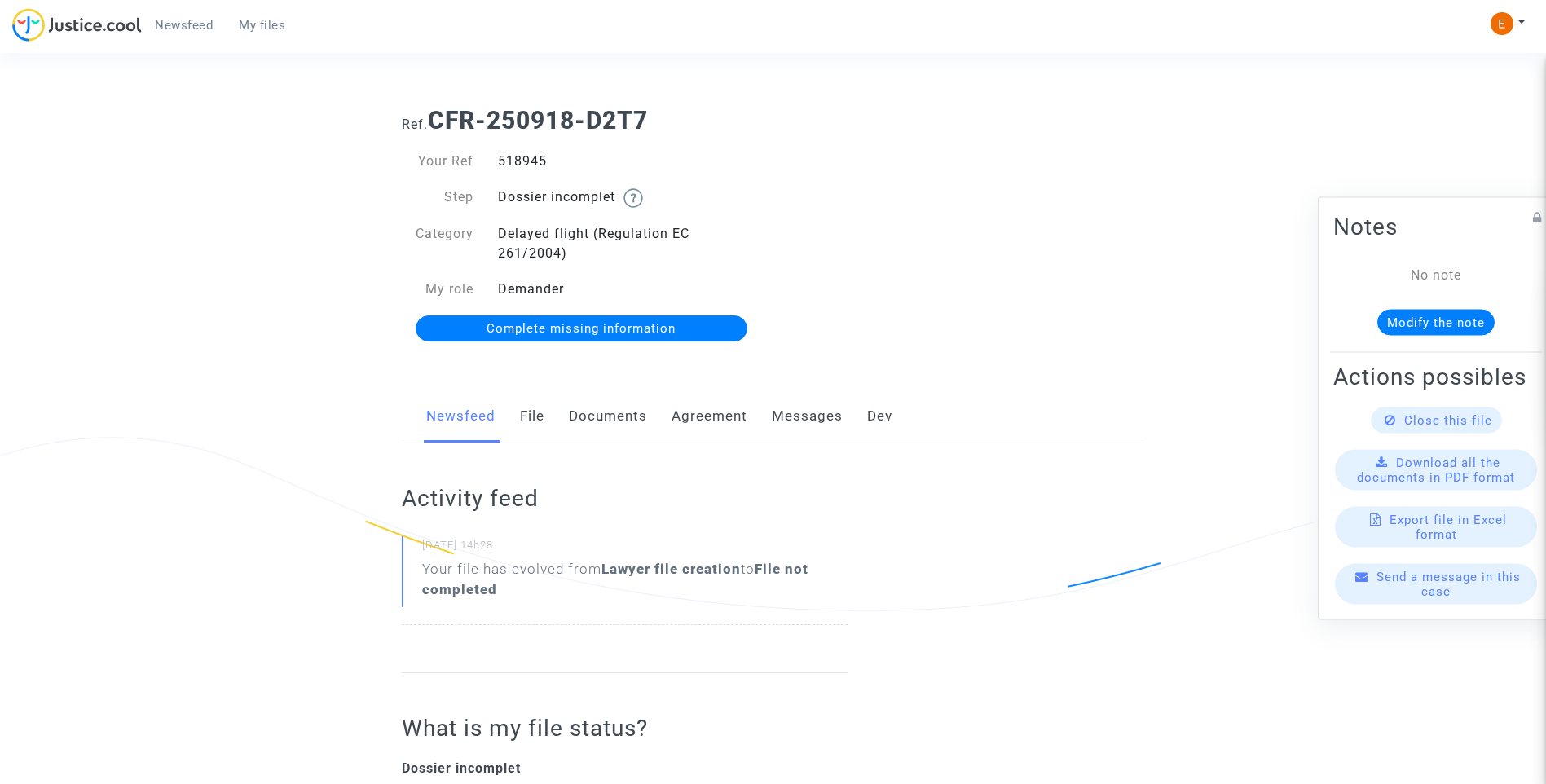
click at [609, 425] on link "Documents" at bounding box center [608, 417] width 78 height 54
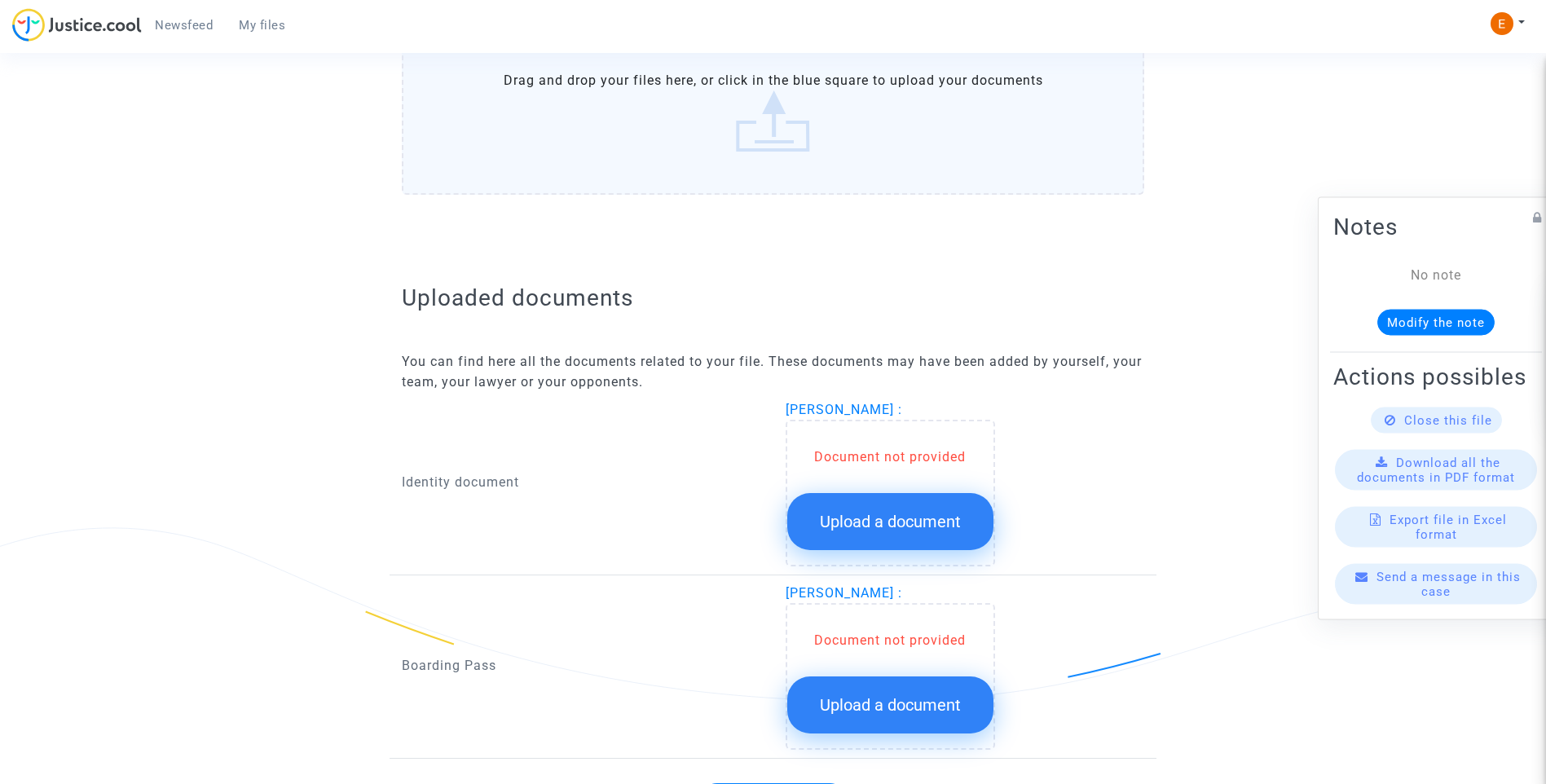
scroll to position [867, 0]
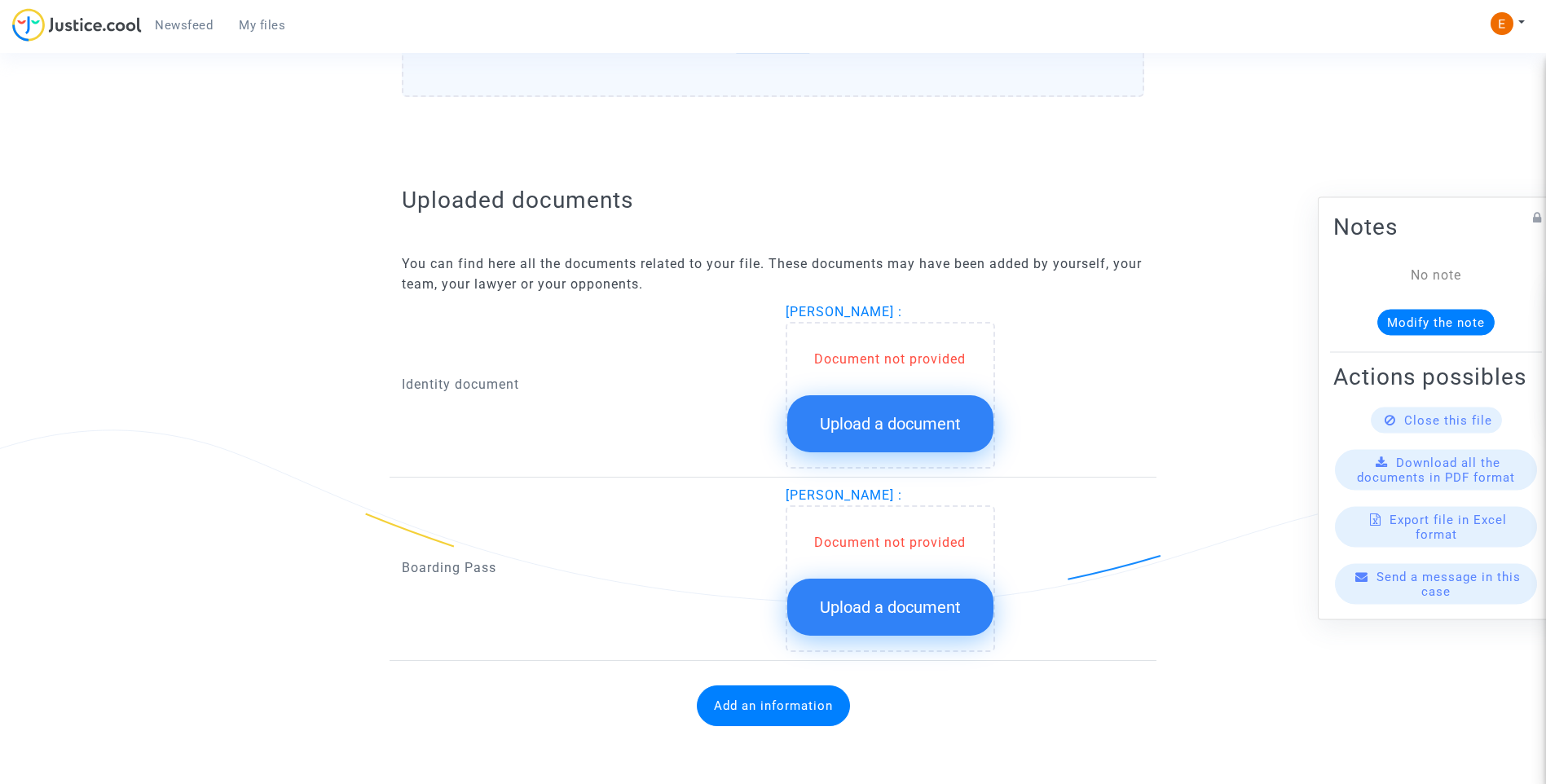
drag, startPoint x: 957, startPoint y: 399, endPoint x: 960, endPoint y: 566, distance: 167.0
click at [957, 399] on button "Upload a document" at bounding box center [890, 423] width 206 height 57
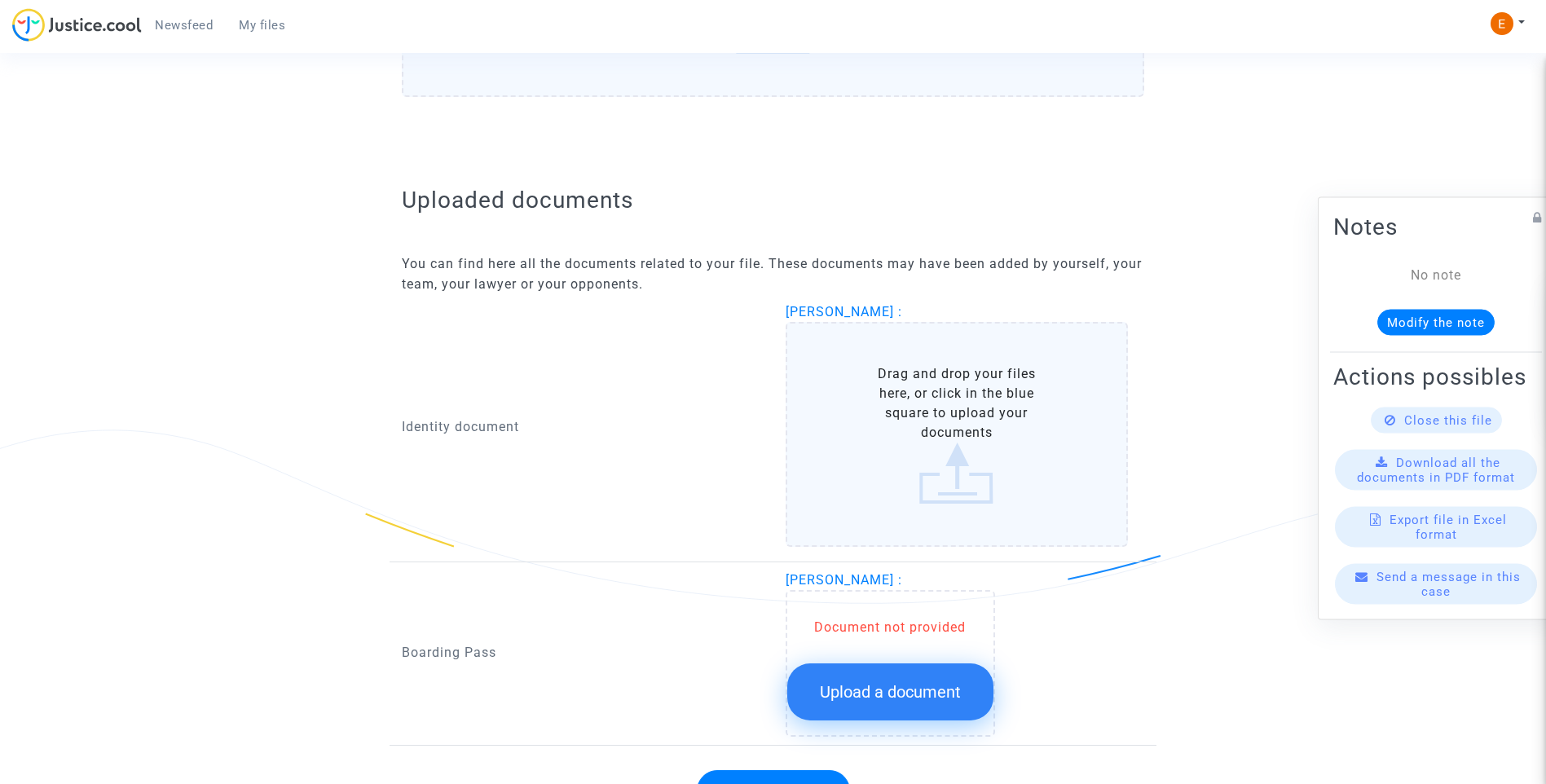
click at [936, 705] on button "Upload a document" at bounding box center [890, 691] width 206 height 57
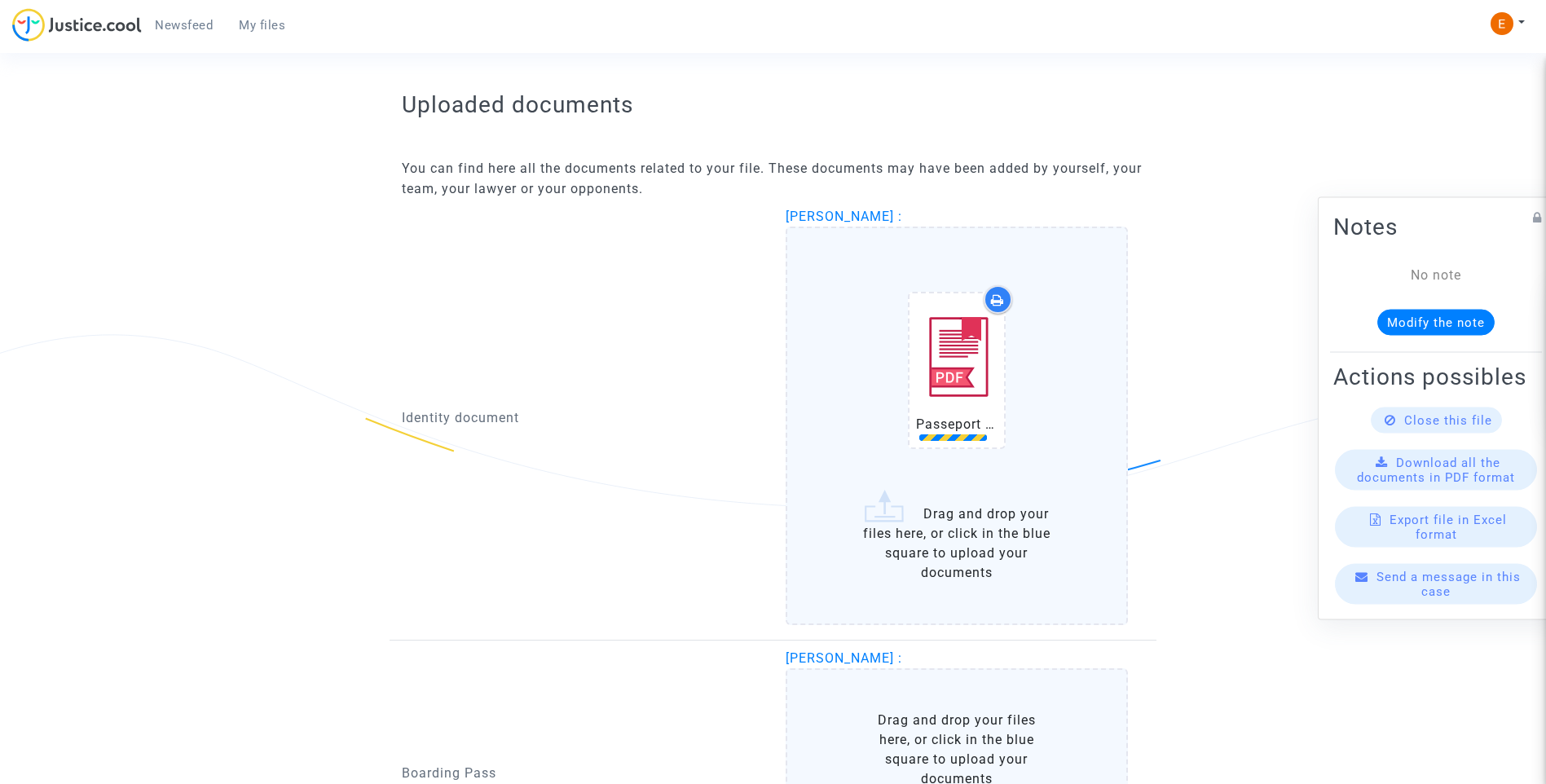
scroll to position [1112, 0]
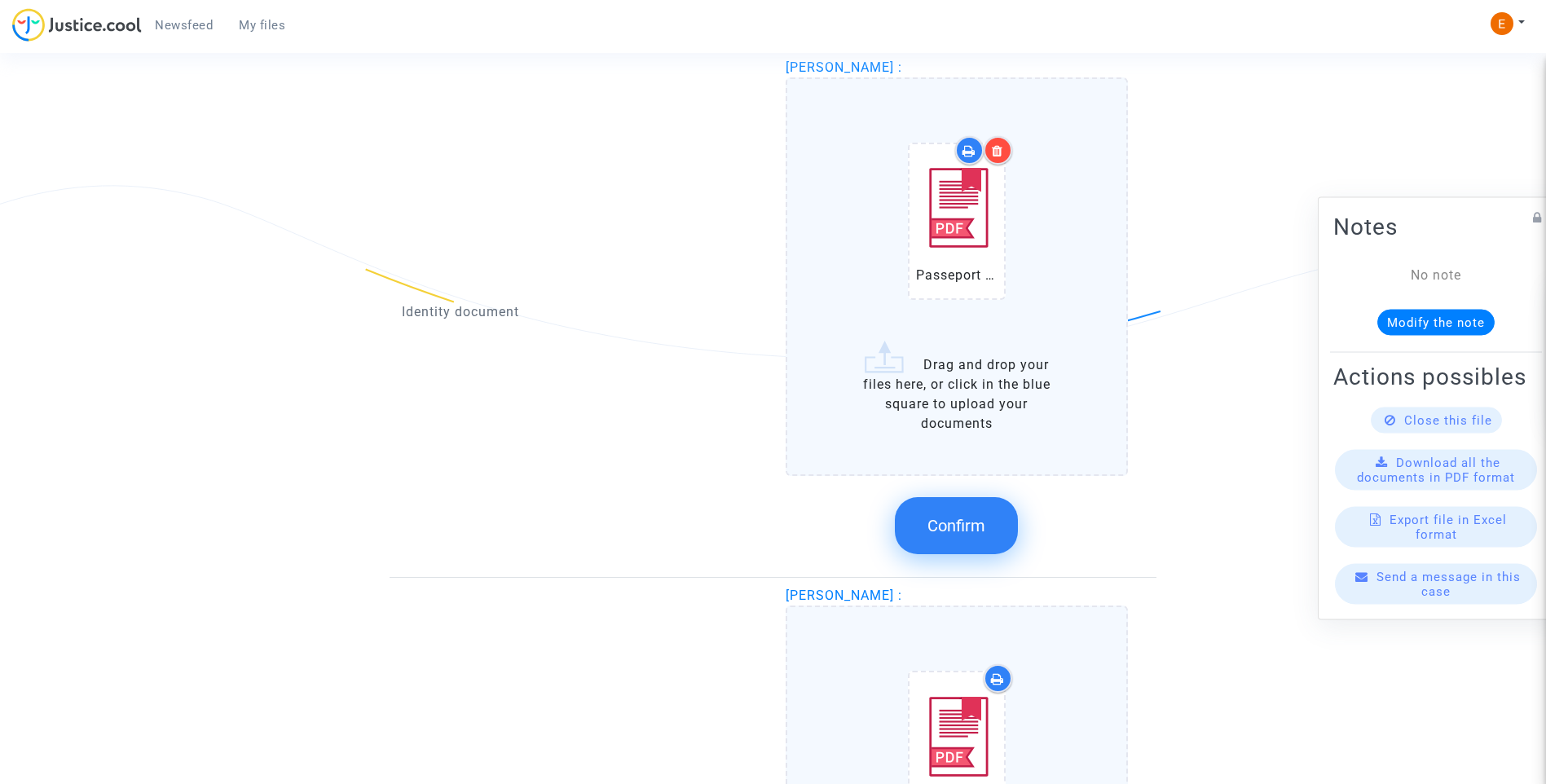
click at [970, 536] on button "Confirm" at bounding box center [956, 525] width 123 height 57
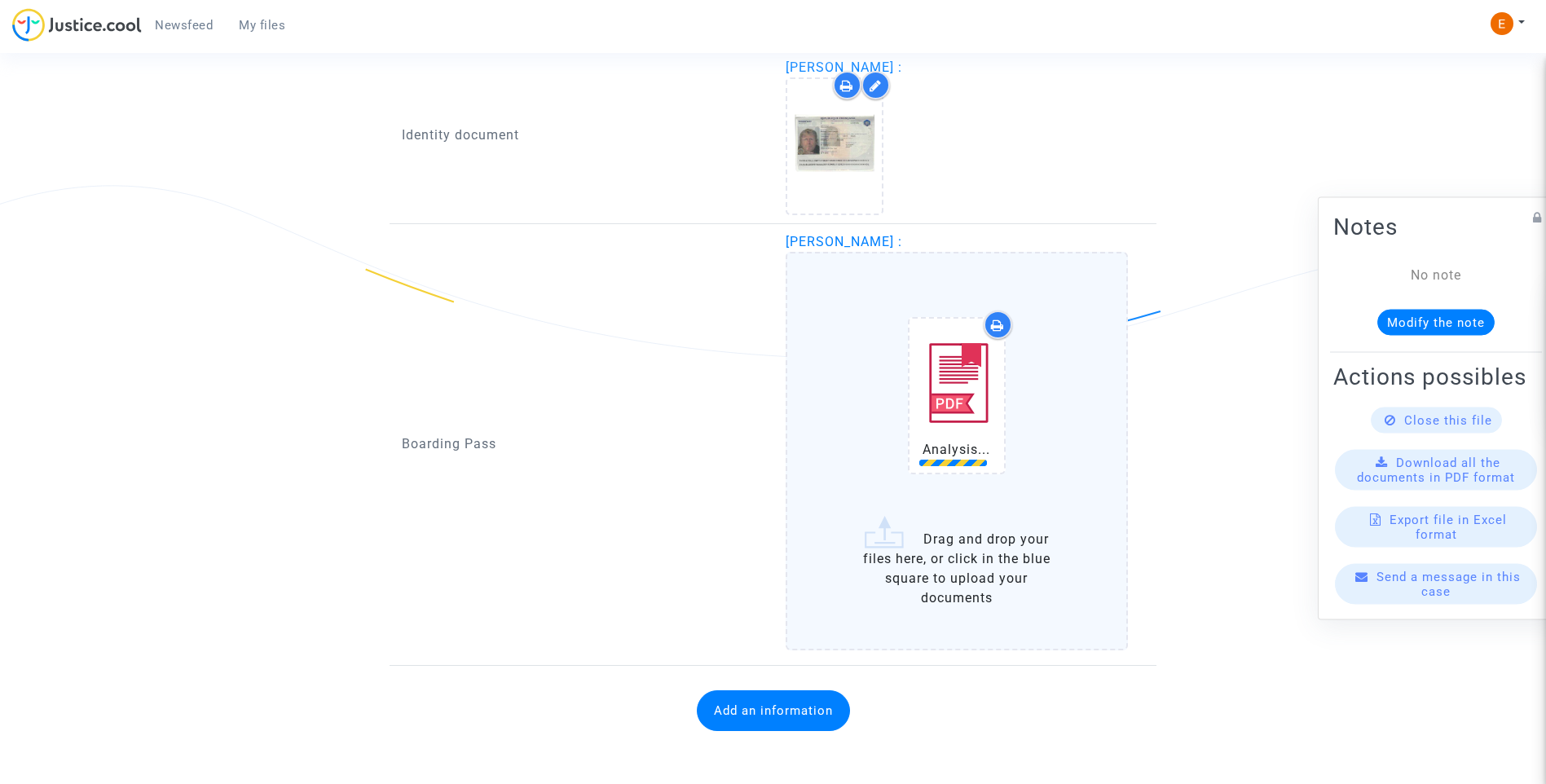
scroll to position [1116, 0]
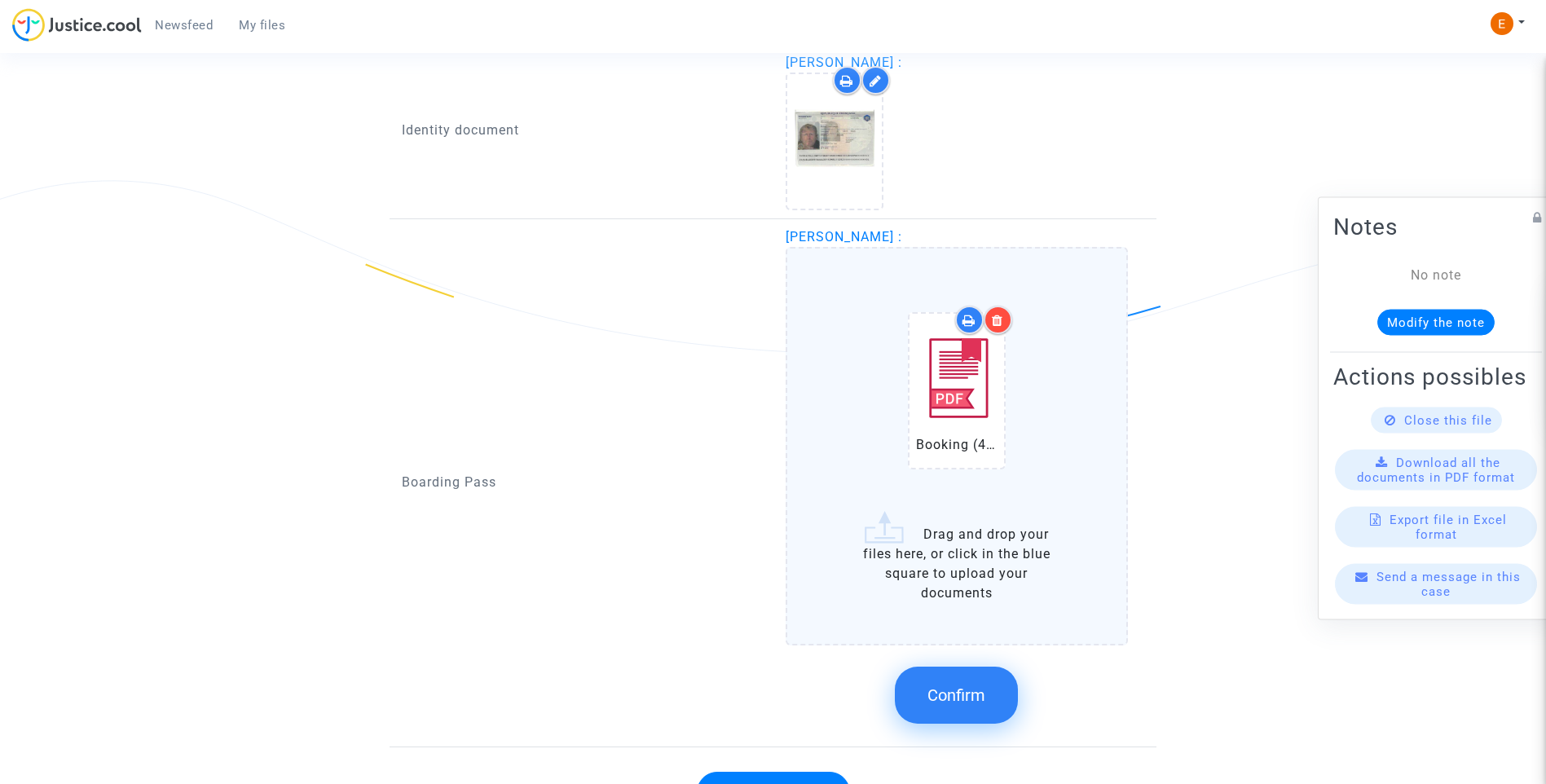
click at [987, 691] on button "Confirm" at bounding box center [956, 694] width 123 height 57
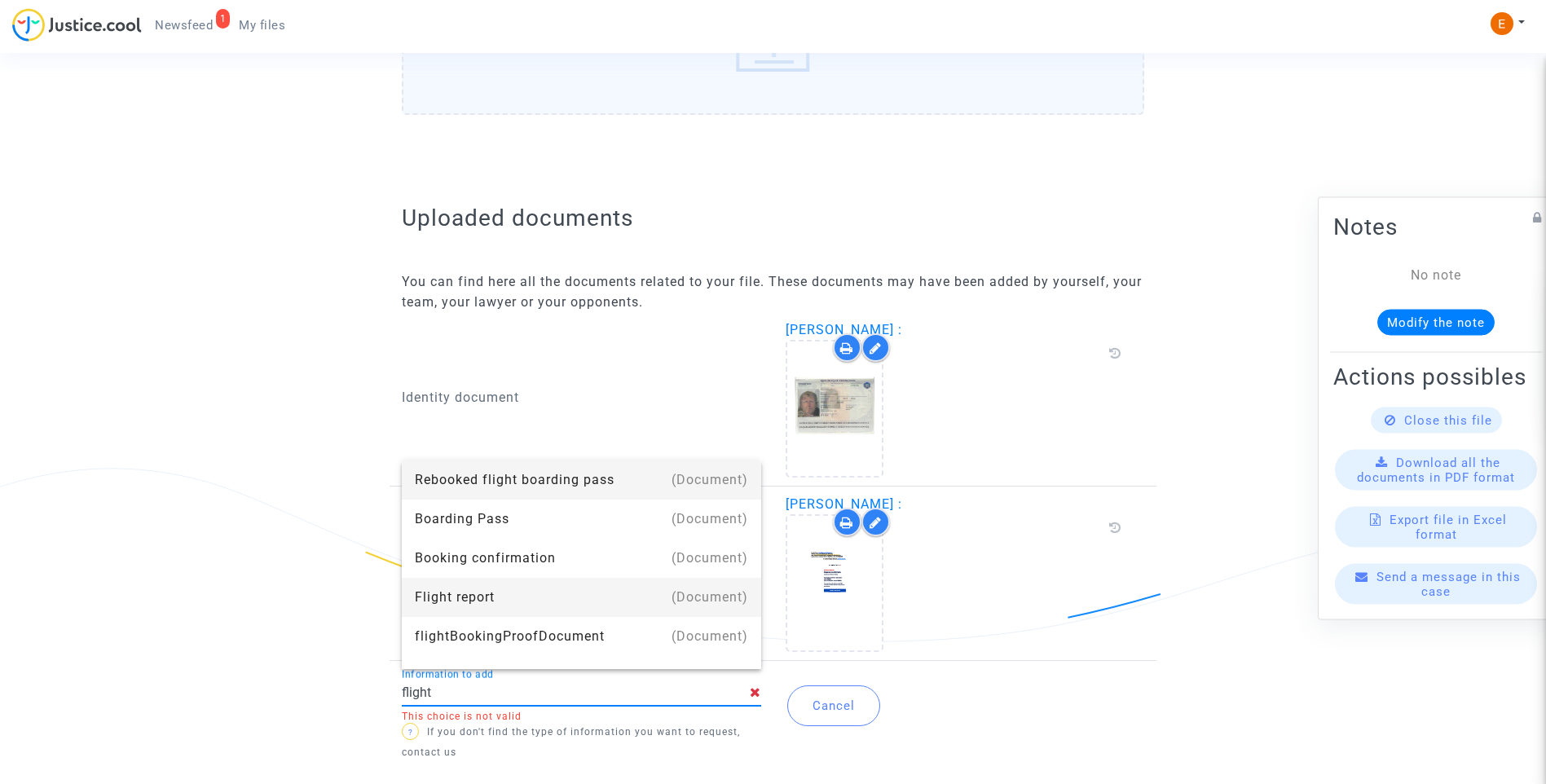
drag, startPoint x: 509, startPoint y: 593, endPoint x: 521, endPoint y: 570, distance: 25.9
click at [511, 593] on div "Flight report" at bounding box center [582, 597] width 333 height 39
type input "Flight report"
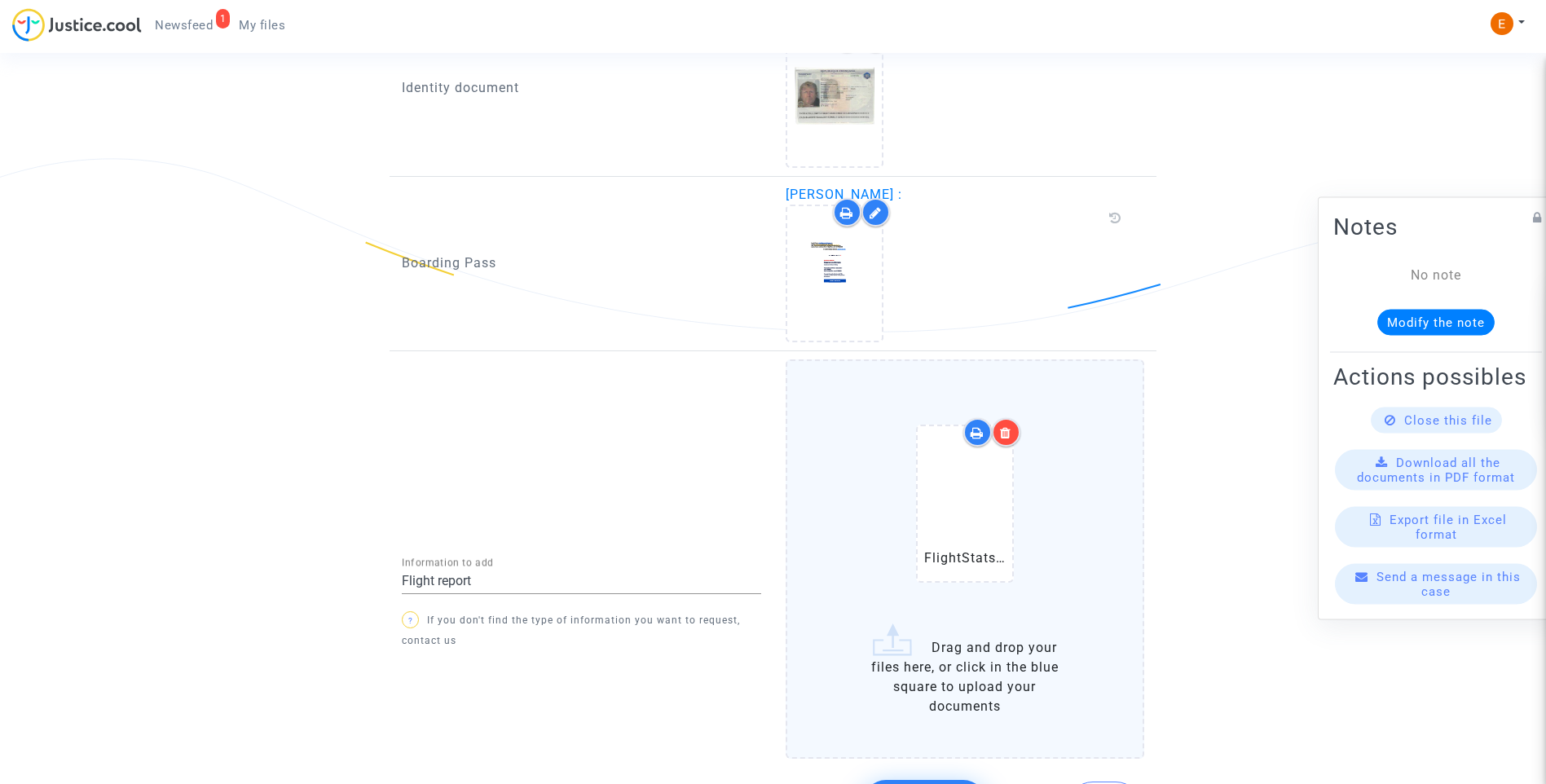
scroll to position [1256, 0]
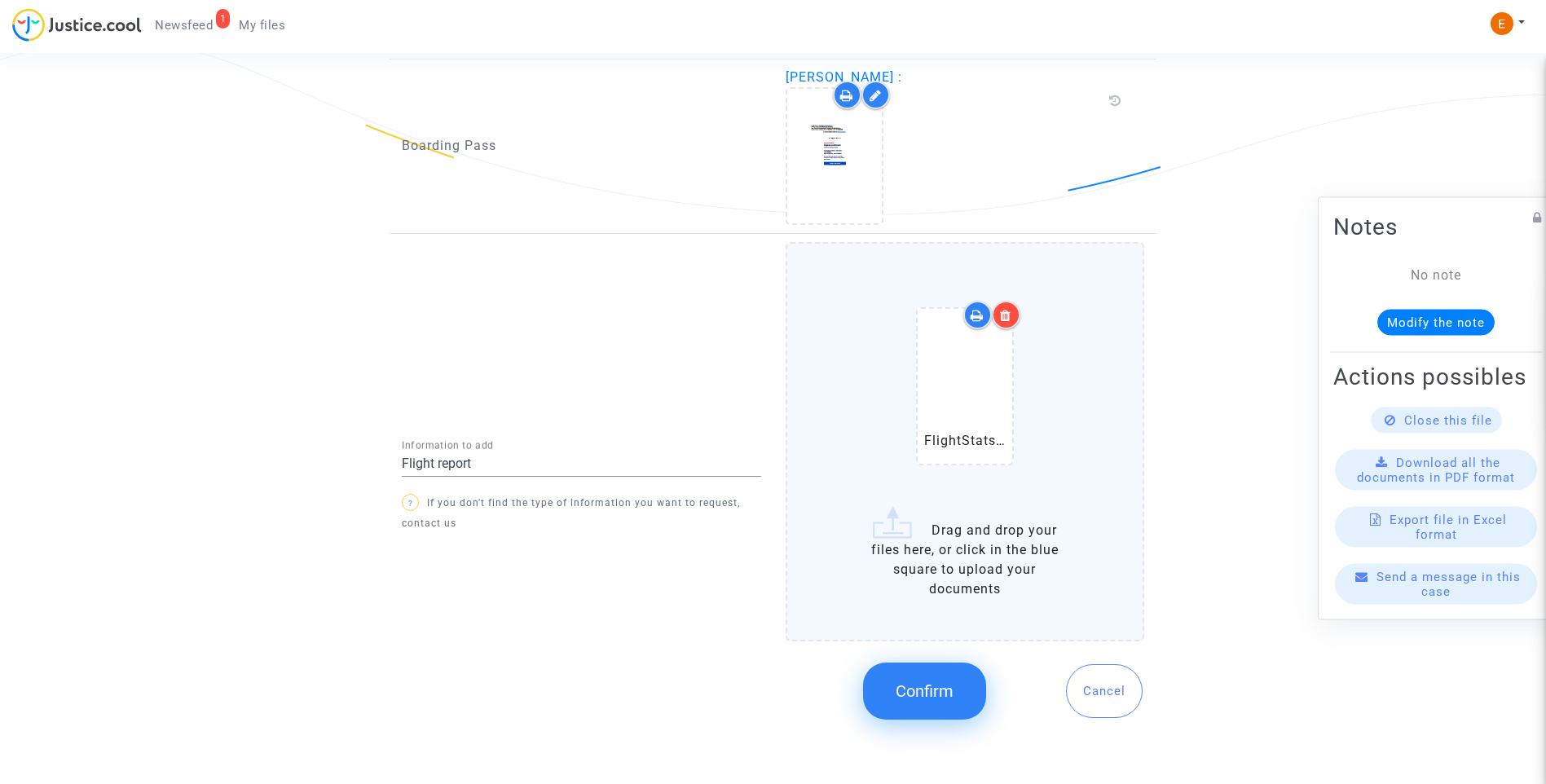
click at [950, 681] on span "Confirm" at bounding box center [925, 691] width 58 height 20
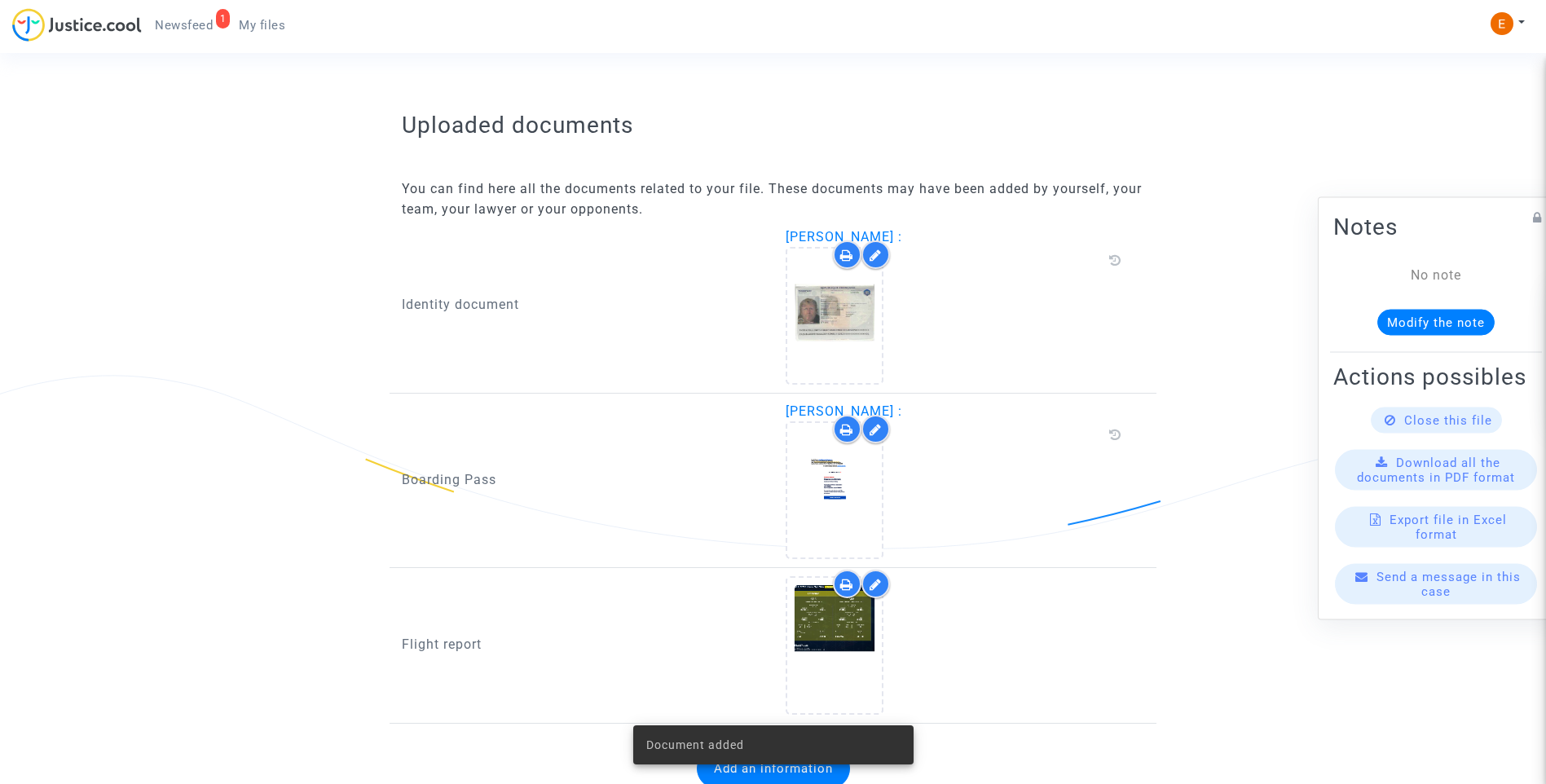
scroll to position [984, 0]
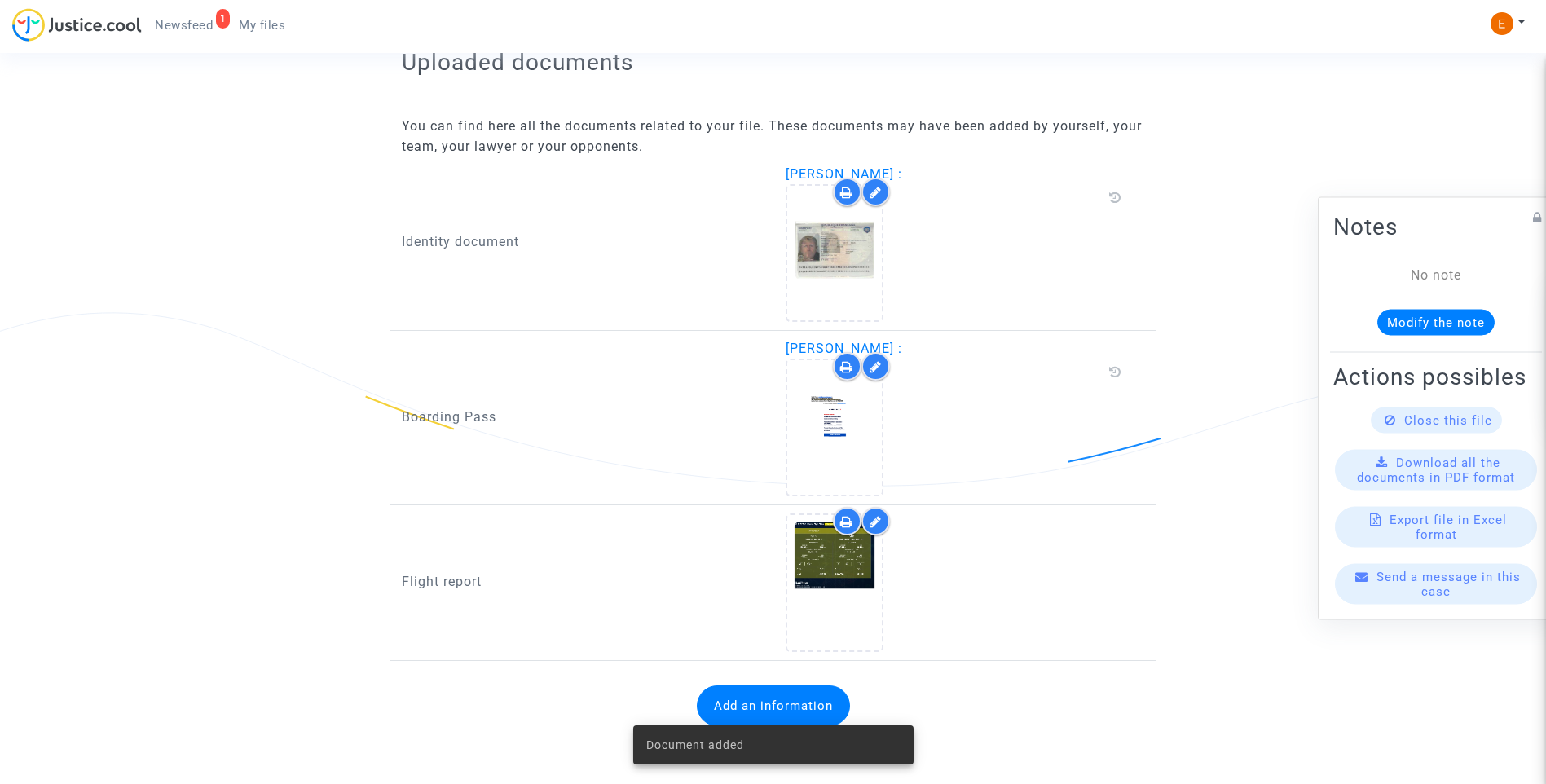
click at [212, 25] on span "Newsfeed" at bounding box center [184, 25] width 58 height 14
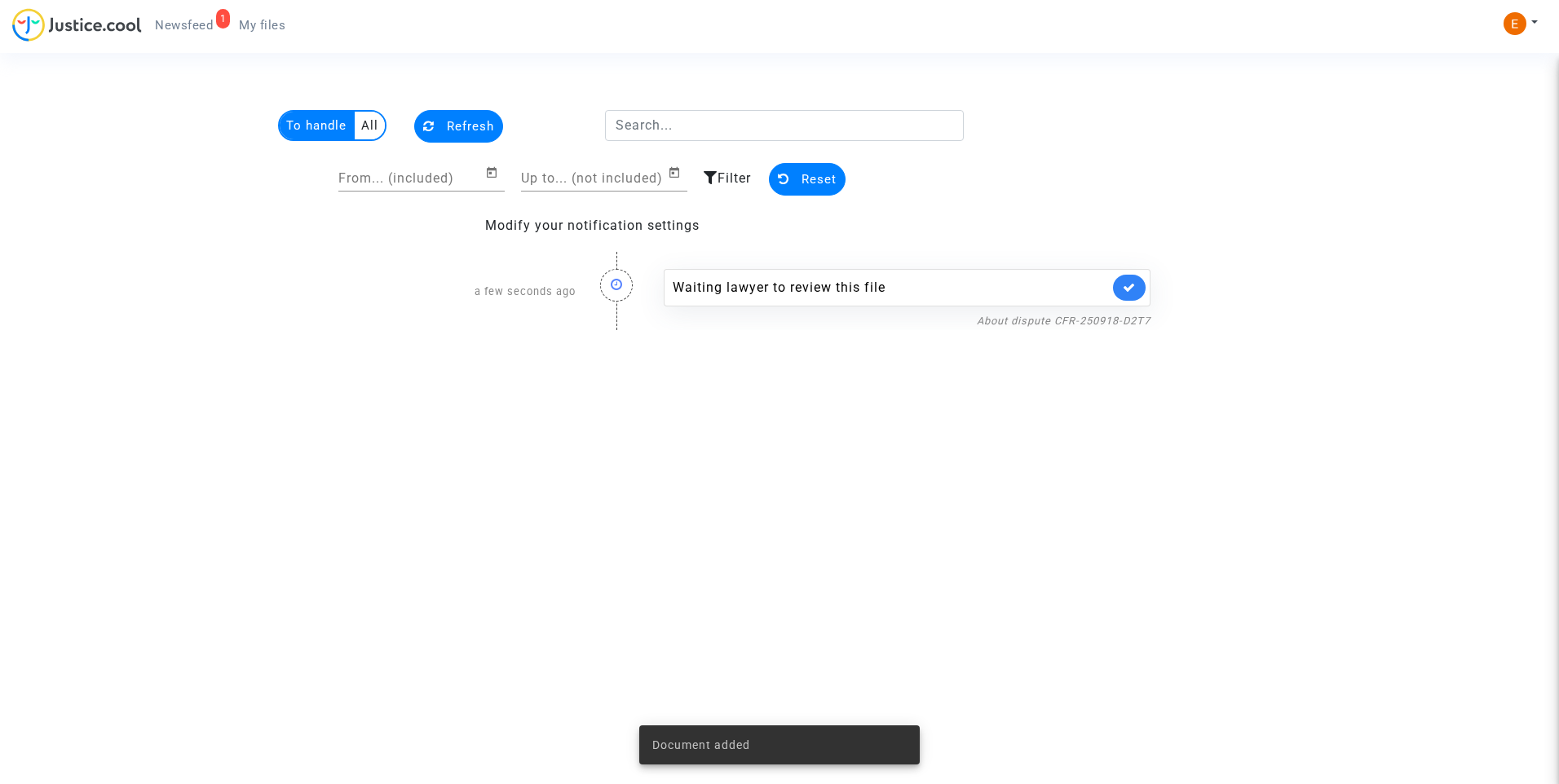
click at [1121, 287] on link at bounding box center [1128, 287] width 32 height 26
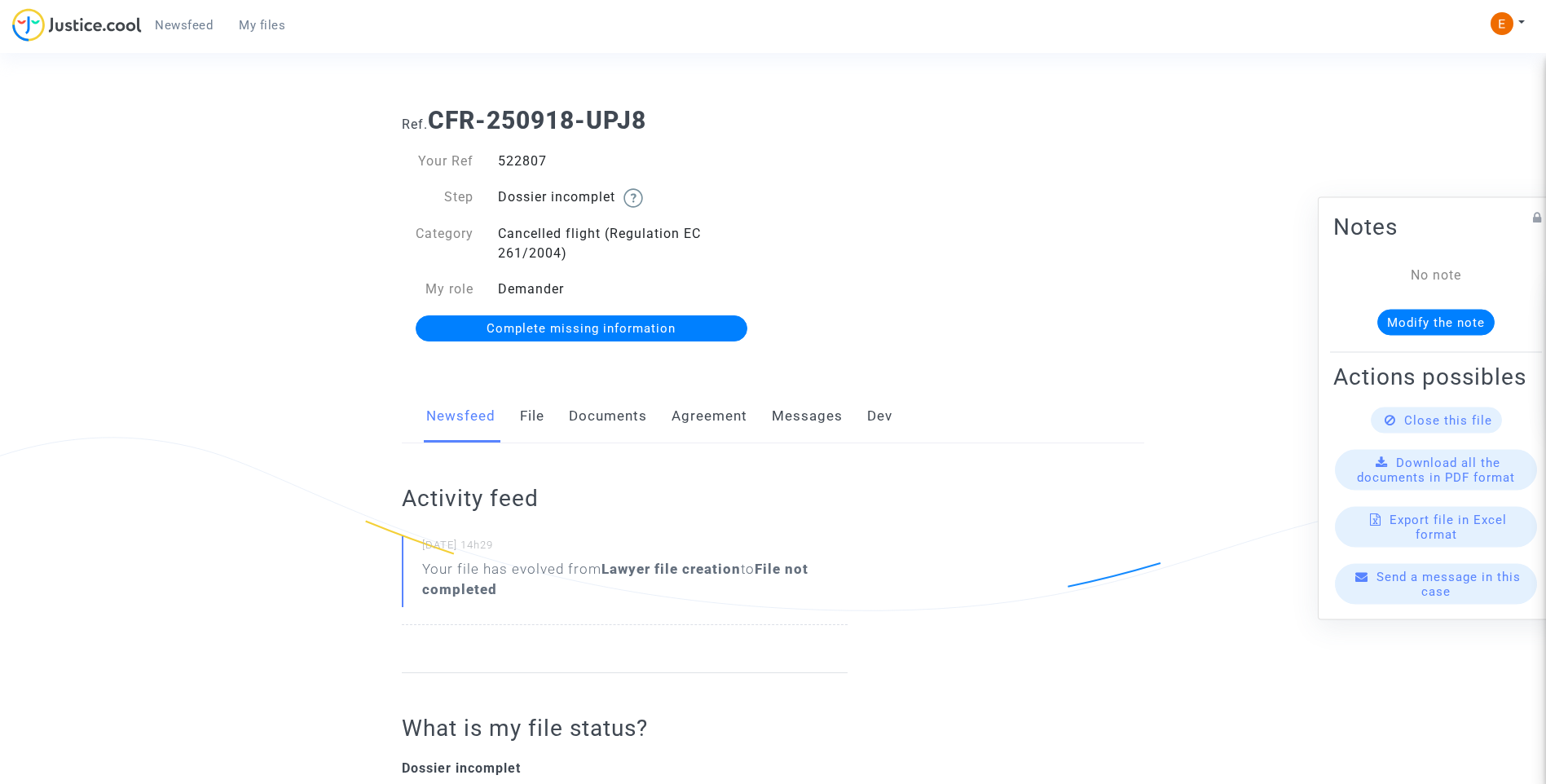
click at [604, 408] on link "Documents" at bounding box center [608, 417] width 78 height 54
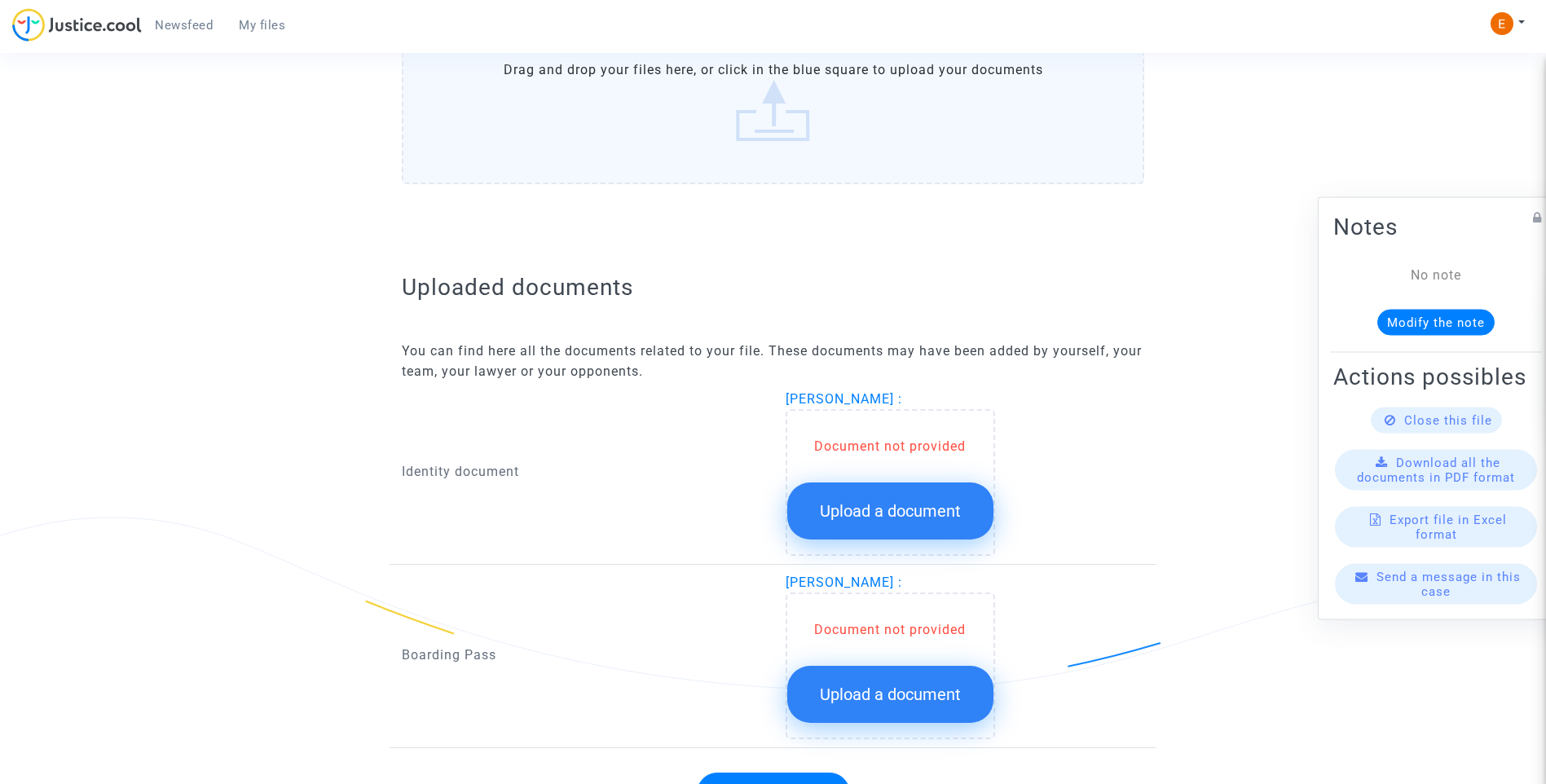
scroll to position [867, 0]
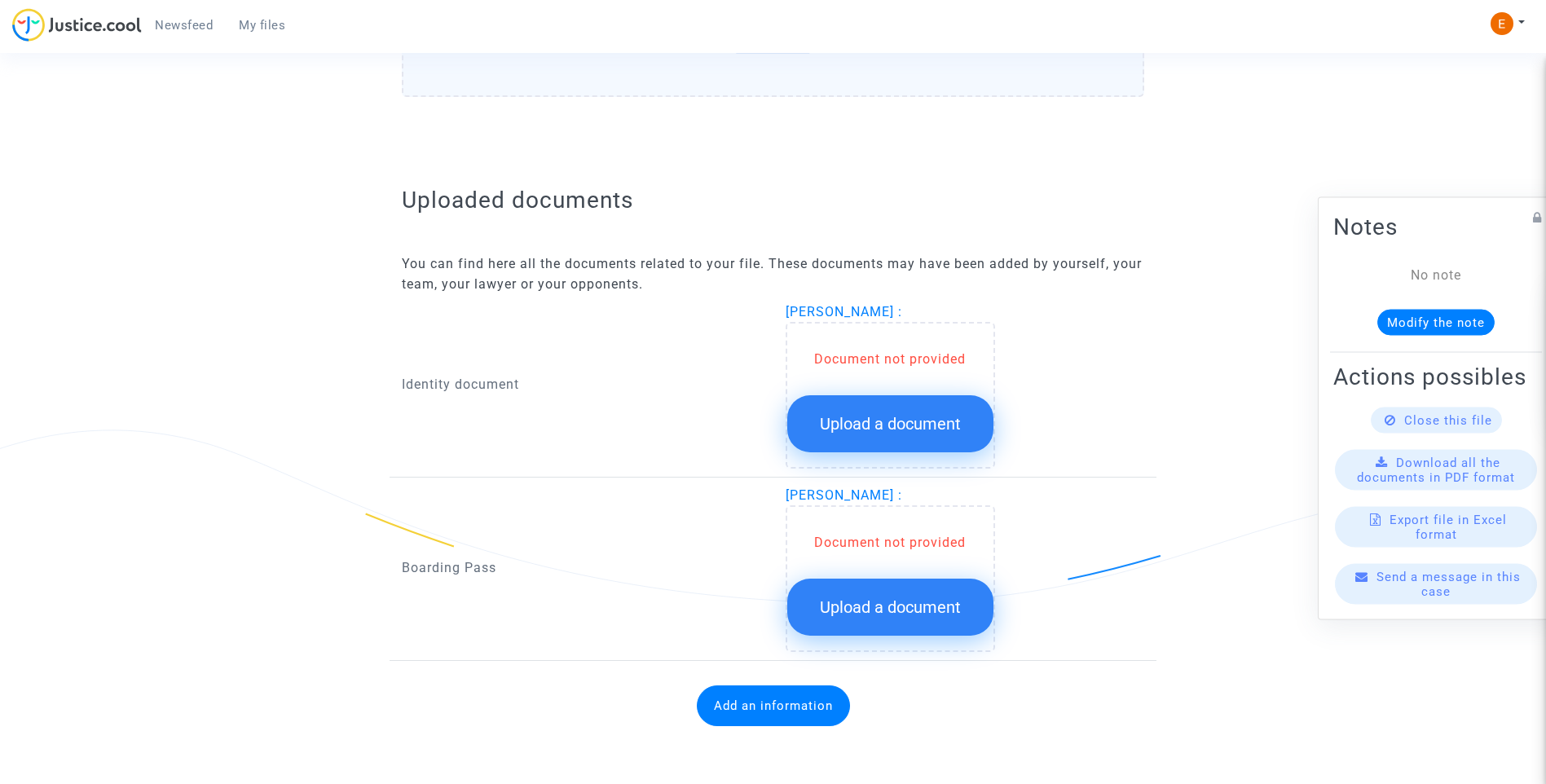
click at [920, 396] on button "Upload a document" at bounding box center [890, 423] width 206 height 57
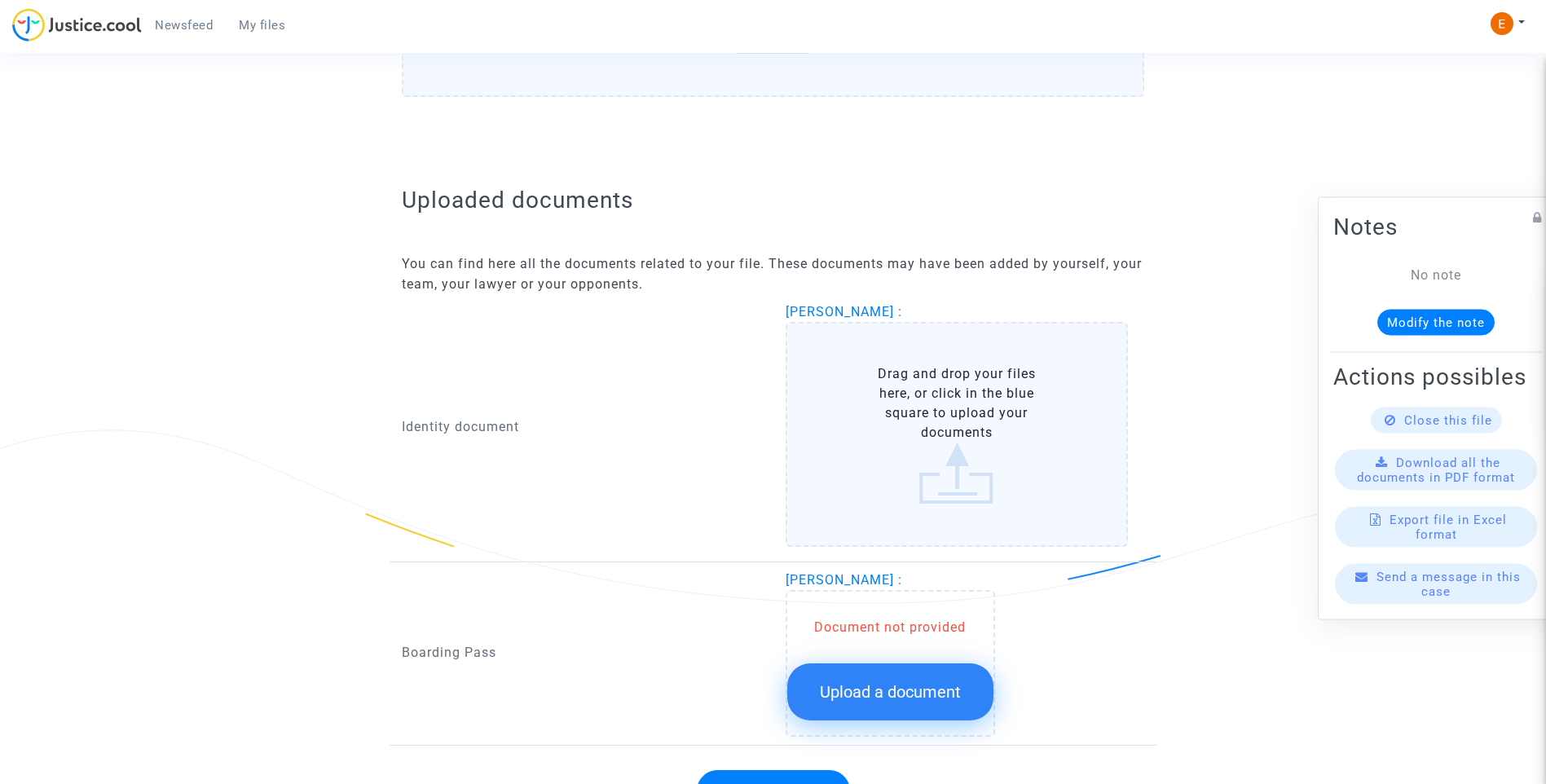
click at [961, 680] on button "Upload a document" at bounding box center [890, 691] width 206 height 57
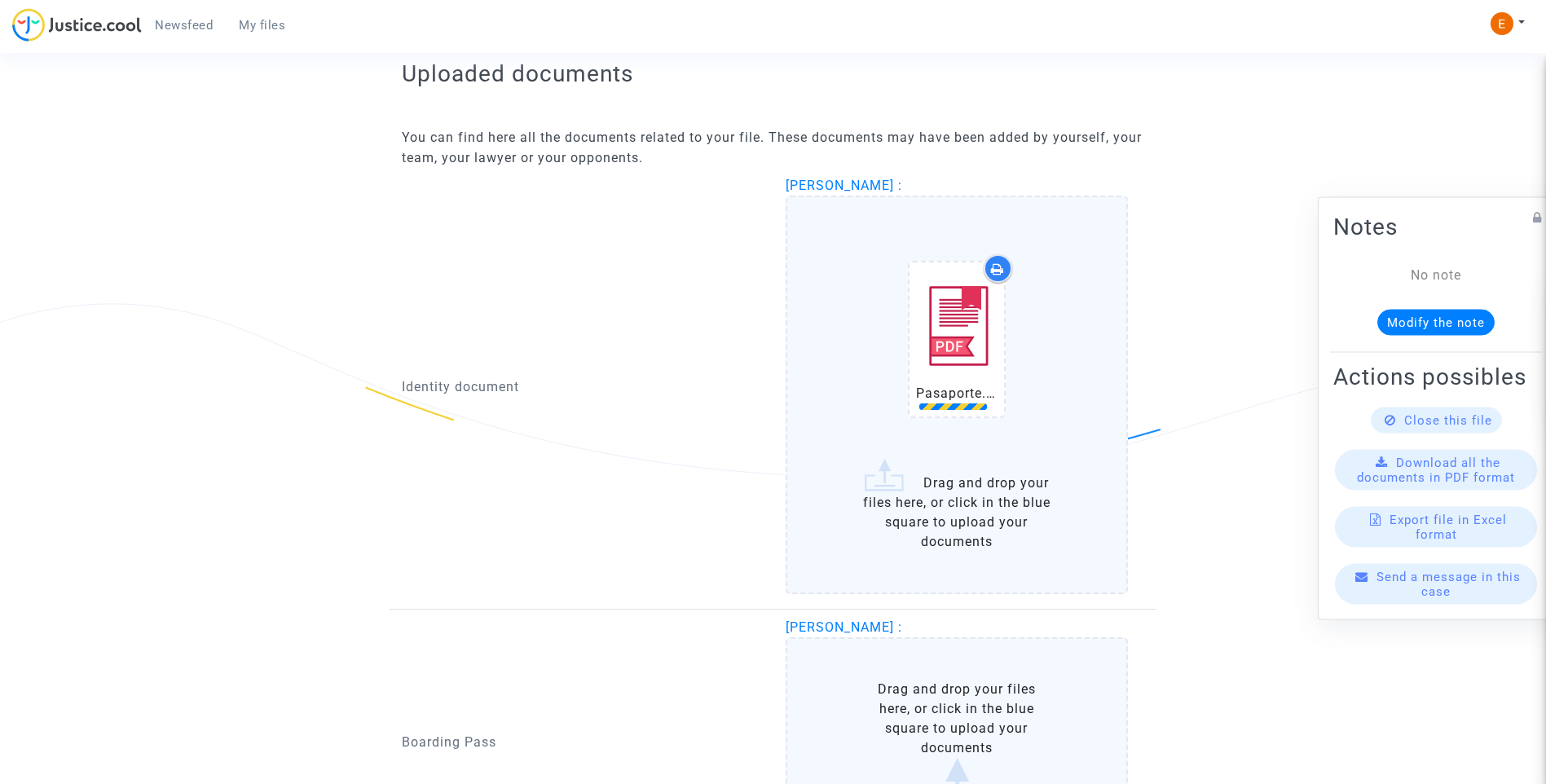
scroll to position [1112, 0]
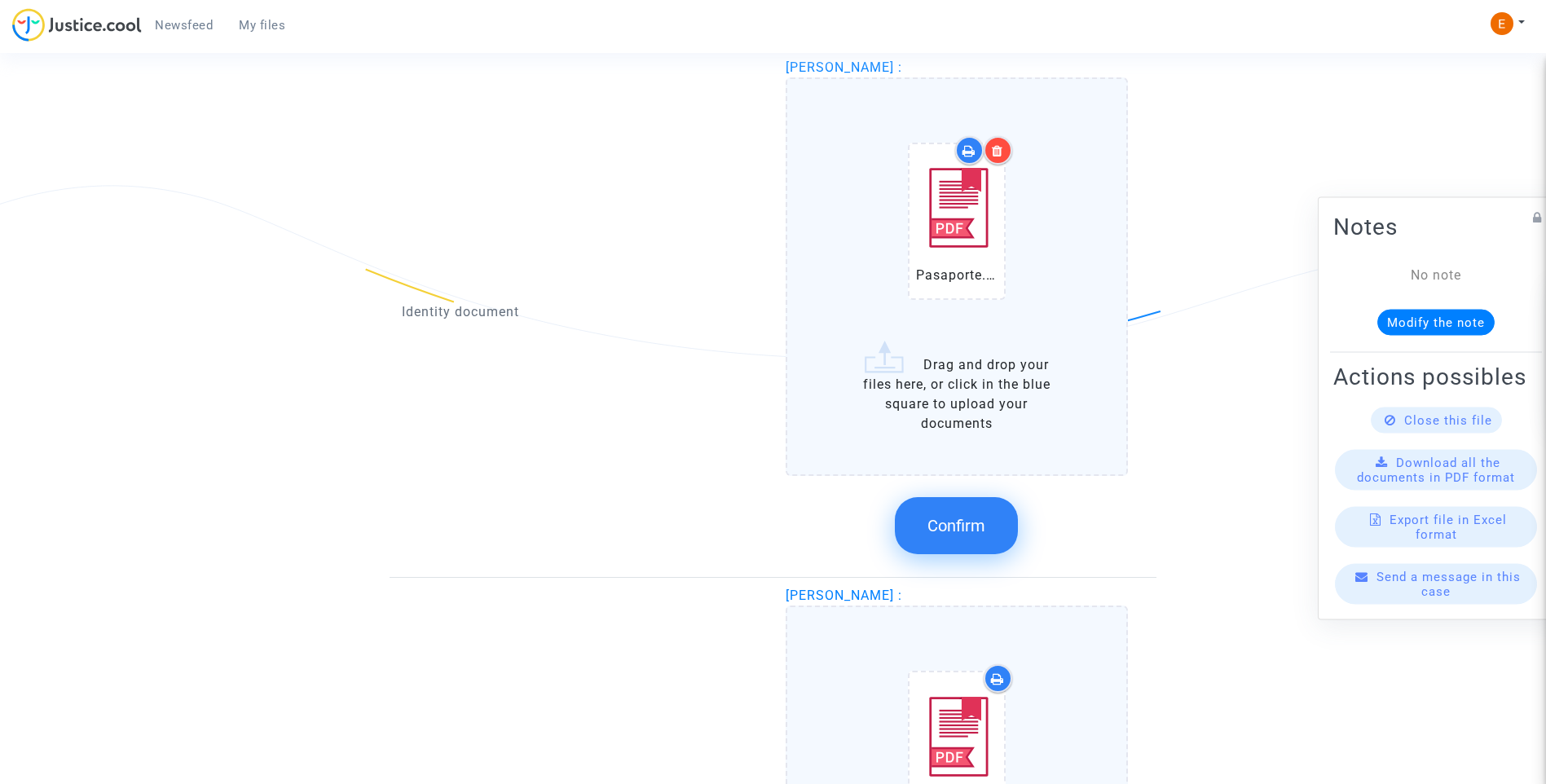
click at [952, 527] on span "Confirm" at bounding box center [956, 526] width 58 height 20
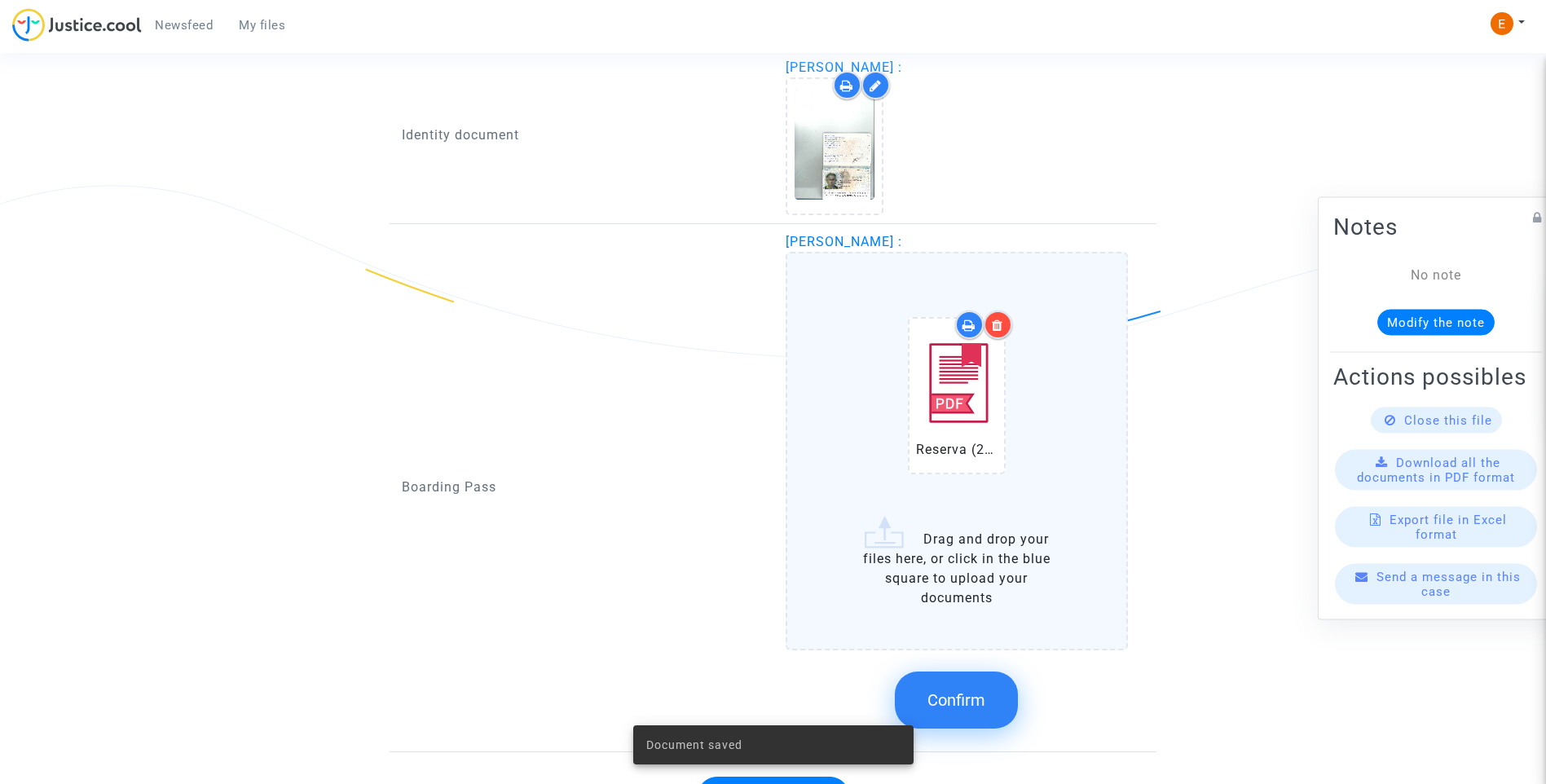
click at [967, 700] on span "Confirm" at bounding box center [956, 700] width 58 height 20
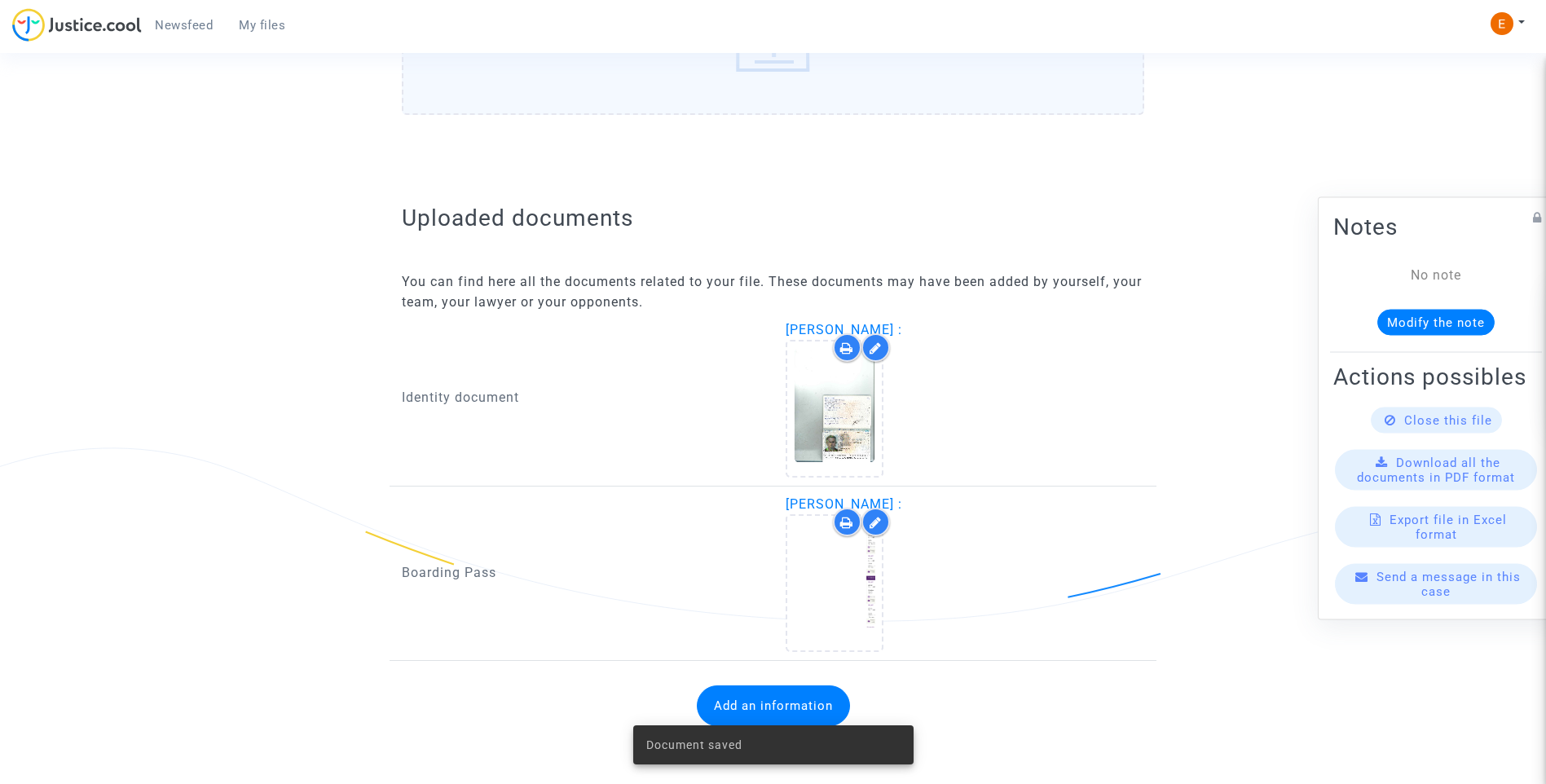
scroll to position [849, 0]
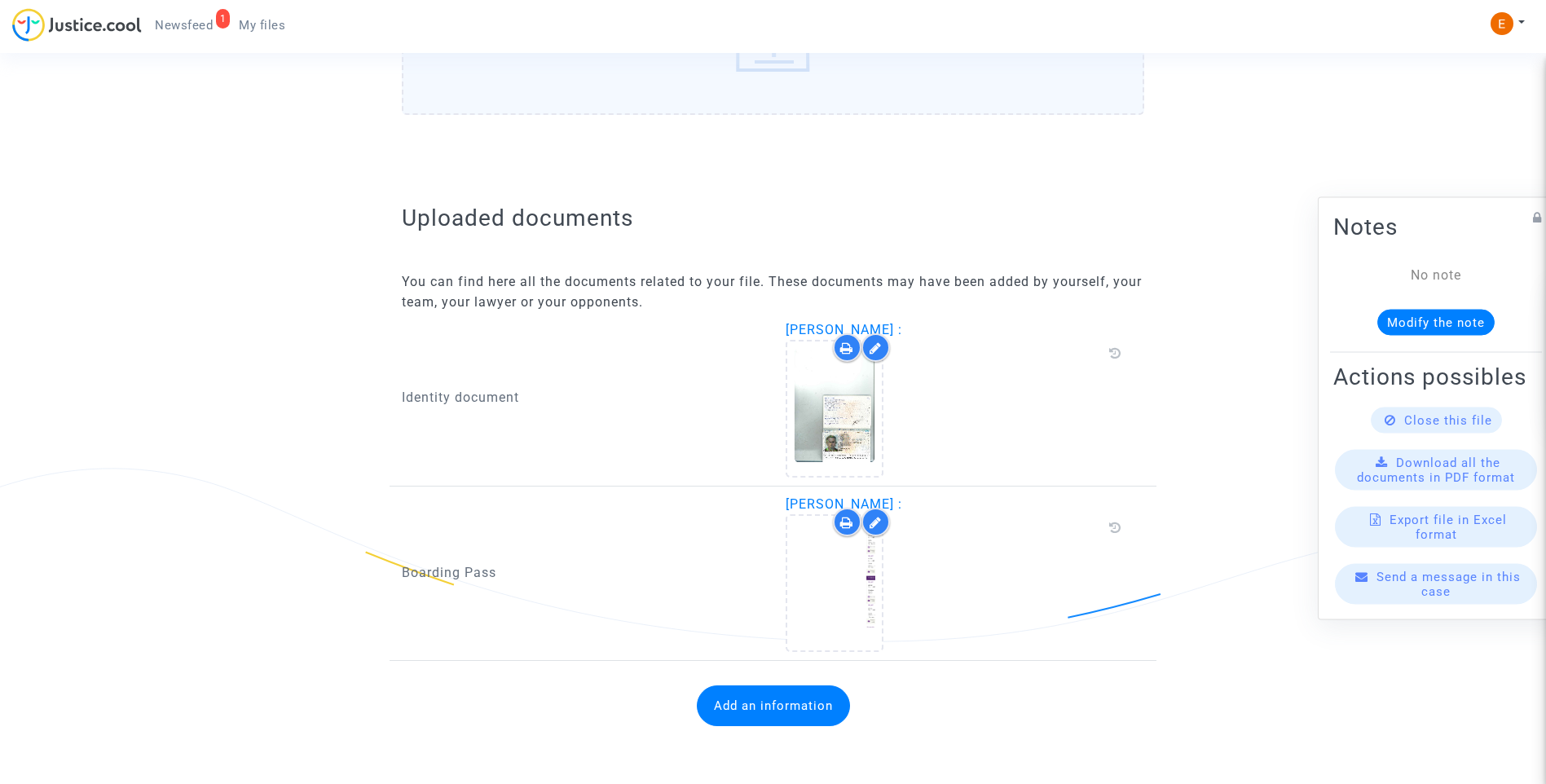
click at [809, 715] on button "Add an information" at bounding box center [773, 705] width 153 height 41
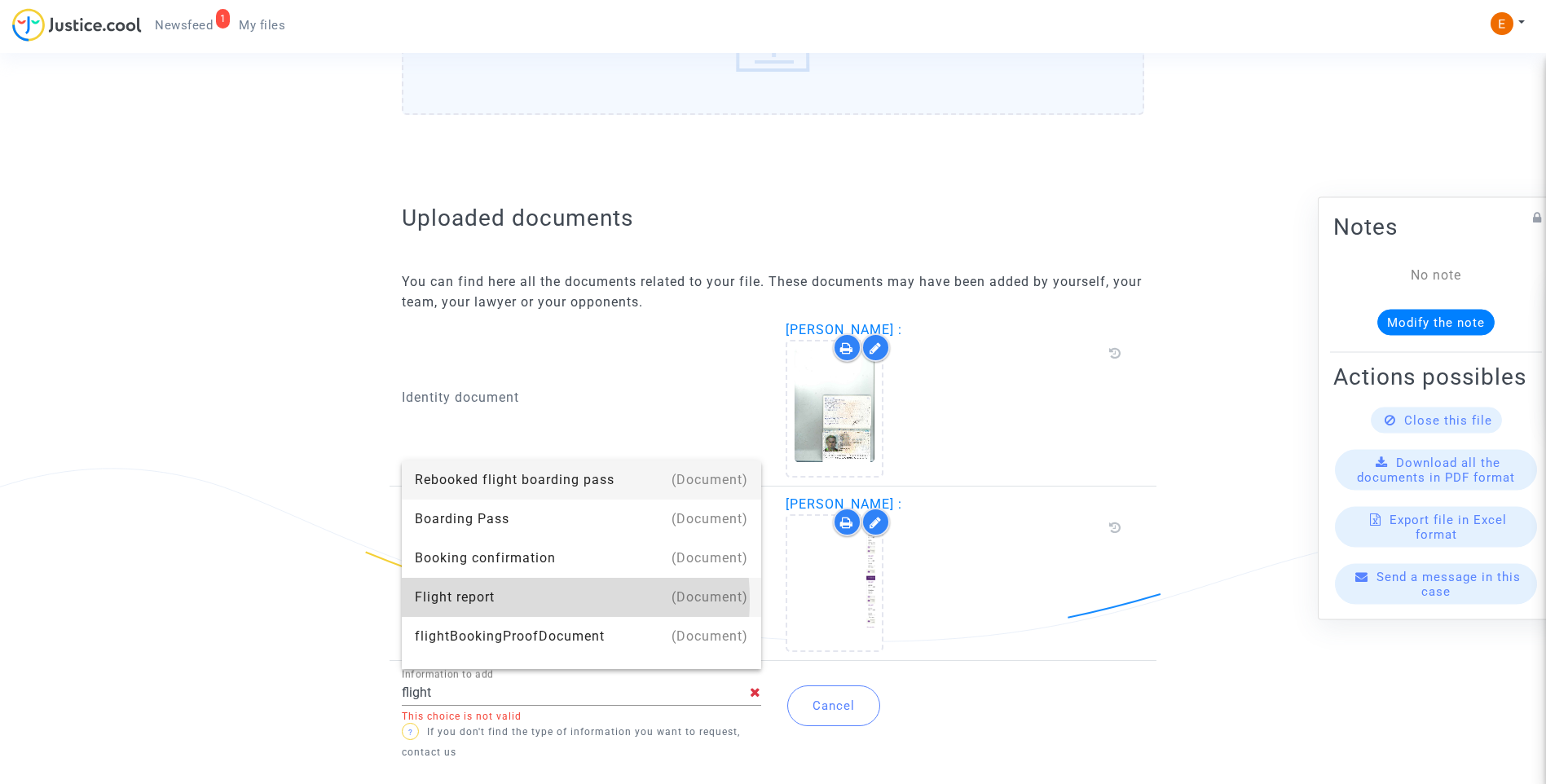
click at [516, 599] on div "Flight report" at bounding box center [582, 597] width 333 height 39
type input "Flight report"
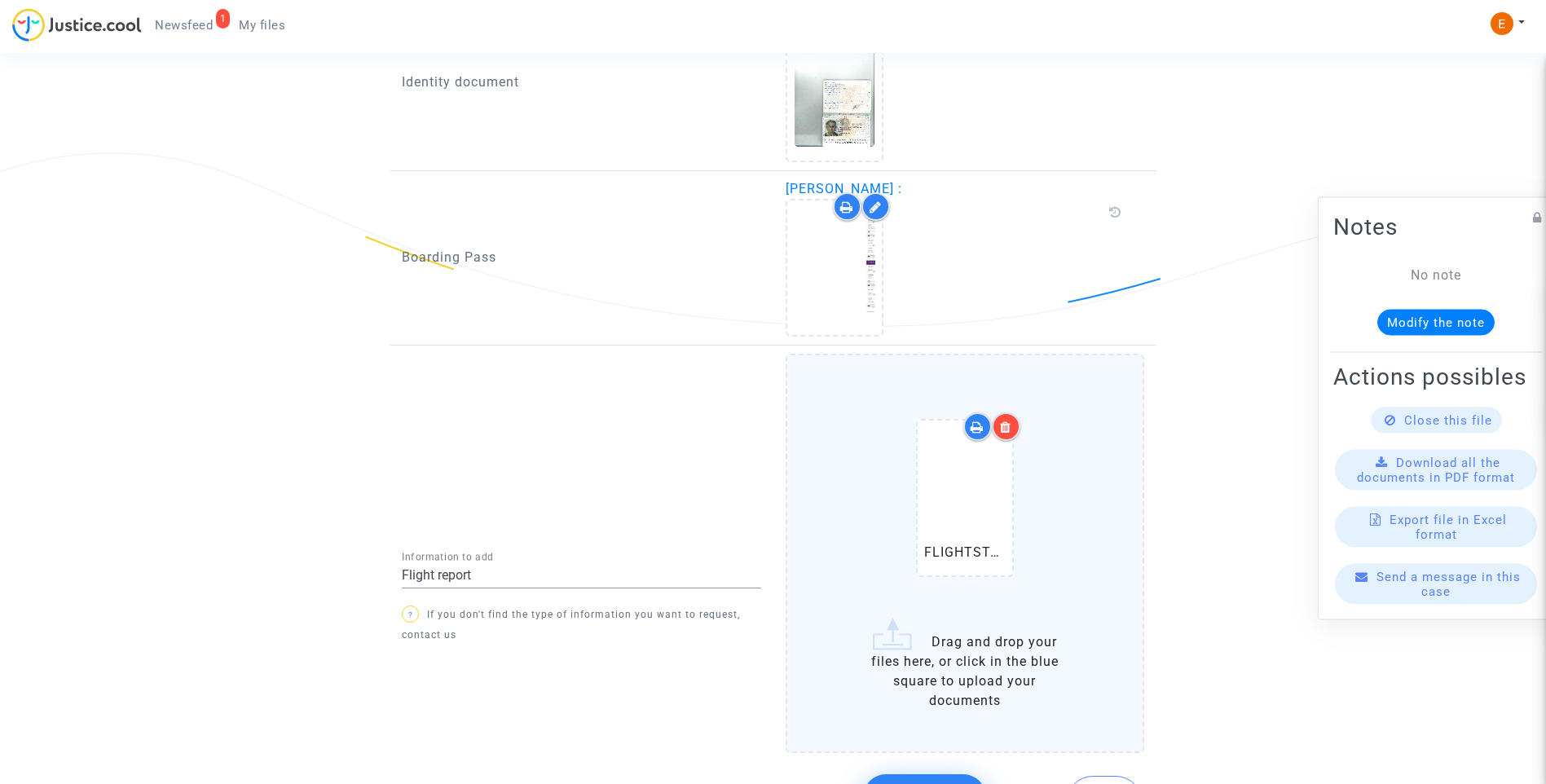
scroll to position [1256, 0]
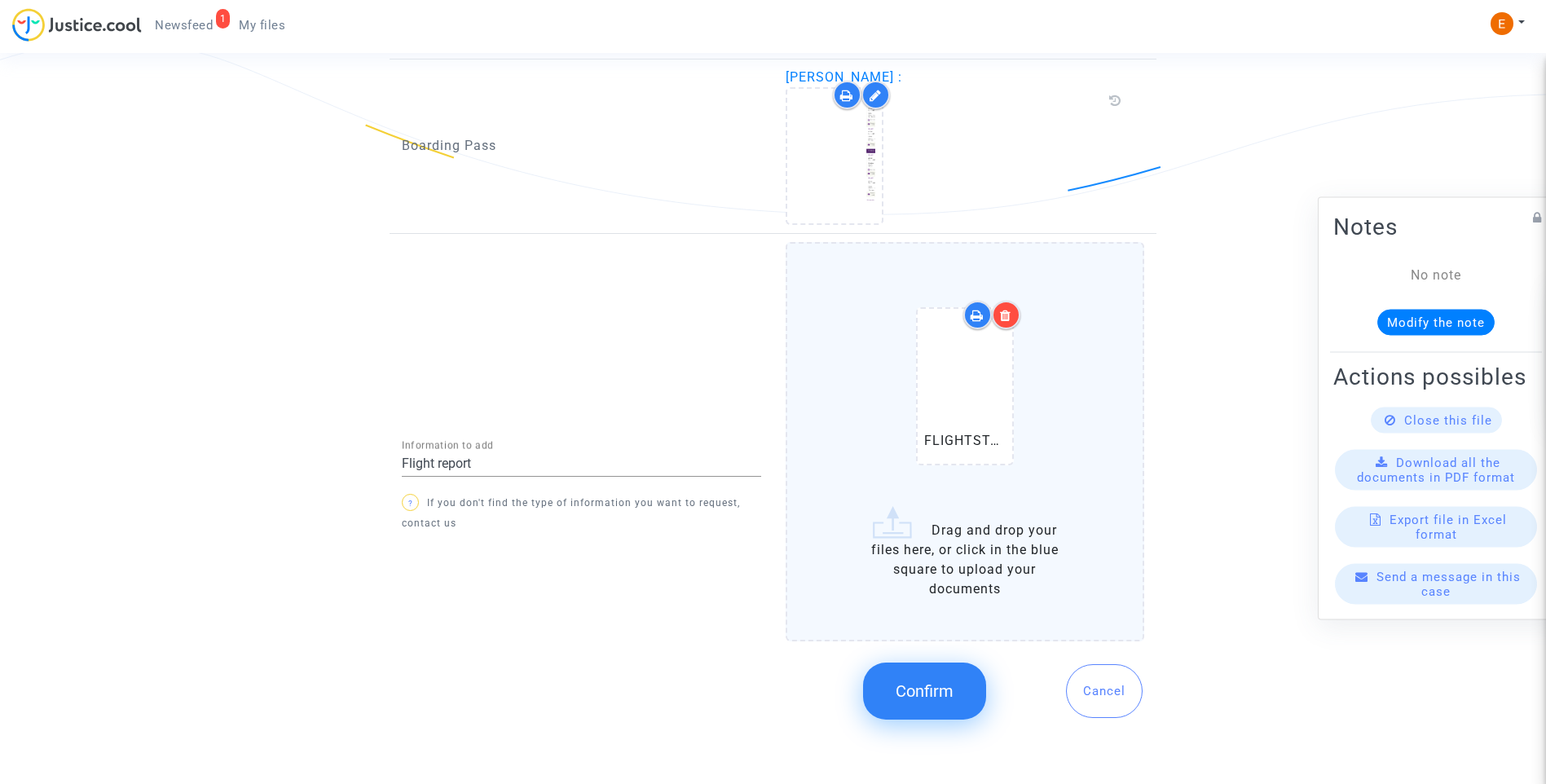
click at [948, 685] on span "Confirm" at bounding box center [925, 691] width 58 height 20
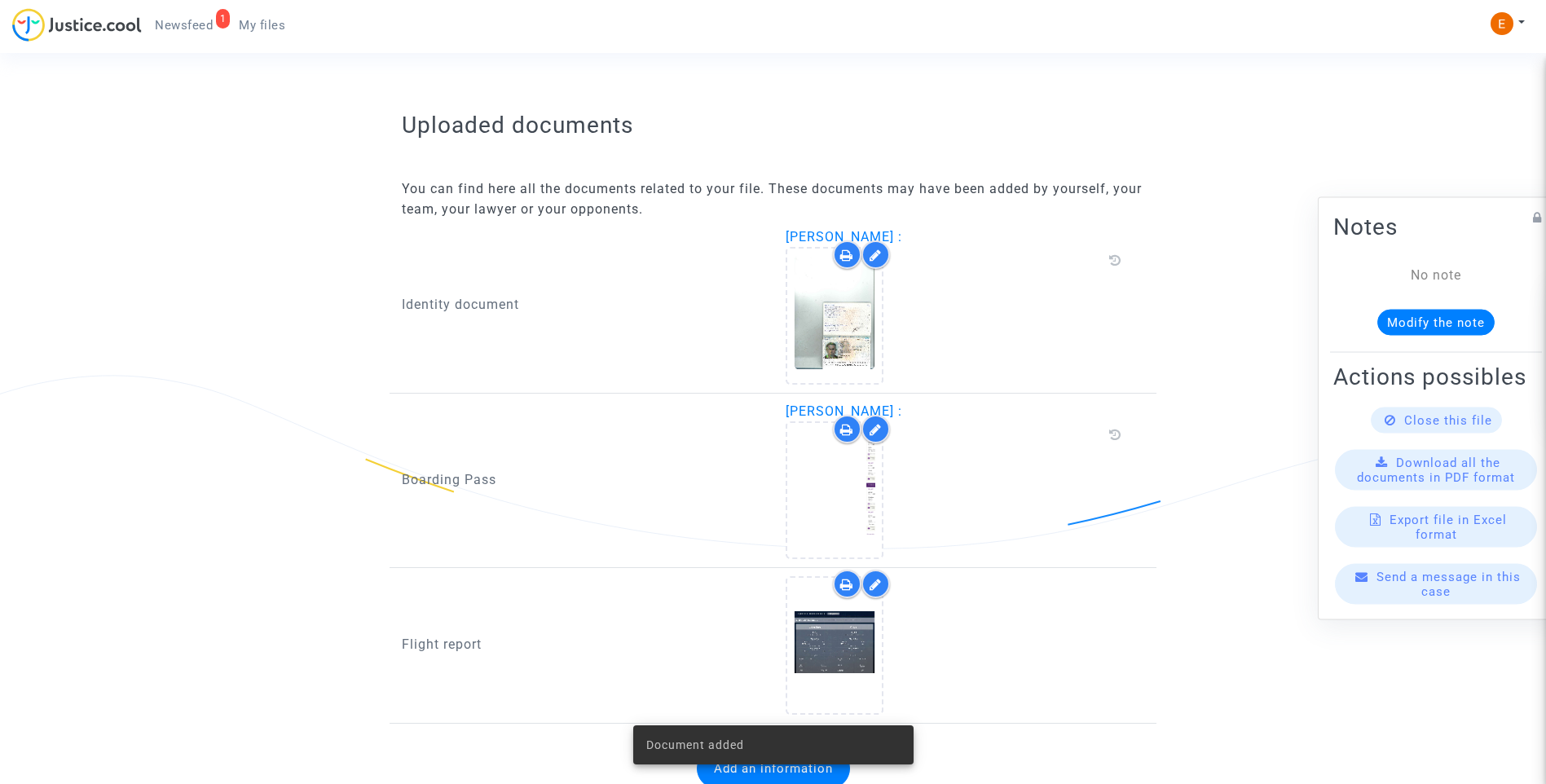
scroll to position [984, 0]
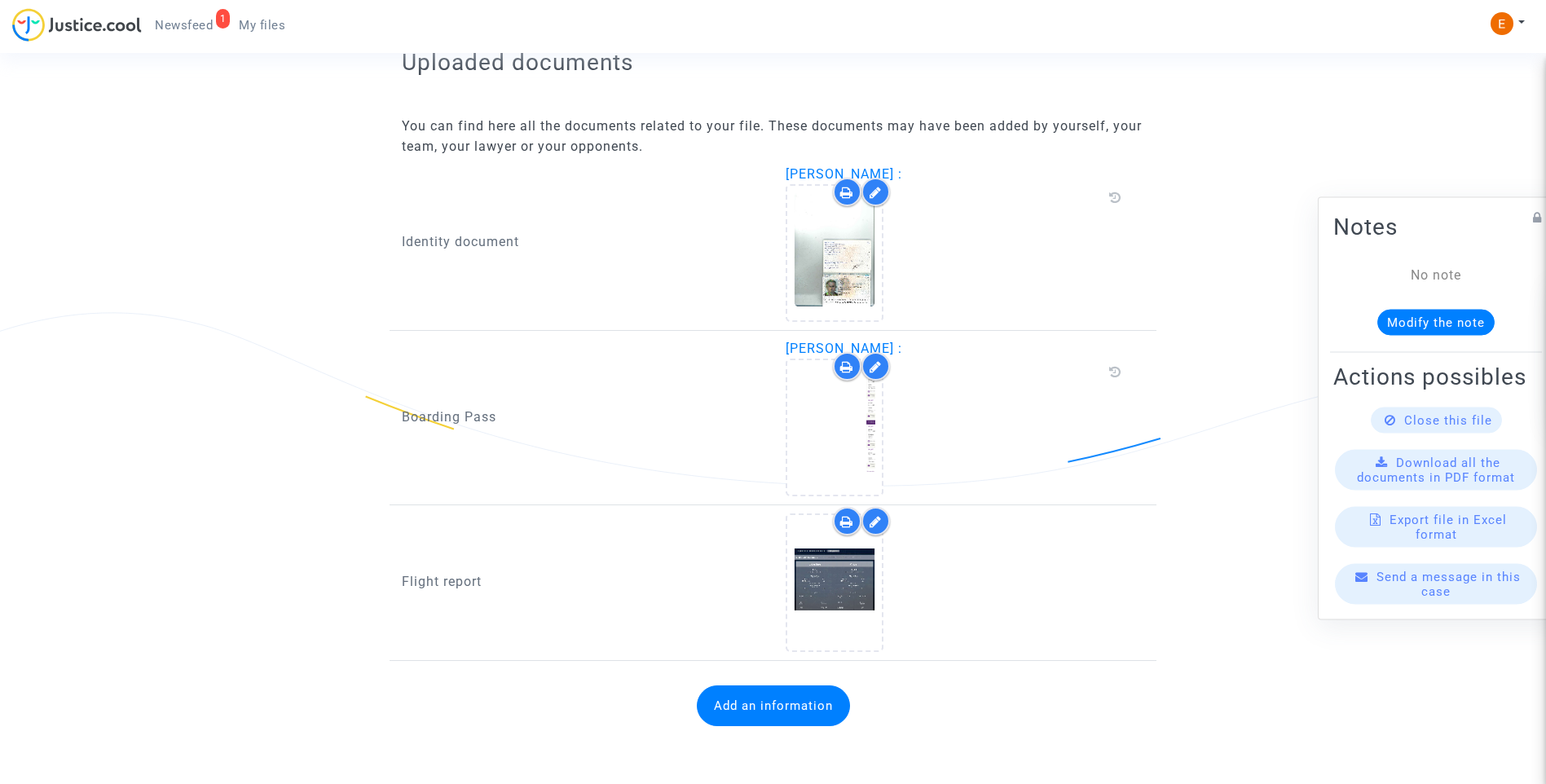
click at [196, 15] on link "1 Newsfeed" at bounding box center [183, 24] width 84 height 24
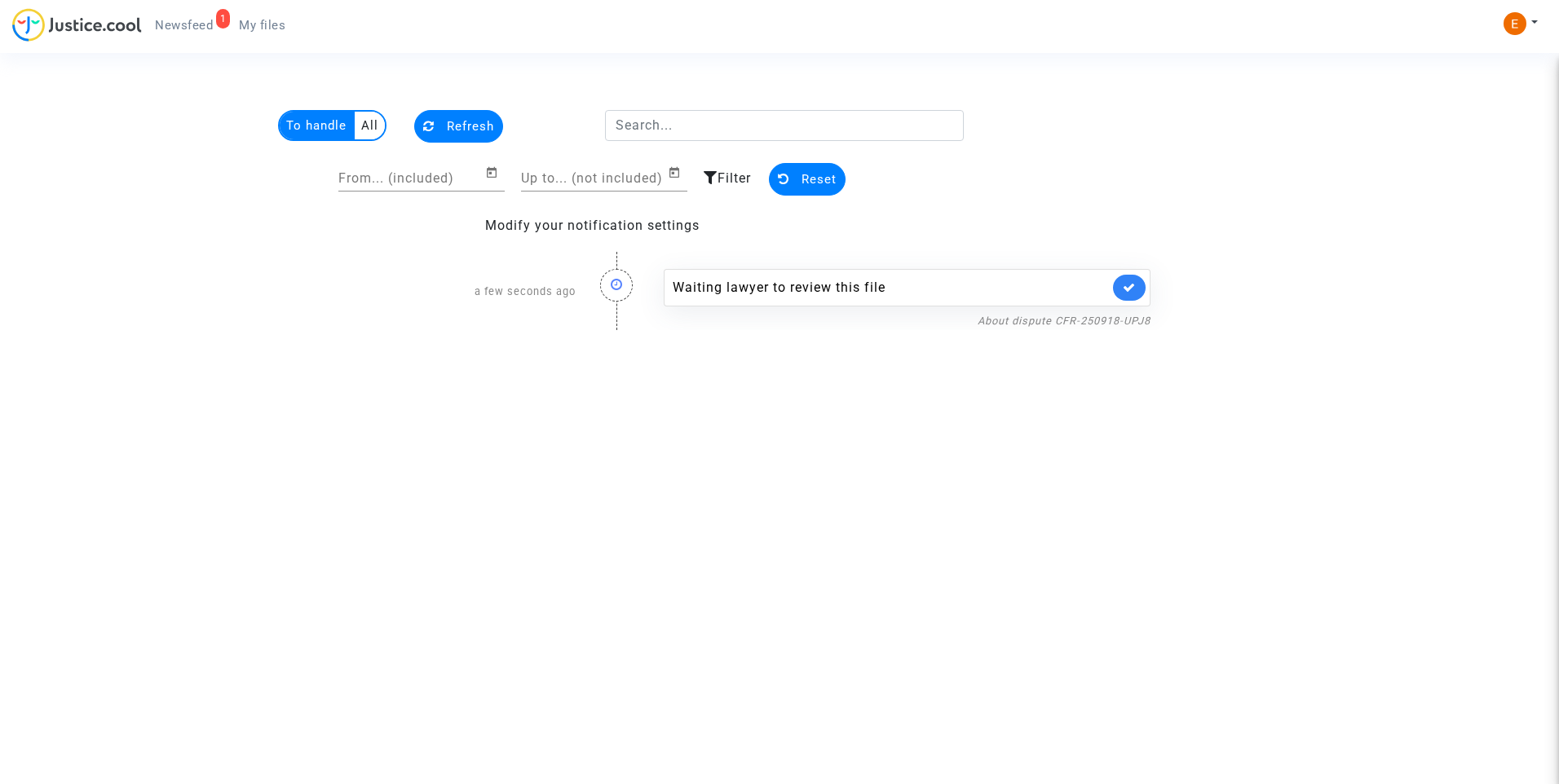
click at [1138, 296] on link at bounding box center [1128, 287] width 32 height 26
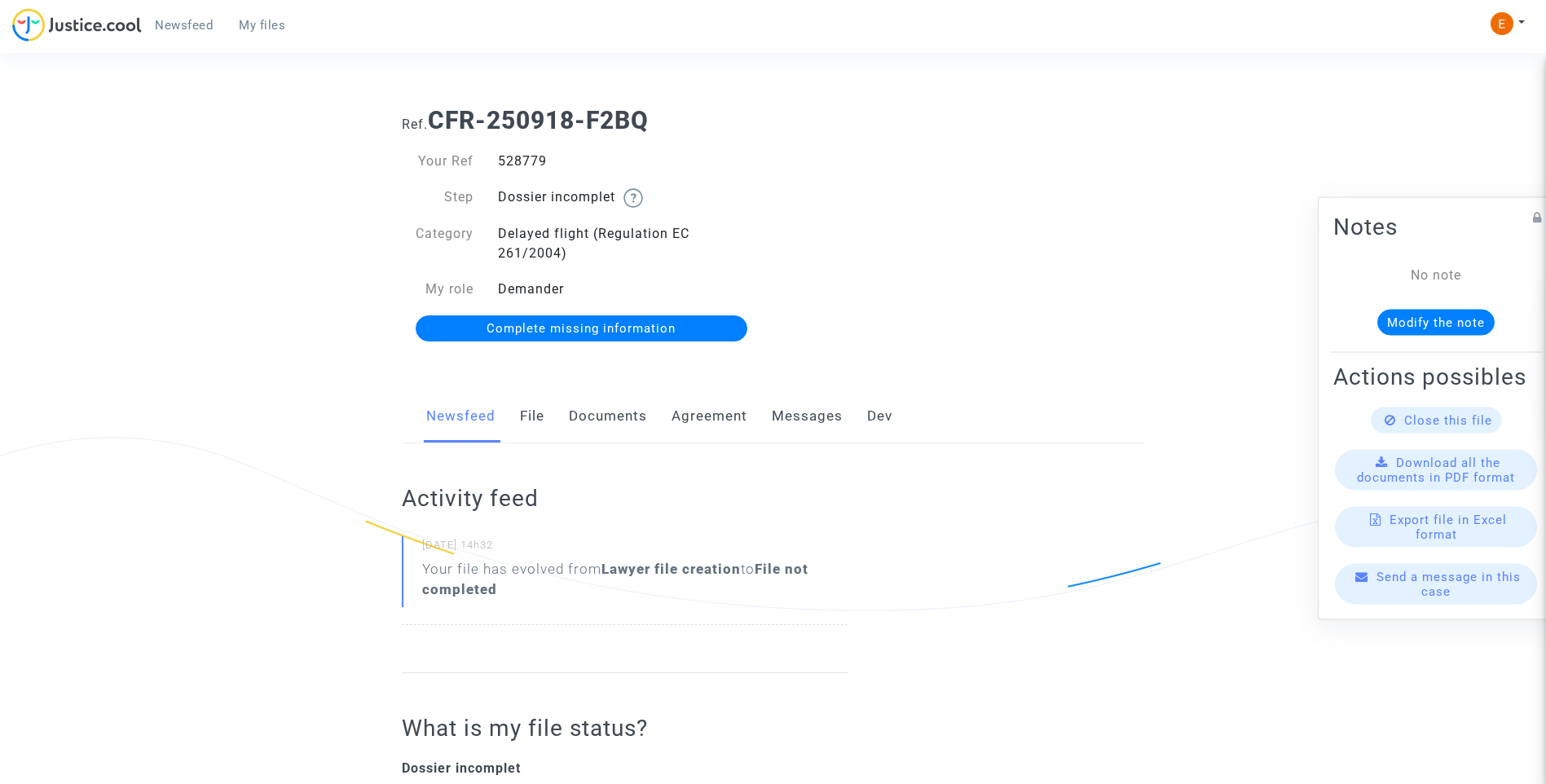
click at [597, 422] on link "Documents" at bounding box center [608, 417] width 78 height 54
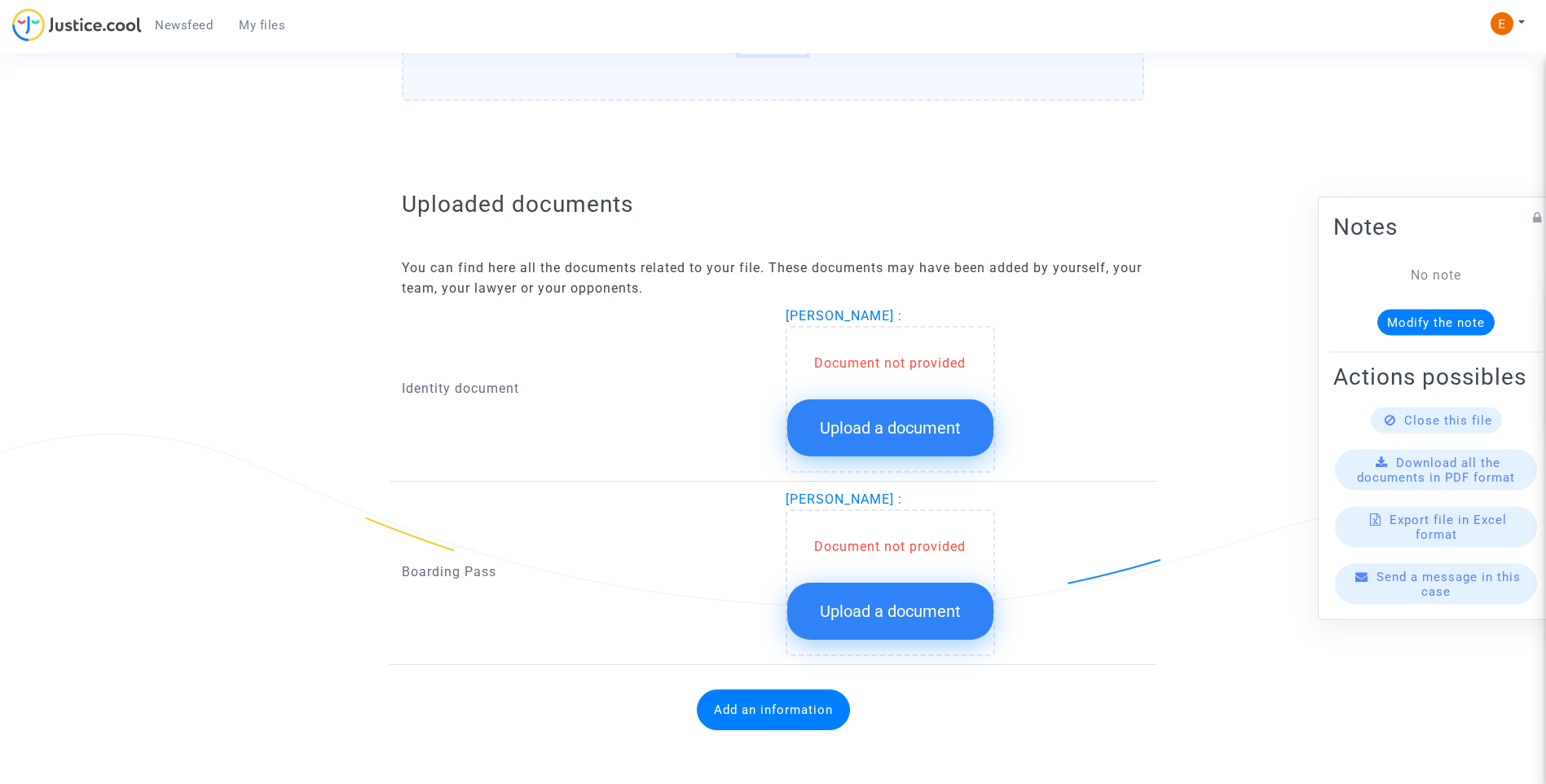
scroll to position [867, 0]
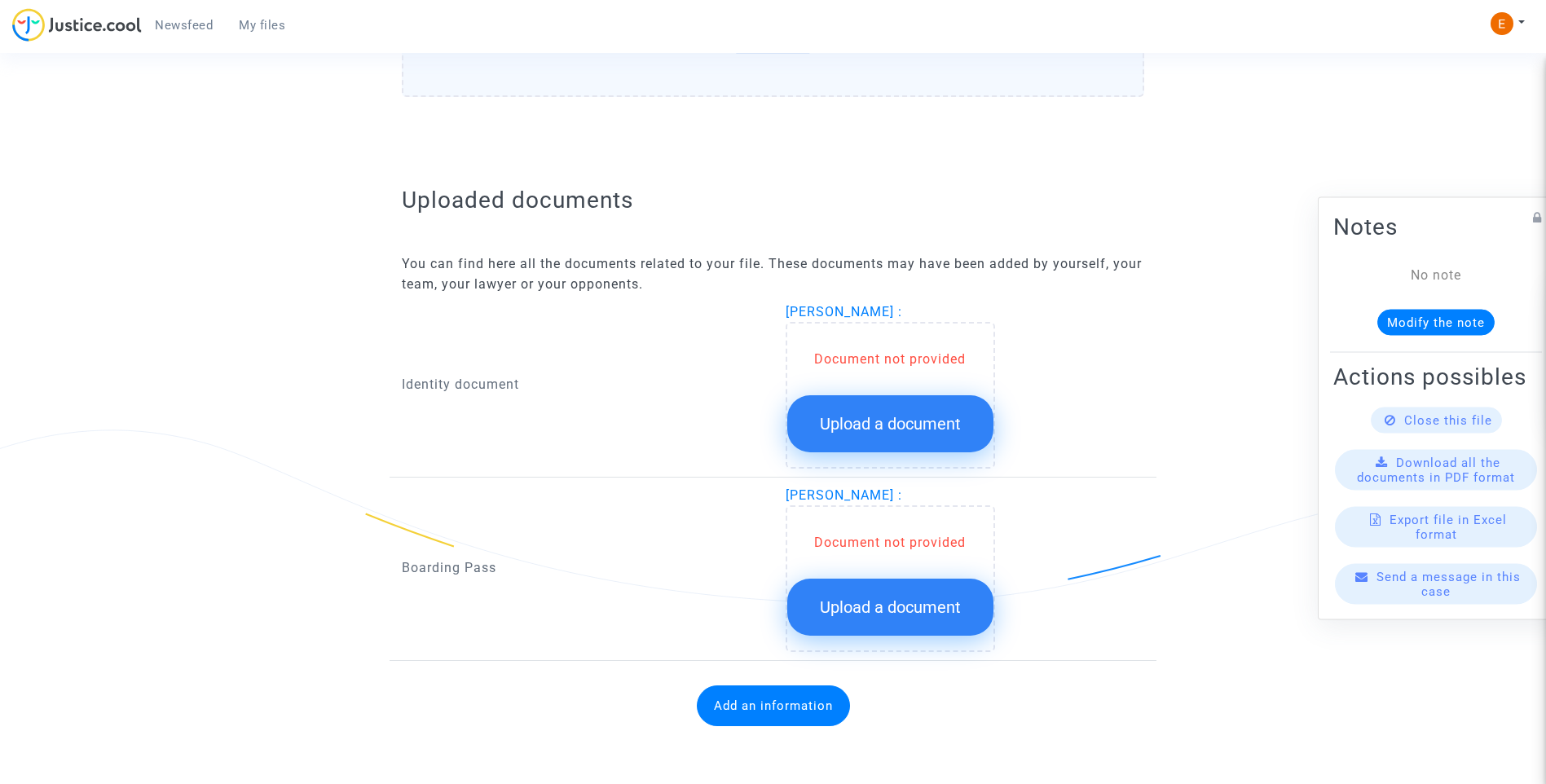
click at [909, 439] on button "Upload a document" at bounding box center [890, 423] width 206 height 57
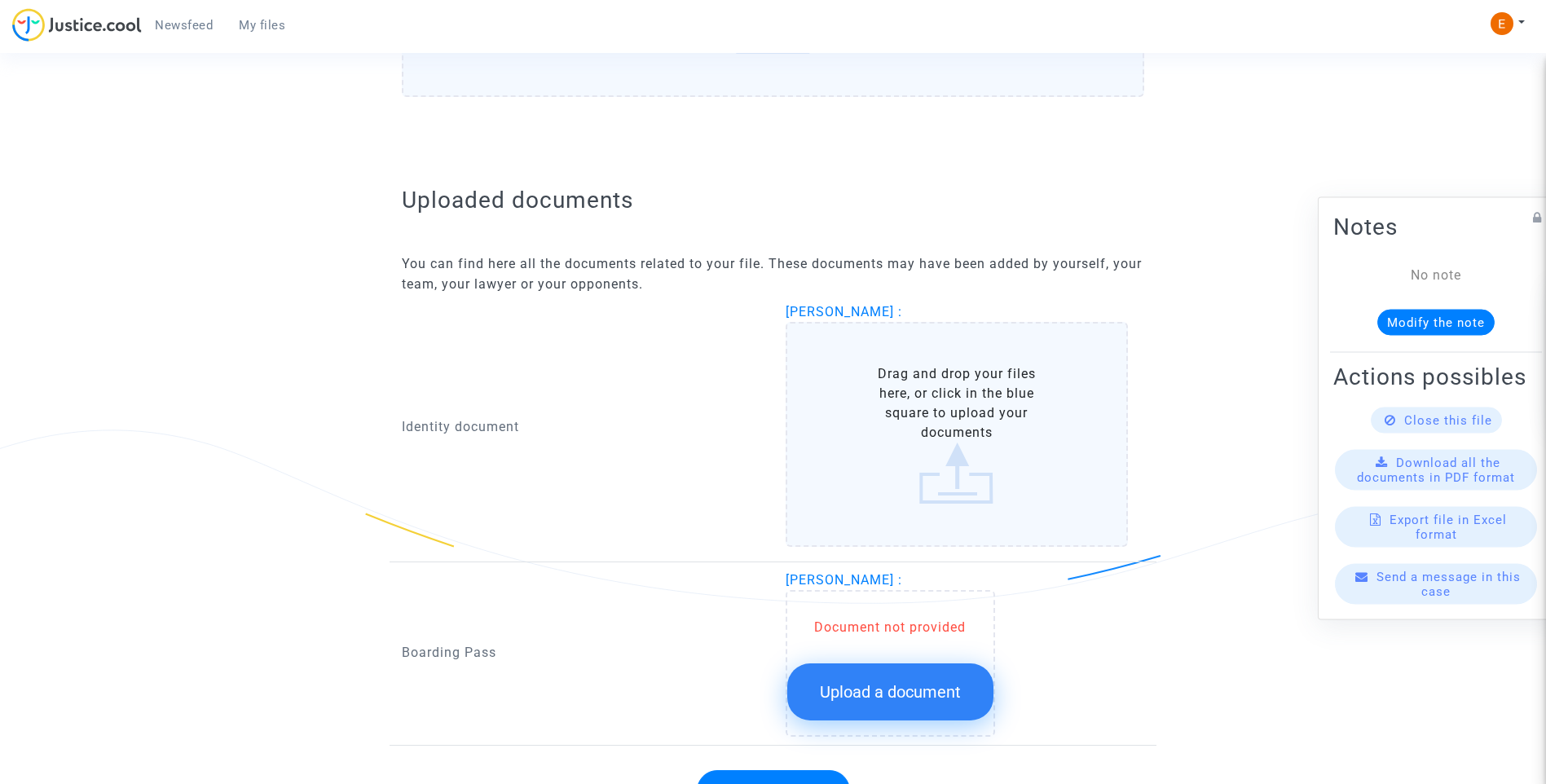
click at [916, 671] on button "Upload a document" at bounding box center [890, 691] width 206 height 57
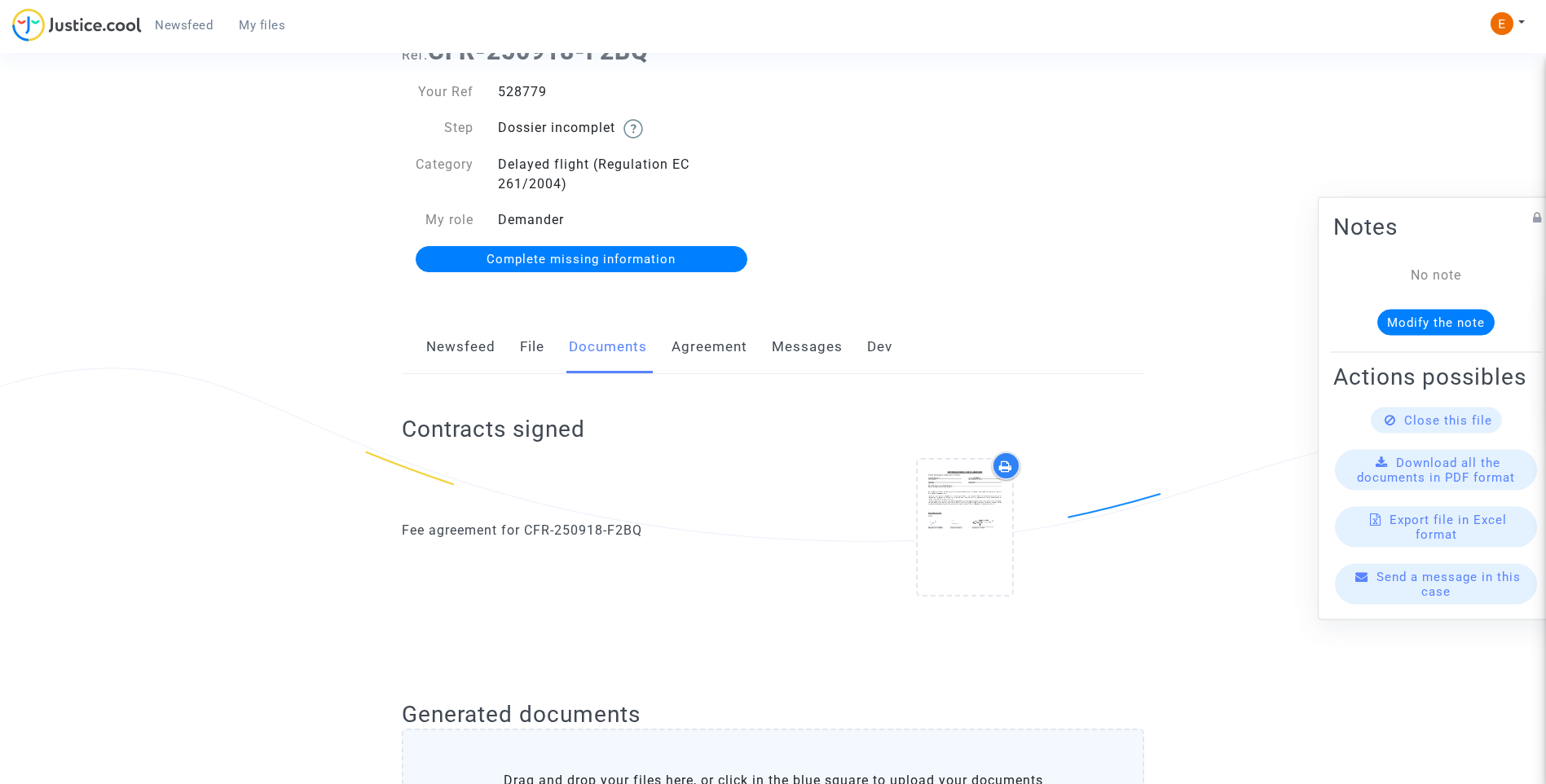
scroll to position [52, 0]
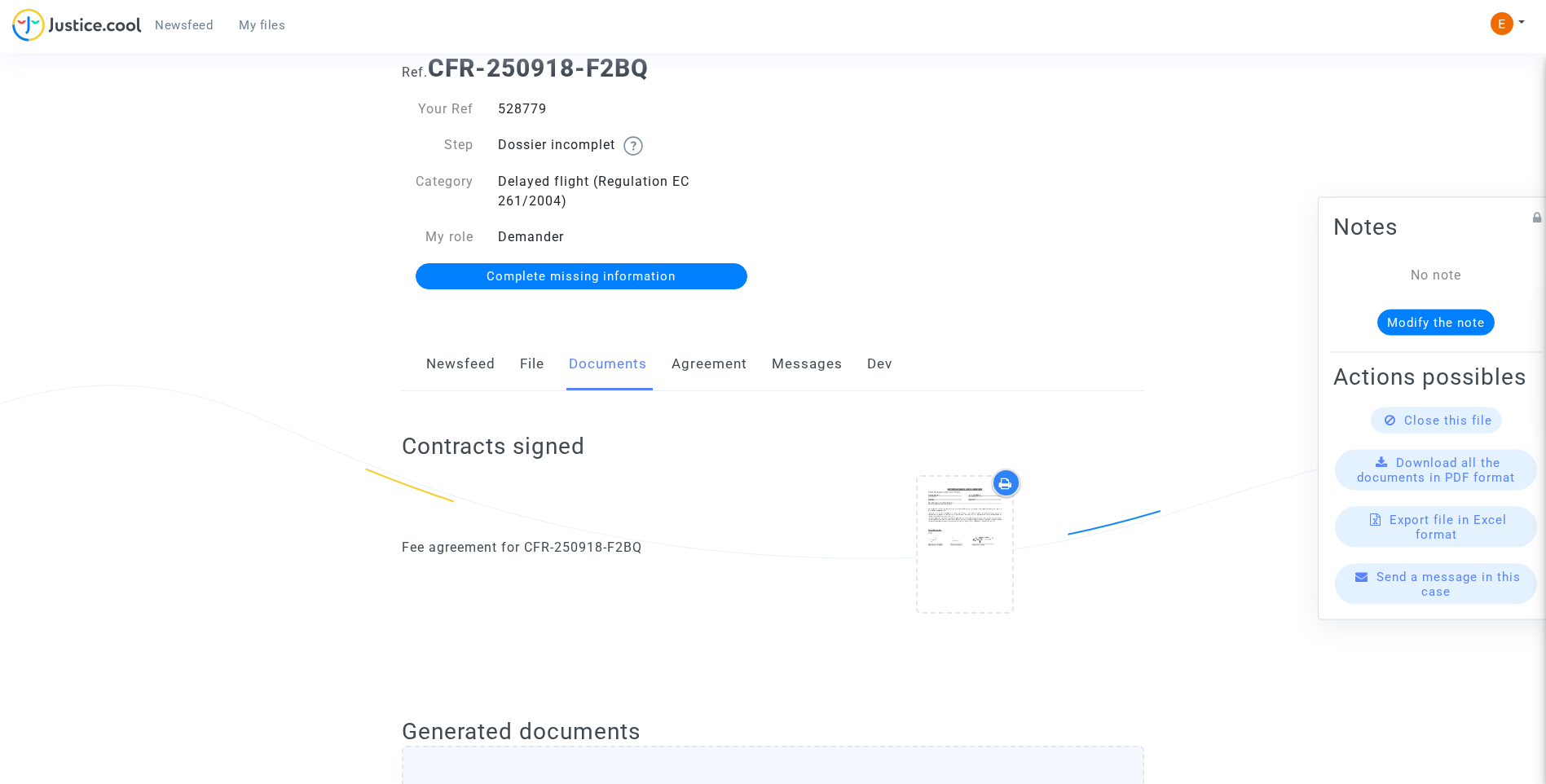
click at [530, 358] on link "File" at bounding box center [531, 365] width 24 height 54
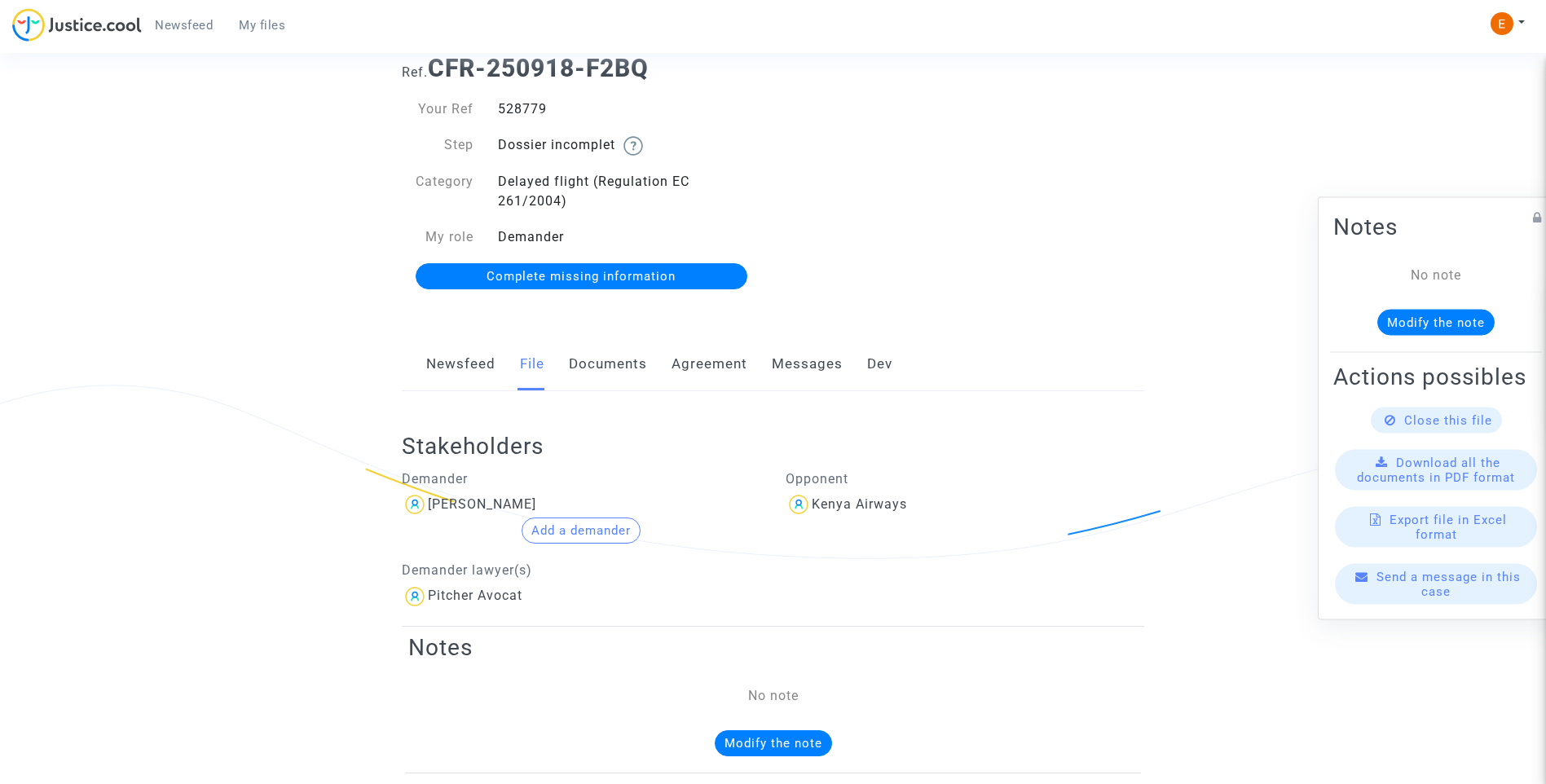
scroll to position [82, 0]
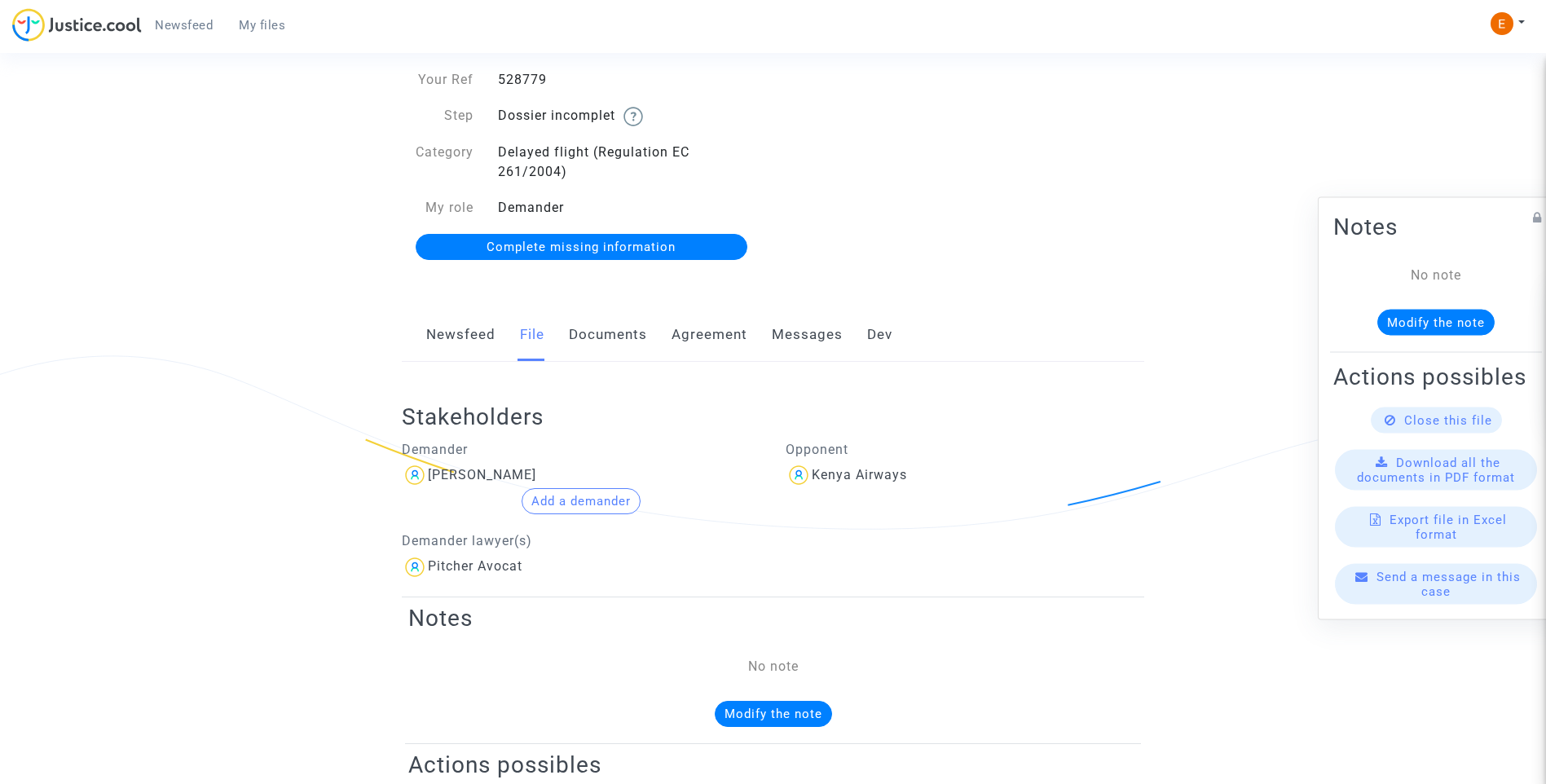
click at [601, 493] on button "Add a demander" at bounding box center [581, 500] width 119 height 26
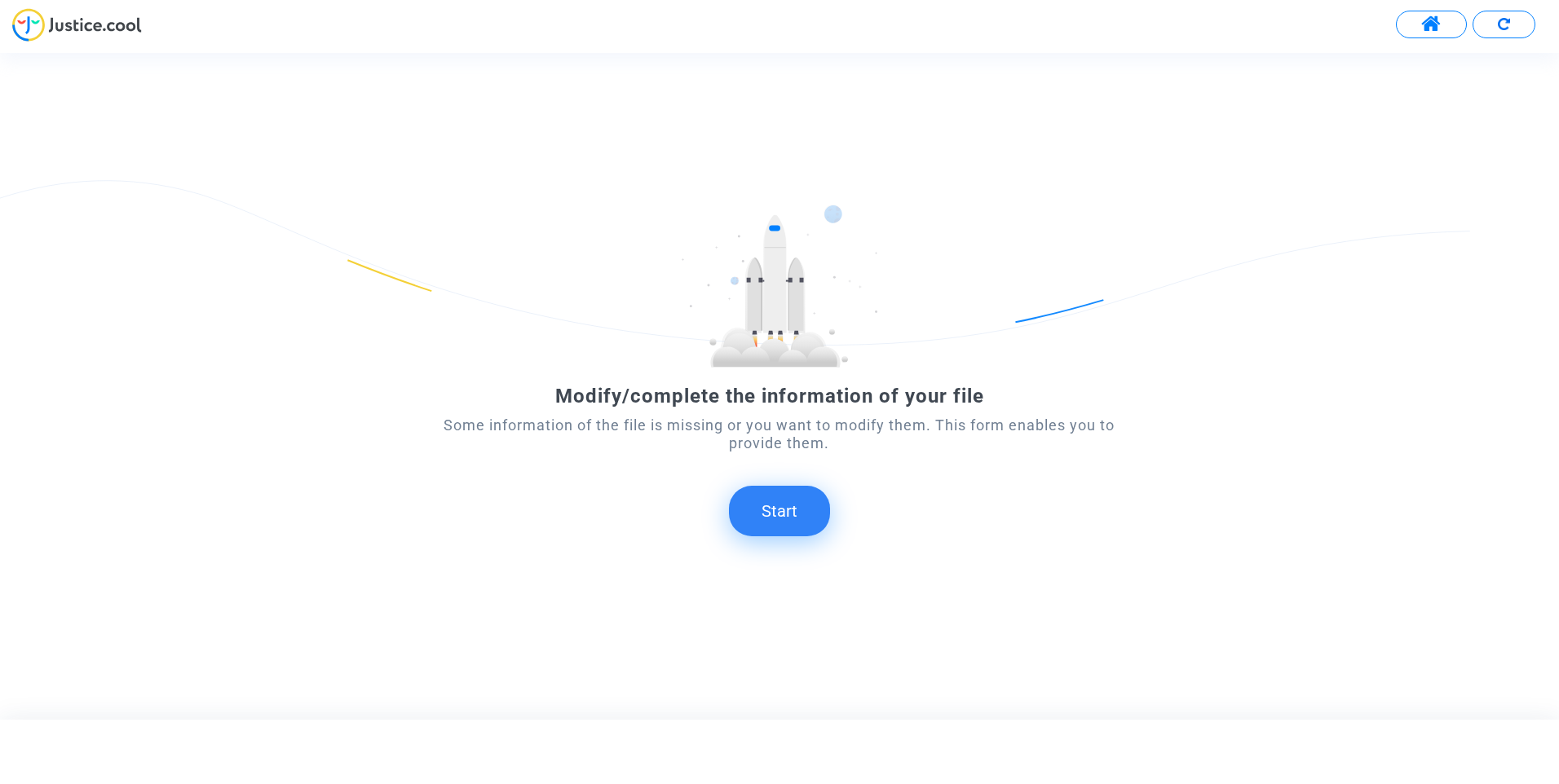
drag, startPoint x: 832, startPoint y: 510, endPoint x: 800, endPoint y: 512, distance: 32.1
click at [823, 511] on form "Modify/complete the information of your file Some information of the file is mi…" at bounding box center [779, 370] width 701 height 331
click at [785, 510] on button "Start" at bounding box center [779, 510] width 101 height 50
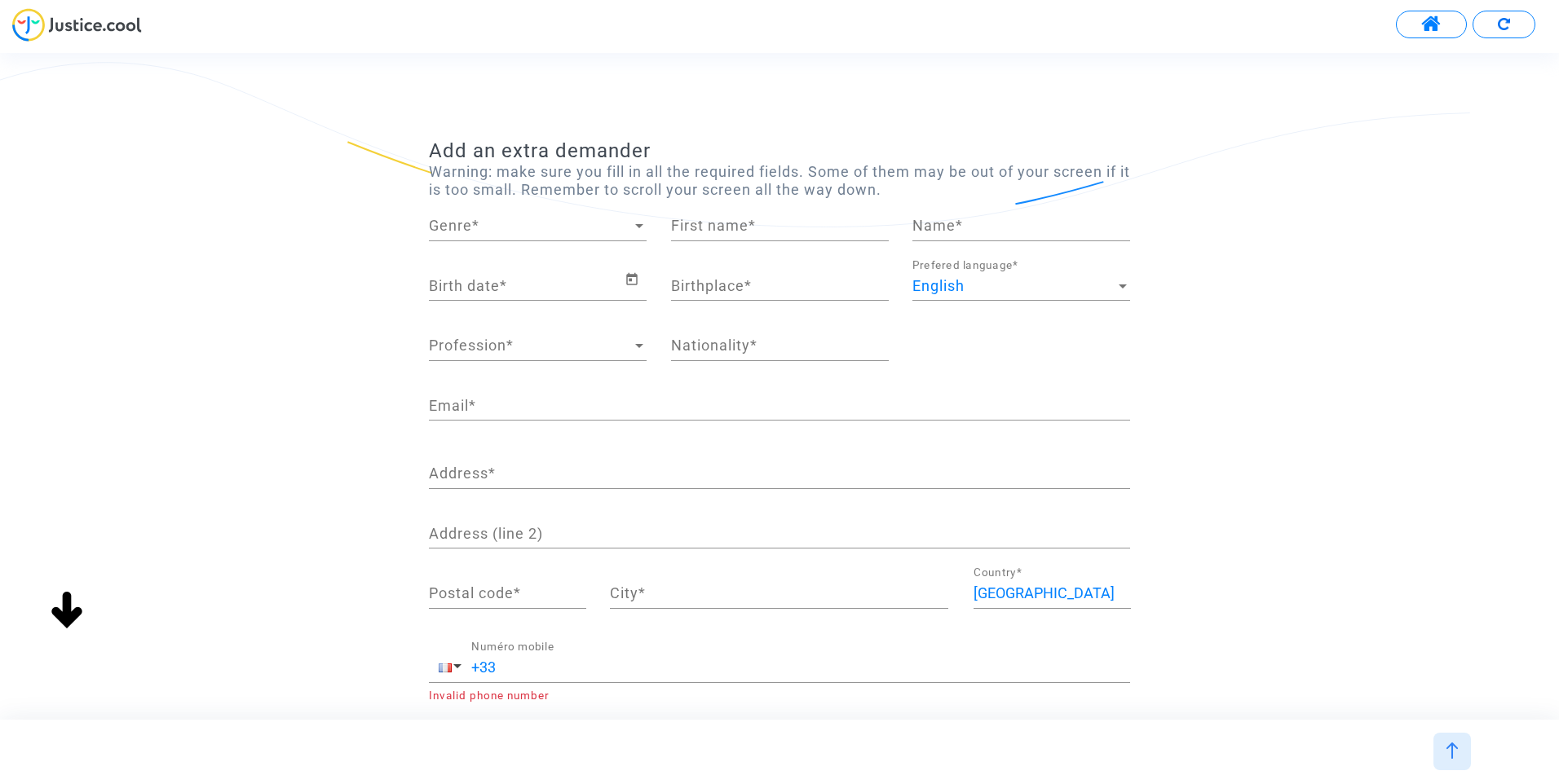
click at [476, 223] on span "Genre" at bounding box center [530, 226] width 203 height 16
click at [460, 228] on span "[DEMOGRAPHIC_DATA]" at bounding box center [538, 225] width 218 height 44
click at [794, 229] on input "First name *" at bounding box center [780, 226] width 218 height 16
type input "s"
type input "[PERSON_NAME]"
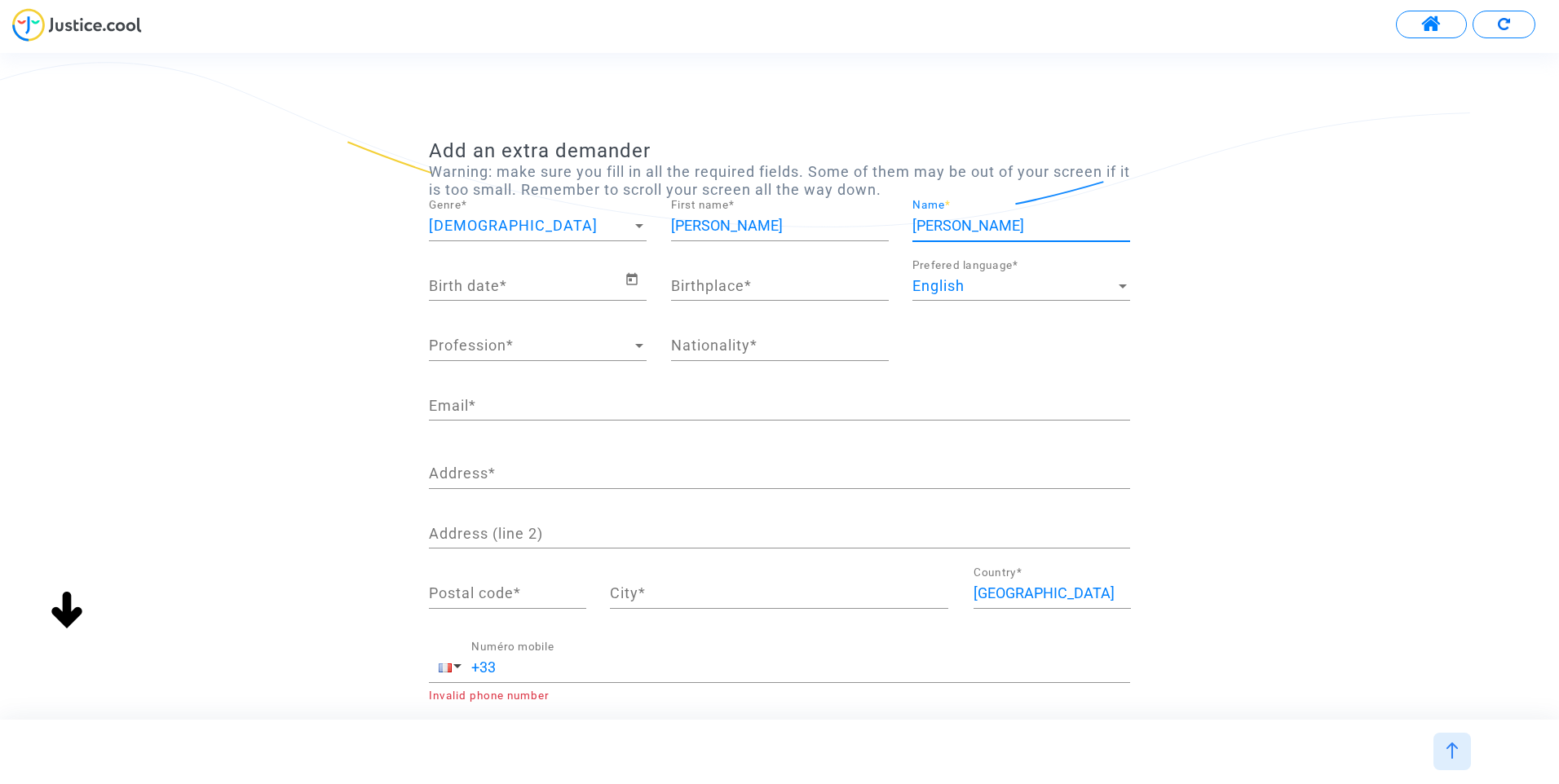
type input "[PERSON_NAME]"
click at [473, 285] on input "Birth date *" at bounding box center [526, 286] width 195 height 16
click at [522, 287] on input "Birth date *" at bounding box center [526, 286] width 195 height 16
click at [637, 281] on icon "Open calendar" at bounding box center [631, 279] width 12 height 13
click at [479, 337] on span "[DATE]" at bounding box center [462, 336] width 33 height 13
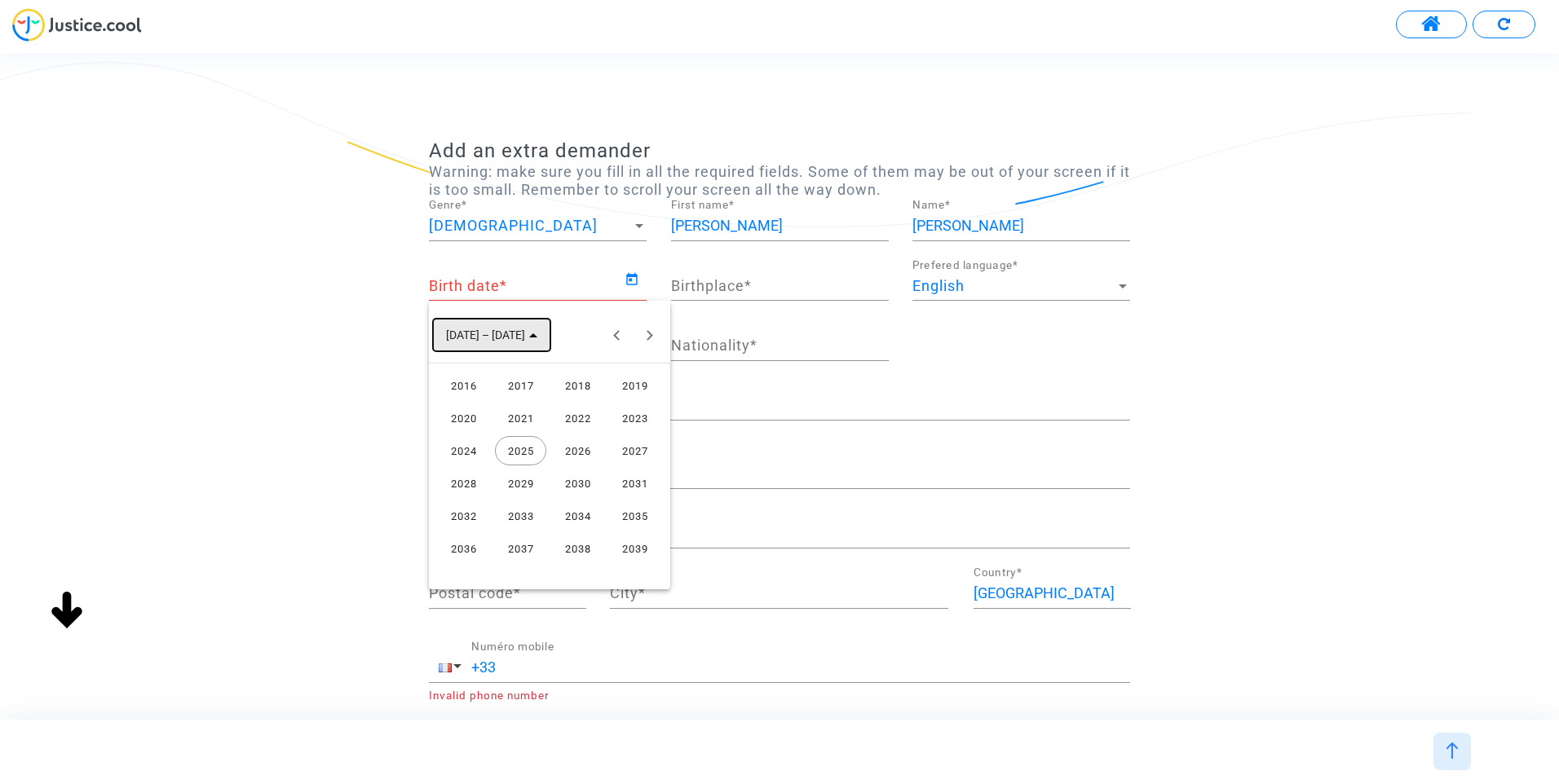
click at [494, 334] on span "[DATE] – [DATE]" at bounding box center [485, 336] width 79 height 13
click at [479, 334] on span "[DATE]" at bounding box center [462, 336] width 33 height 13
click at [612, 339] on button "Previous 24 years" at bounding box center [617, 335] width 32 height 32
click at [613, 334] on button "Previous 24 years" at bounding box center [617, 335] width 32 height 32
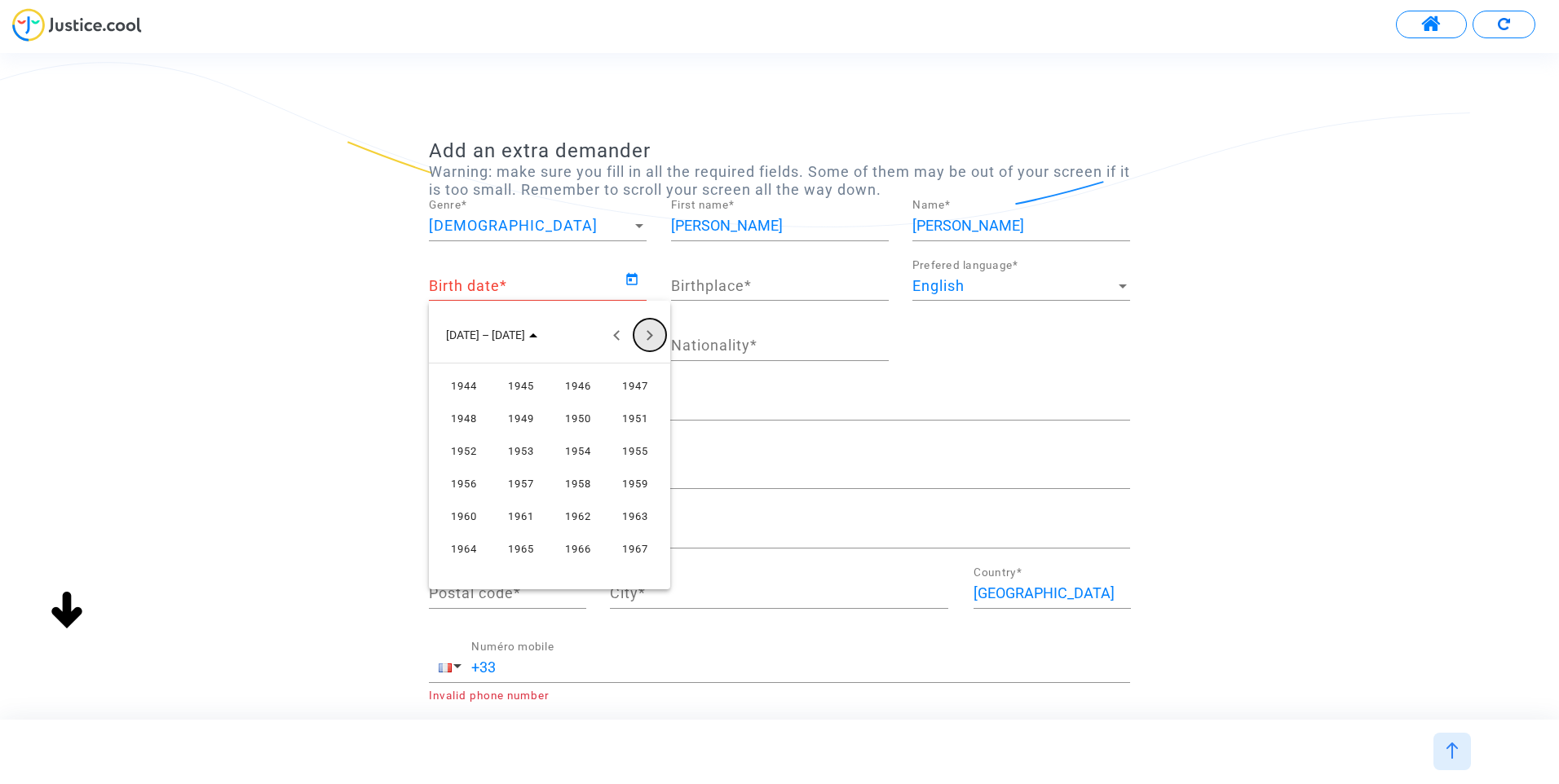
click at [648, 325] on button "Next 24 years" at bounding box center [649, 335] width 32 height 32
click at [520, 387] on div "1969" at bounding box center [520, 385] width 51 height 30
click at [452, 485] on div "SEPT." at bounding box center [463, 482] width 51 height 30
click at [543, 437] on div "3" at bounding box center [549, 438] width 30 height 30
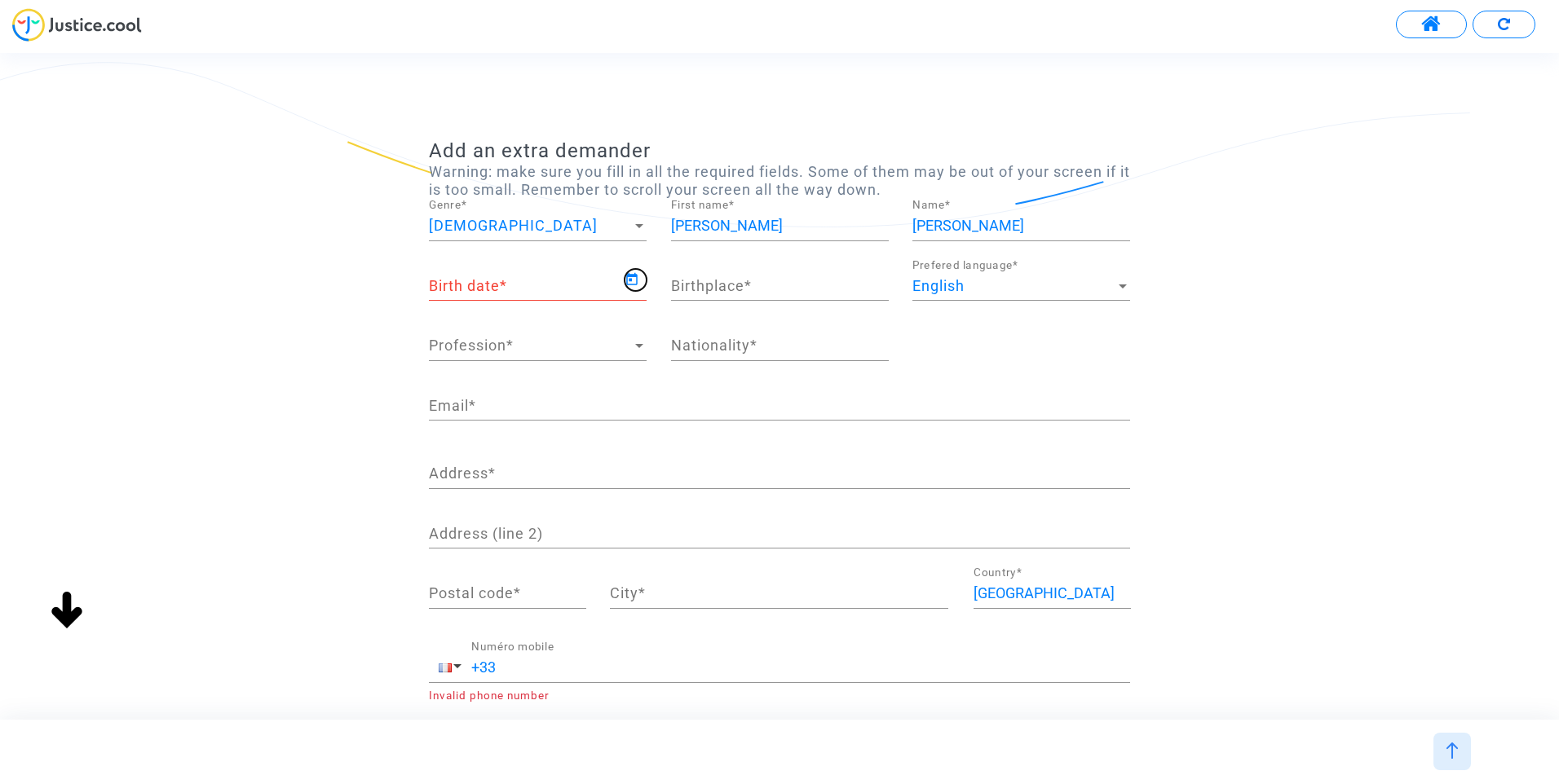
type input "[DATE]"
click at [747, 286] on input "Birthplace *" at bounding box center [780, 286] width 218 height 16
type input "Beaupreau"
click at [498, 349] on span "Profession" at bounding box center [530, 346] width 203 height 16
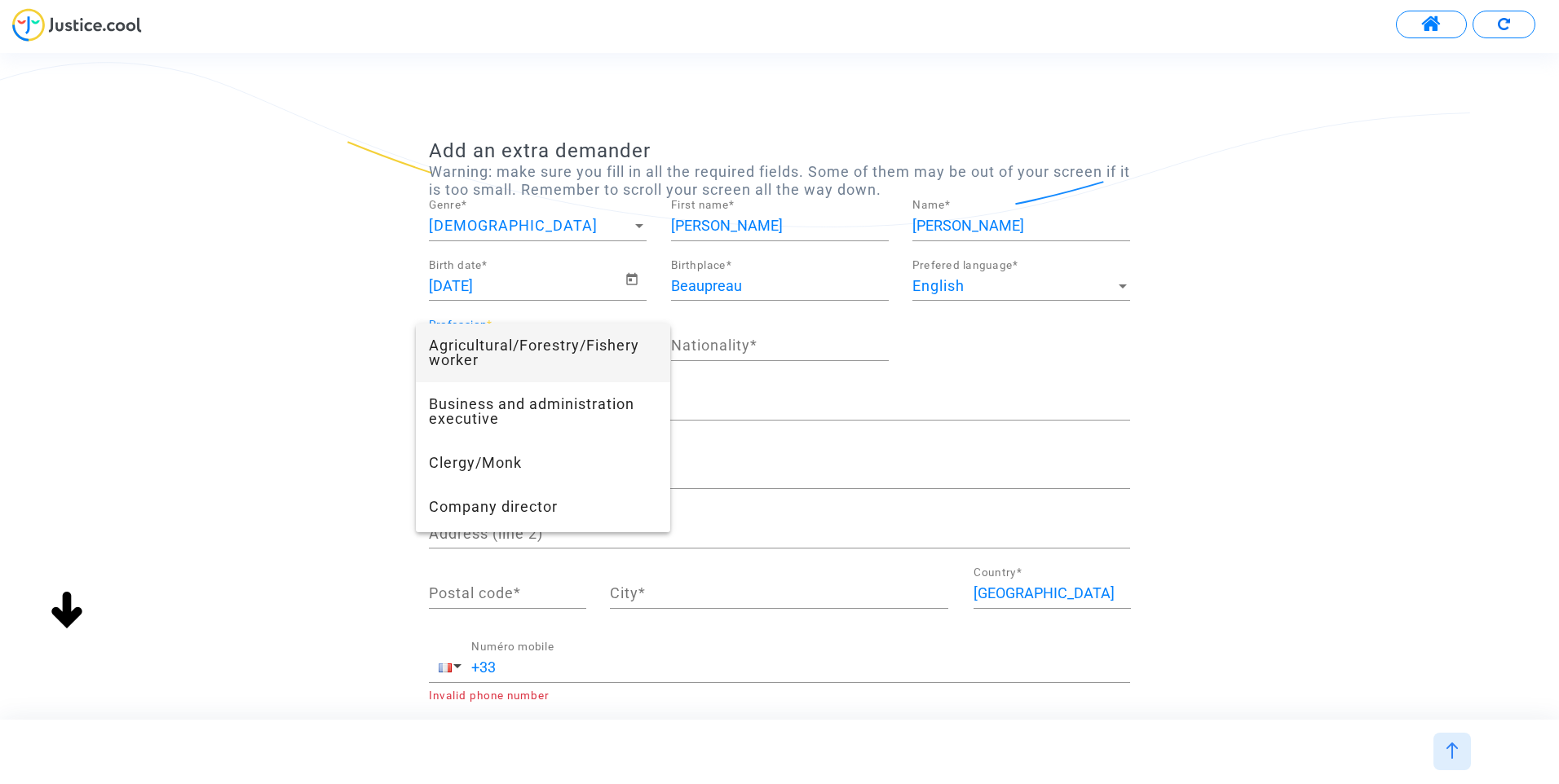
click at [494, 358] on span "Agricultural/Forestry/Fishery worker" at bounding box center [542, 352] width 228 height 59
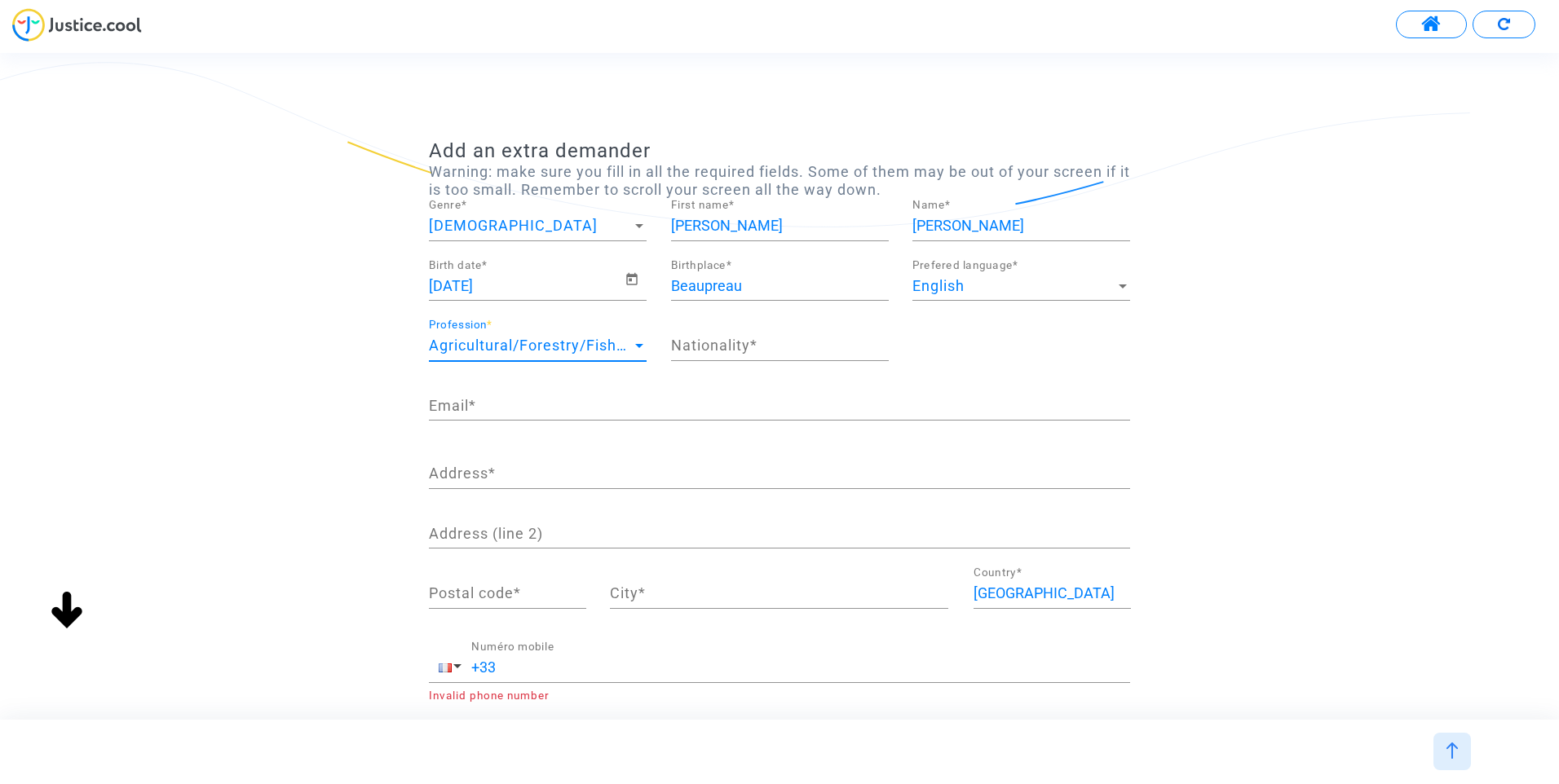
click at [718, 339] on input "Nationality *" at bounding box center [780, 346] width 218 height 16
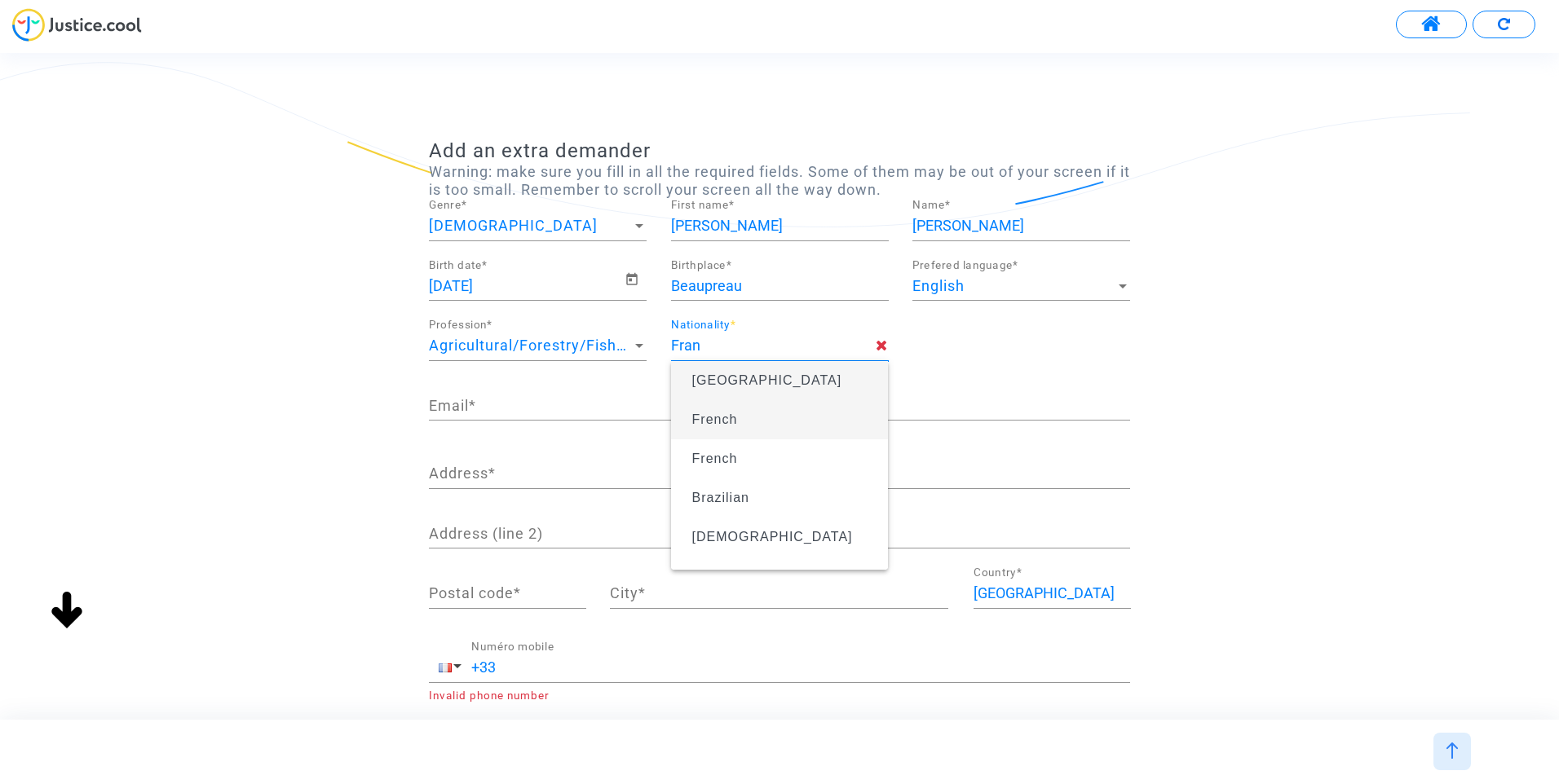
click at [709, 410] on span "French" at bounding box center [779, 419] width 192 height 46
type input "French"
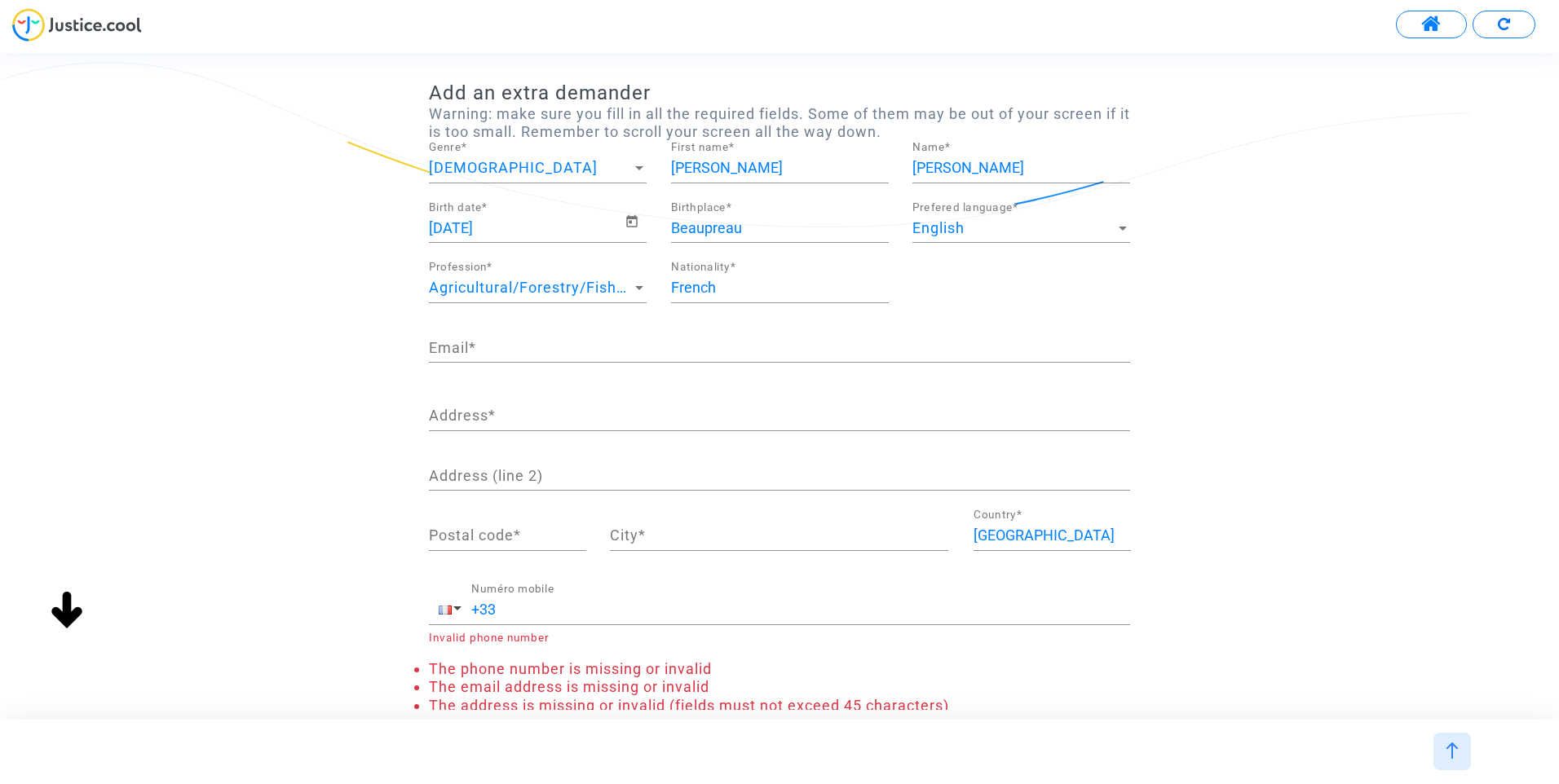
scroll to position [82, 0]
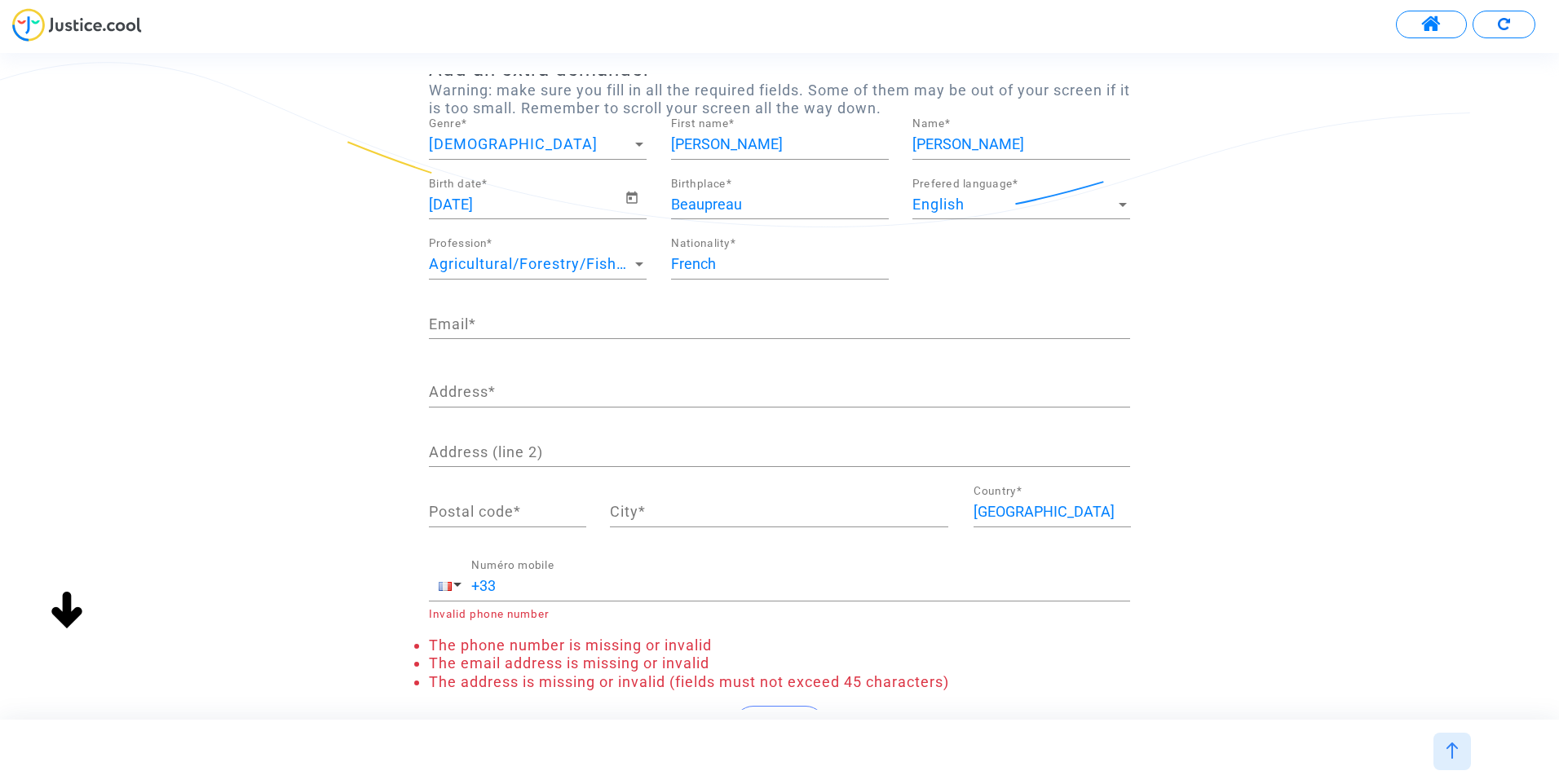
click at [480, 336] on div "Email *" at bounding box center [779, 318] width 701 height 41
drag, startPoint x: 492, startPoint y: 318, endPoint x: 507, endPoint y: 327, distance: 17.5
click at [492, 318] on input "Email *" at bounding box center [779, 324] width 701 height 16
type input "[EMAIL_ADDRESS][DOMAIN_NAME]"
type input "."
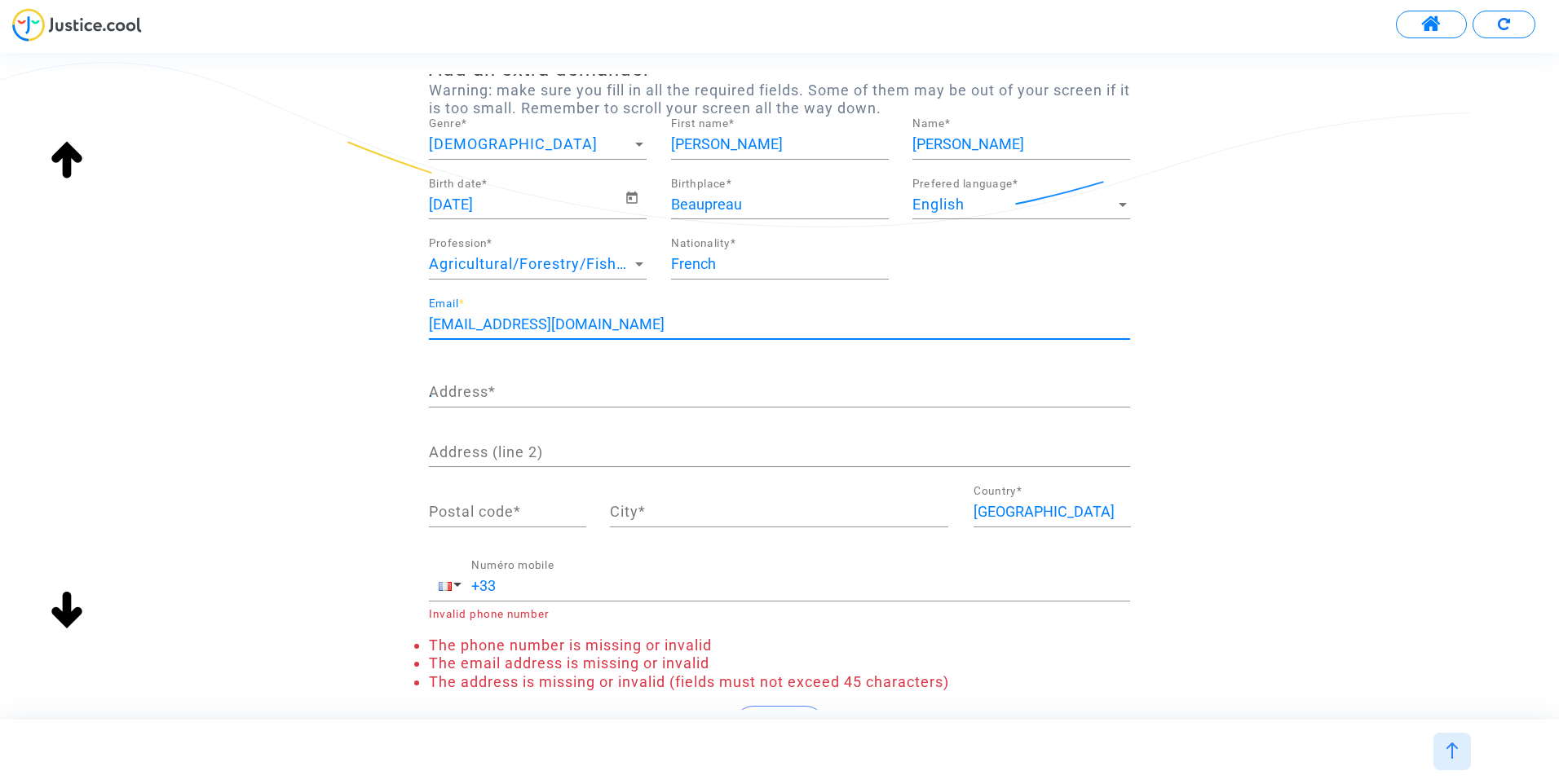
type input "10000"
type input "[GEOGRAPHIC_DATA]"
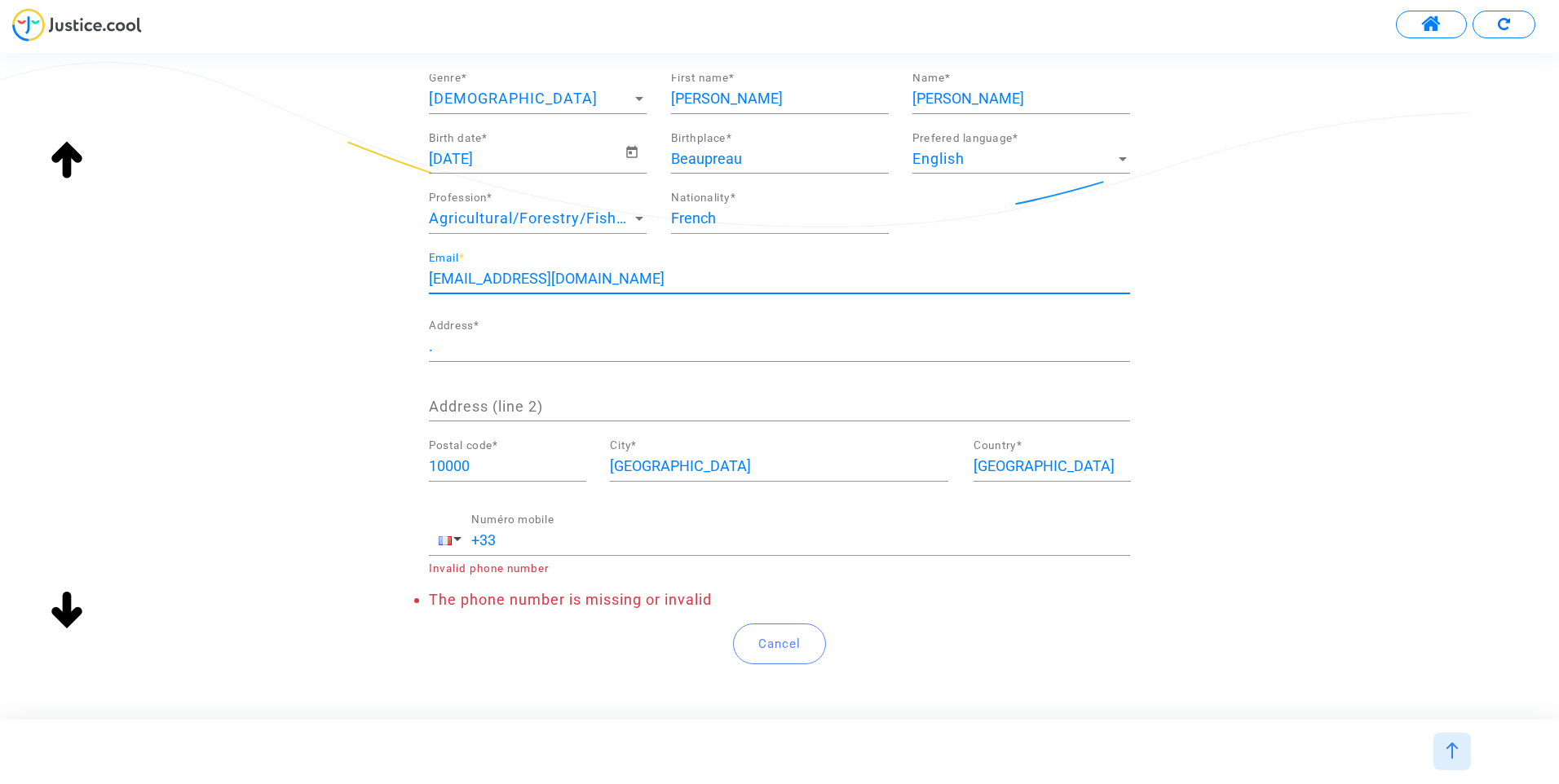
scroll to position [194, 0]
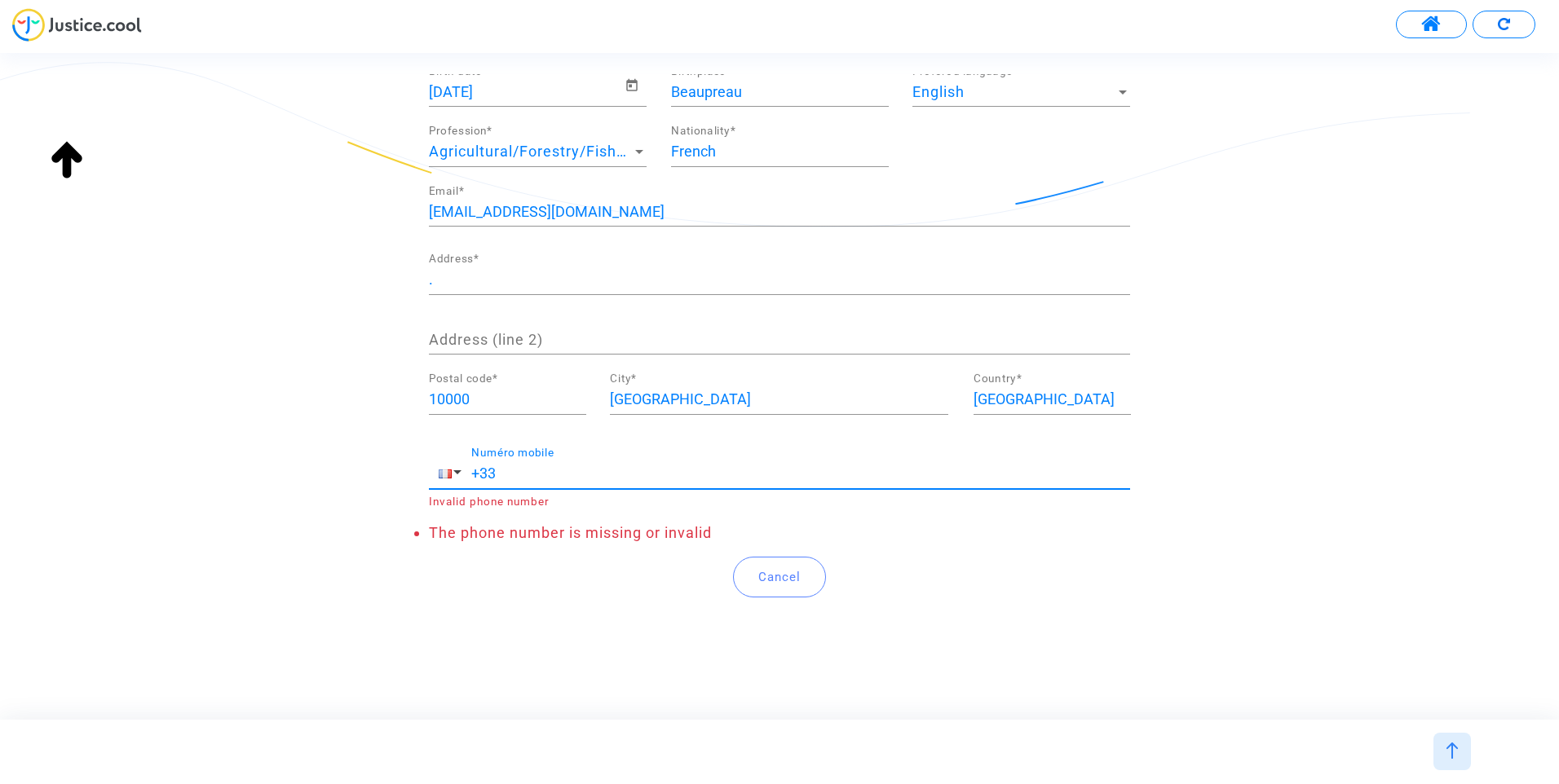
click at [492, 474] on input "+33" at bounding box center [800, 473] width 658 height 16
click at [514, 473] on input "+34" at bounding box center [800, 473] width 658 height 16
click at [571, 481] on input "+34" at bounding box center [800, 473] width 658 height 16
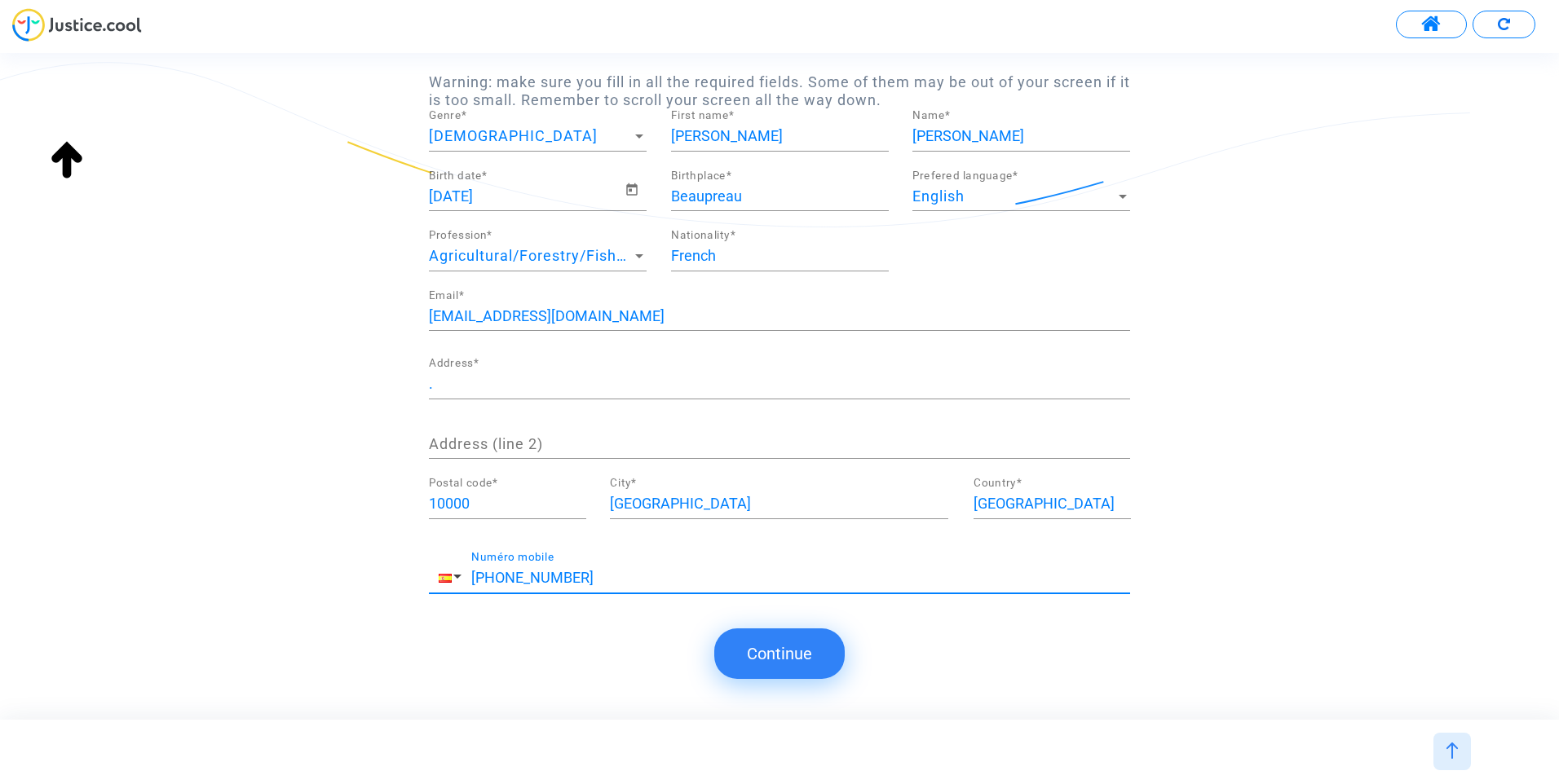
scroll to position [90, 0]
type input "[PHONE_NUMBER]"
click at [815, 644] on button "Continue" at bounding box center [779, 653] width 131 height 50
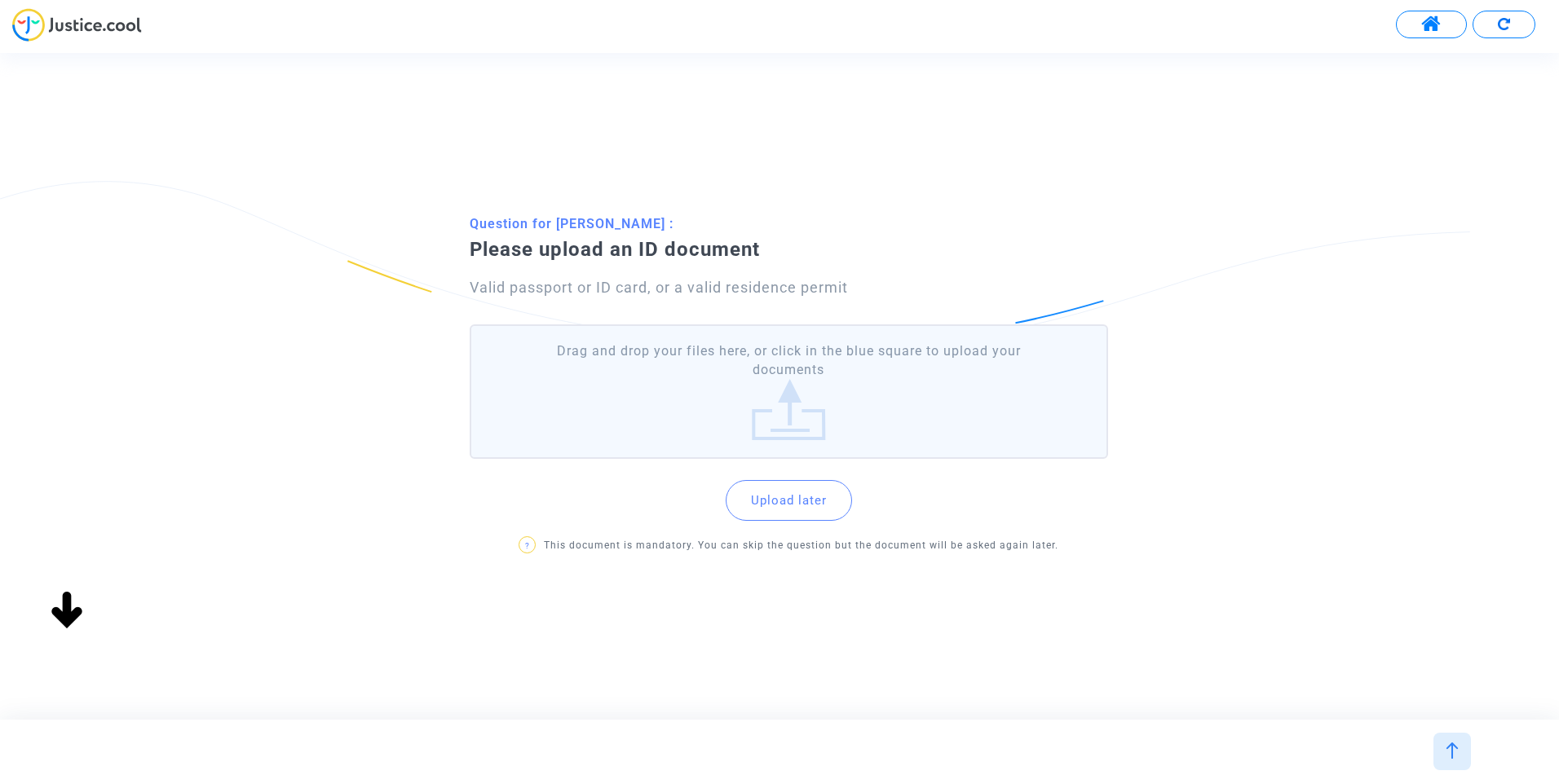
click at [772, 408] on label "Drag and drop your files here, or click in the blue square to upload your docum…" at bounding box center [788, 391] width 639 height 134
click at [0, 0] on input "Drag and drop your files here, or click in the blue square to upload your docum…" at bounding box center [0, 0] width 0 height 0
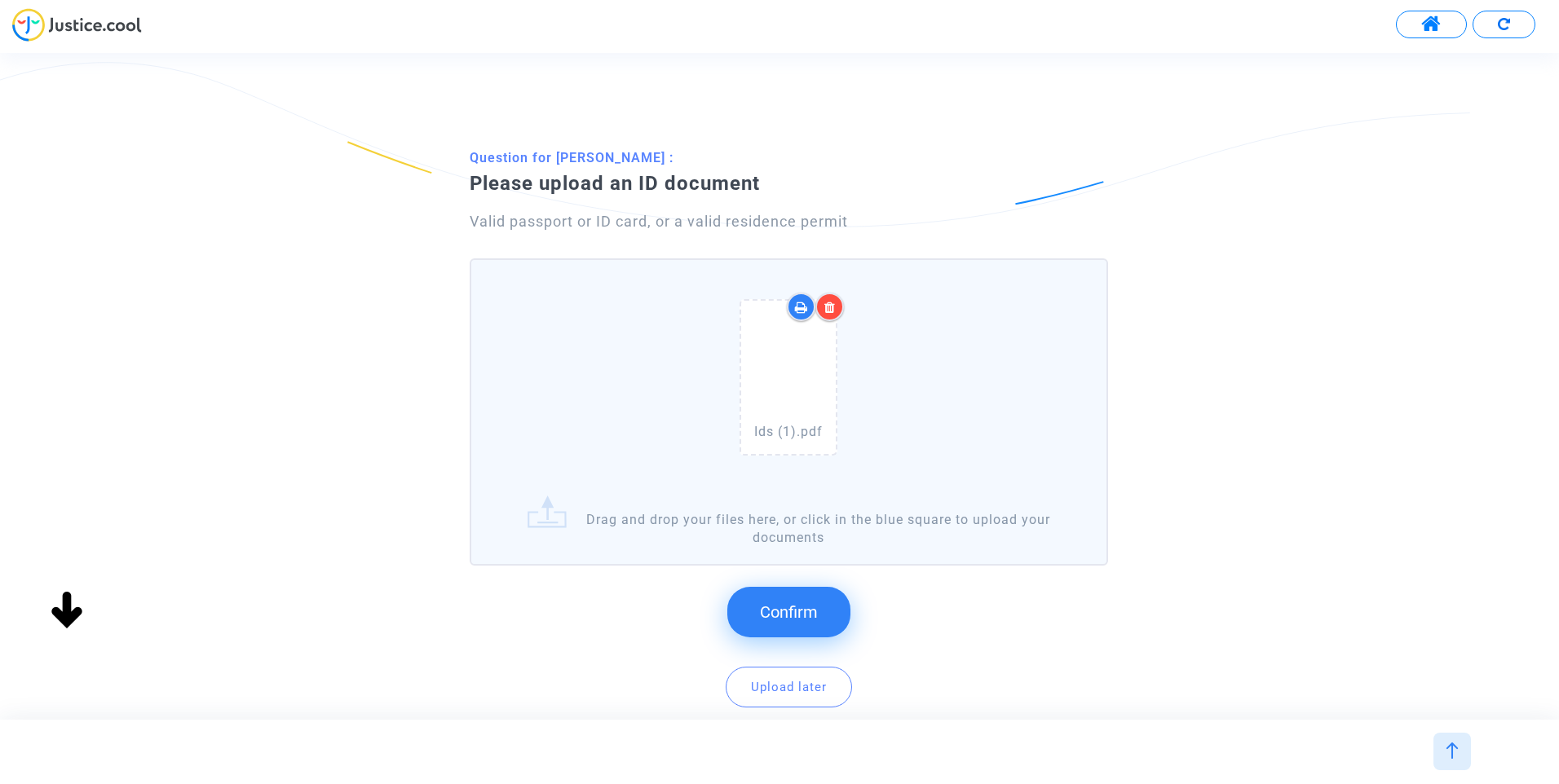
click at [821, 597] on button "Confirm" at bounding box center [788, 612] width 123 height 50
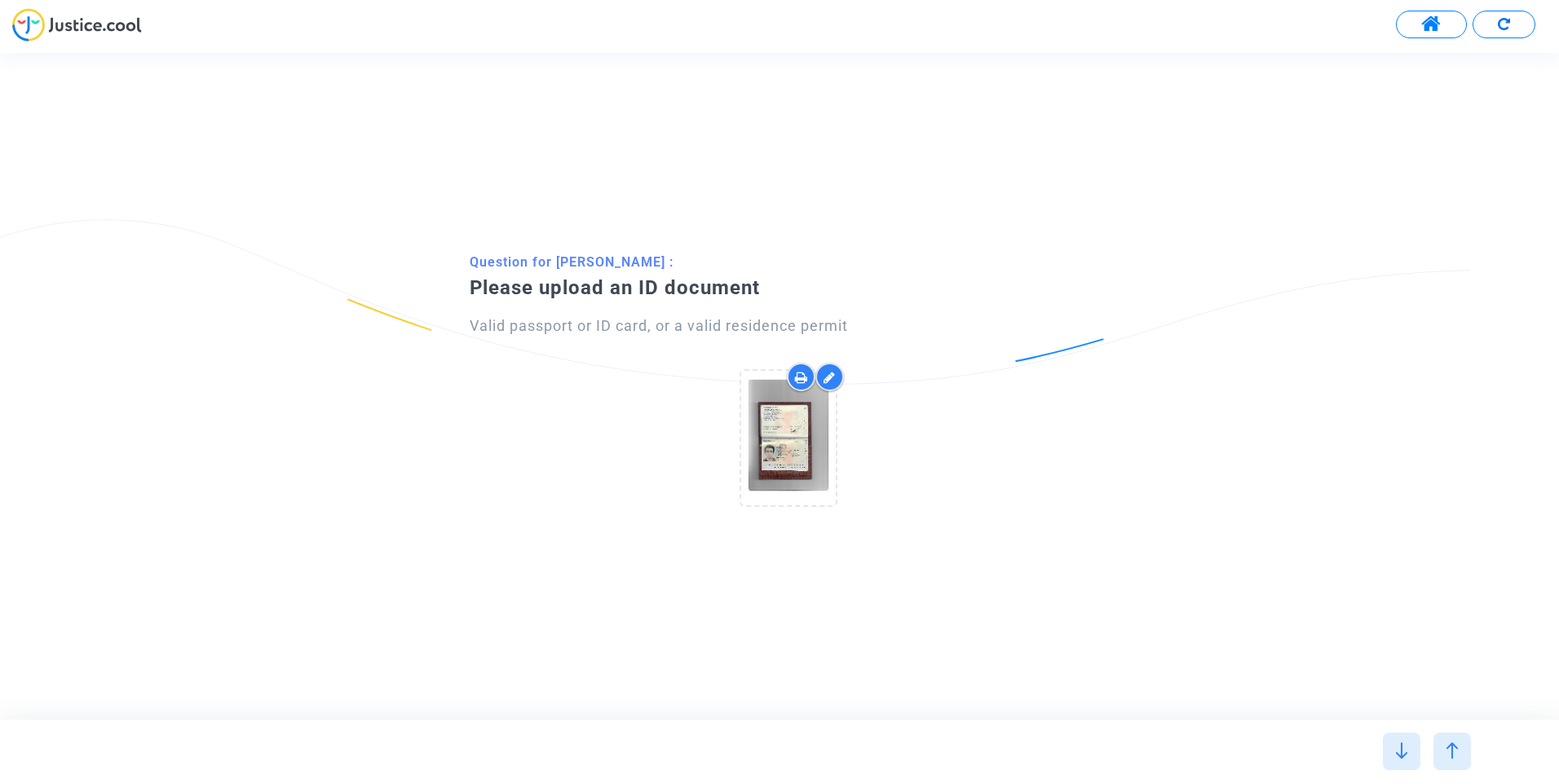
scroll to position [0, 0]
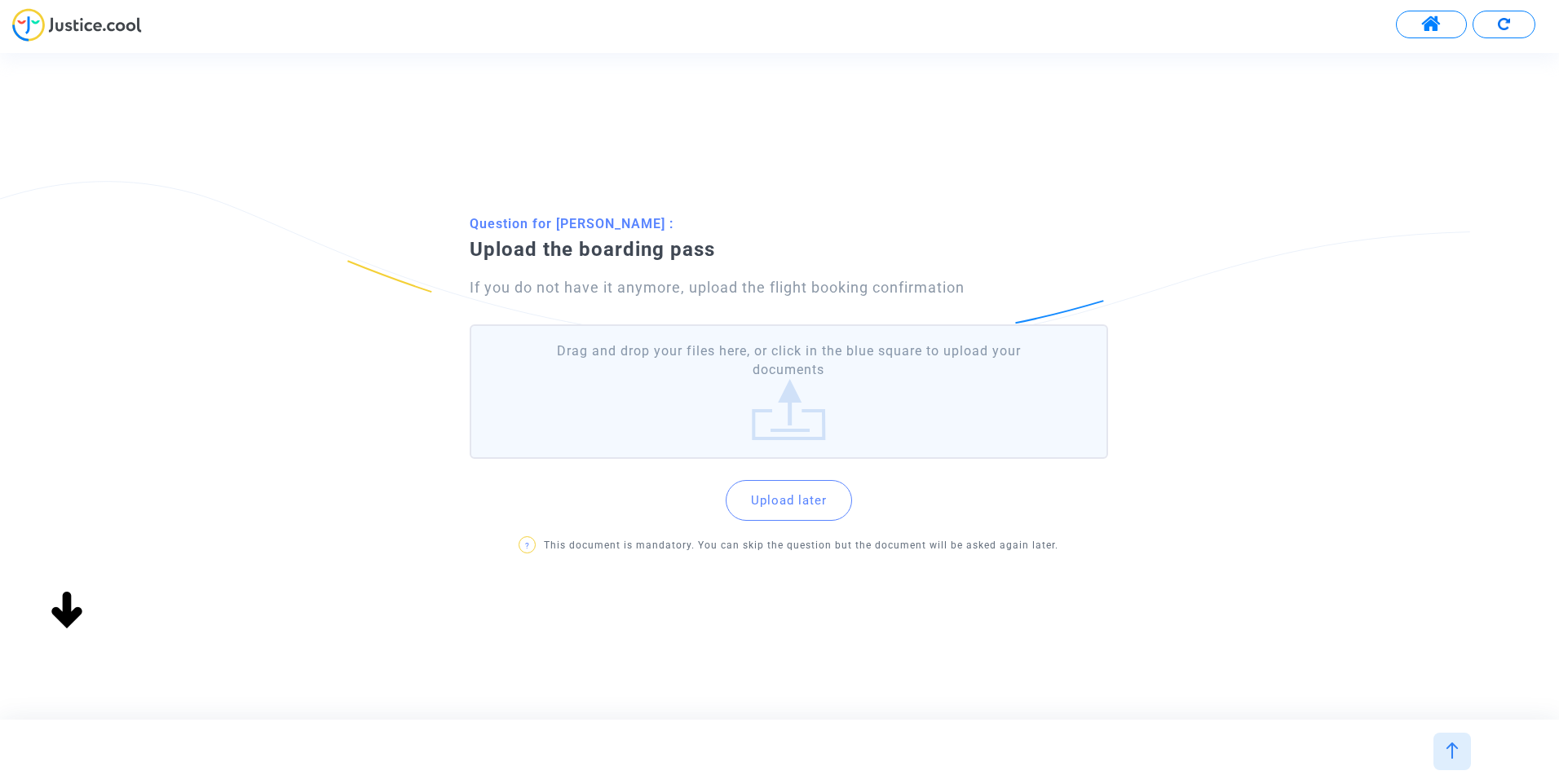
click at [794, 420] on label "Drag and drop your files here, or click in the blue square to upload your docum…" at bounding box center [788, 391] width 639 height 134
click at [0, 0] on input "Drag and drop your files here, or click in the blue square to upload your docum…" at bounding box center [0, 0] width 0 height 0
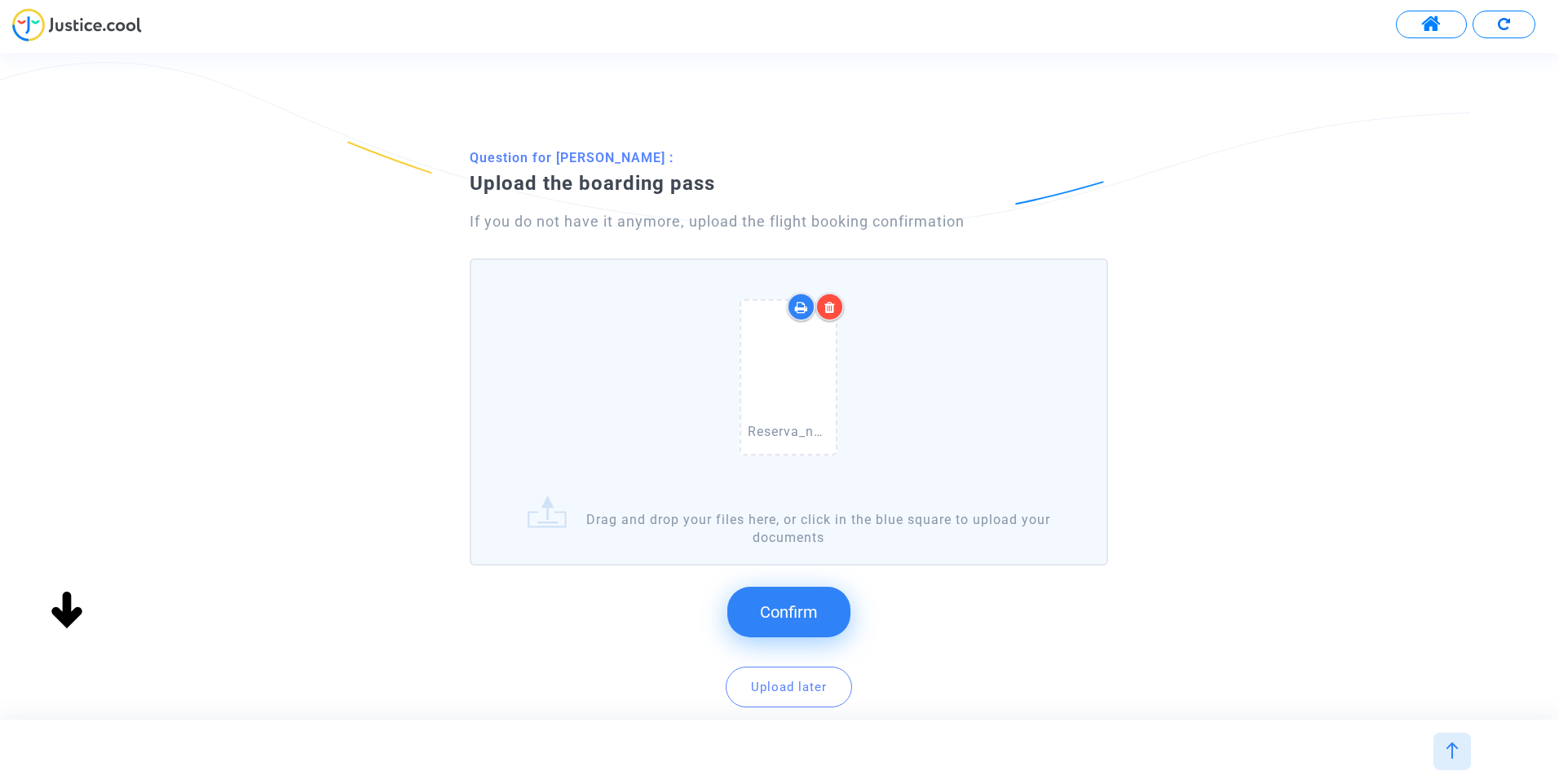
click at [808, 612] on span "Confirm" at bounding box center [789, 612] width 58 height 20
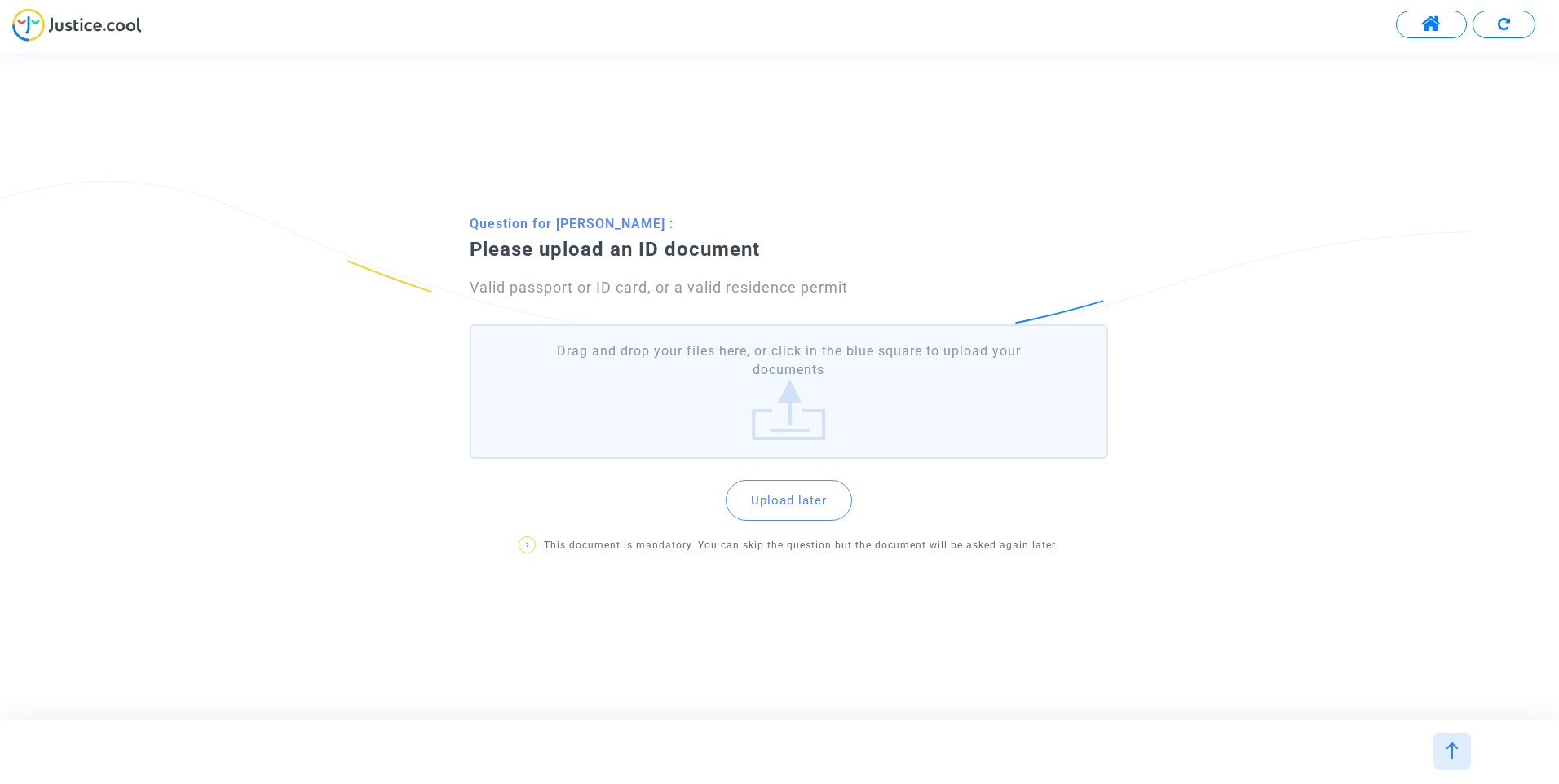
click at [787, 419] on label "Drag and drop your files here, or click in the blue square to upload your docum…" at bounding box center [788, 391] width 639 height 134
click at [0, 0] on input "Drag and drop your files here, or click in the blue square to upload your docum…" at bounding box center [0, 0] width 0 height 0
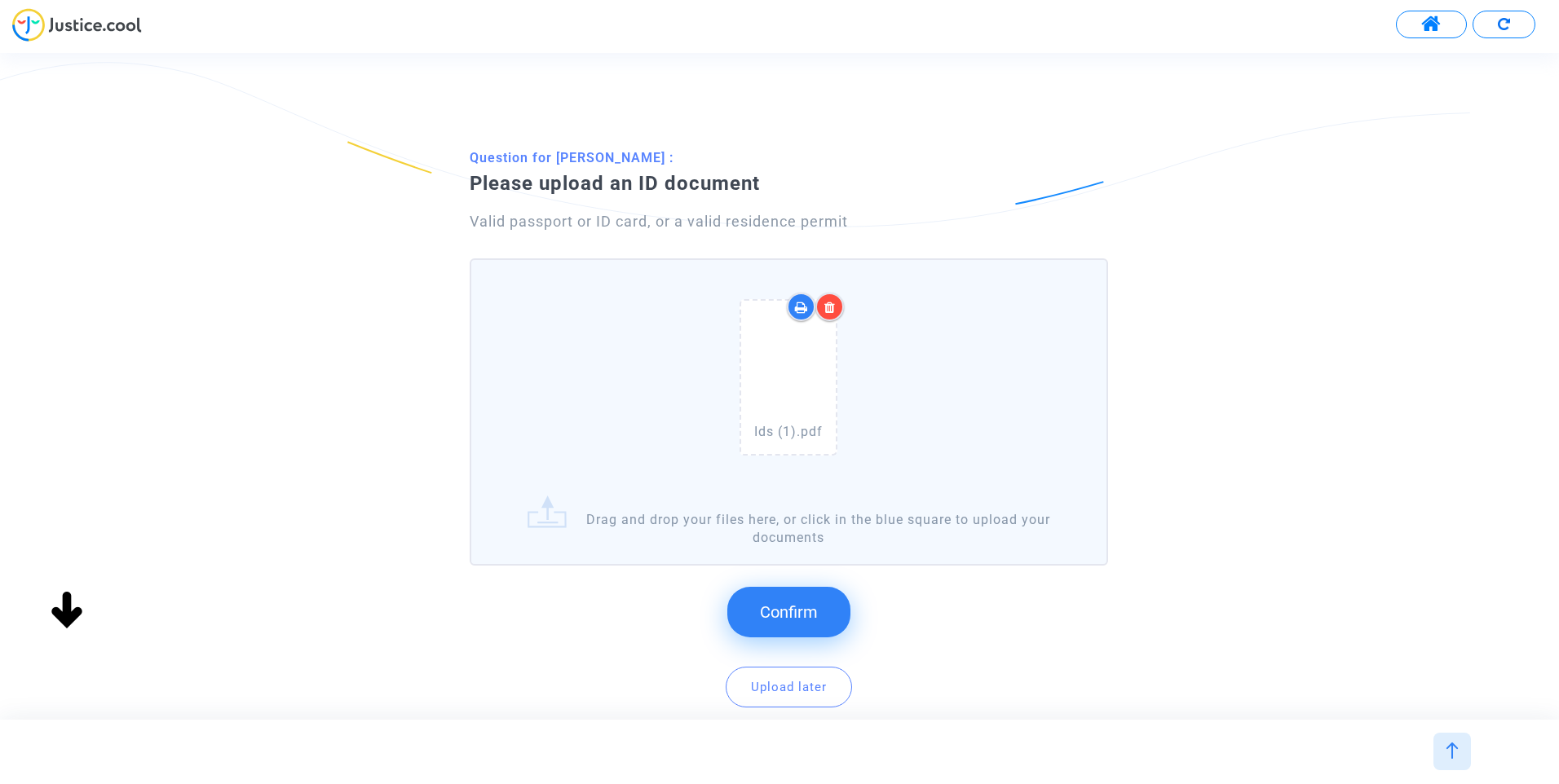
click at [794, 606] on span "Confirm" at bounding box center [789, 612] width 58 height 20
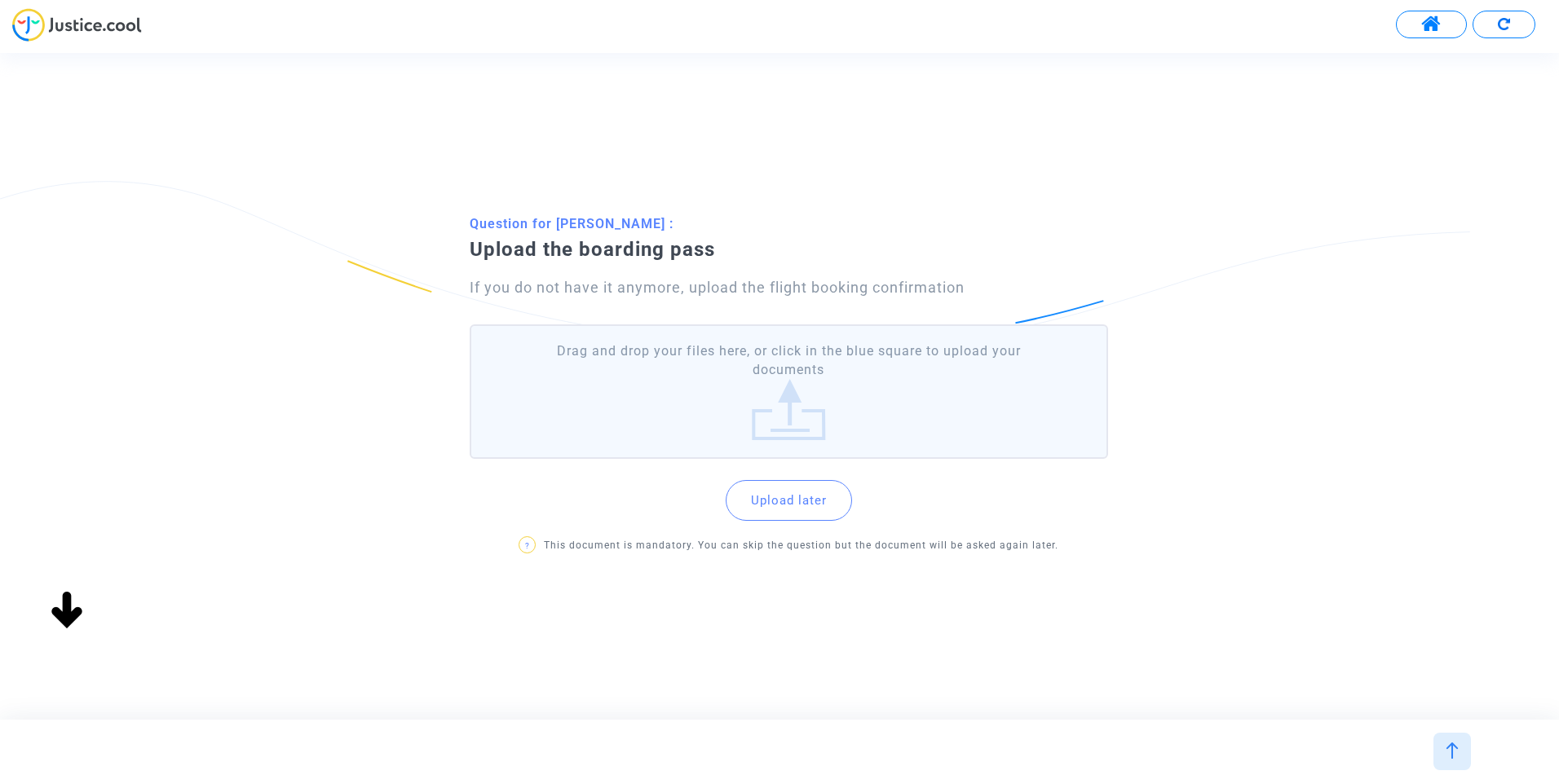
click at [739, 402] on label "Drag and drop your files here, or click in the blue square to upload your docum…" at bounding box center [788, 391] width 639 height 134
click at [0, 0] on input "Drag and drop your files here, or click in the blue square to upload your docum…" at bounding box center [0, 0] width 0 height 0
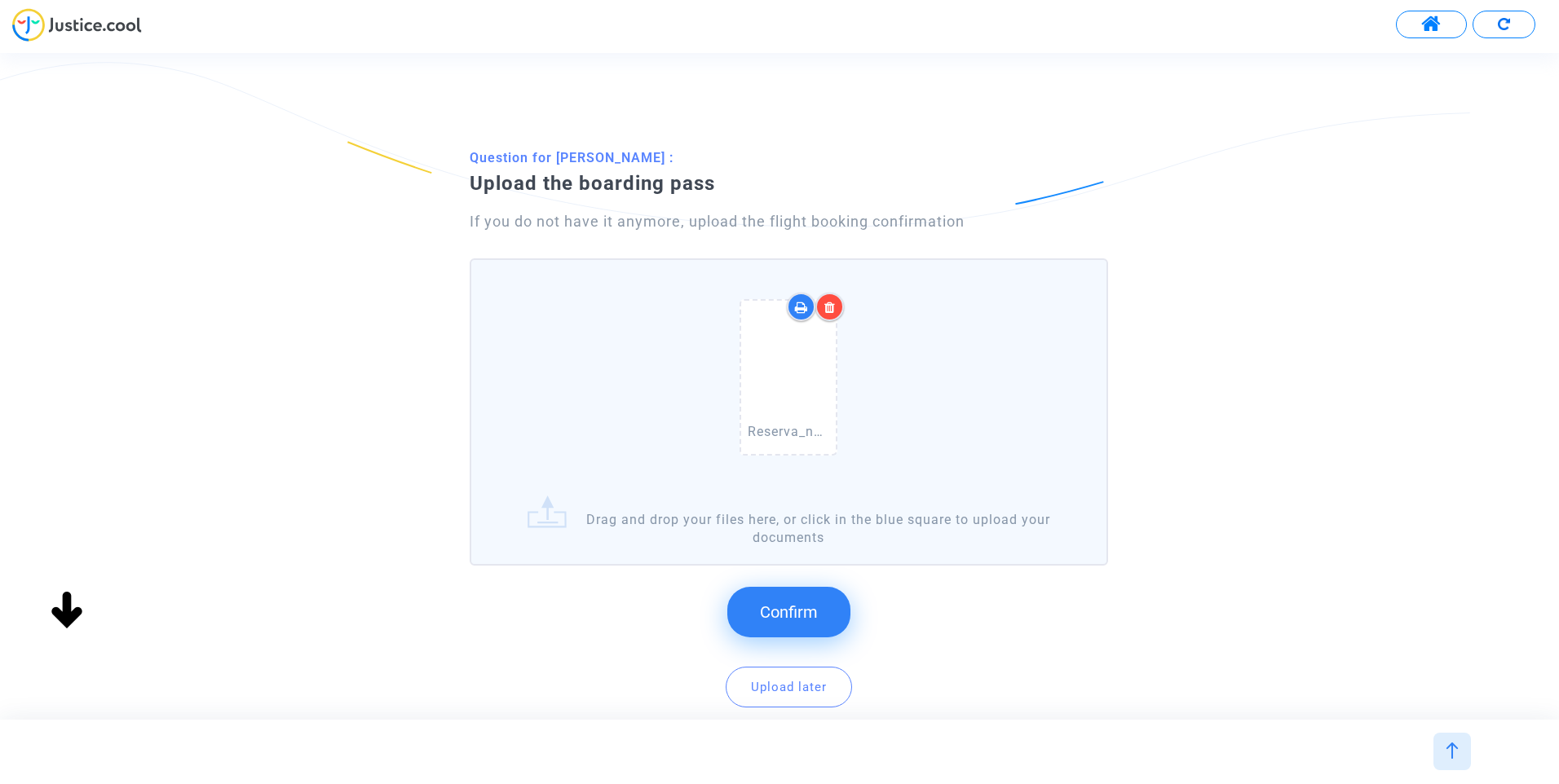
click at [835, 306] on icon at bounding box center [829, 307] width 12 height 13
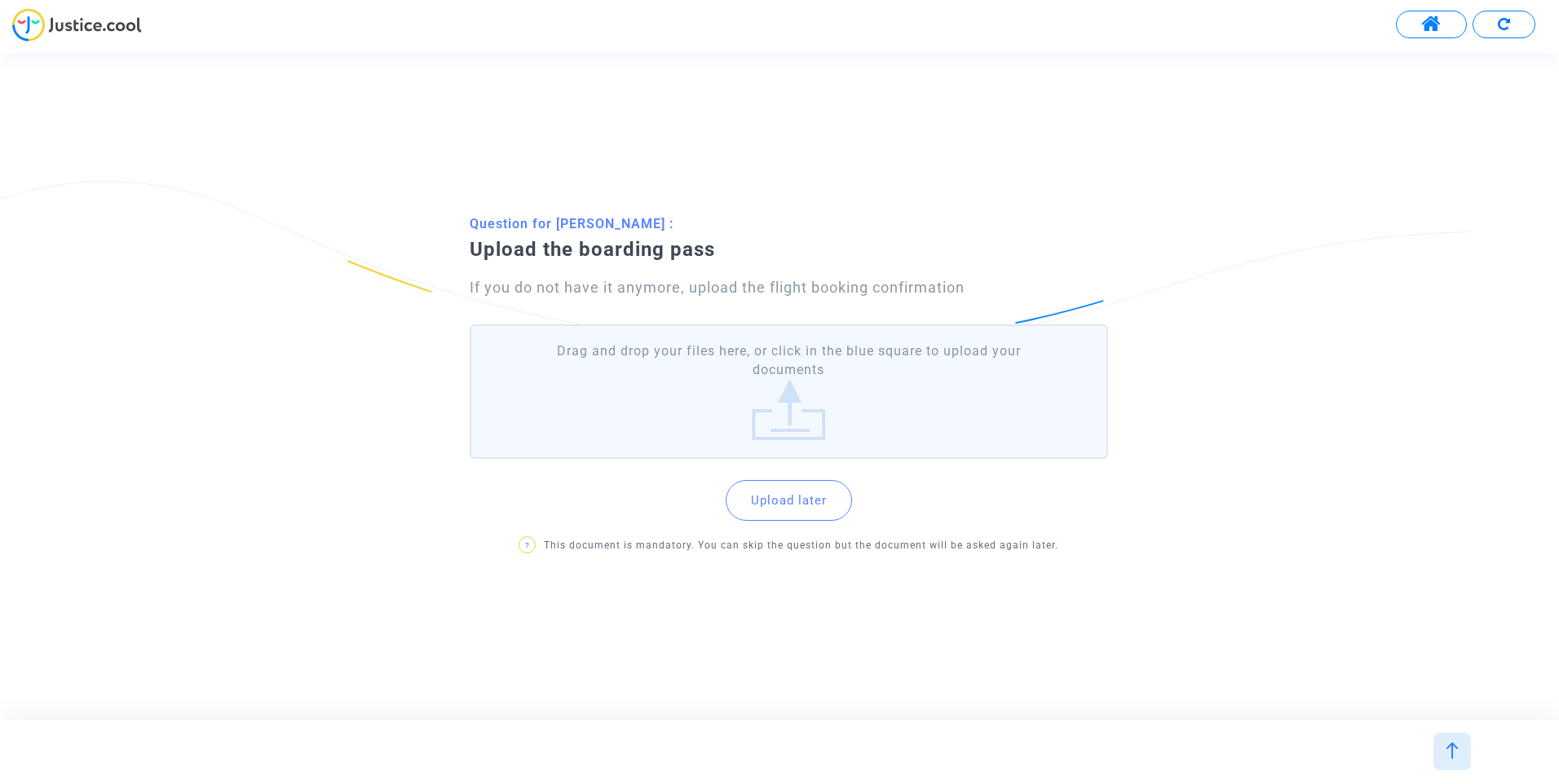
click at [826, 363] on label "Drag and drop your files here, or click in the blue square to upload your docum…" at bounding box center [788, 391] width 639 height 134
click at [0, 0] on input "Drag and drop your files here, or click in the blue square to upload your docum…" at bounding box center [0, 0] width 0 height 0
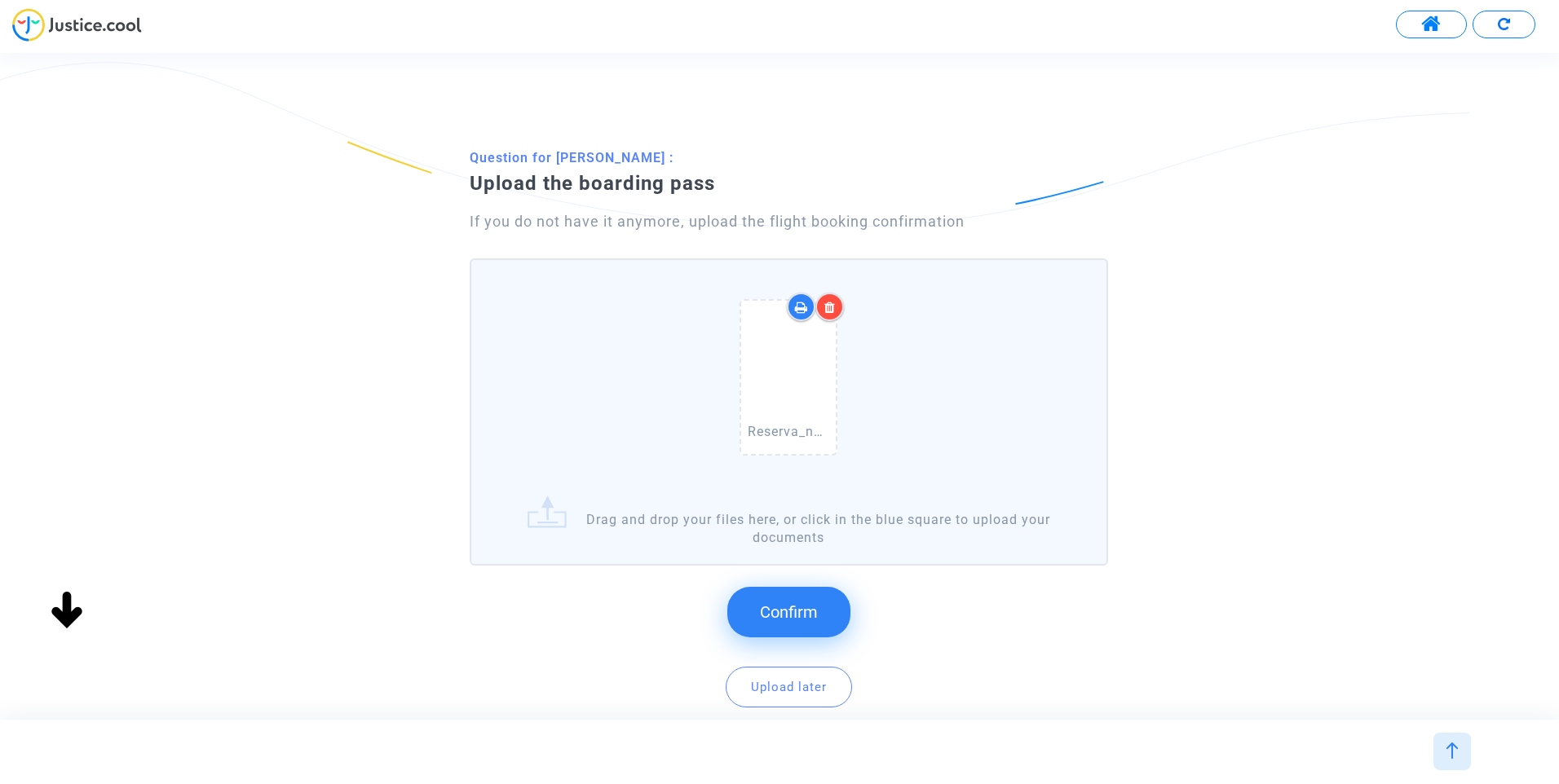
click at [780, 615] on span "Confirm" at bounding box center [789, 612] width 58 height 20
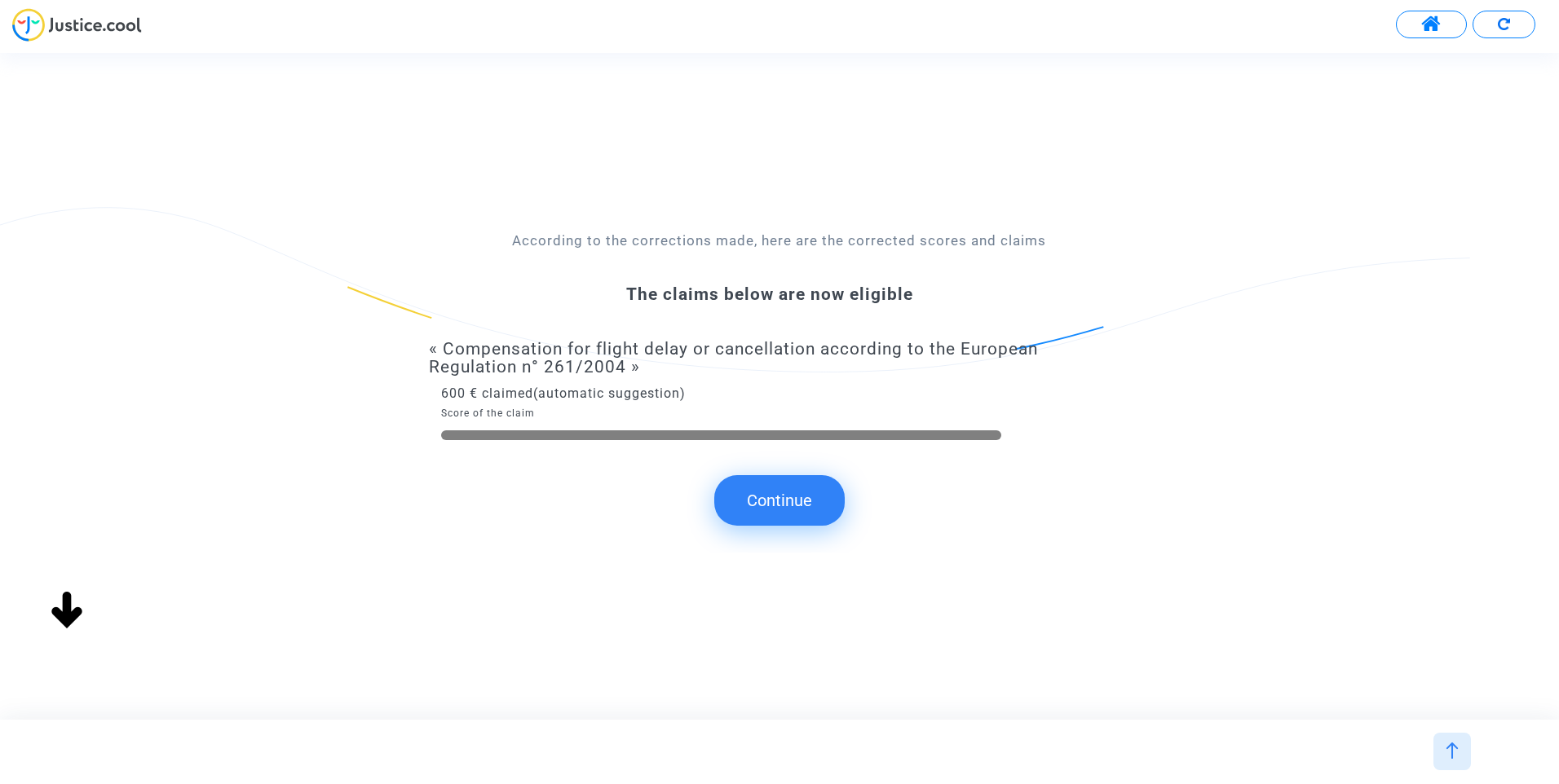
click at [829, 502] on button "Continue" at bounding box center [779, 500] width 131 height 50
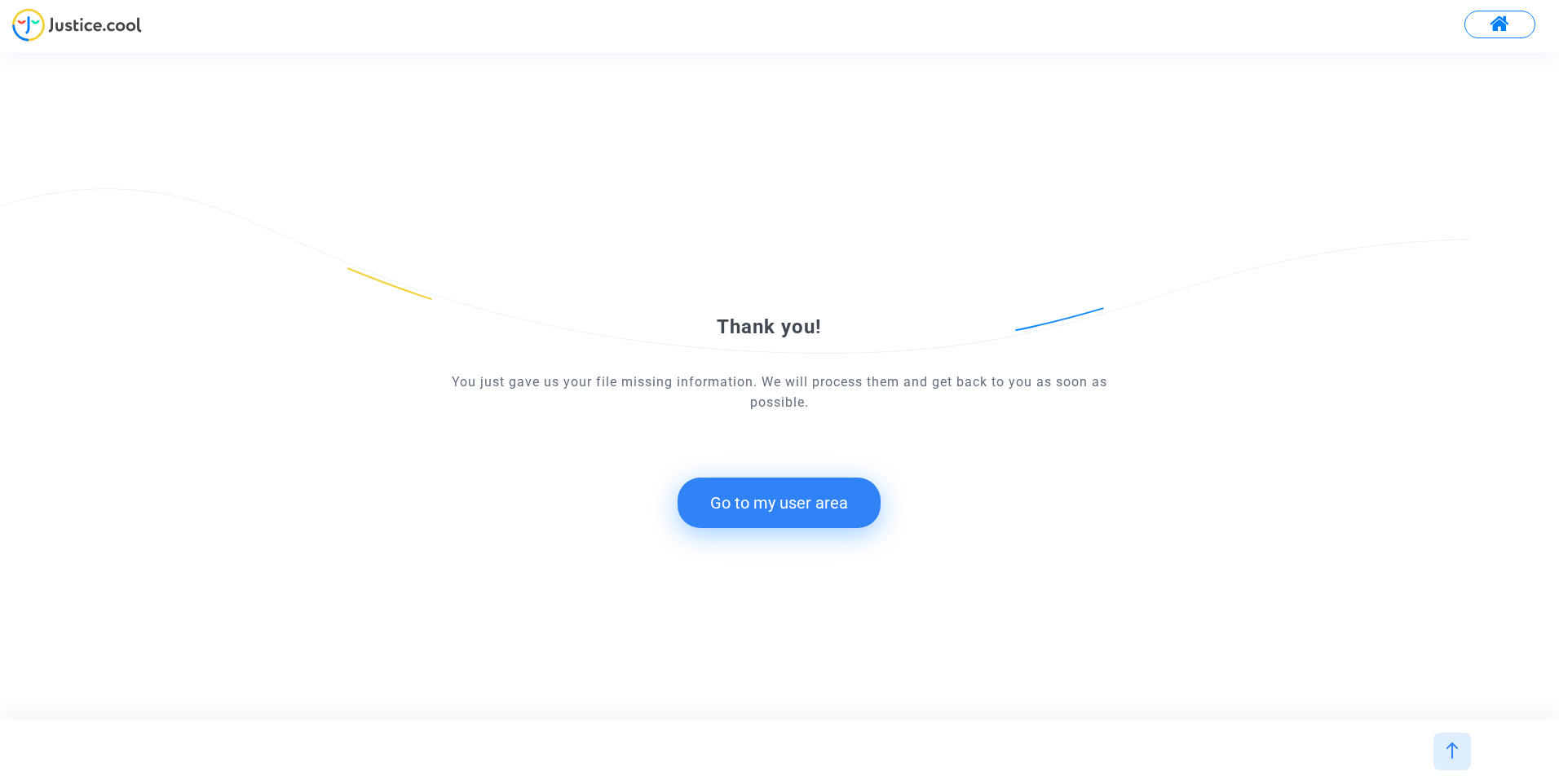
click at [740, 524] on button "Go to my user area" at bounding box center [778, 502] width 203 height 50
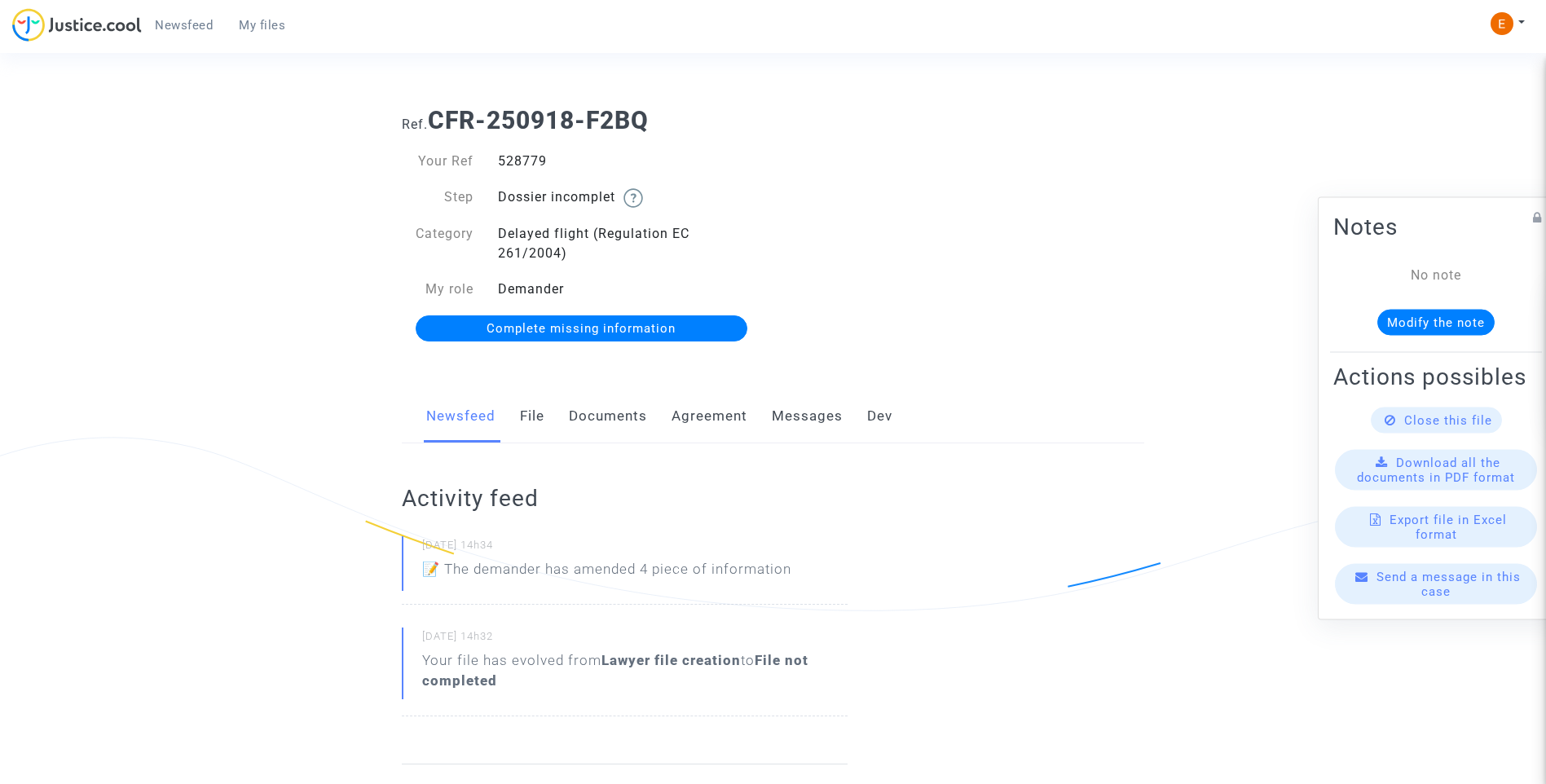
click at [539, 413] on link "File" at bounding box center [531, 417] width 24 height 54
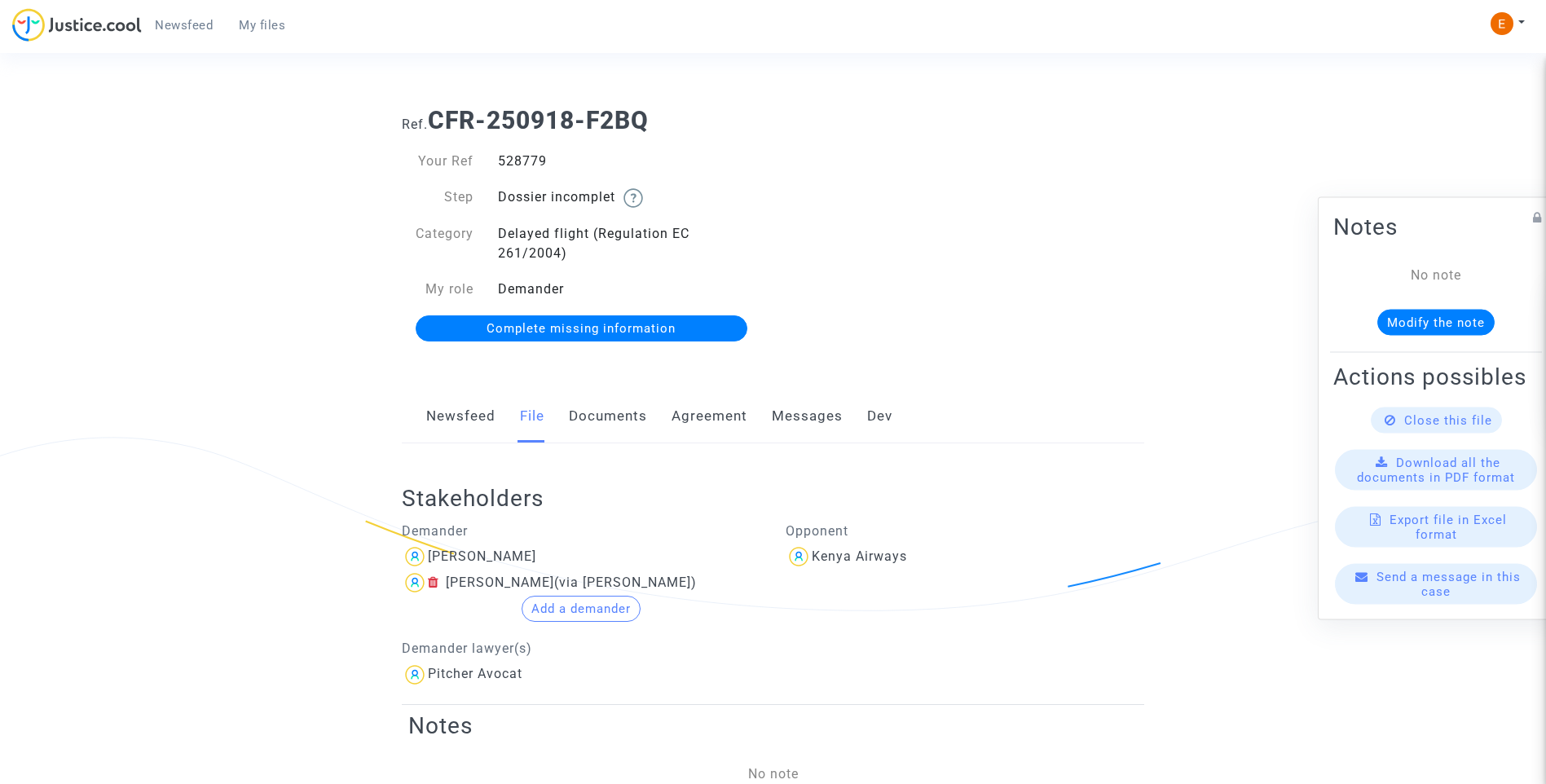
click at [586, 605] on button "Add a demander" at bounding box center [581, 608] width 119 height 26
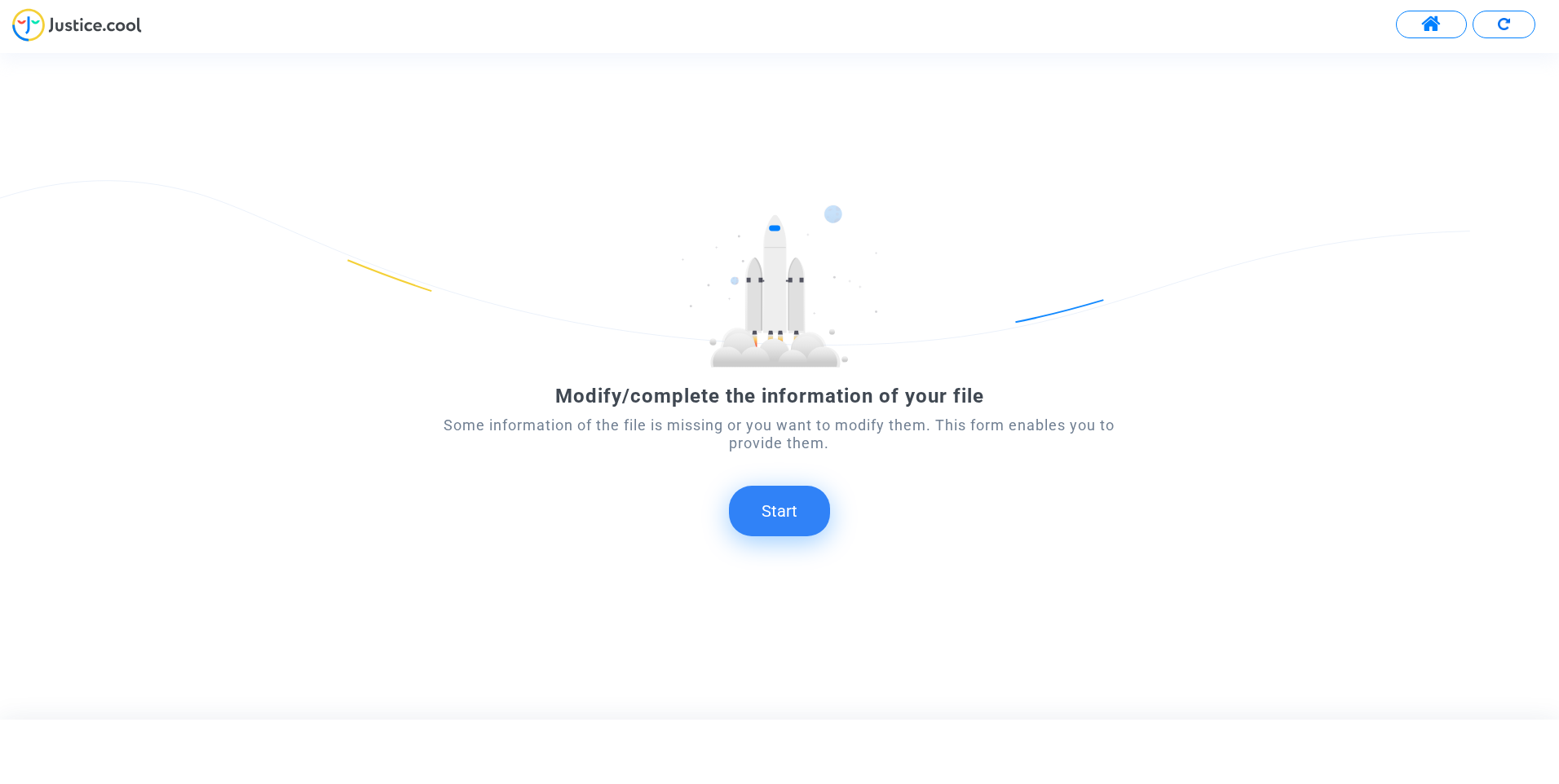
click at [788, 518] on button "Start" at bounding box center [779, 510] width 101 height 50
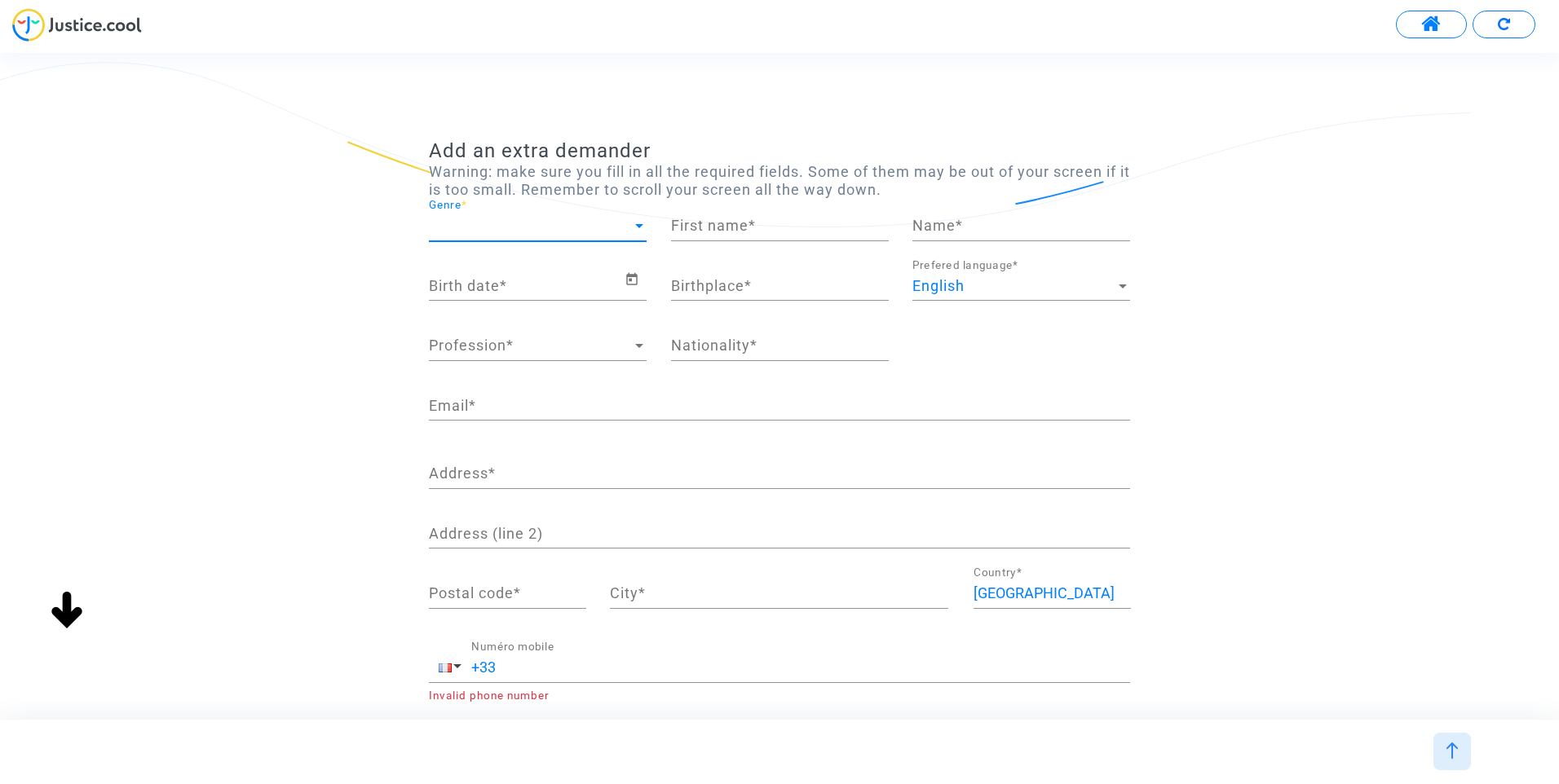
click at [473, 219] on span "Genre" at bounding box center [530, 226] width 203 height 16
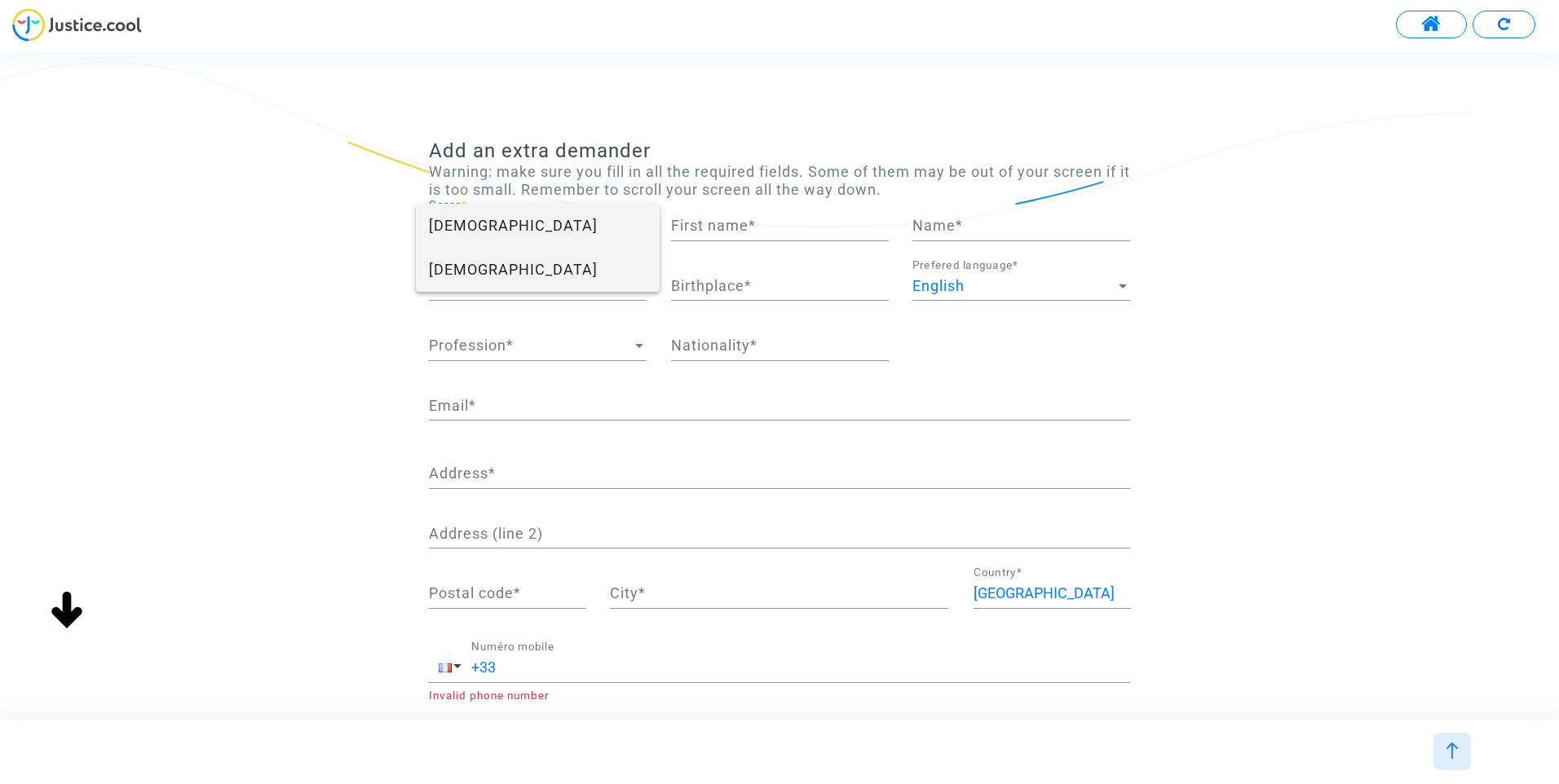
drag, startPoint x: 480, startPoint y: 266, endPoint x: 705, endPoint y: 228, distance: 228.2
click at [482, 266] on span "[DEMOGRAPHIC_DATA]" at bounding box center [538, 269] width 218 height 44
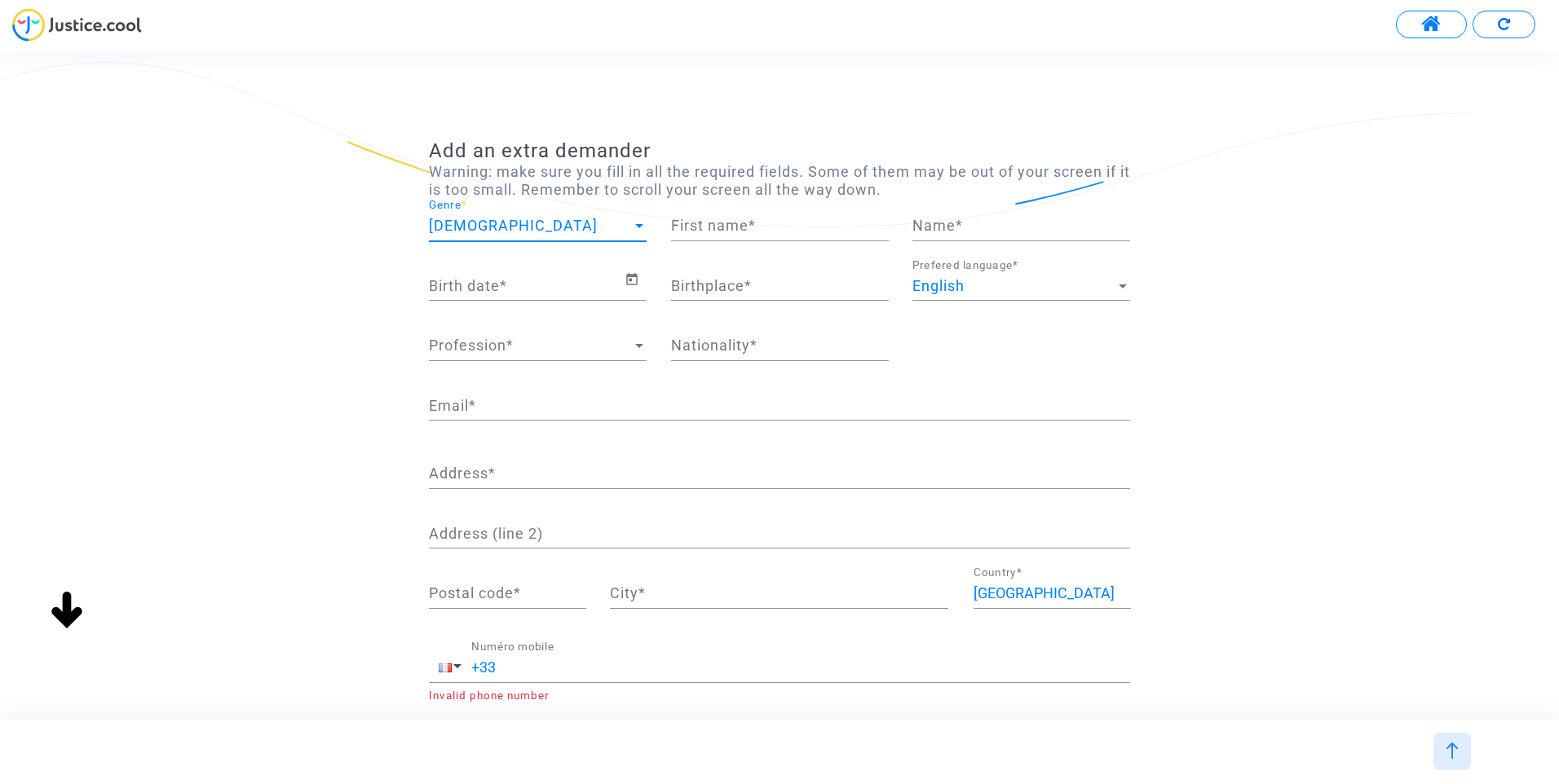
click at [721, 212] on div "First name *" at bounding box center [780, 221] width 218 height 41
type input "[PERSON_NAME]"
type input "Saulgrain"
click at [557, 284] on input "Birth date *" at bounding box center [526, 286] width 195 height 16
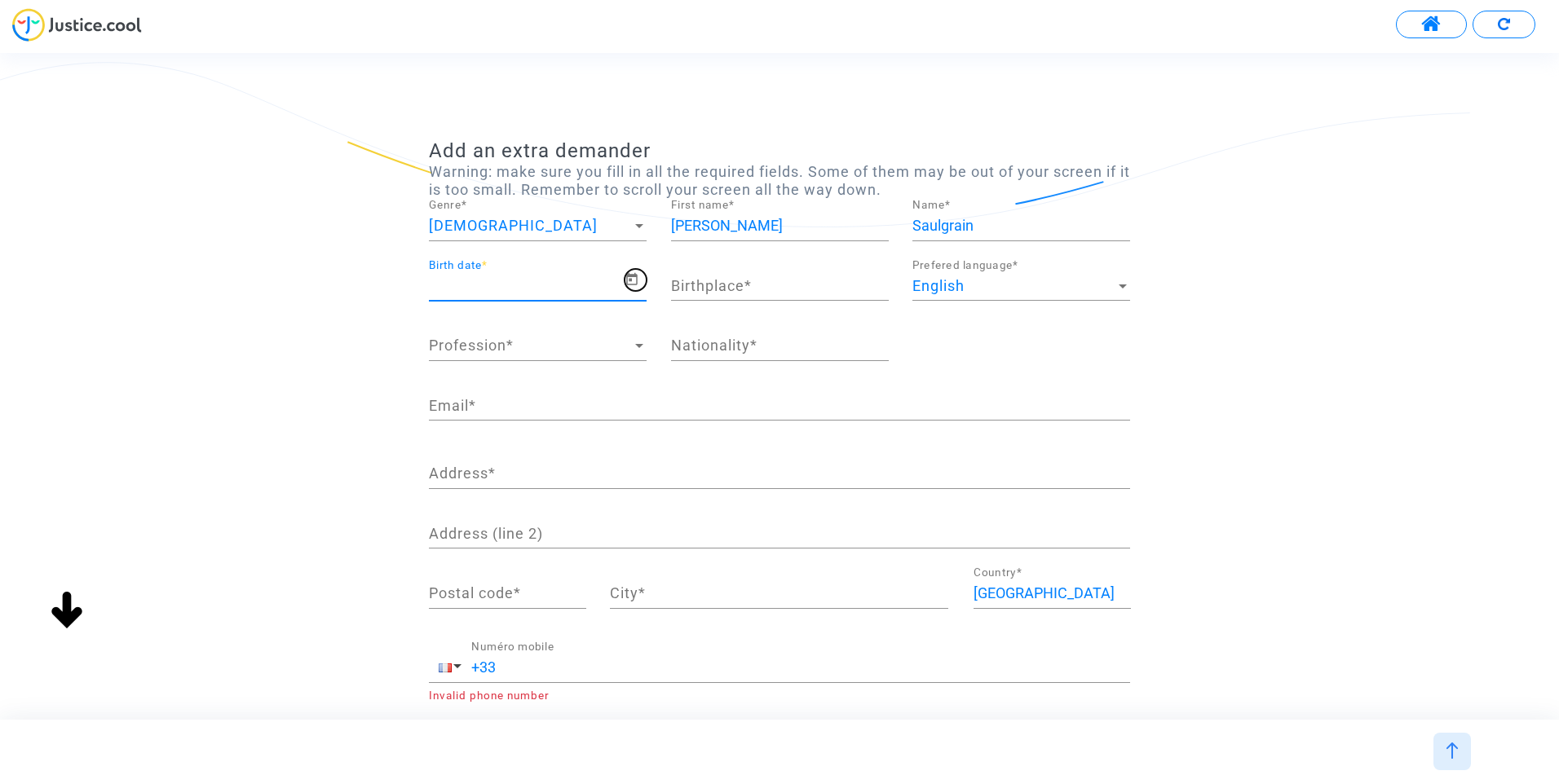
click at [637, 278] on icon "Open calendar" at bounding box center [631, 279] width 12 height 13
click at [504, 330] on button "[DATE]" at bounding box center [469, 335] width 72 height 32
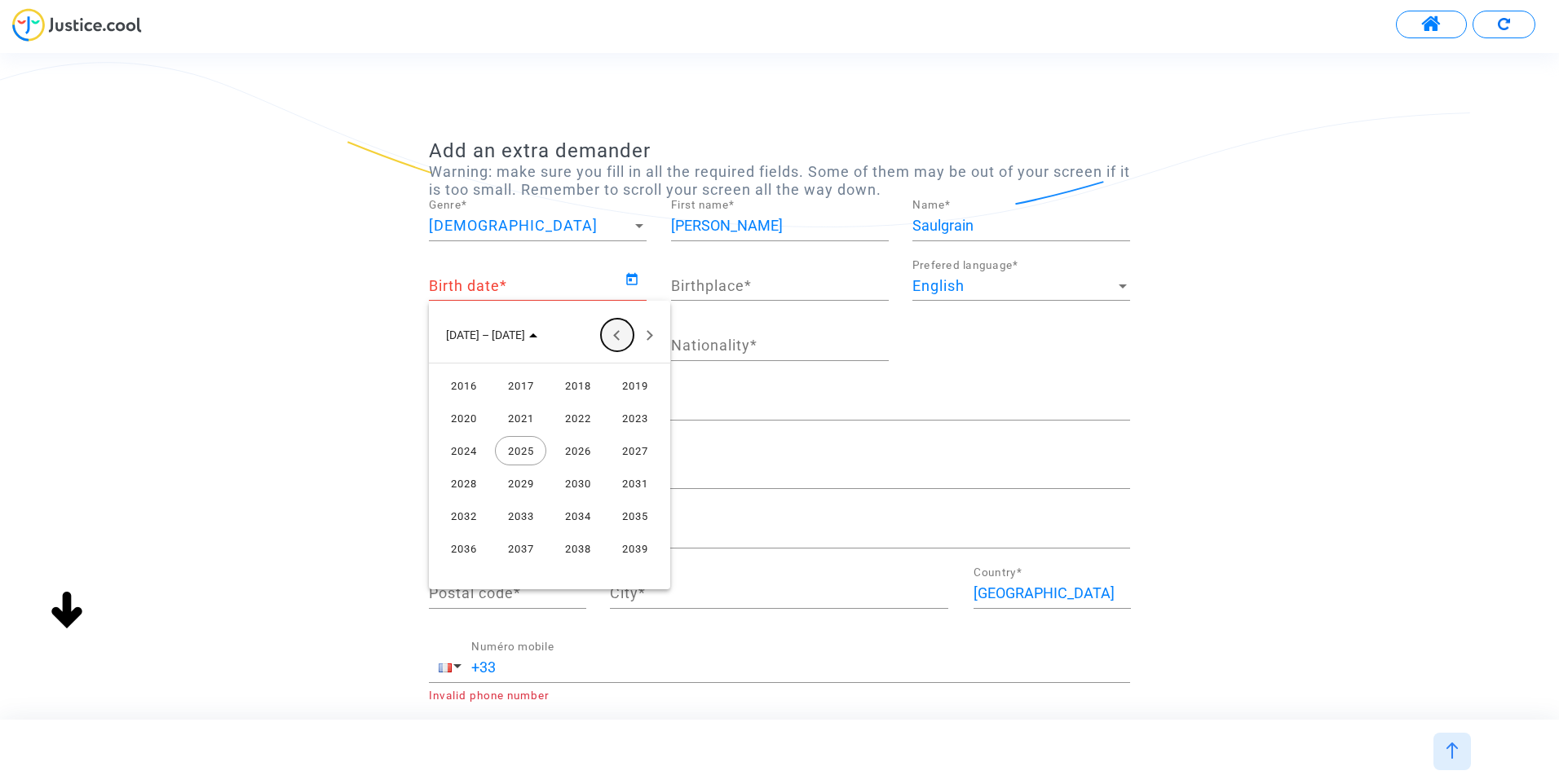
click at [621, 329] on button "Previous 24 years" at bounding box center [617, 335] width 32 height 32
click at [469, 413] on div "1996" at bounding box center [463, 418] width 51 height 30
click at [585, 446] on div "JUIL." at bounding box center [577, 450] width 51 height 30
click at [517, 494] on div "16" at bounding box center [517, 503] width 30 height 30
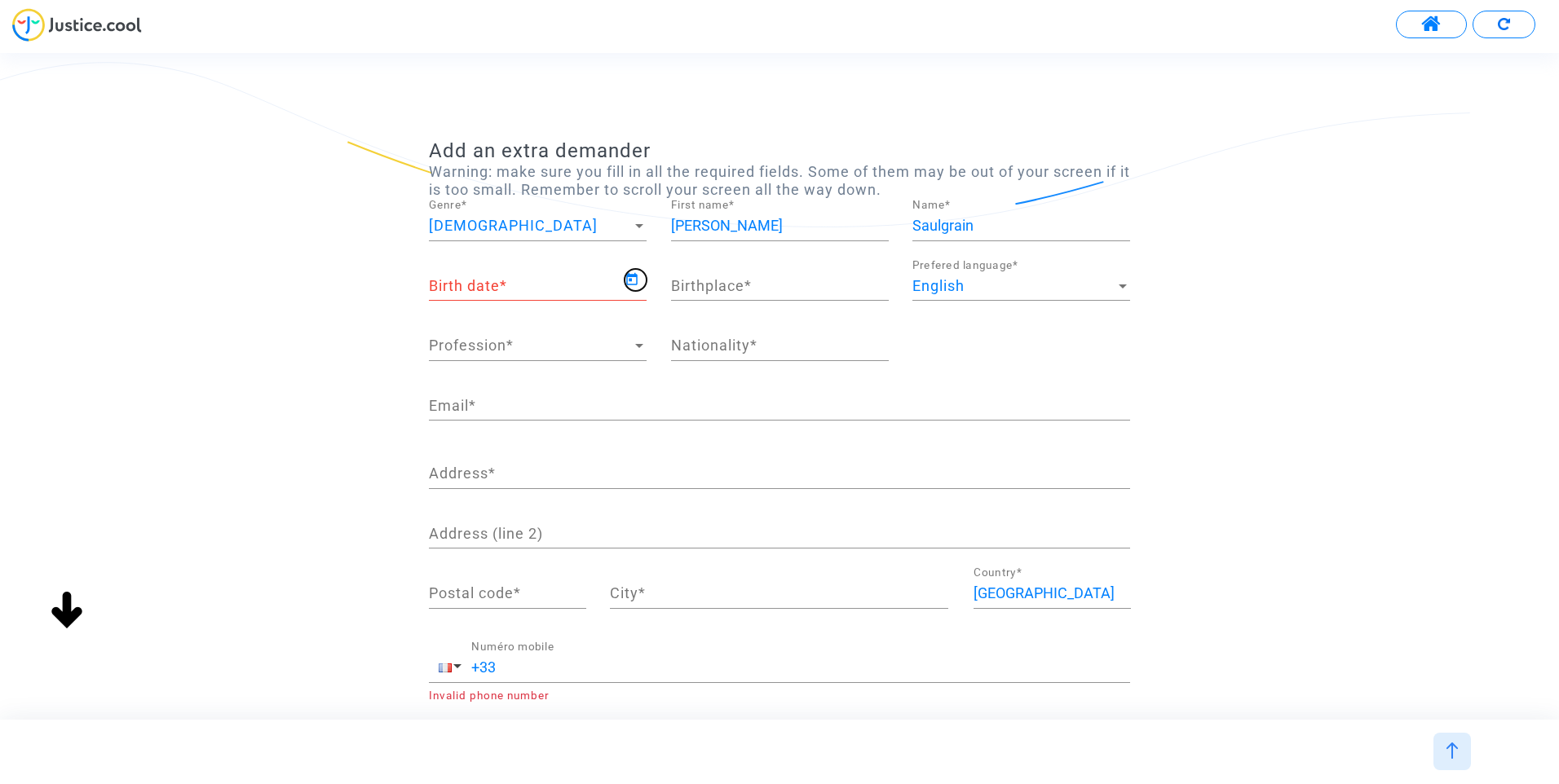
type input "[DATE]"
click at [729, 294] on input "Birthplace *" at bounding box center [780, 286] width 218 height 16
type input "[GEOGRAPHIC_DATA]"
click at [489, 349] on span "Profession" at bounding box center [530, 346] width 203 height 16
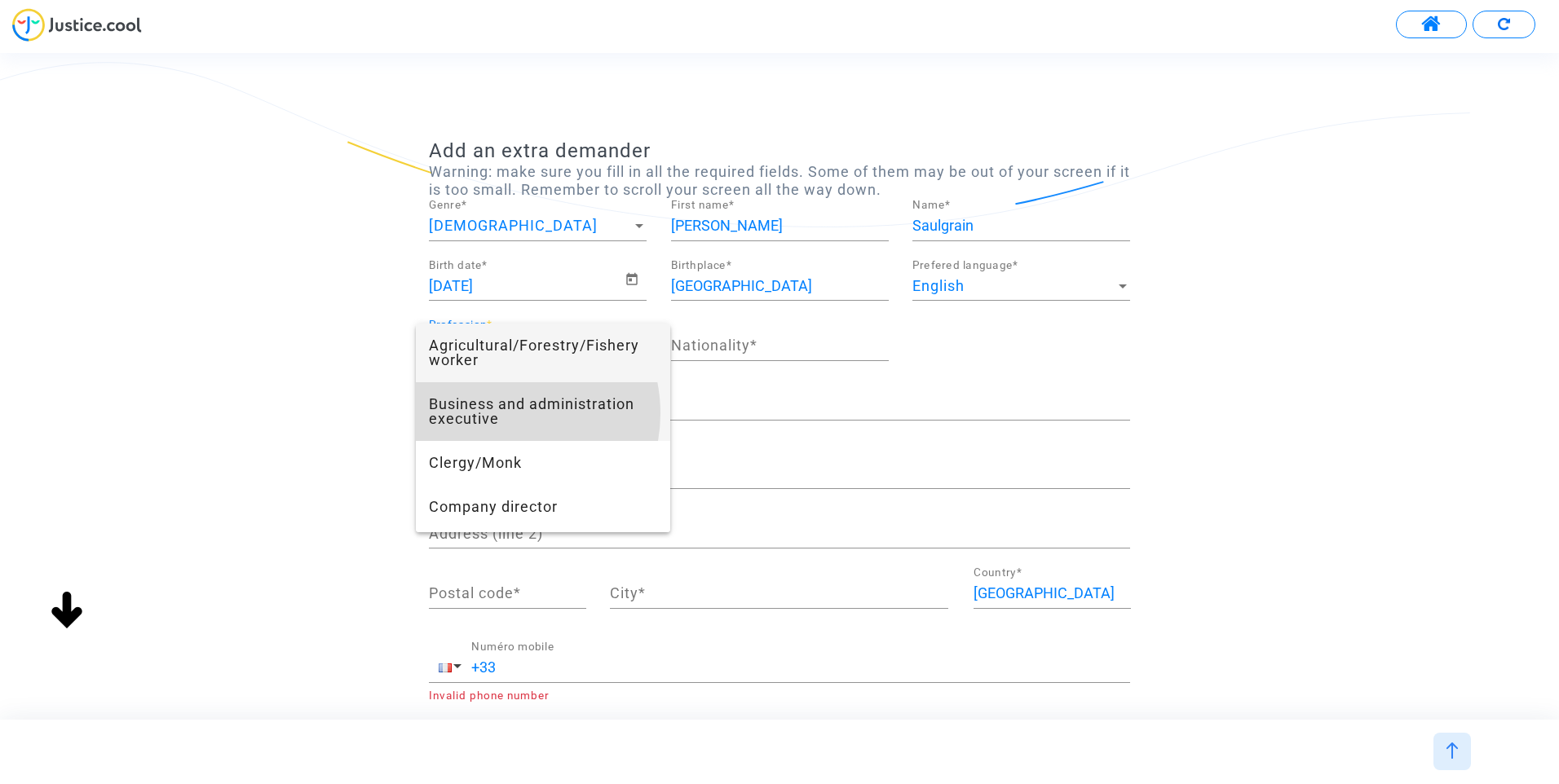
click at [501, 413] on span "Business and administration executive" at bounding box center [542, 410] width 228 height 59
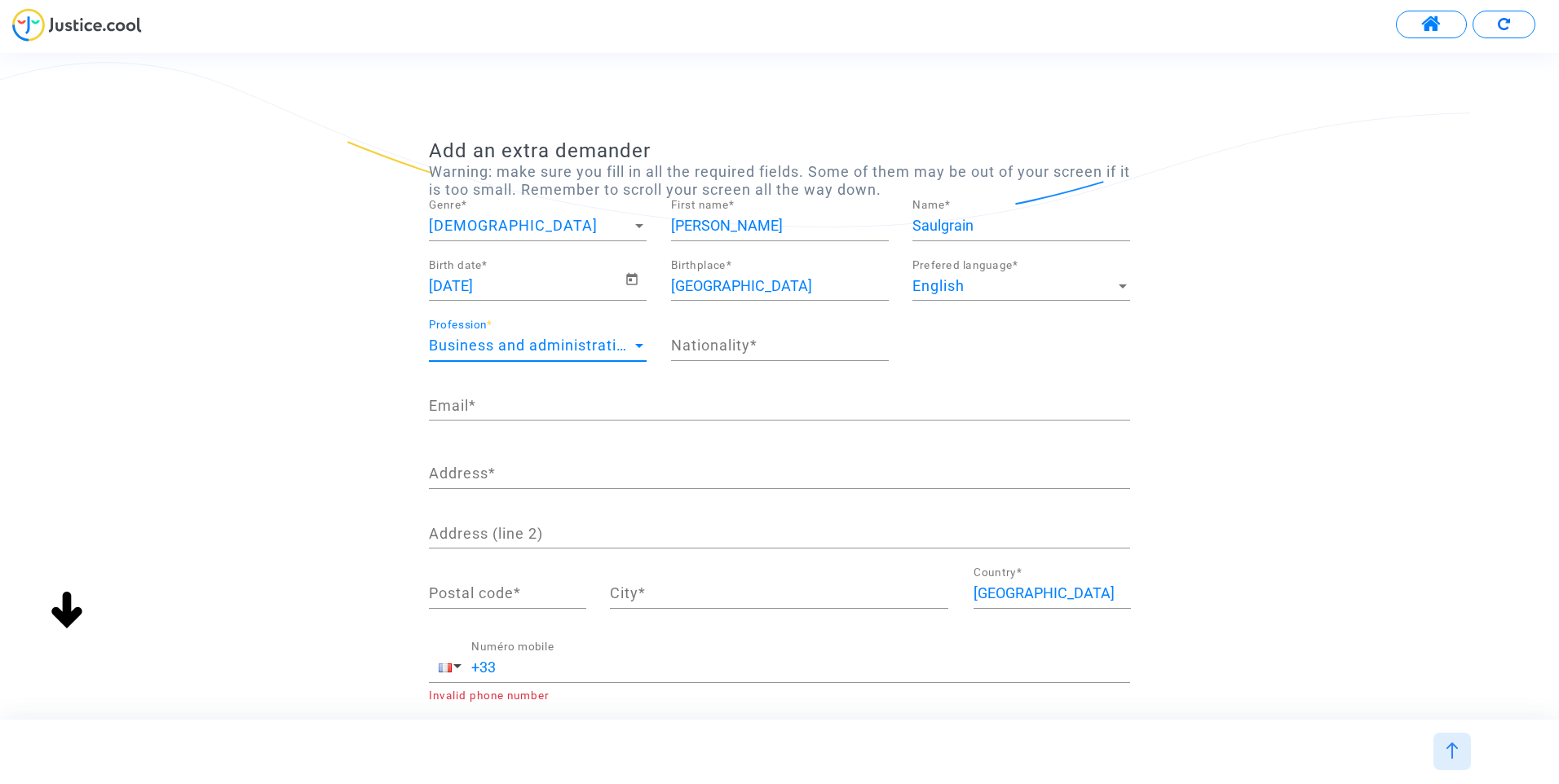
click at [746, 356] on div "Nationality *" at bounding box center [780, 340] width 218 height 41
click at [760, 344] on input "Nationality *" at bounding box center [780, 346] width 218 height 16
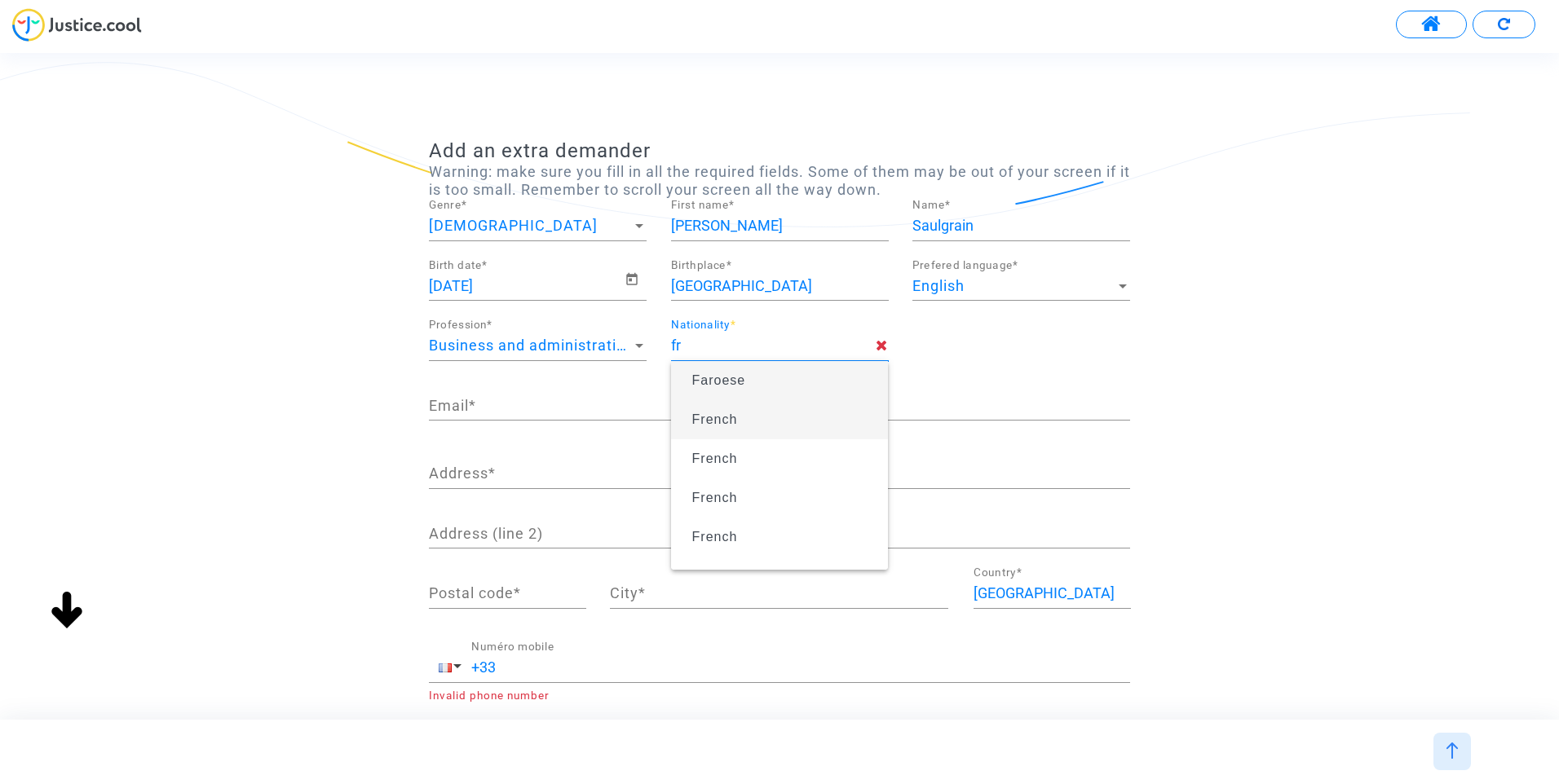
click at [725, 416] on span "French" at bounding box center [714, 419] width 46 height 14
type input "French"
click at [554, 404] on input "Email *" at bounding box center [779, 406] width 701 height 16
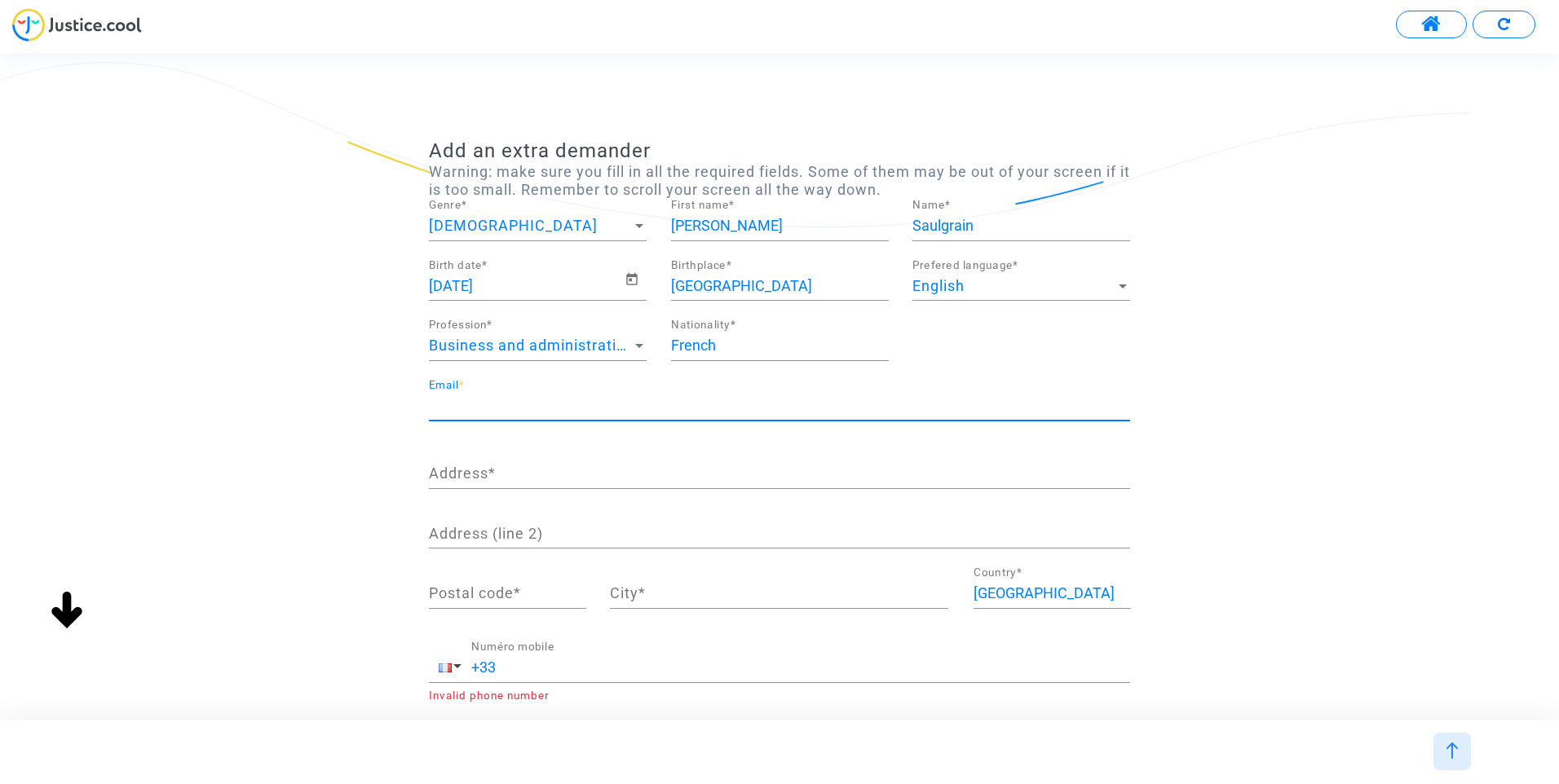
type input "[EMAIL_ADDRESS][DOMAIN_NAME]"
type input "."
type input "10000"
type input "[GEOGRAPHIC_DATA]"
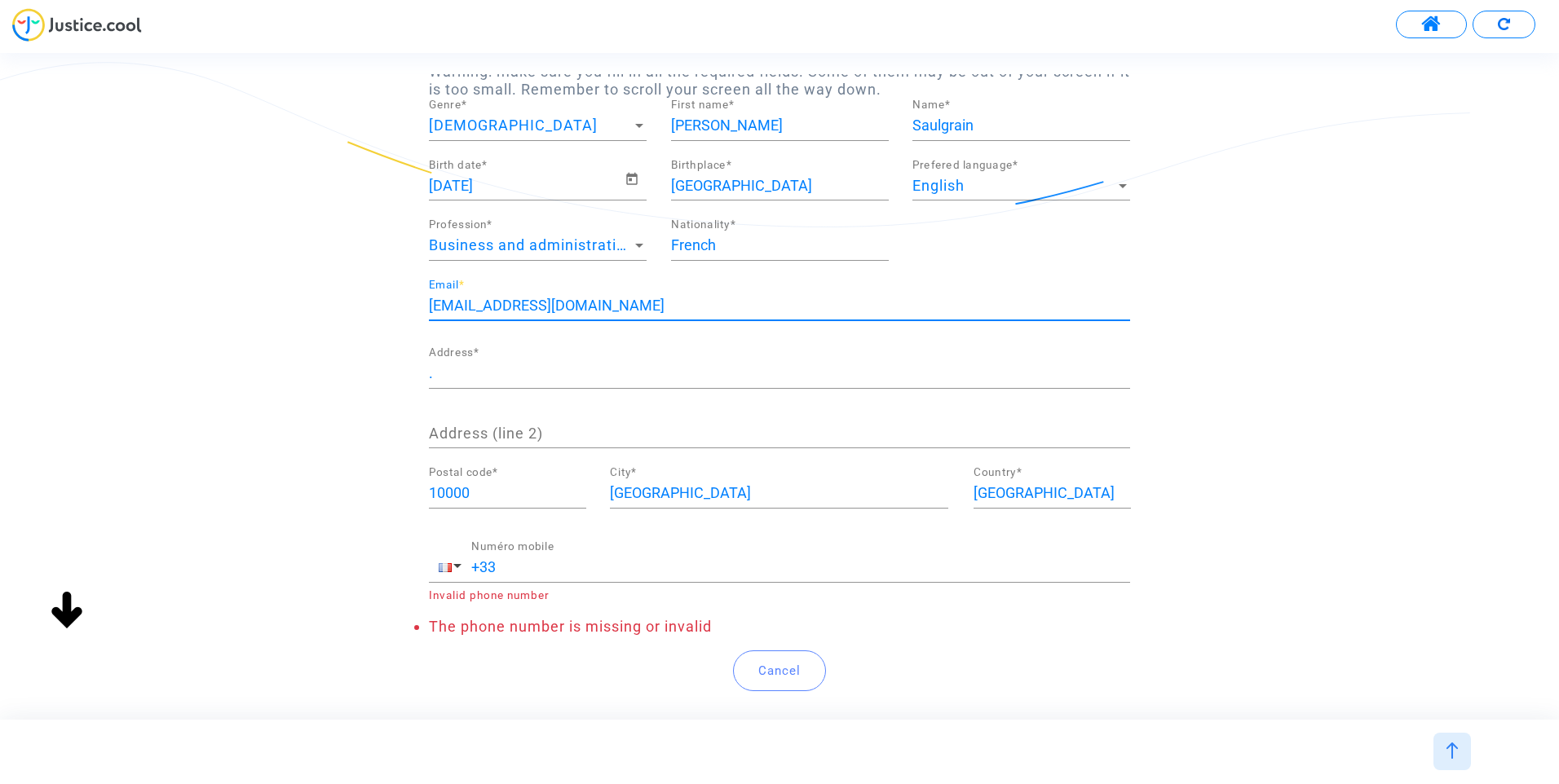
scroll to position [194, 0]
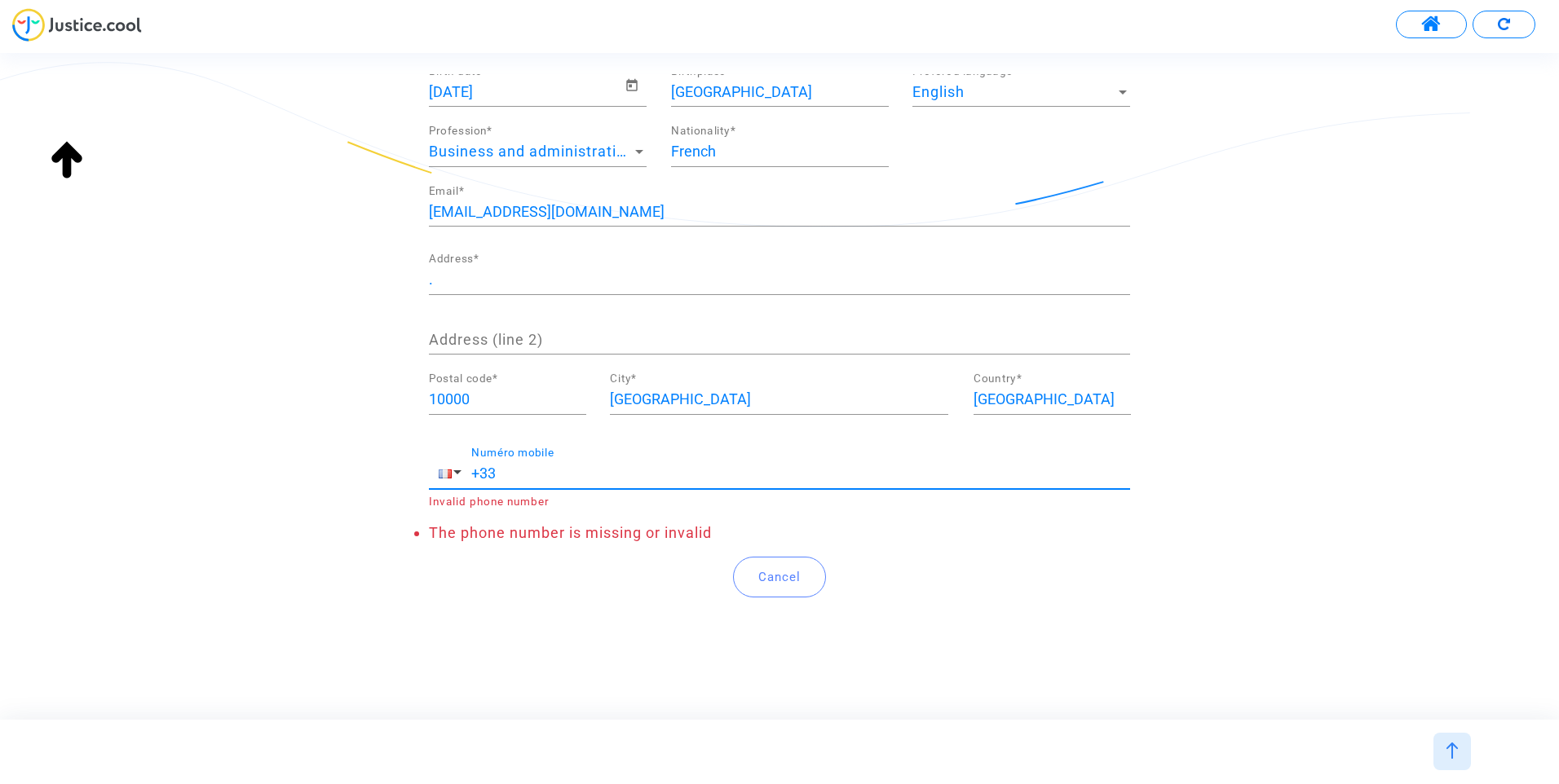
click at [545, 472] on input "+33" at bounding box center [800, 473] width 658 height 16
drag, startPoint x: 490, startPoint y: 473, endPoint x: 535, endPoint y: 471, distance: 45.0
click at [535, 471] on input "+33" at bounding box center [800, 473] width 658 height 16
click at [560, 470] on input "+34" at bounding box center [800, 473] width 658 height 16
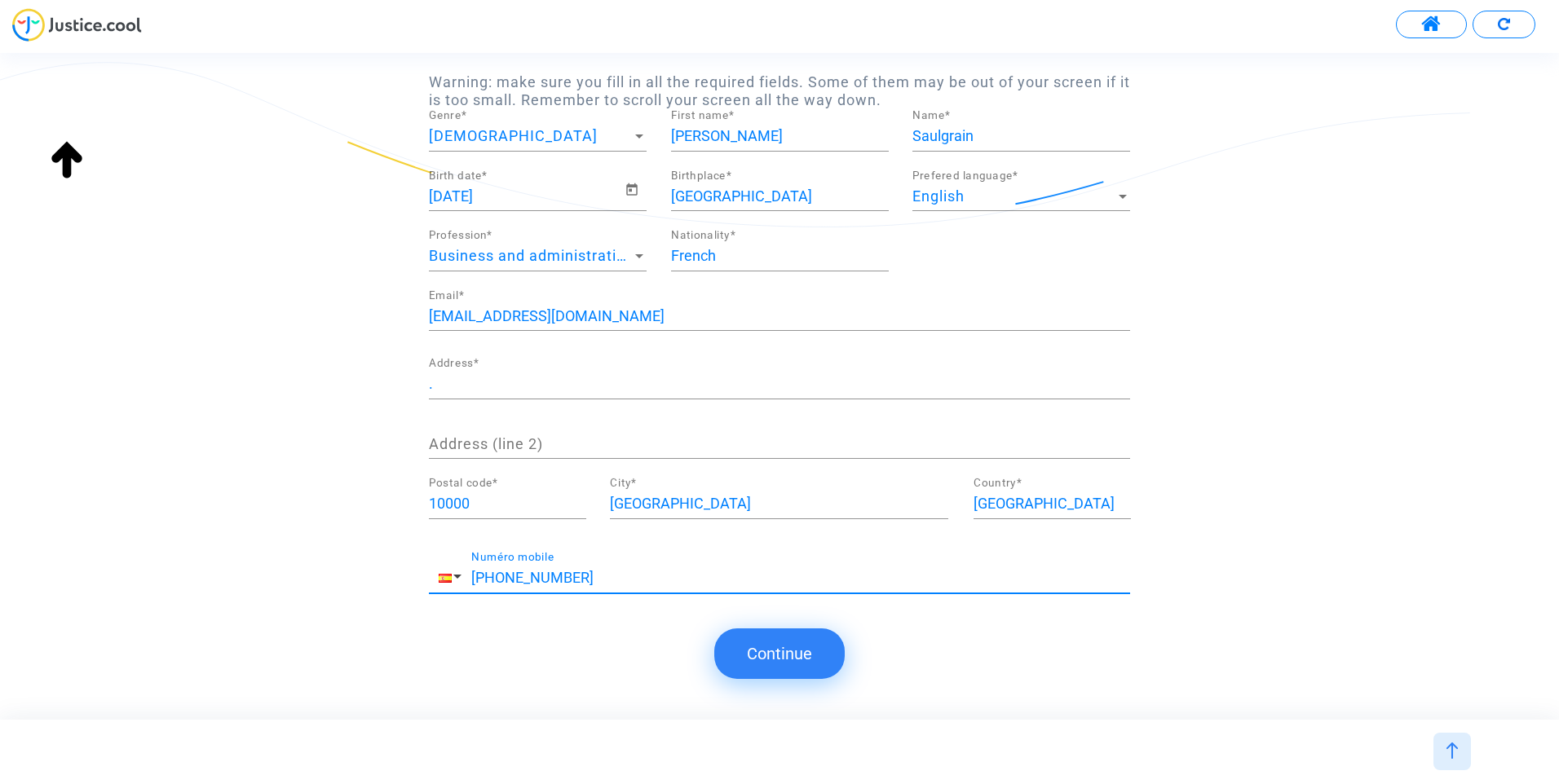
type input "[PHONE_NUMBER]"
click at [792, 655] on button "Continue" at bounding box center [779, 653] width 131 height 50
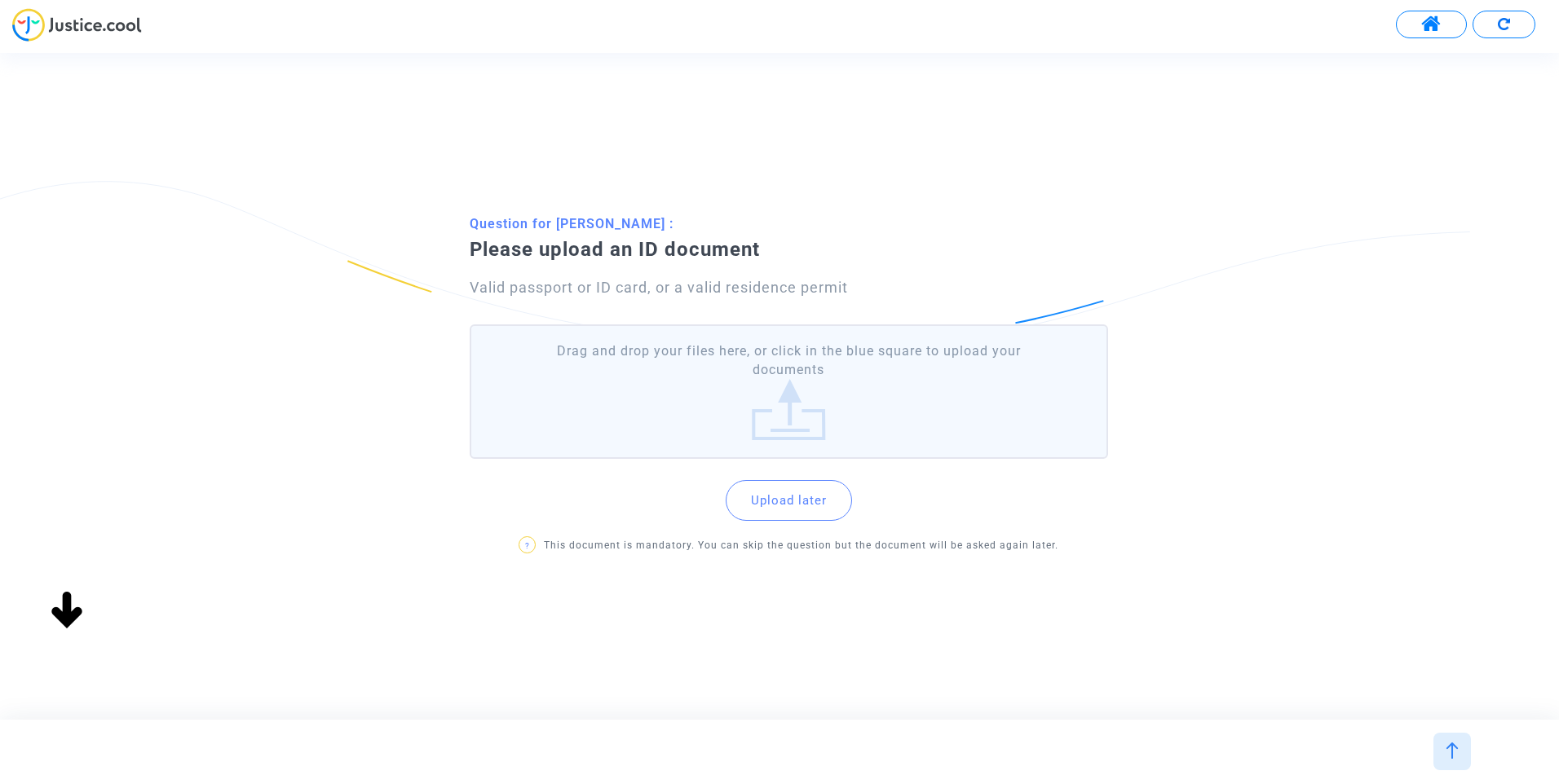
click at [776, 433] on label "Drag and drop your files here, or click in the blue square to upload your docum…" at bounding box center [788, 391] width 639 height 134
click at [0, 0] on input "Drag and drop your files here, or click in the blue square to upload your docum…" at bounding box center [0, 0] width 0 height 0
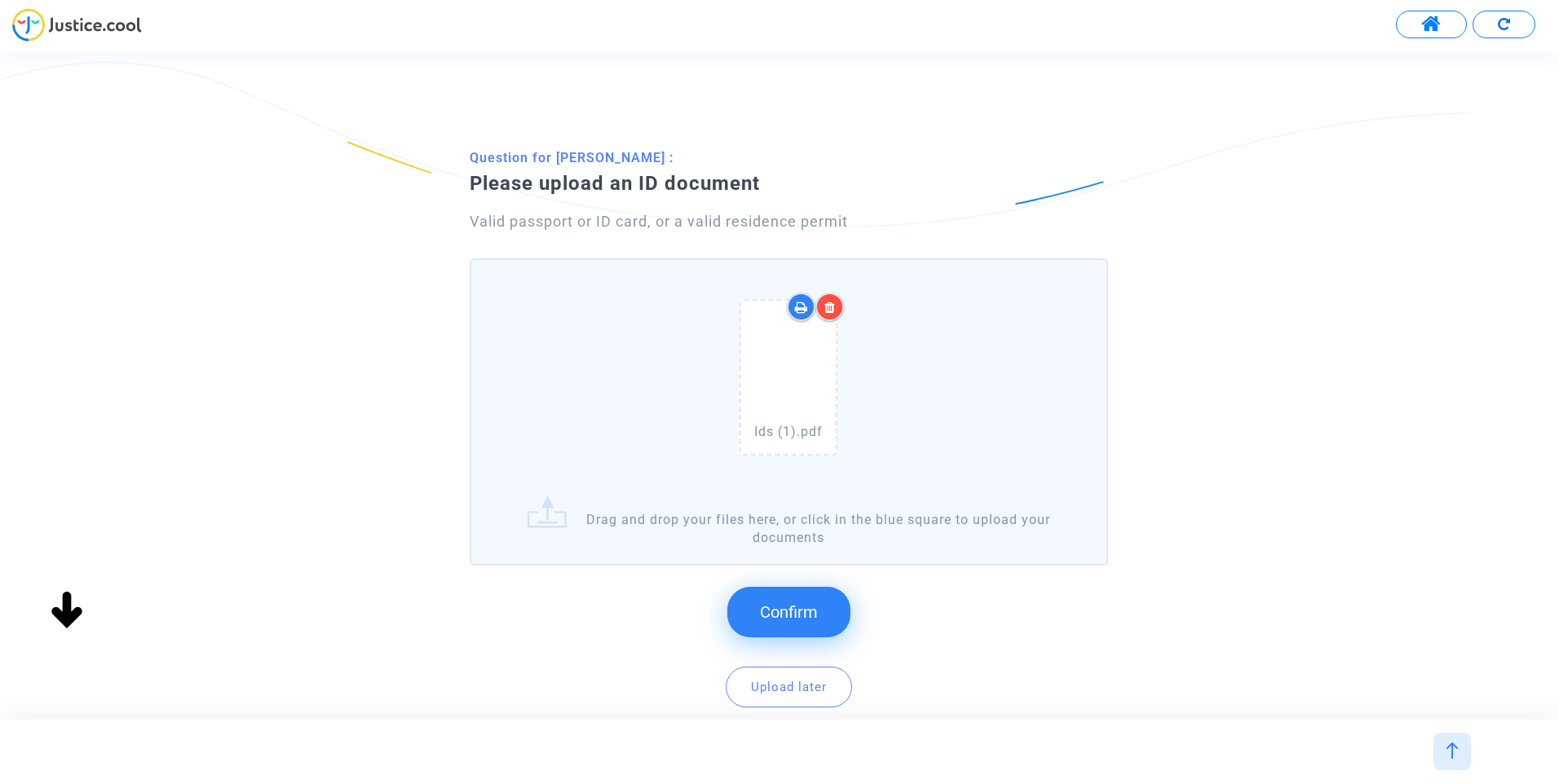
click at [745, 580] on div "Confirm Upload later ? This document is mandatory. You can skip the question bu…" at bounding box center [788, 658] width 639 height 174
click at [801, 609] on span "Confirm" at bounding box center [789, 612] width 58 height 20
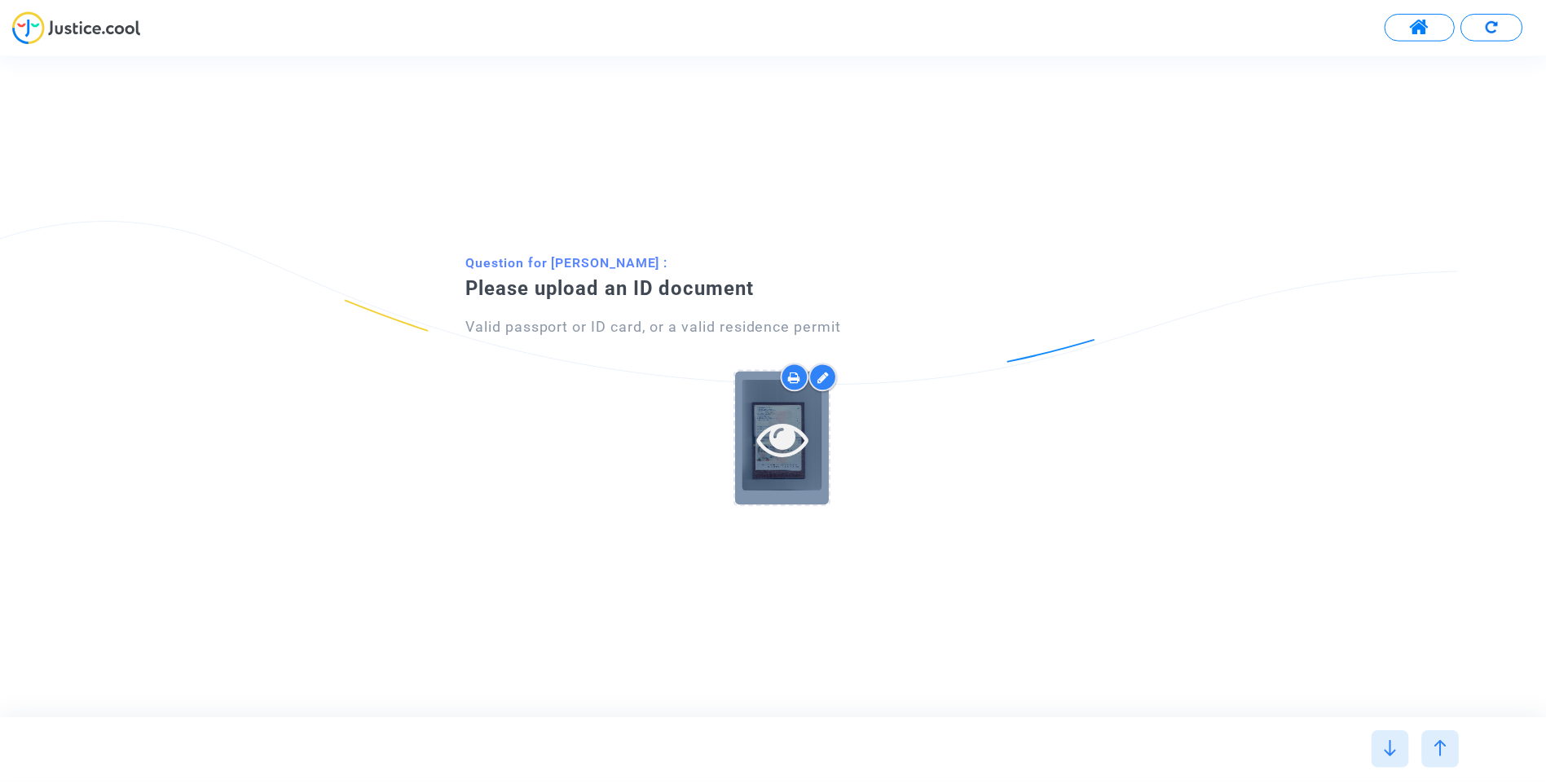
scroll to position [0, 0]
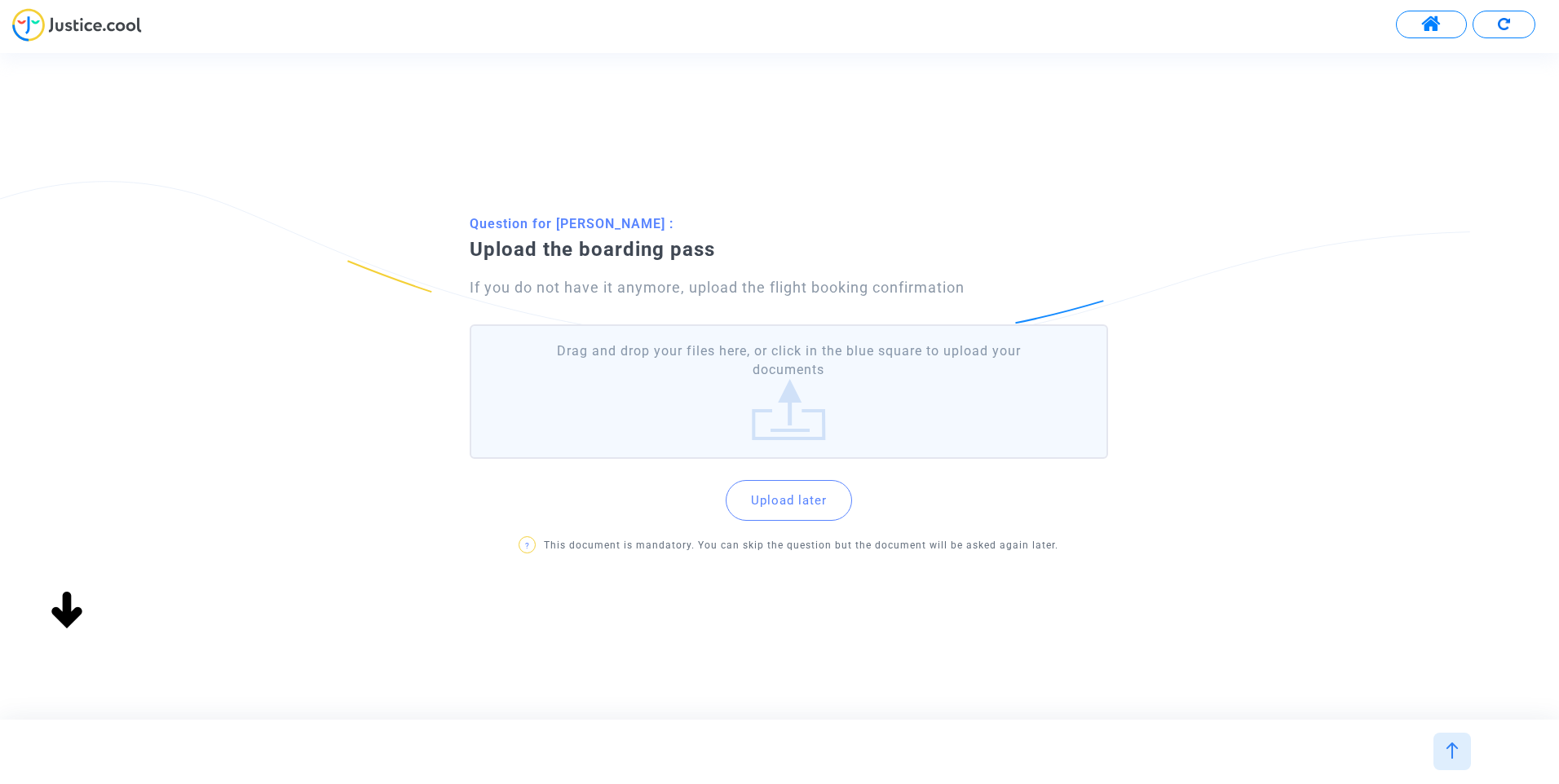
click at [849, 365] on label "Drag and drop your files here, or click in the blue square to upload your docum…" at bounding box center [788, 391] width 639 height 134
click at [0, 0] on input "Drag and drop your files here, or click in the blue square to upload your docum…" at bounding box center [0, 0] width 0 height 0
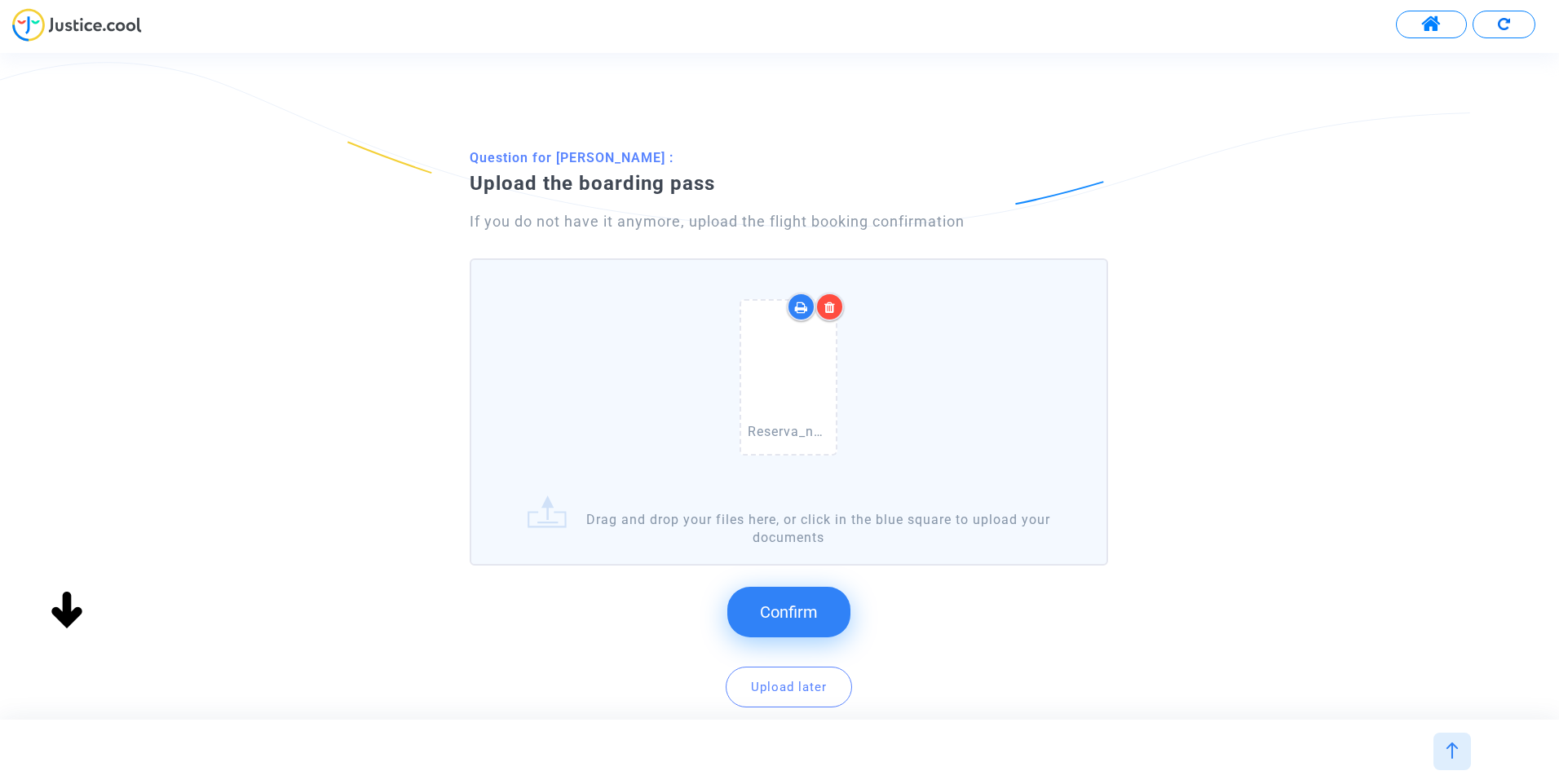
click at [829, 313] on div at bounding box center [829, 307] width 29 height 29
click at [829, 304] on icon at bounding box center [829, 307] width 12 height 13
click at [791, 607] on span "Confirm" at bounding box center [789, 612] width 58 height 20
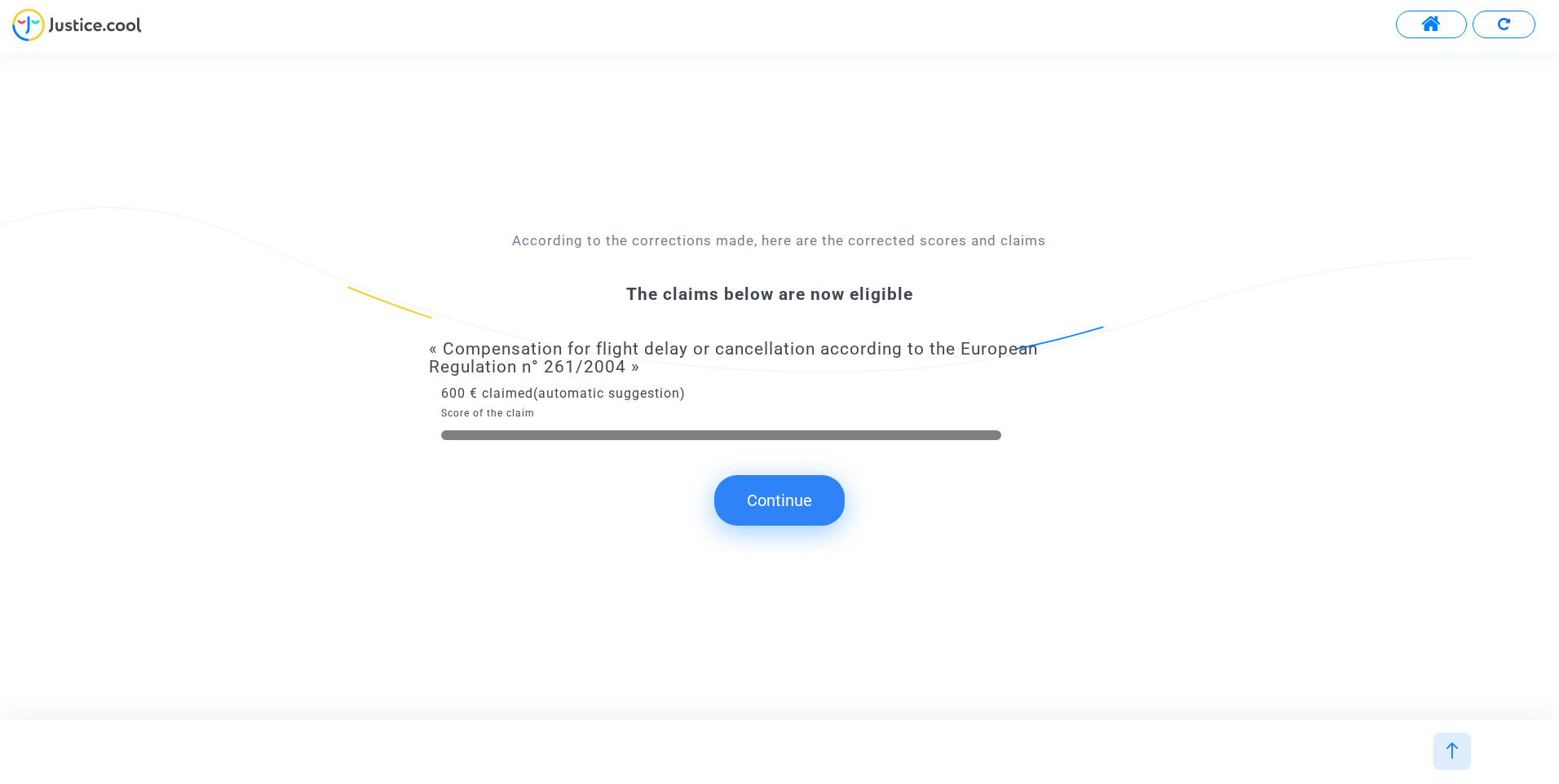
drag, startPoint x: 785, startPoint y: 491, endPoint x: 764, endPoint y: 485, distance: 21.8
click at [786, 490] on button "Continue" at bounding box center [779, 500] width 131 height 50
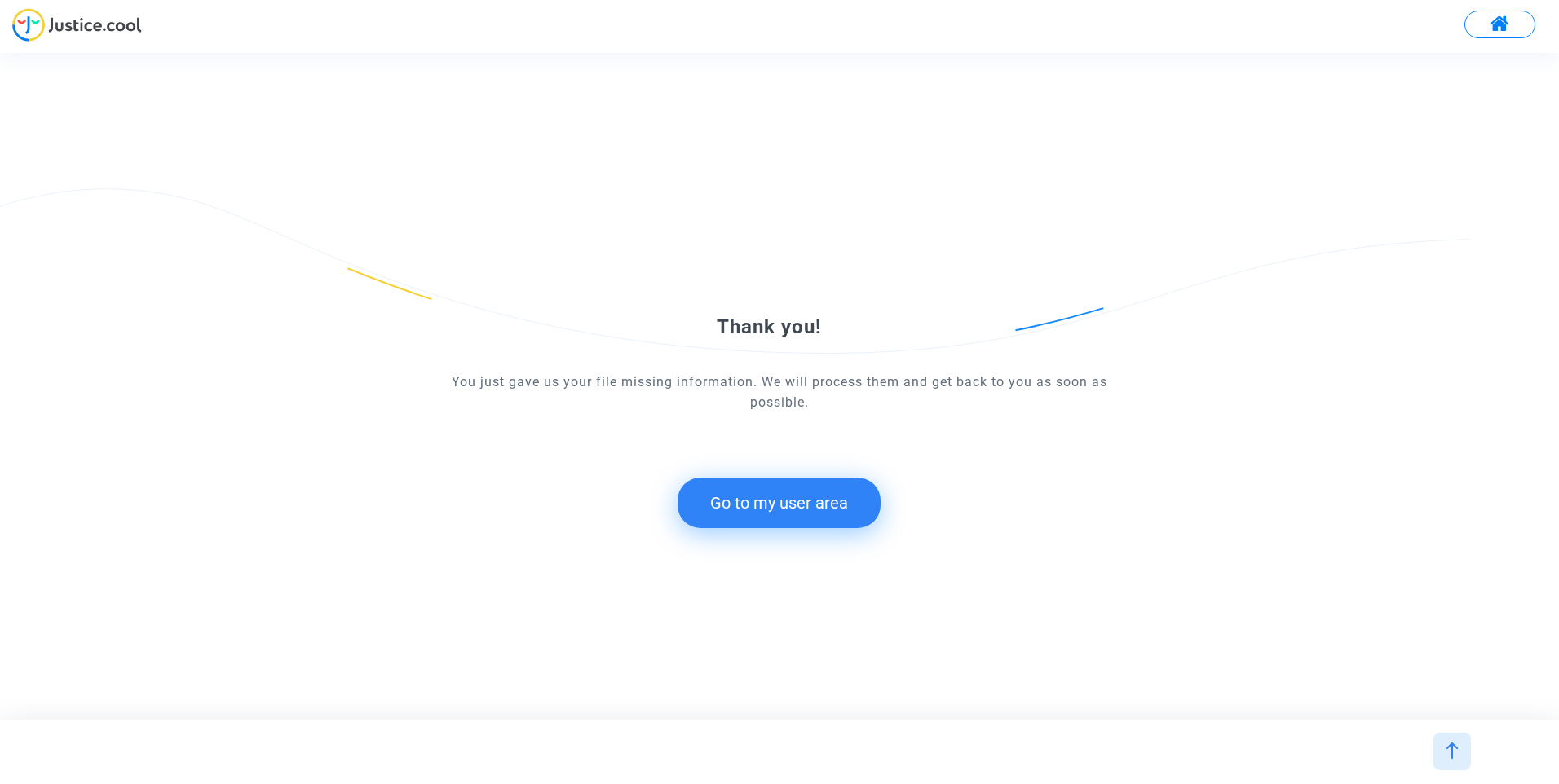
click at [751, 510] on button "Go to my user area" at bounding box center [778, 502] width 203 height 50
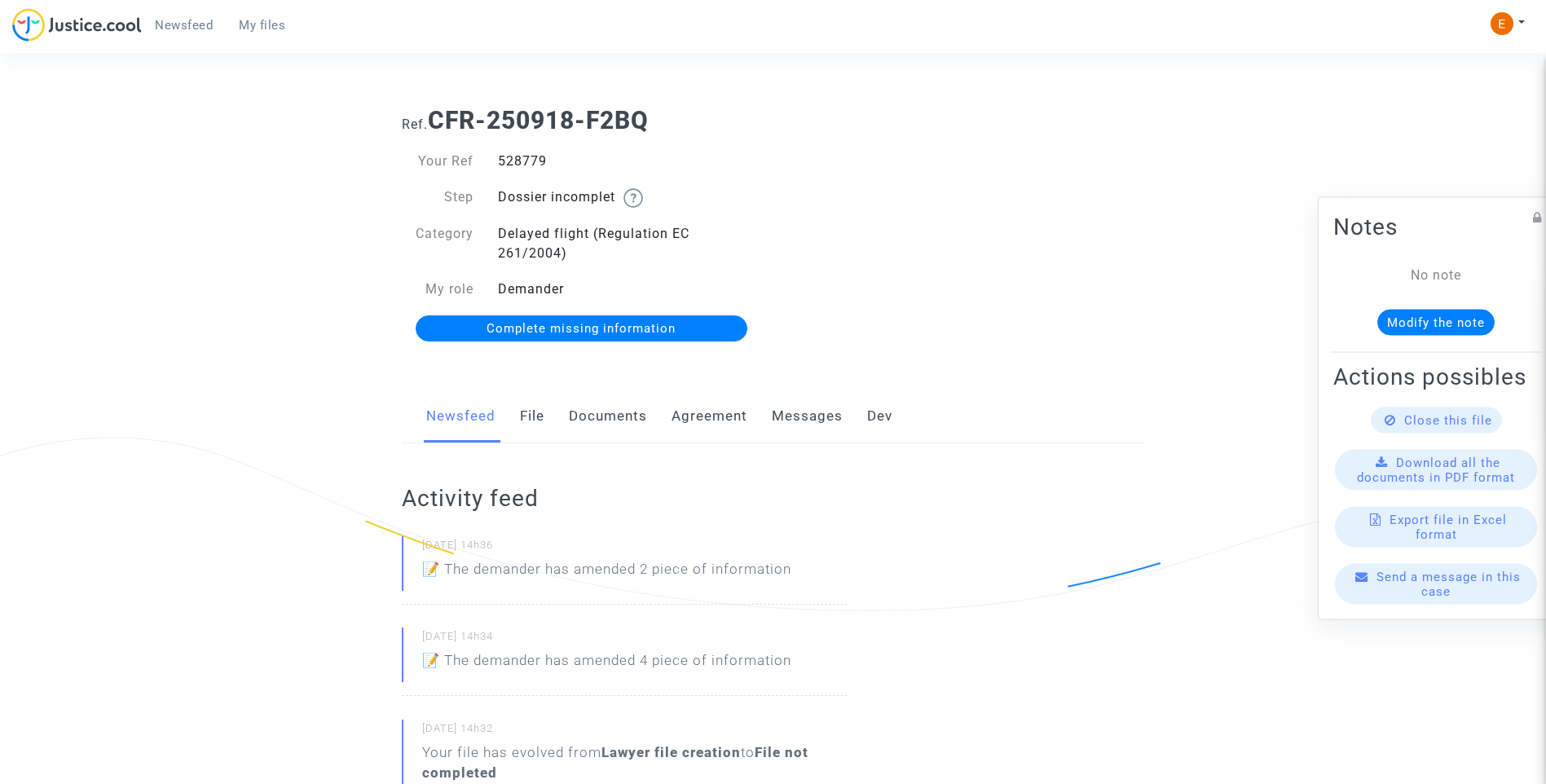
click at [605, 414] on link "Documents" at bounding box center [608, 417] width 78 height 54
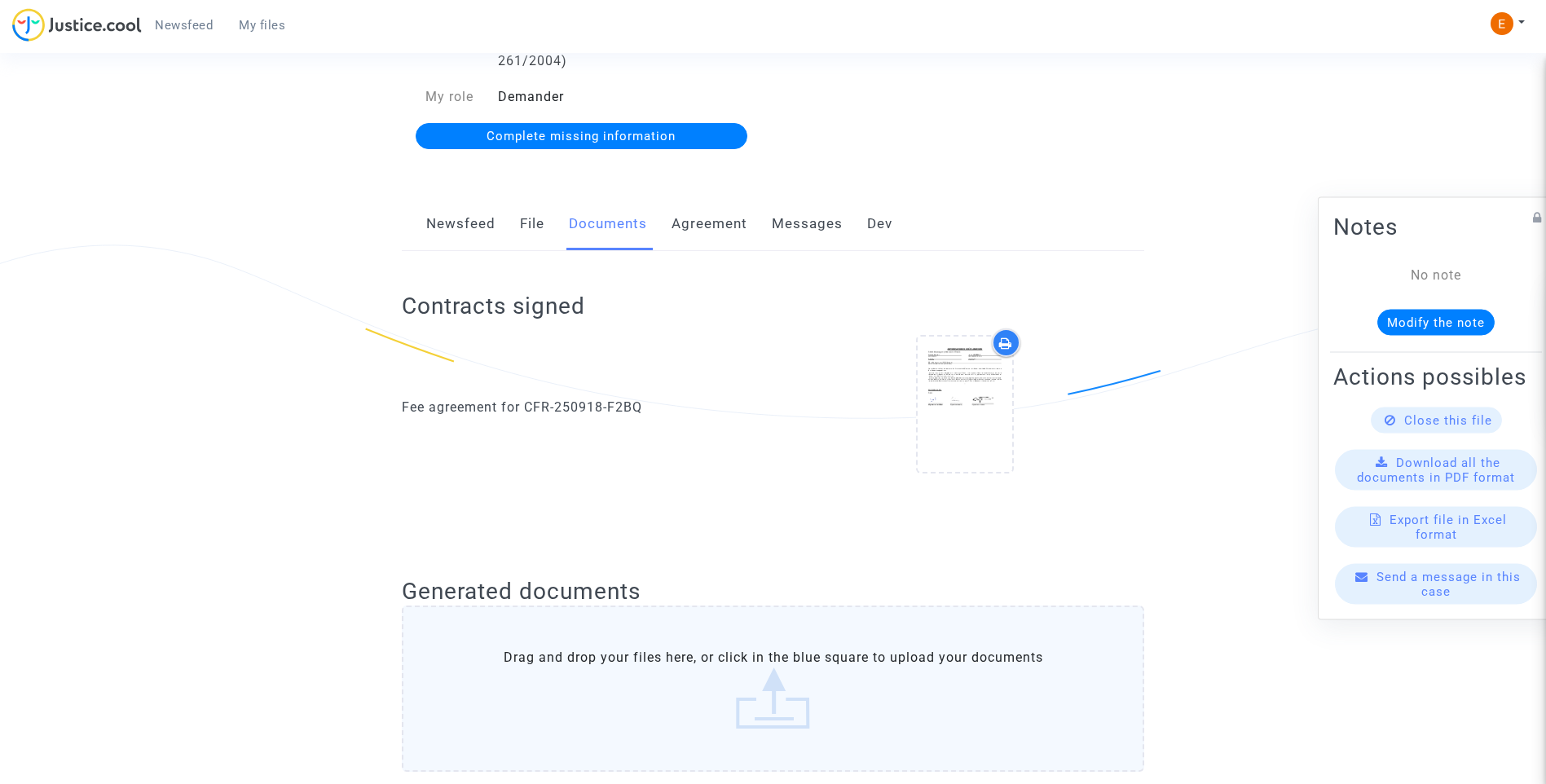
scroll to position [13, 0]
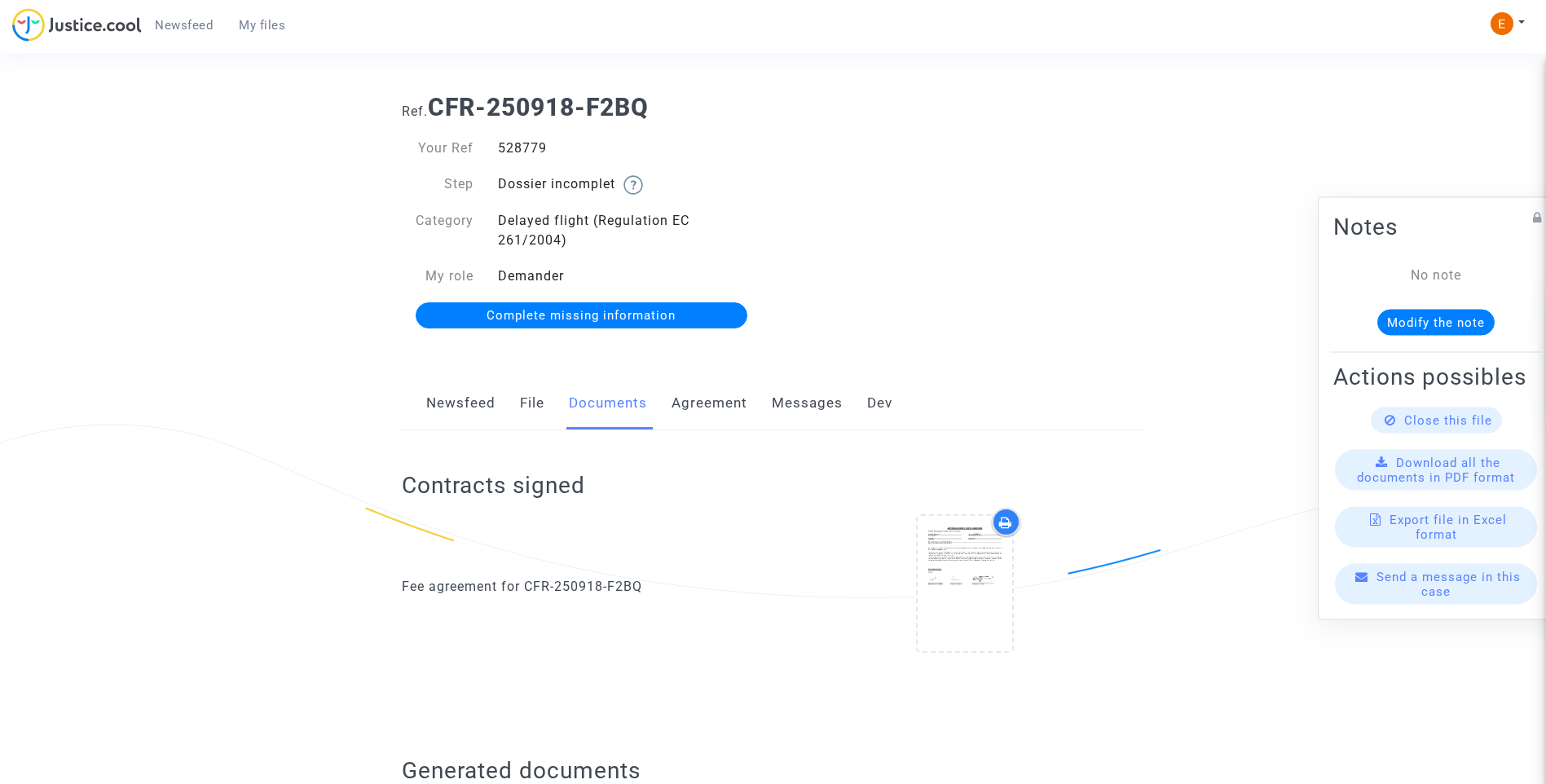
click at [574, 313] on span "Complete missing information" at bounding box center [581, 315] width 189 height 14
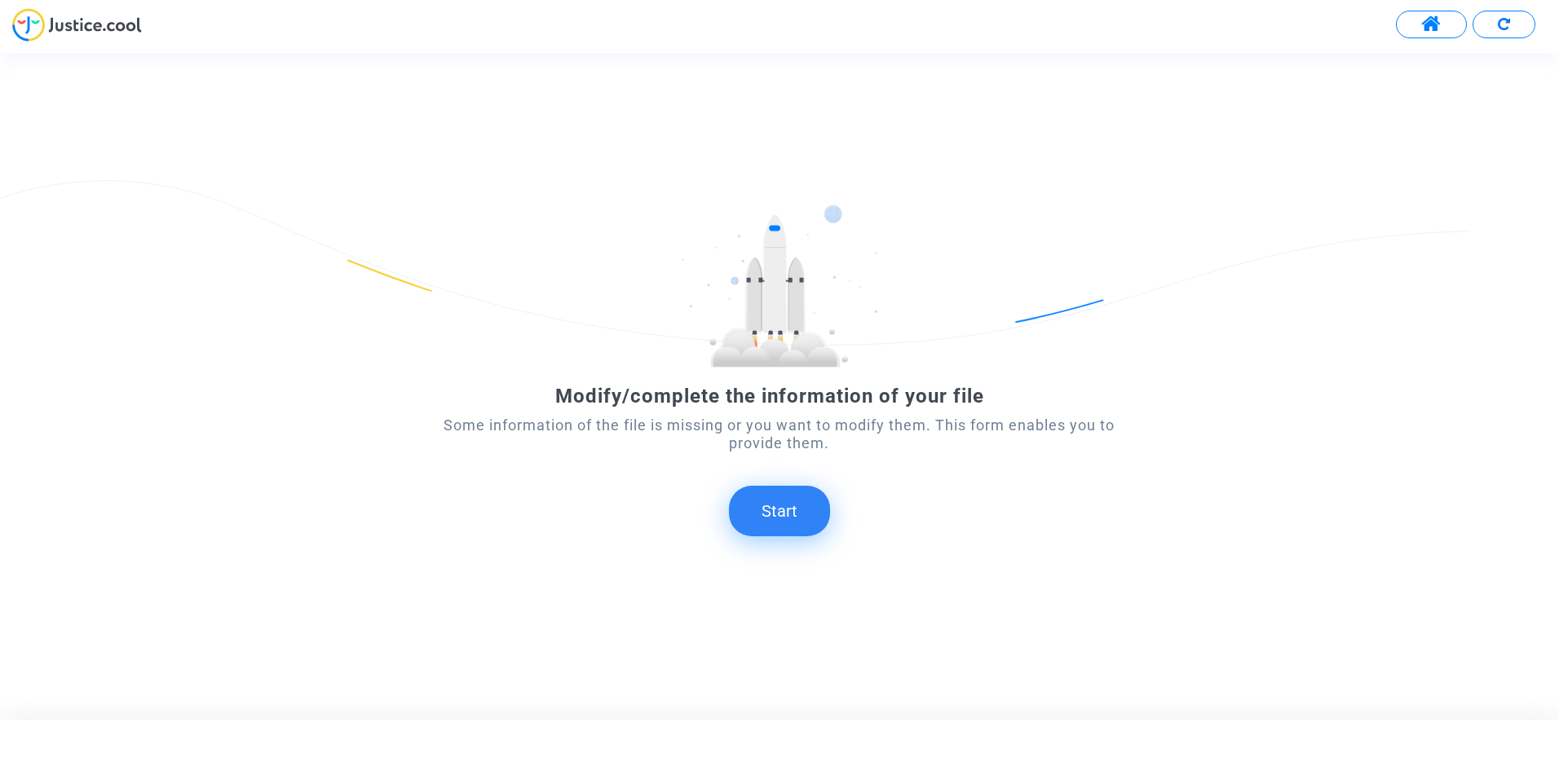
click at [786, 510] on button "Start" at bounding box center [779, 510] width 101 height 50
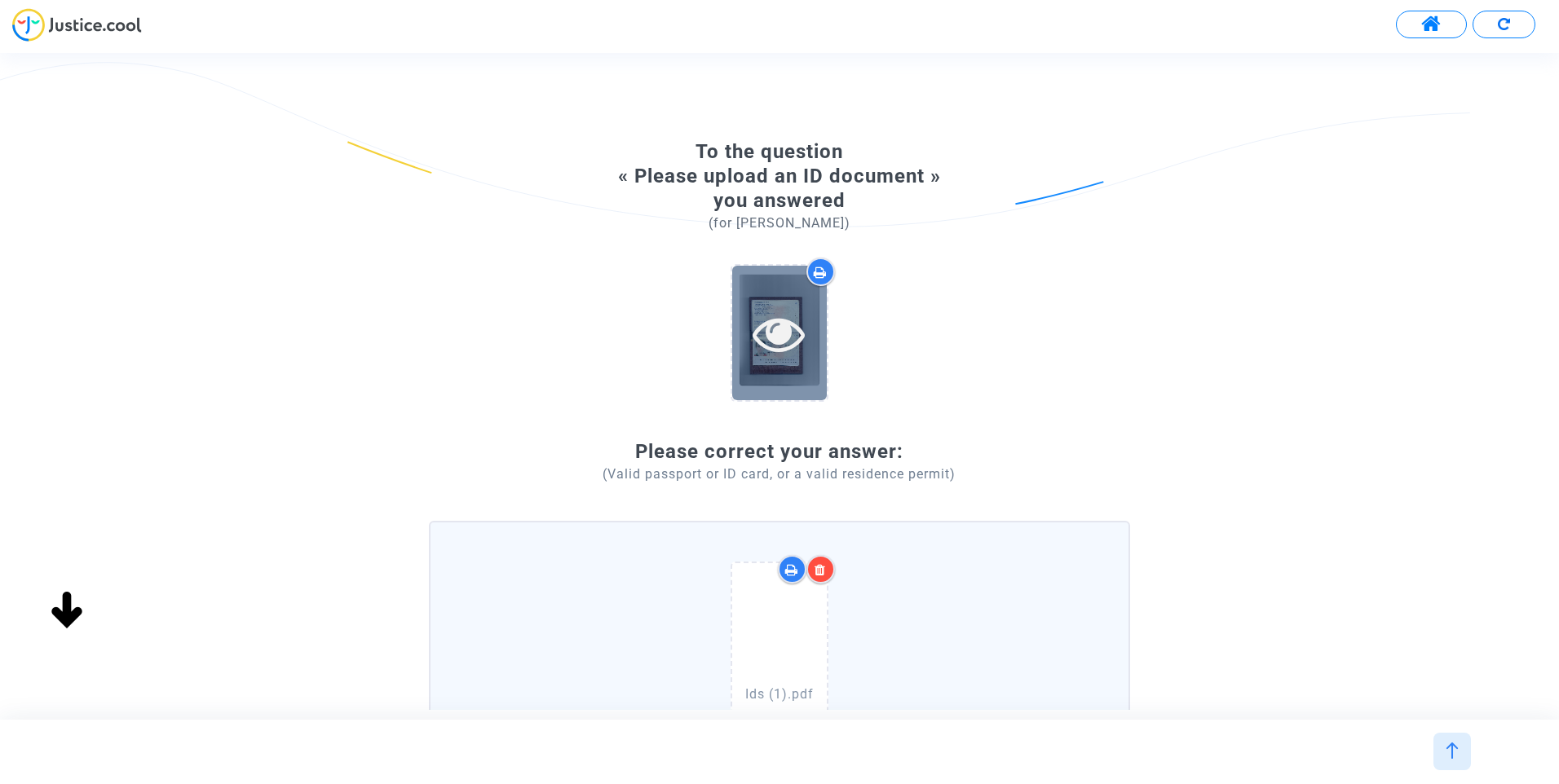
scroll to position [163, 0]
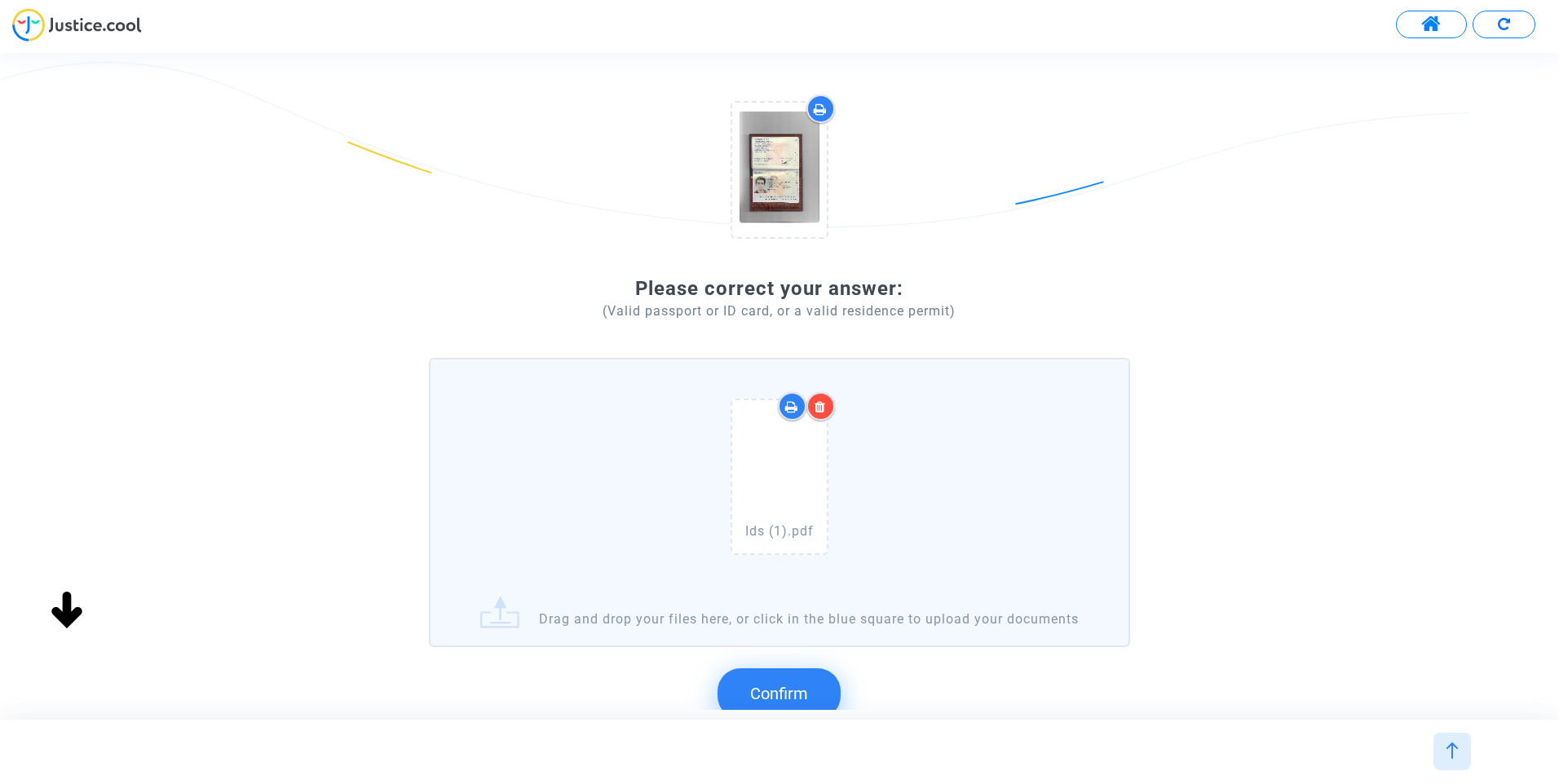
click at [822, 408] on icon at bounding box center [820, 406] width 12 height 13
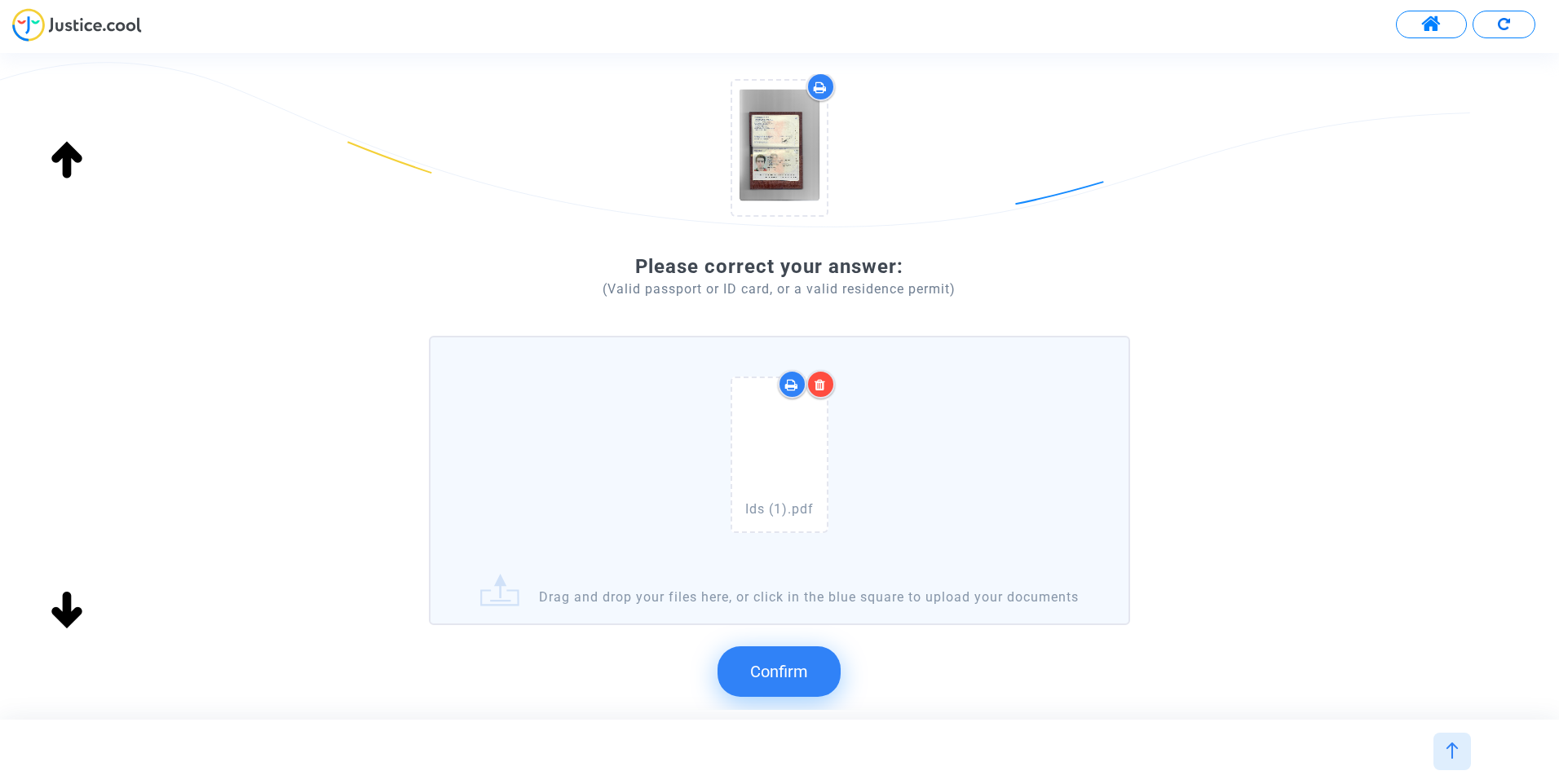
scroll to position [314, 0]
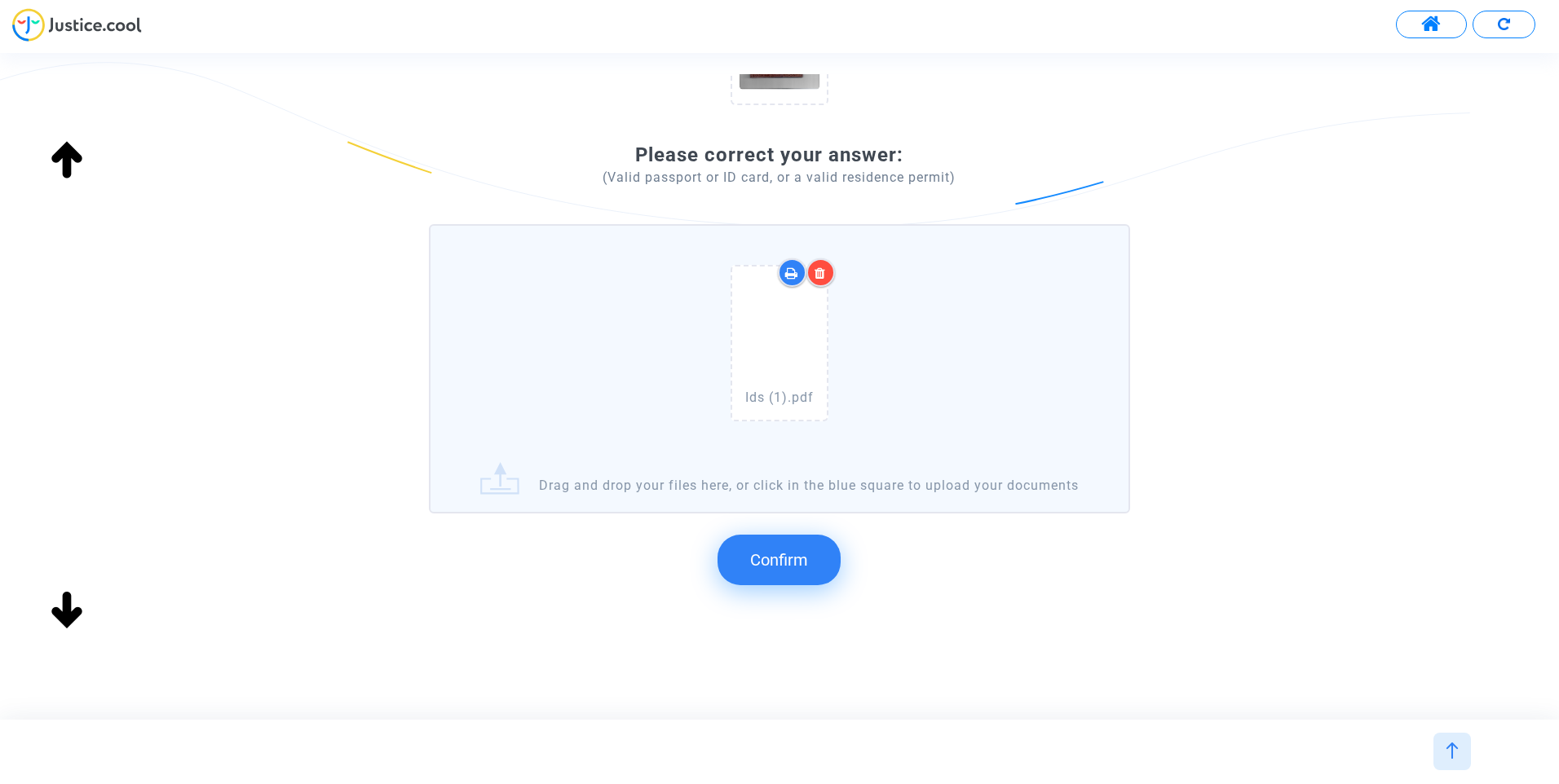
drag, startPoint x: 779, startPoint y: 567, endPoint x: 1163, endPoint y: 581, distance: 384.3
click at [780, 566] on span "Confirm" at bounding box center [779, 560] width 58 height 20
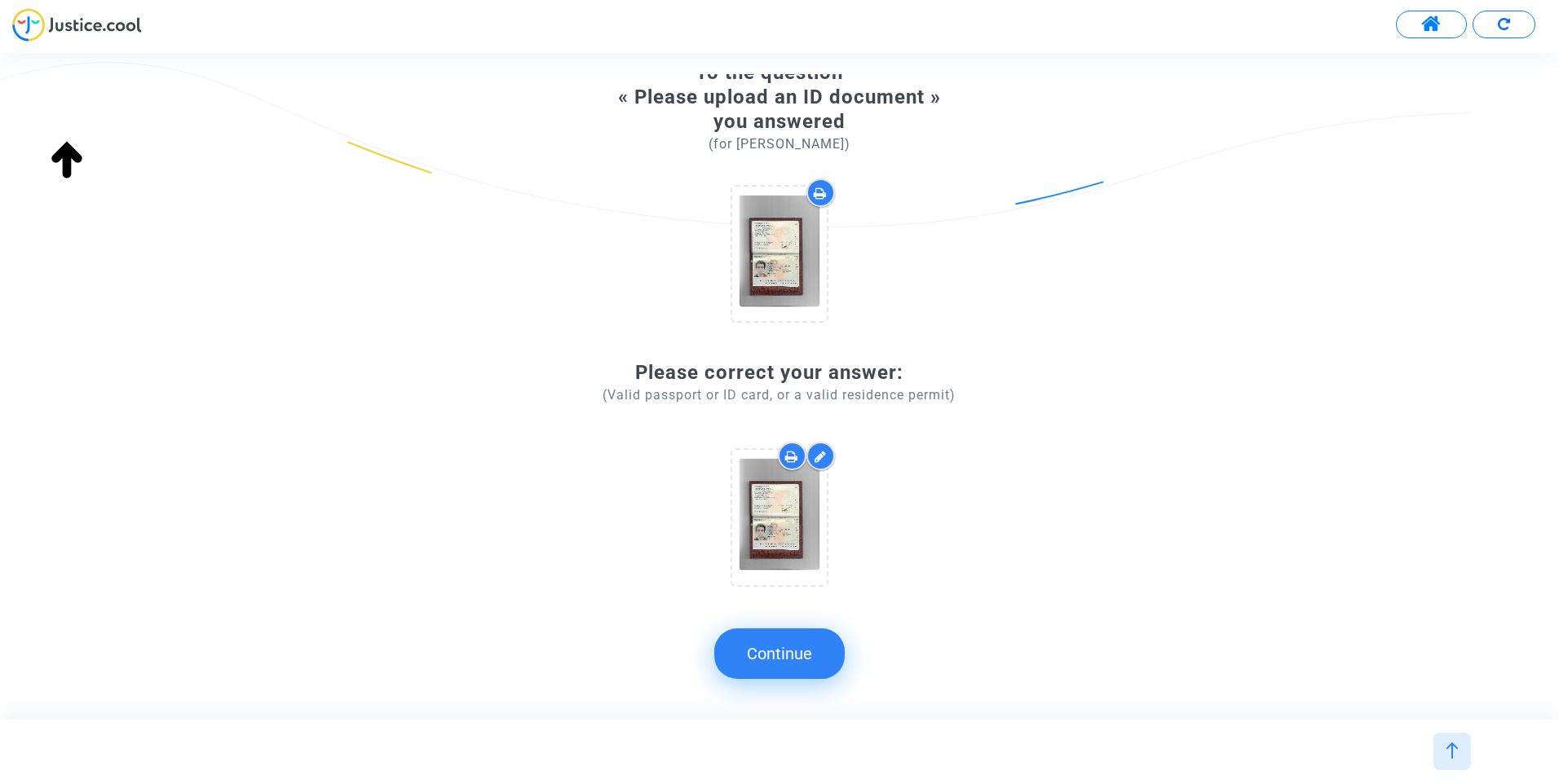
scroll to position [79, 0]
click at [792, 650] on button "Continue" at bounding box center [779, 653] width 131 height 50
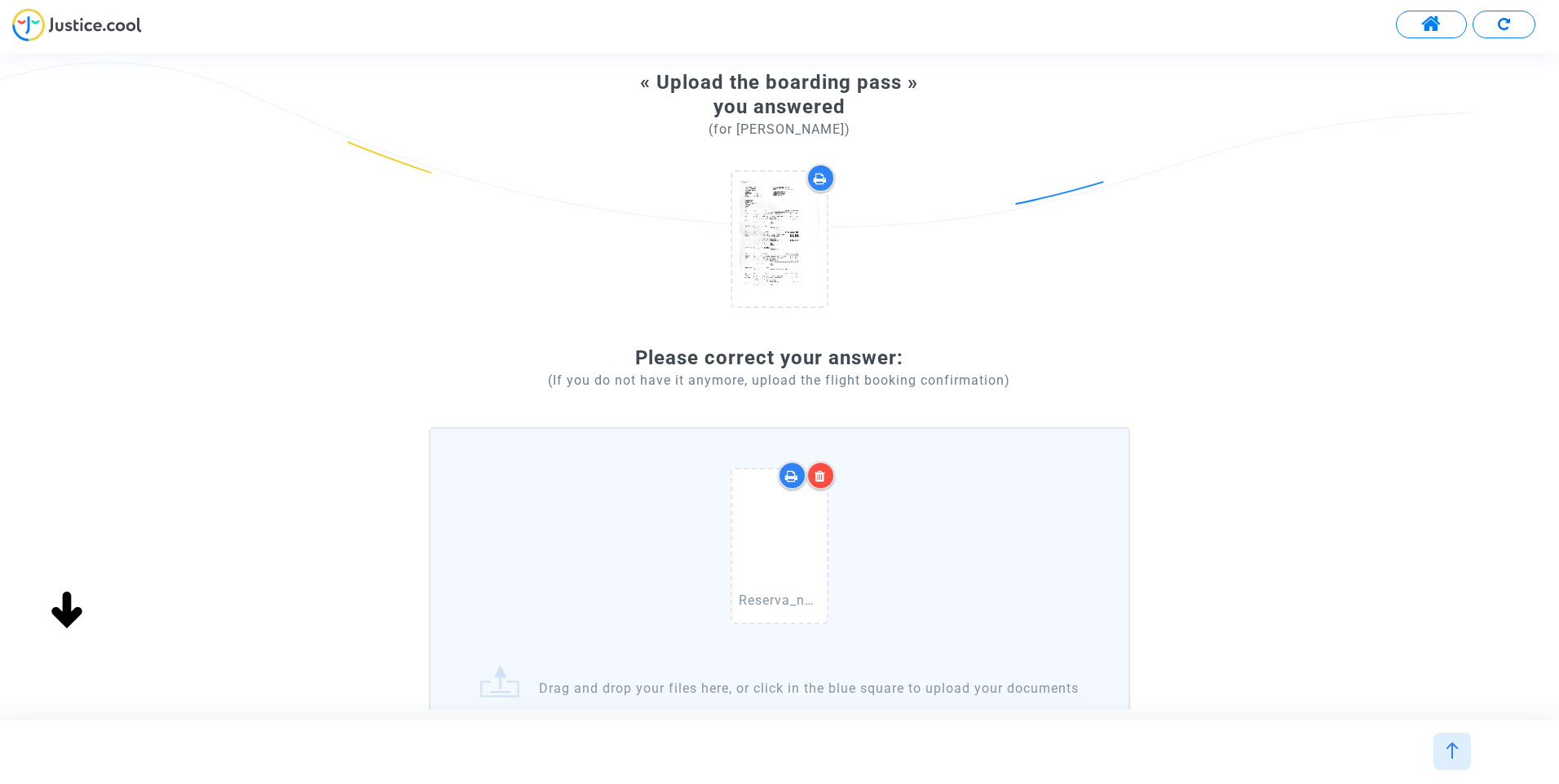
scroll to position [314, 0]
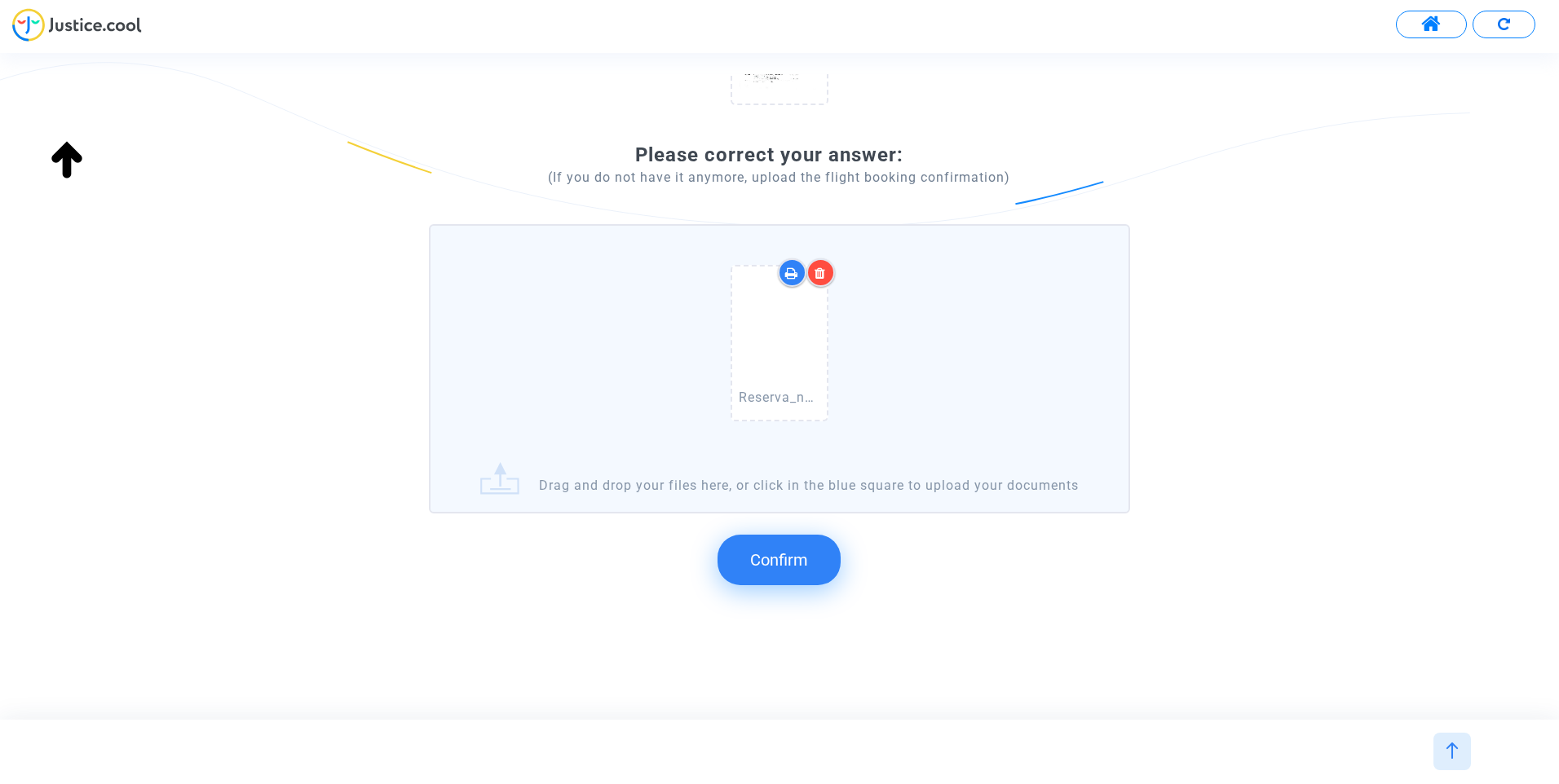
click at [803, 550] on span "Confirm" at bounding box center [779, 560] width 58 height 20
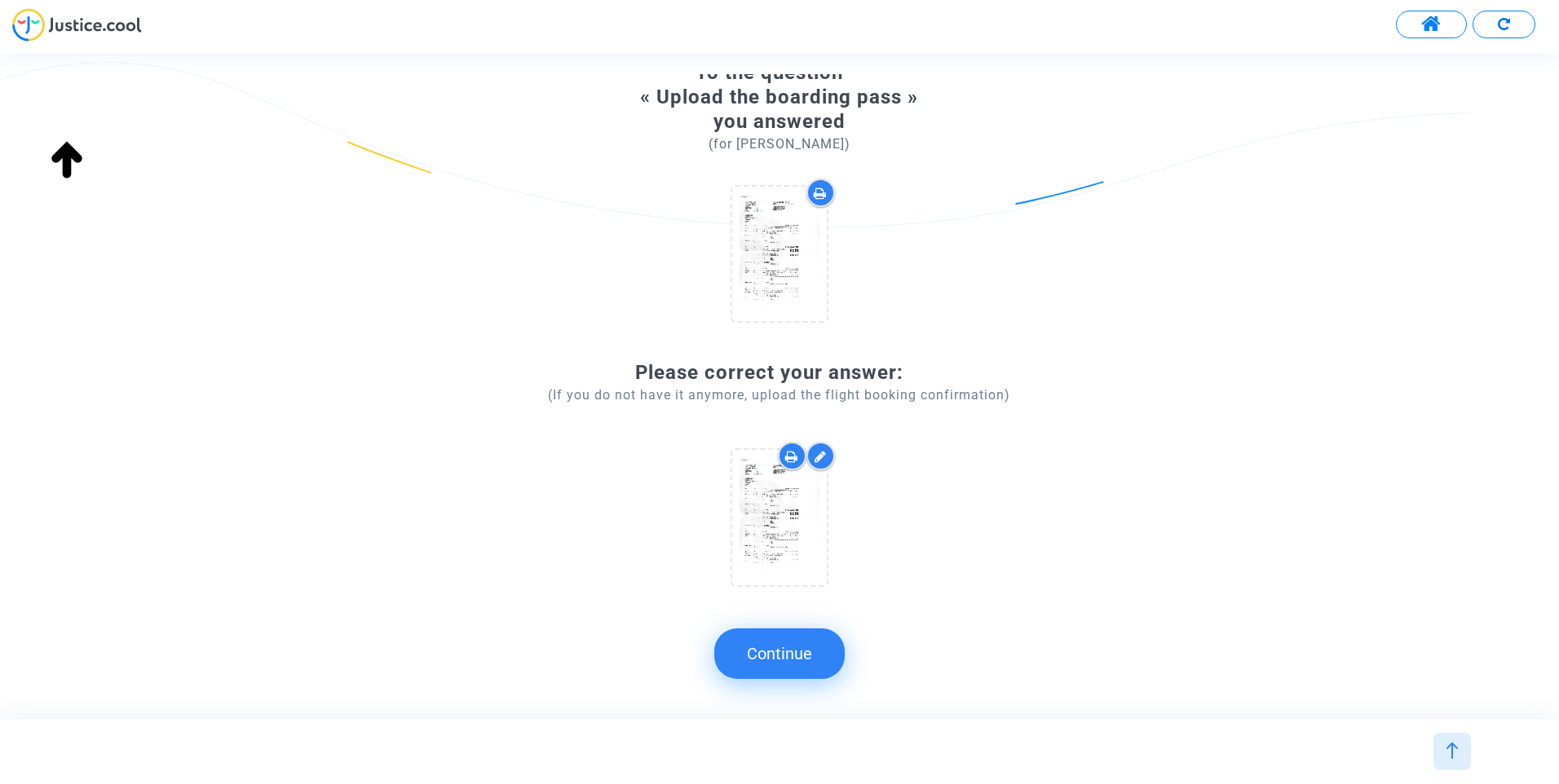
click at [797, 652] on button "Continue" at bounding box center [779, 653] width 131 height 50
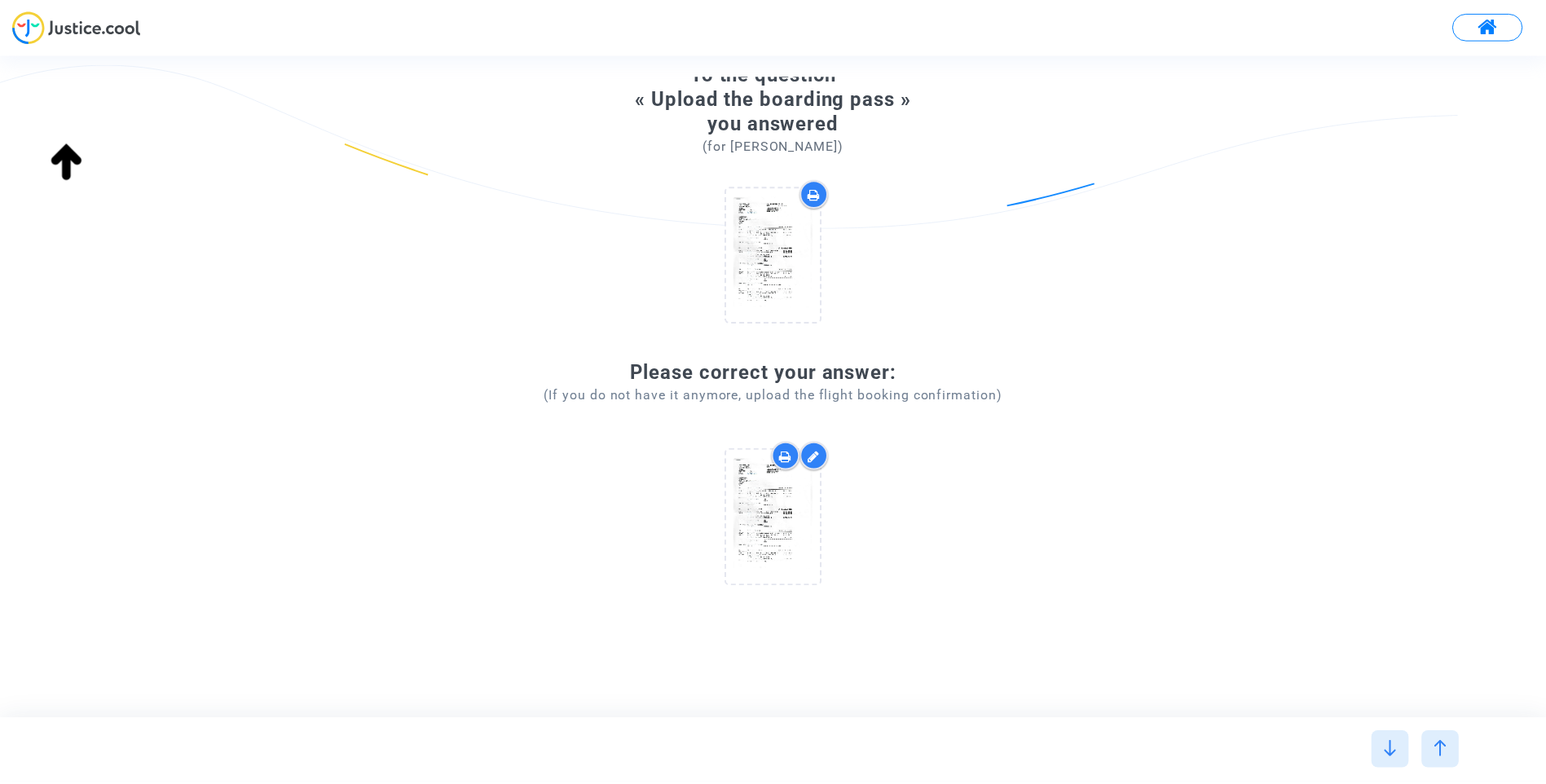
scroll to position [0, 0]
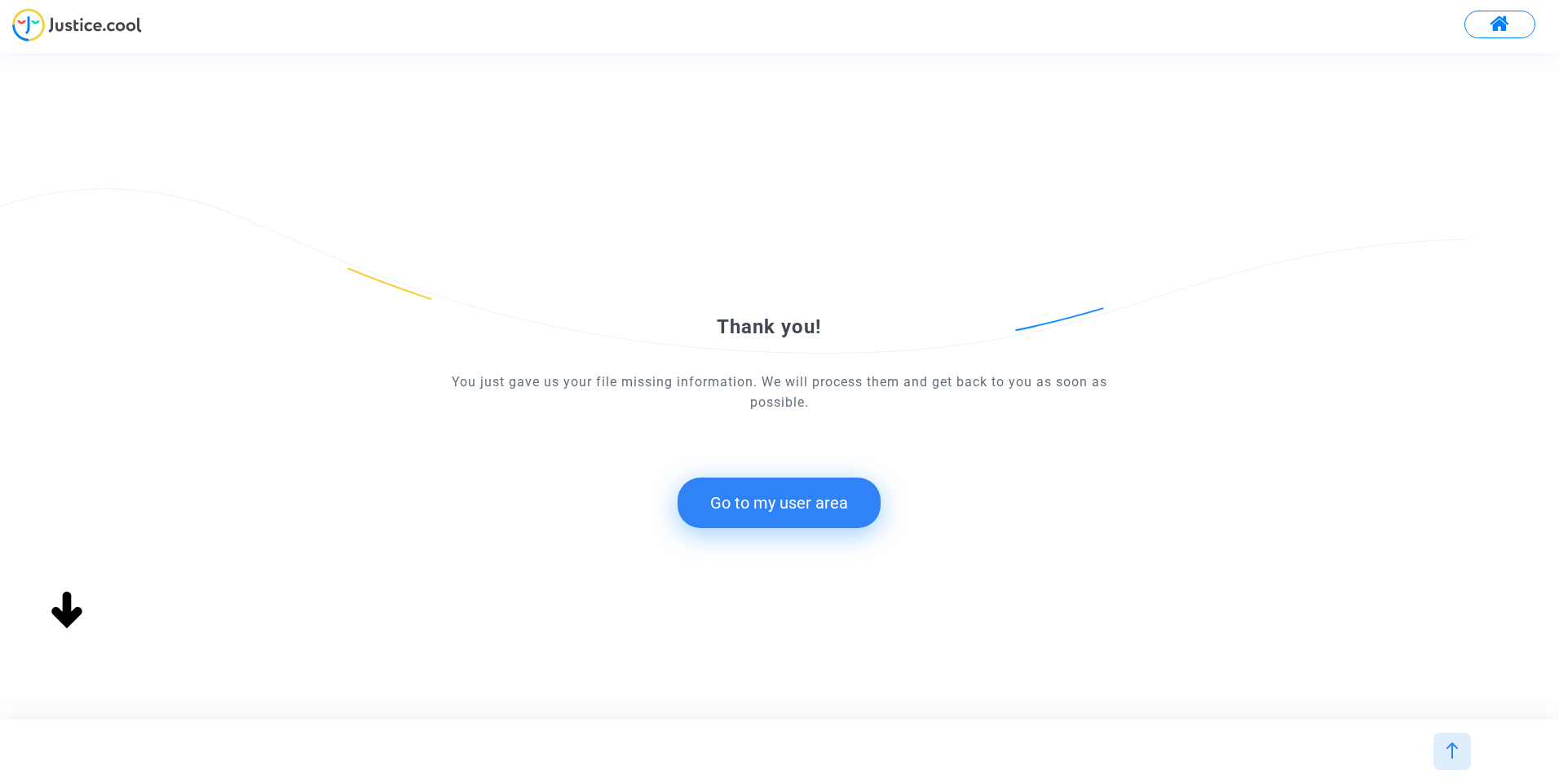
click at [822, 532] on div "Thank you! You just gave us your file missing information. We will process them…" at bounding box center [779, 386] width 701 height 347
click at [807, 514] on button "Go to my user area" at bounding box center [778, 502] width 203 height 50
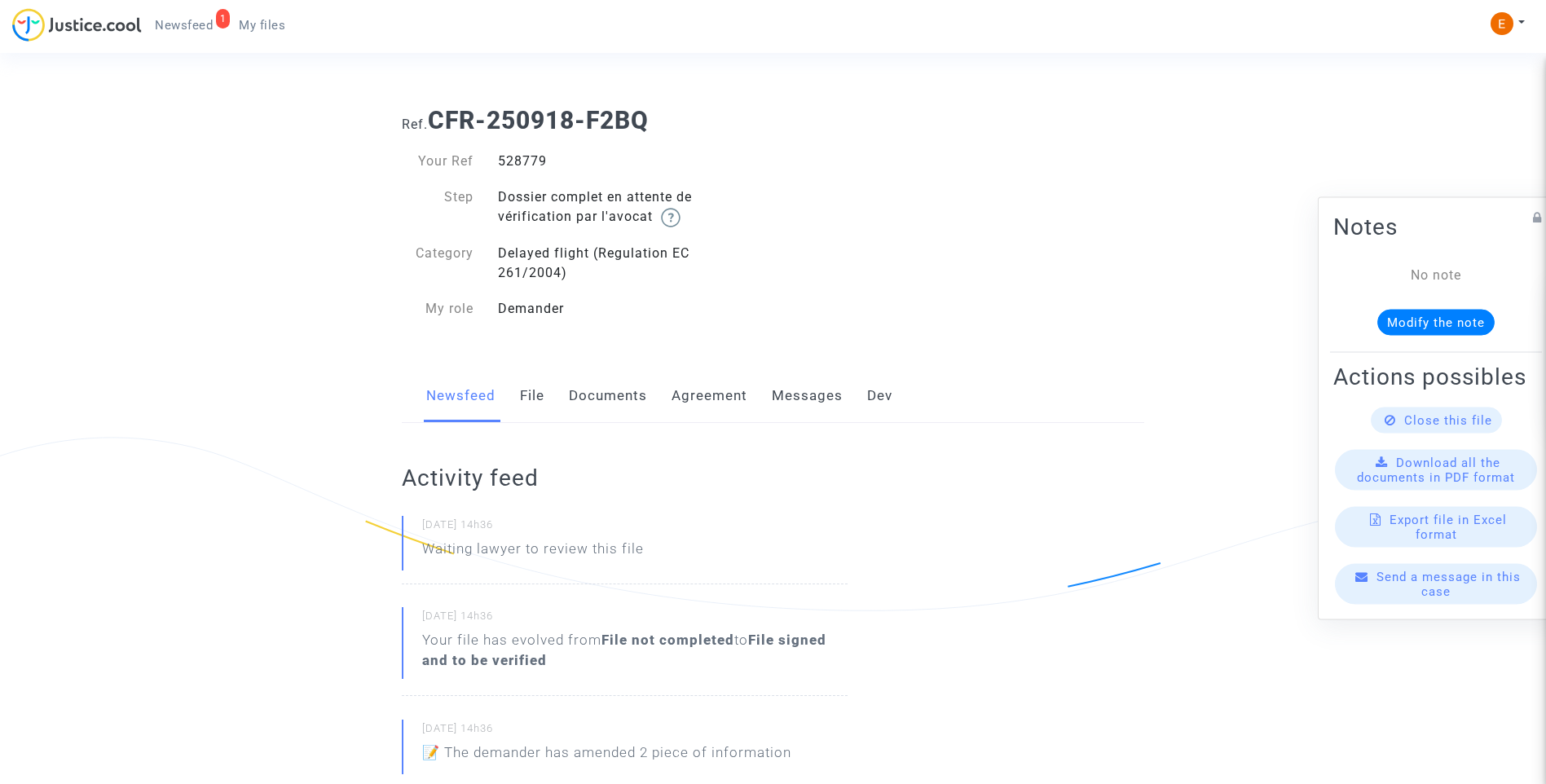
click at [198, 23] on span "Newsfeed" at bounding box center [184, 25] width 58 height 14
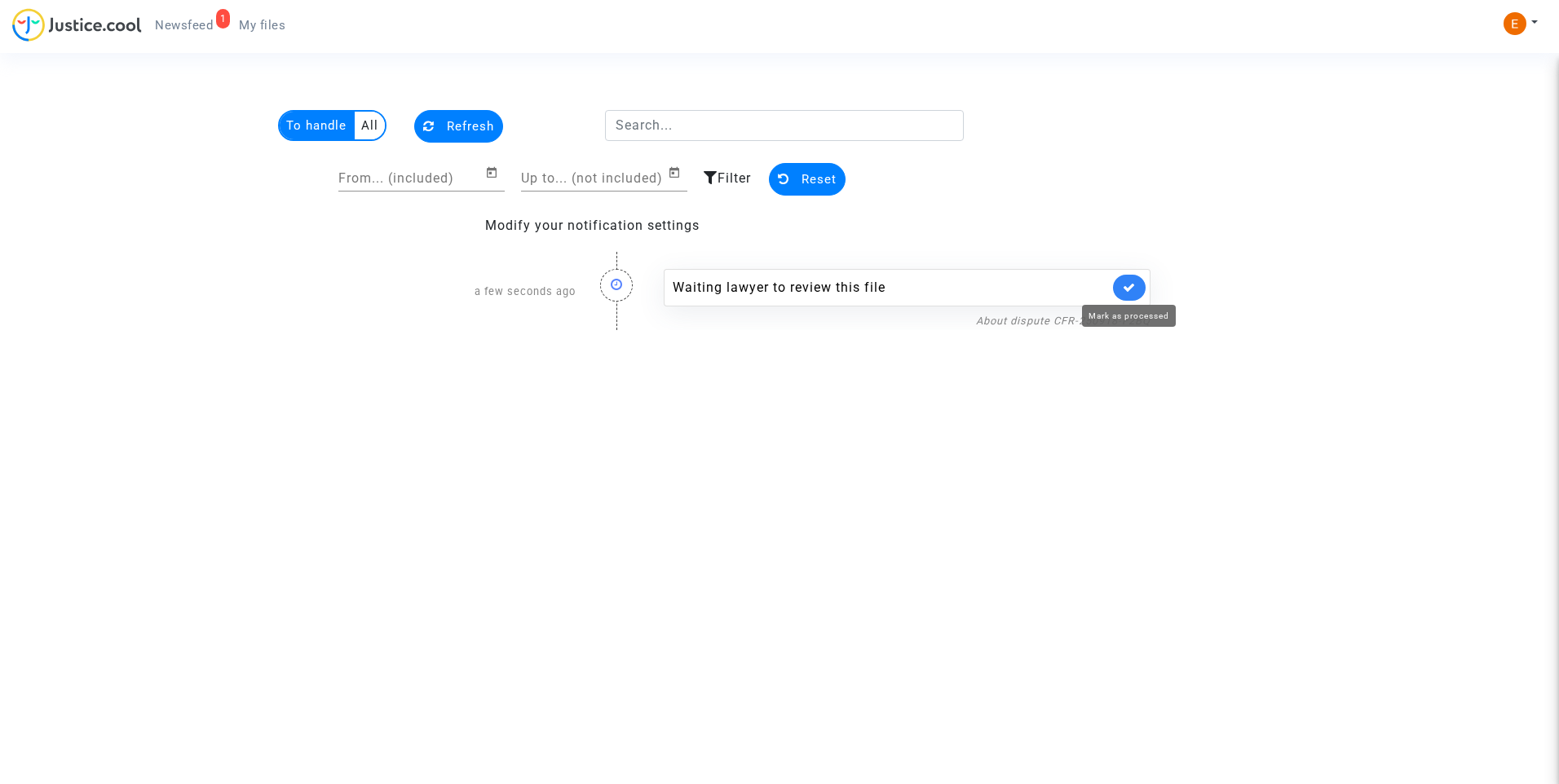
click at [1133, 286] on icon at bounding box center [1128, 287] width 13 height 13
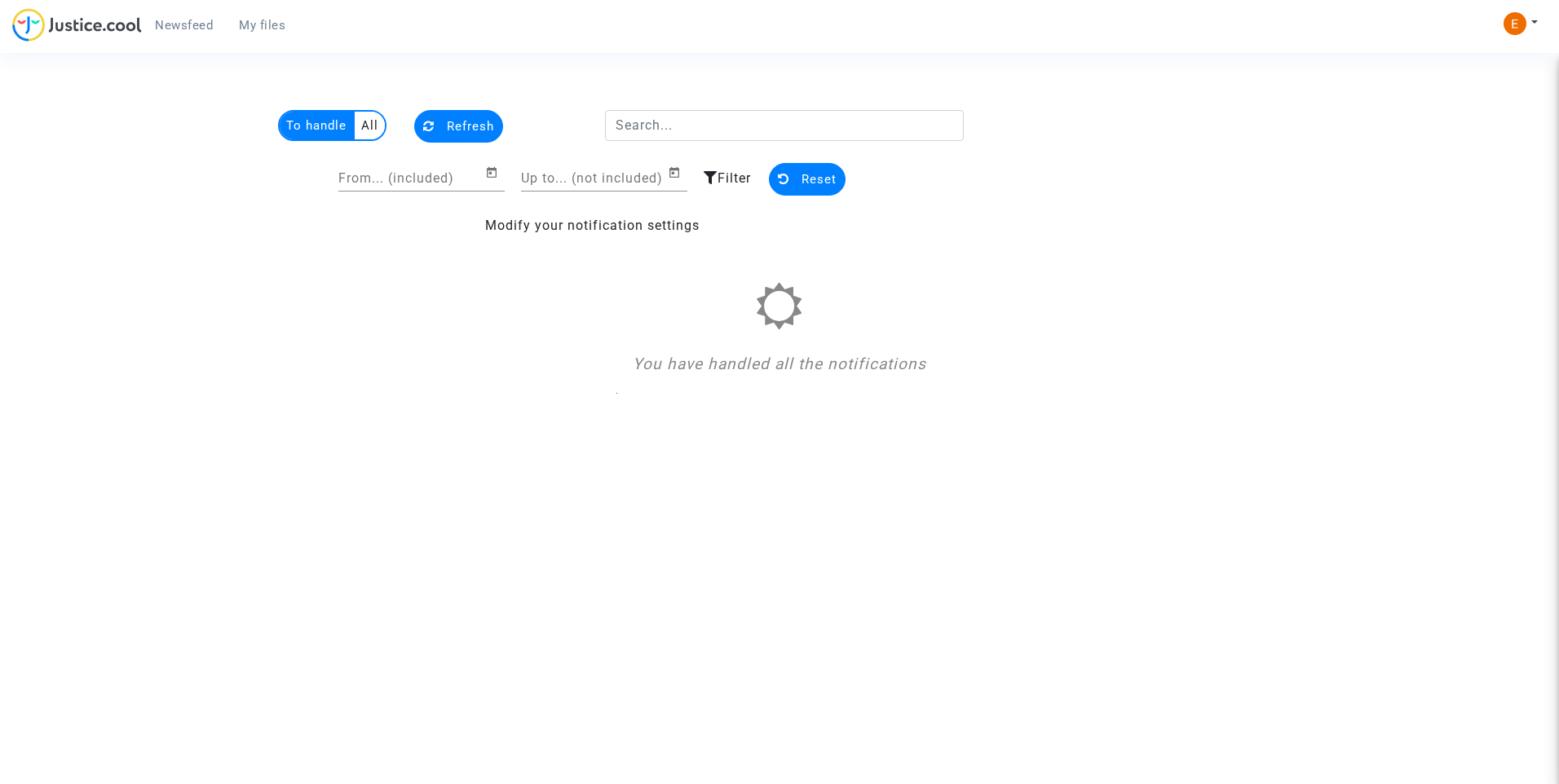
click at [264, 22] on span "My files" at bounding box center [262, 25] width 47 height 14
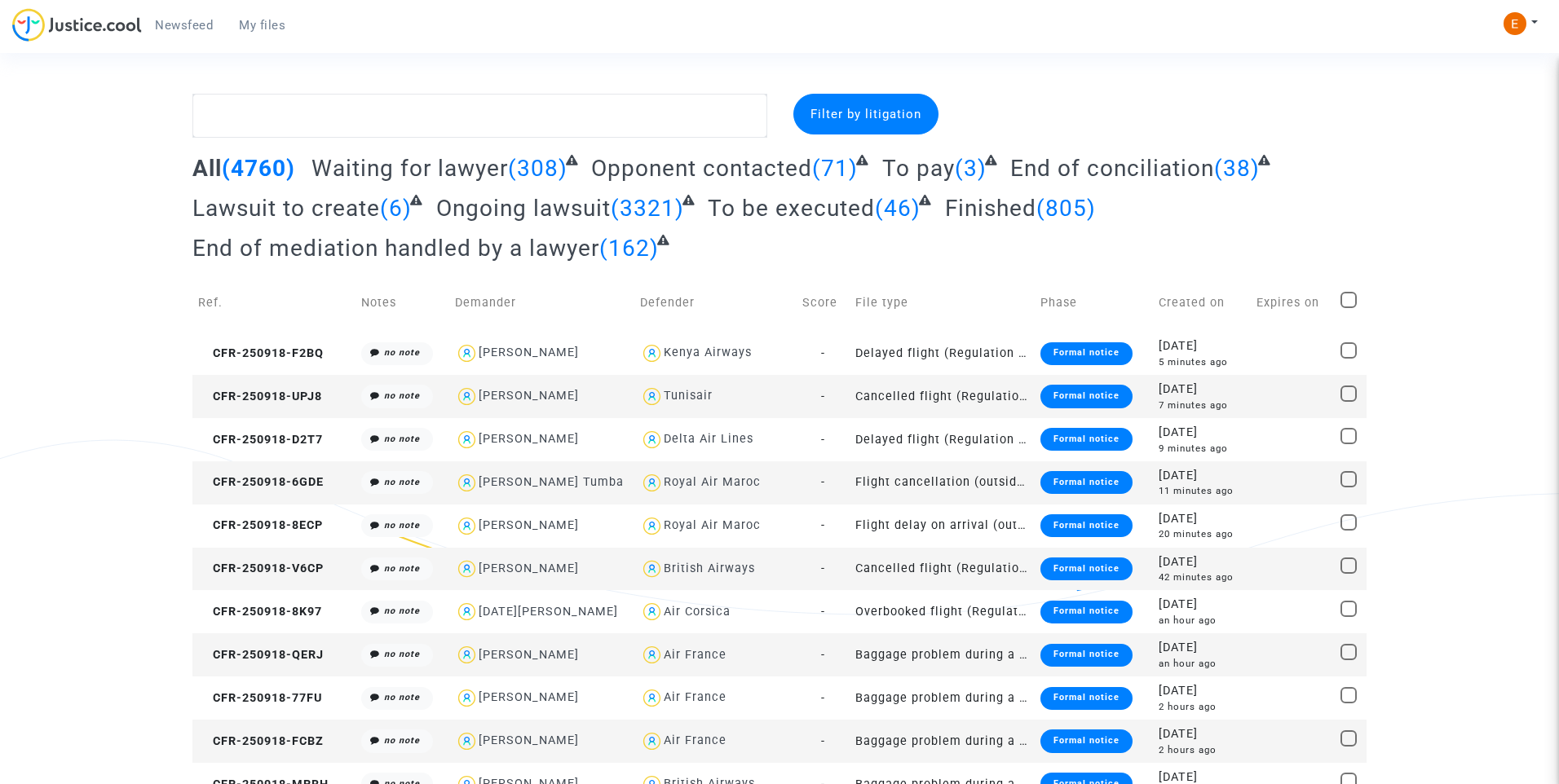
click at [1065, 342] on div "Formal notice" at bounding box center [1086, 353] width 92 height 23
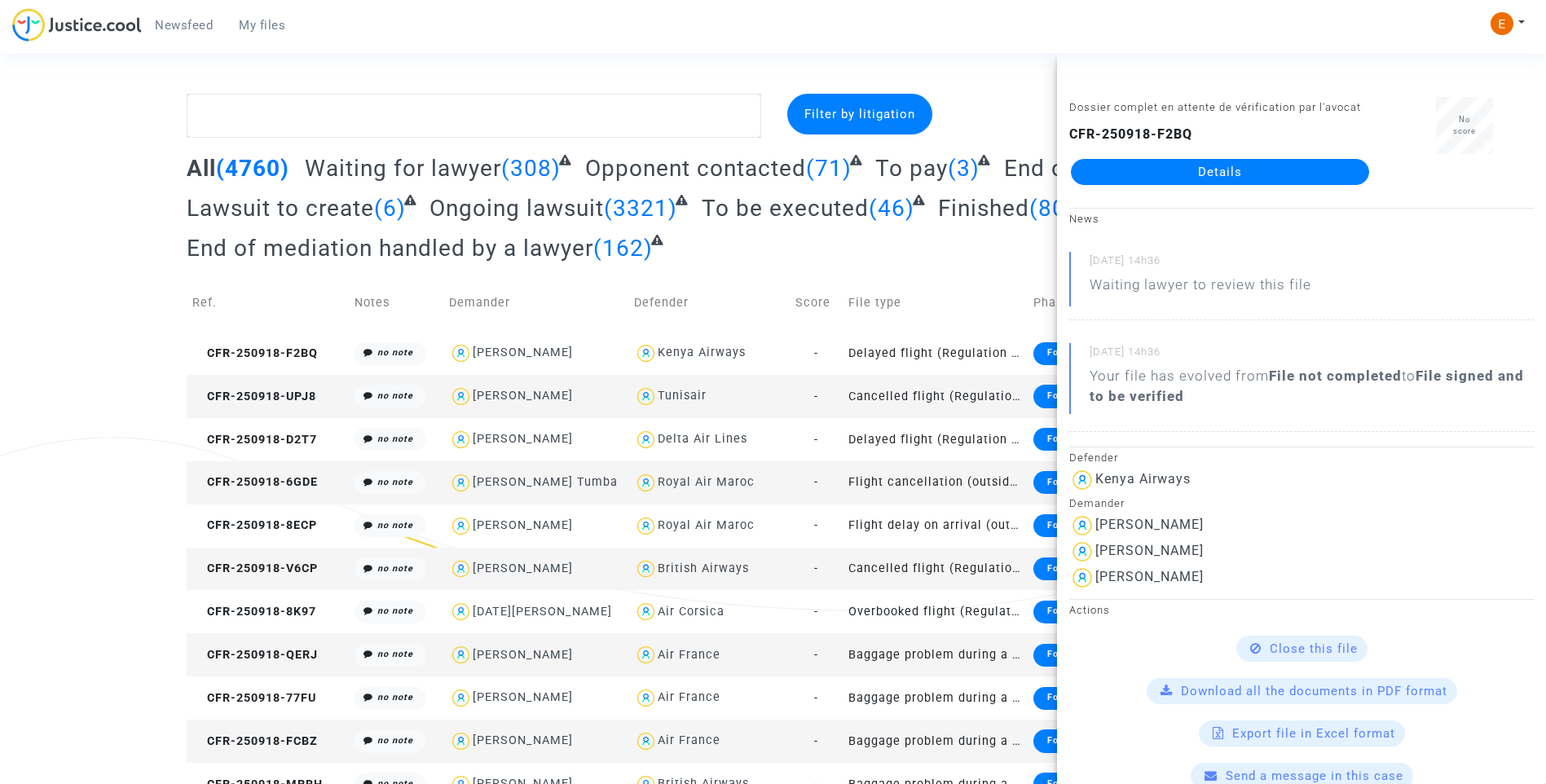
click at [1191, 166] on link "Details" at bounding box center [1219, 171] width 298 height 26
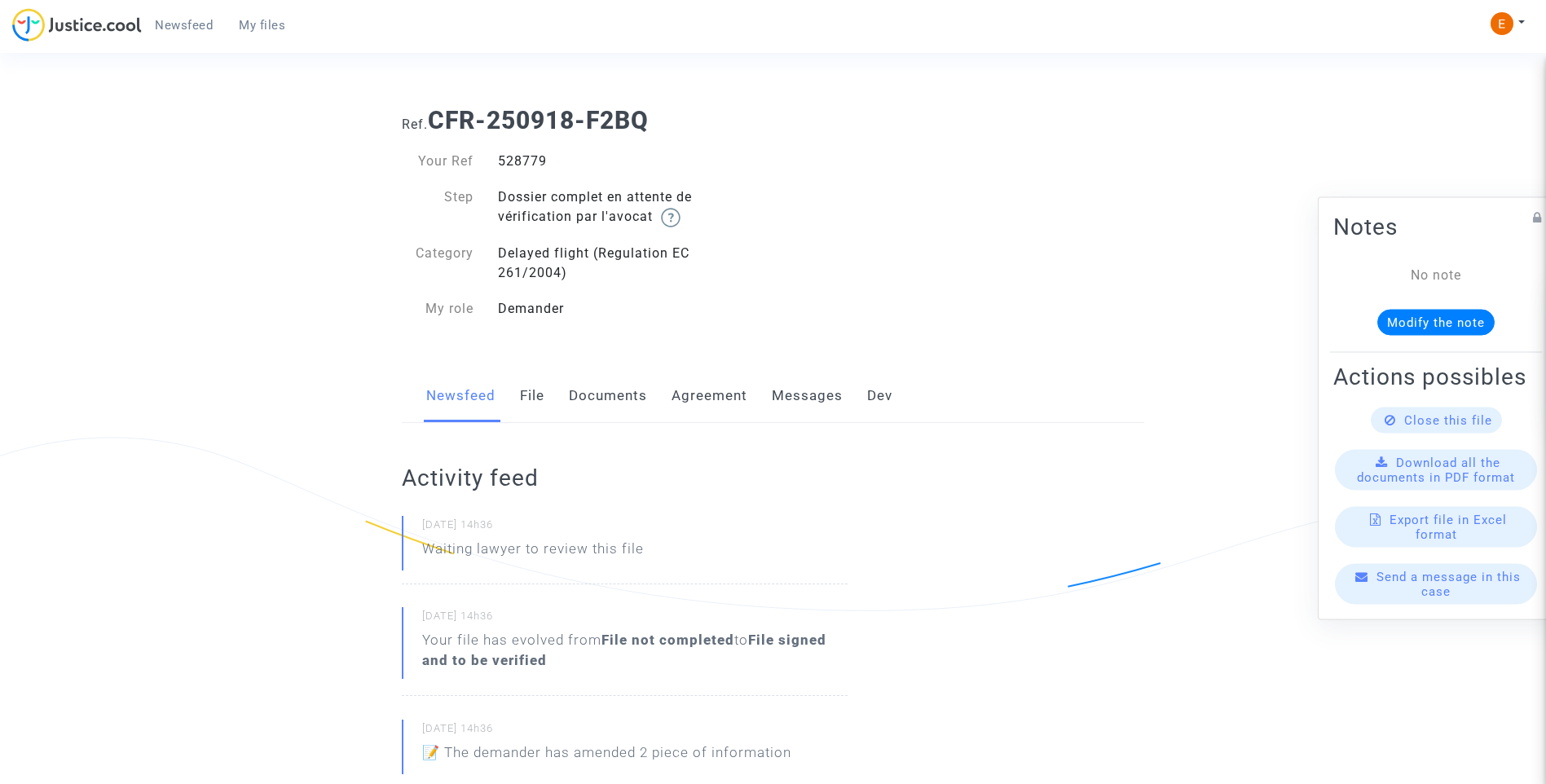
click at [613, 391] on link "Documents" at bounding box center [608, 396] width 78 height 54
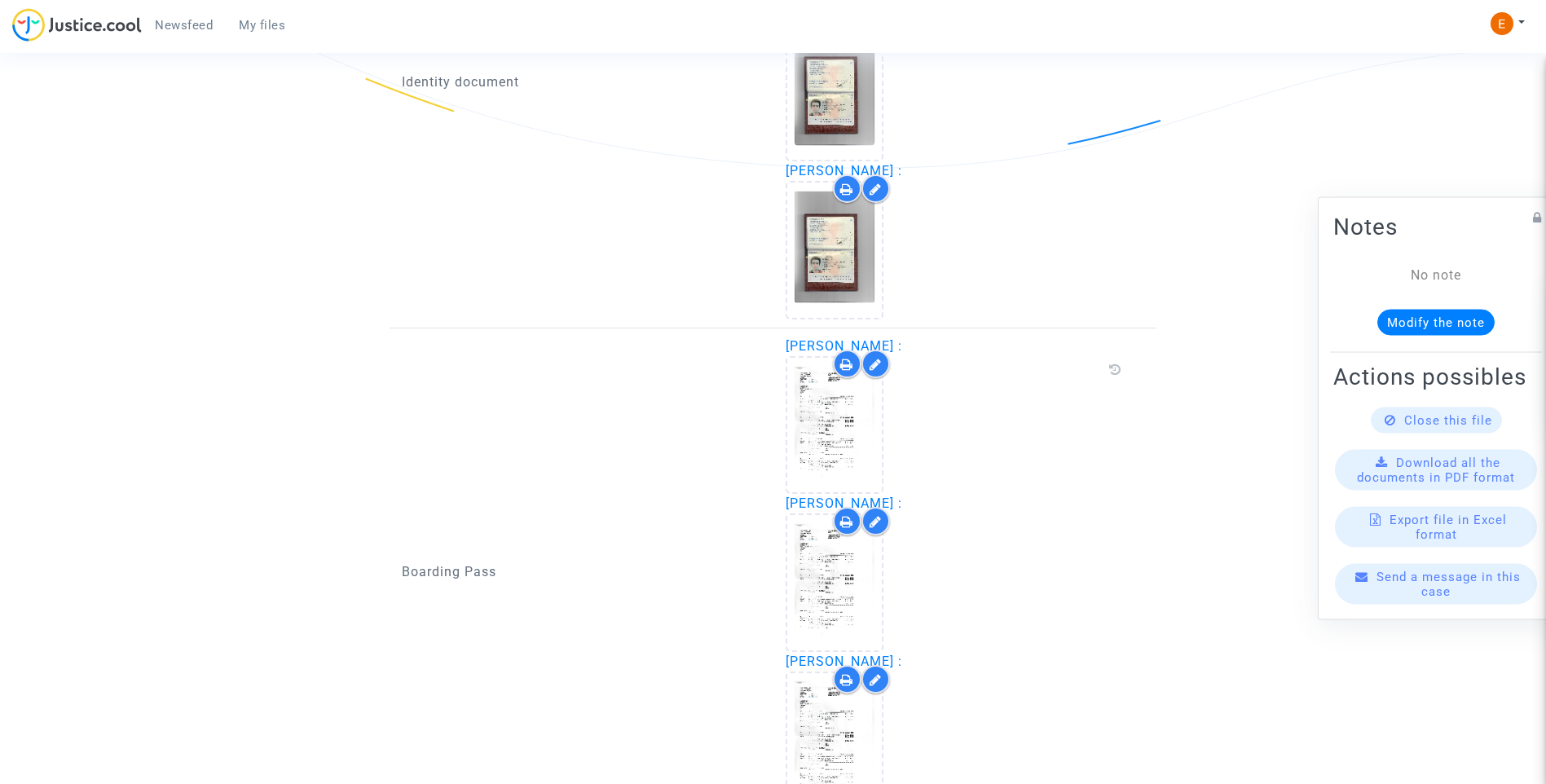
scroll to position [1459, 0]
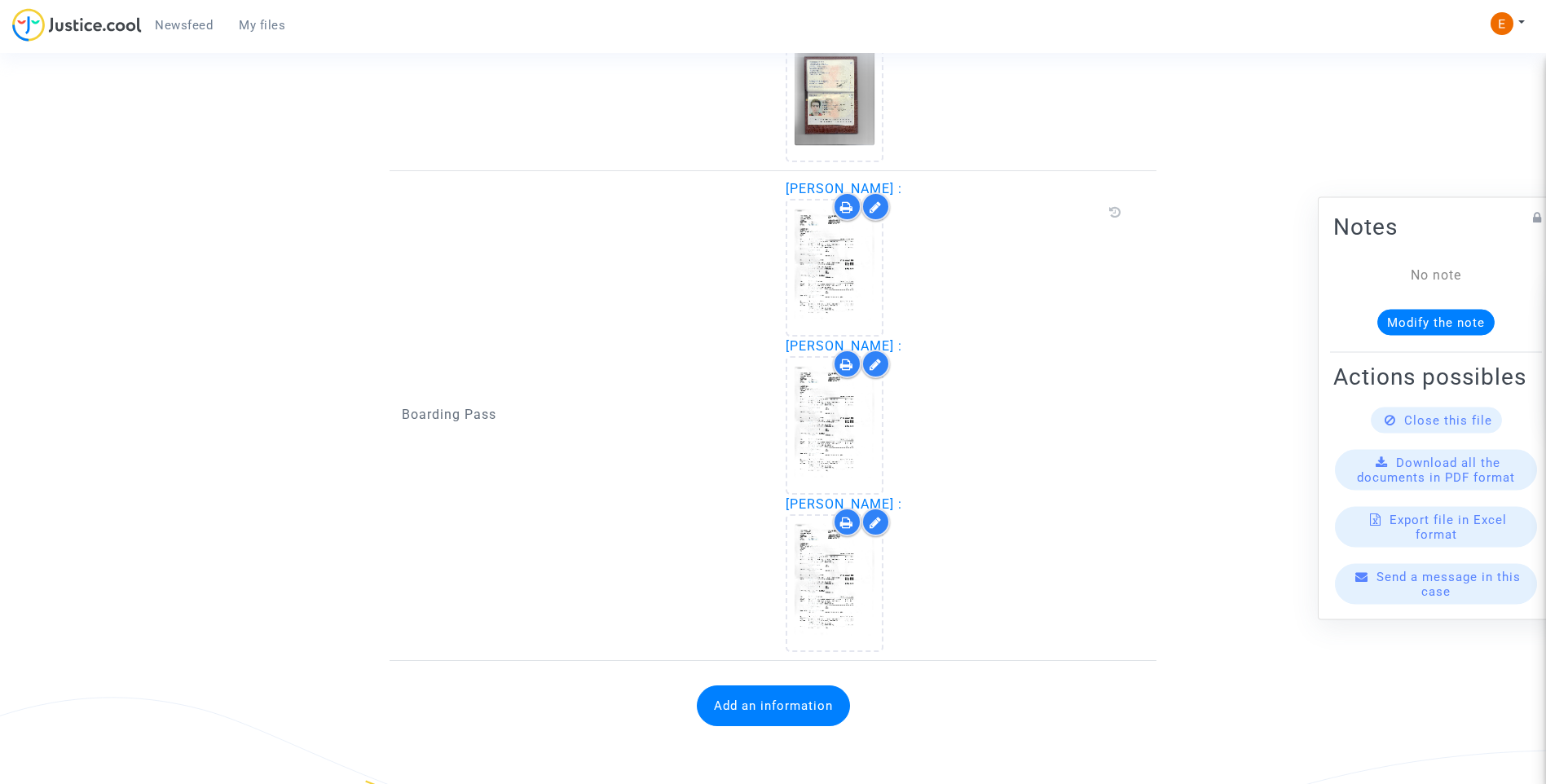
click at [782, 702] on button "Add an information" at bounding box center [773, 705] width 153 height 41
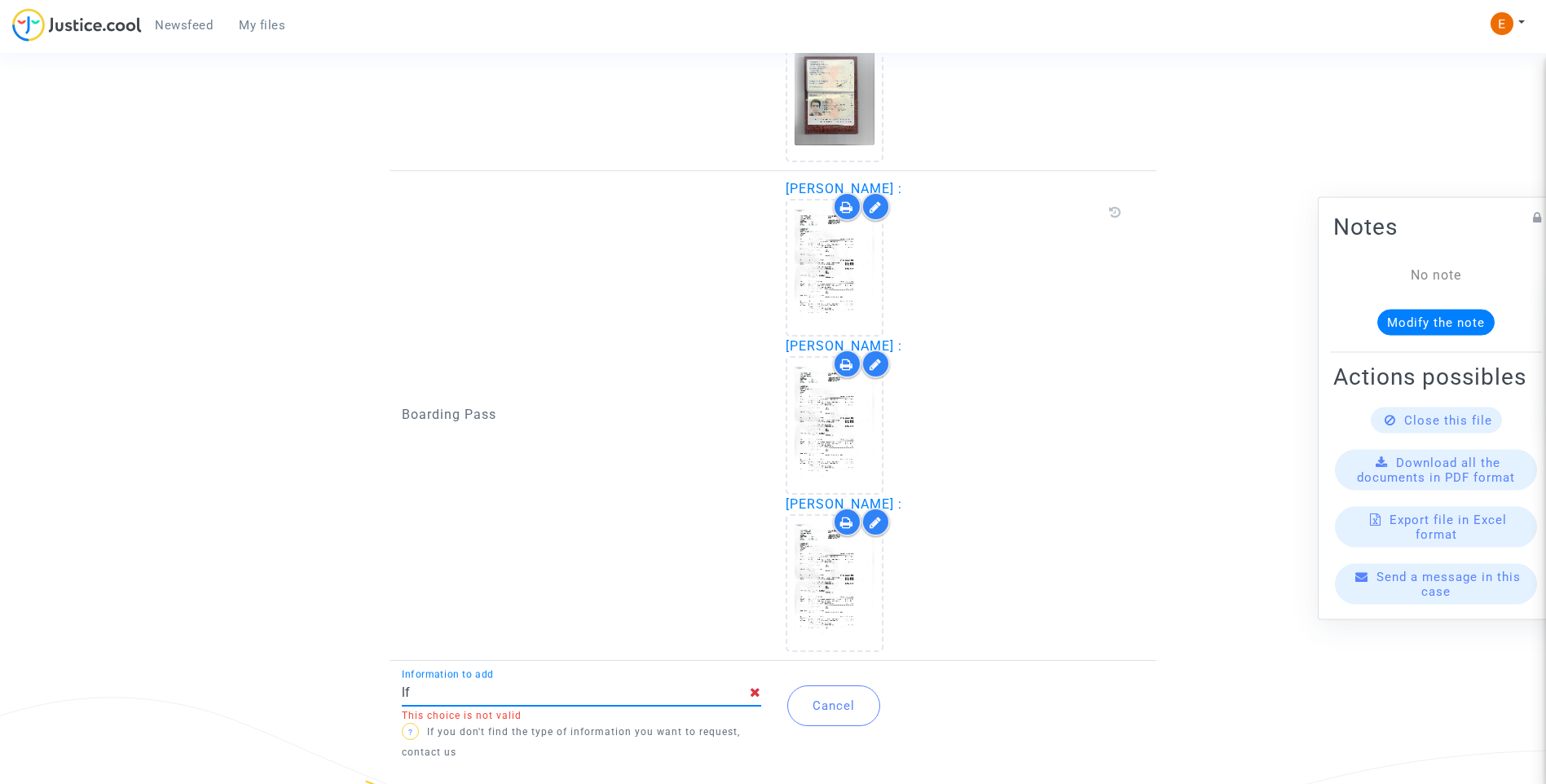
type input "l"
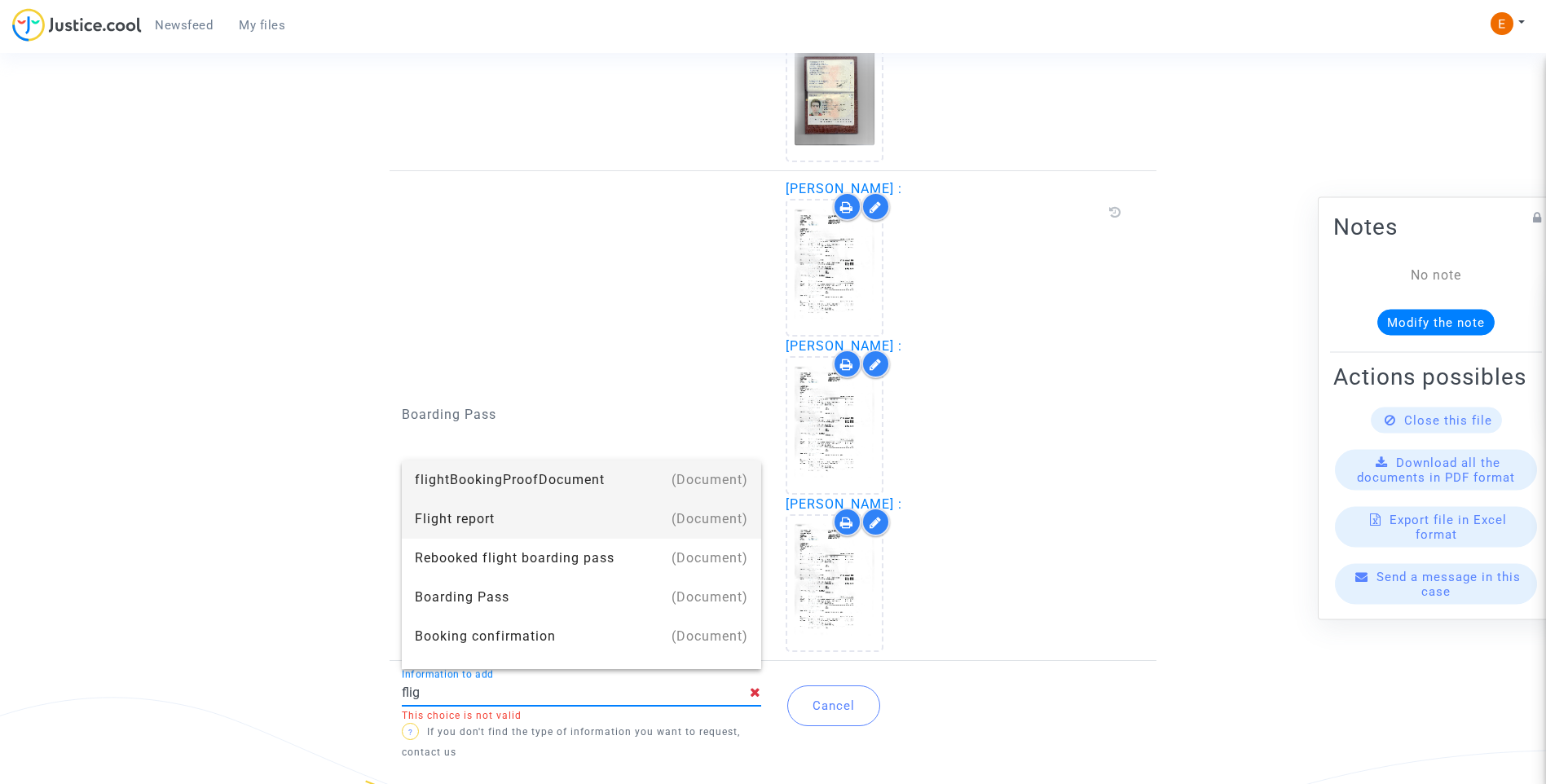
click at [457, 520] on div "Flight report" at bounding box center [582, 518] width 333 height 13
type input "Flight report"
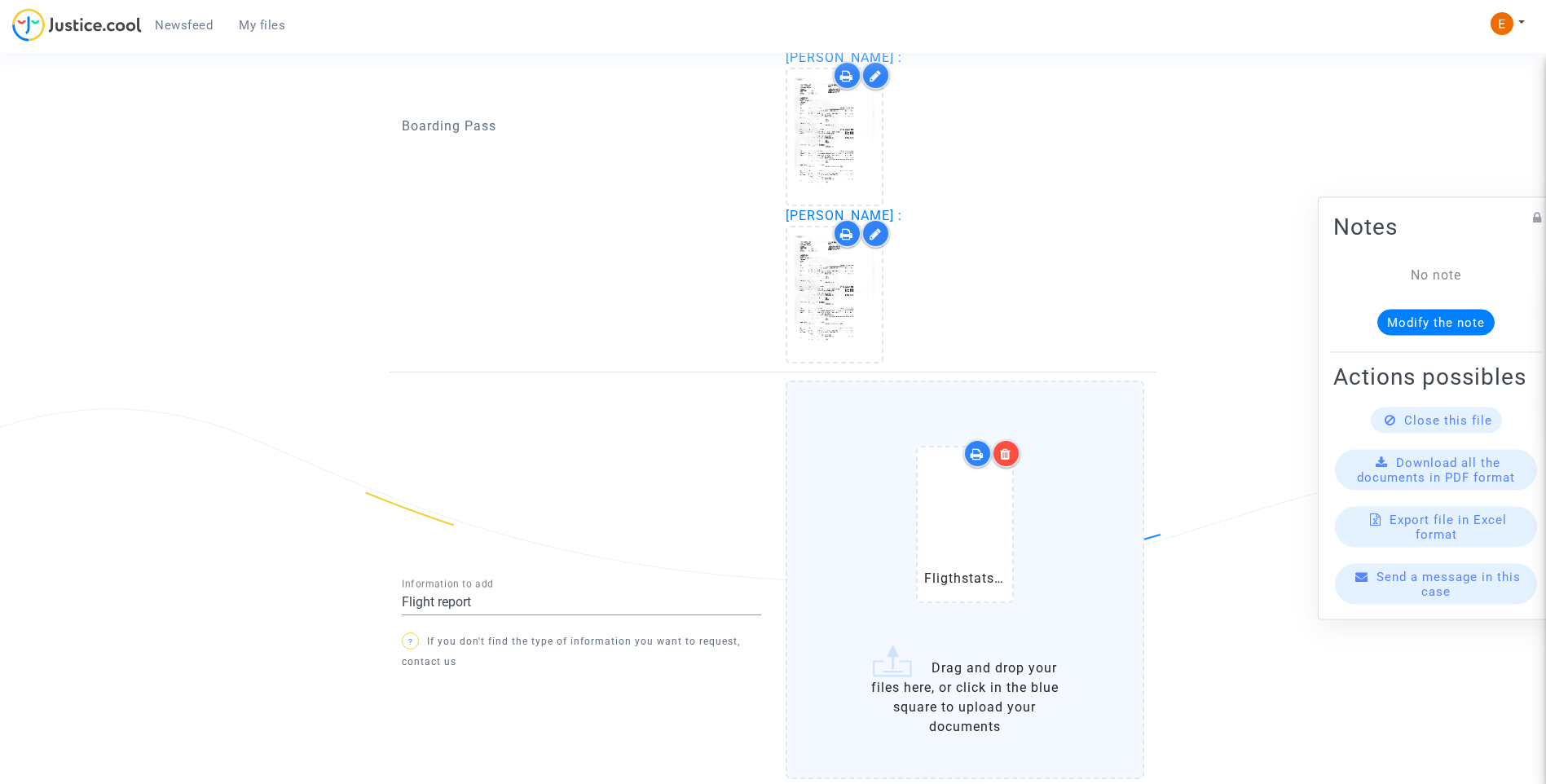
scroll to position [1885, 0]
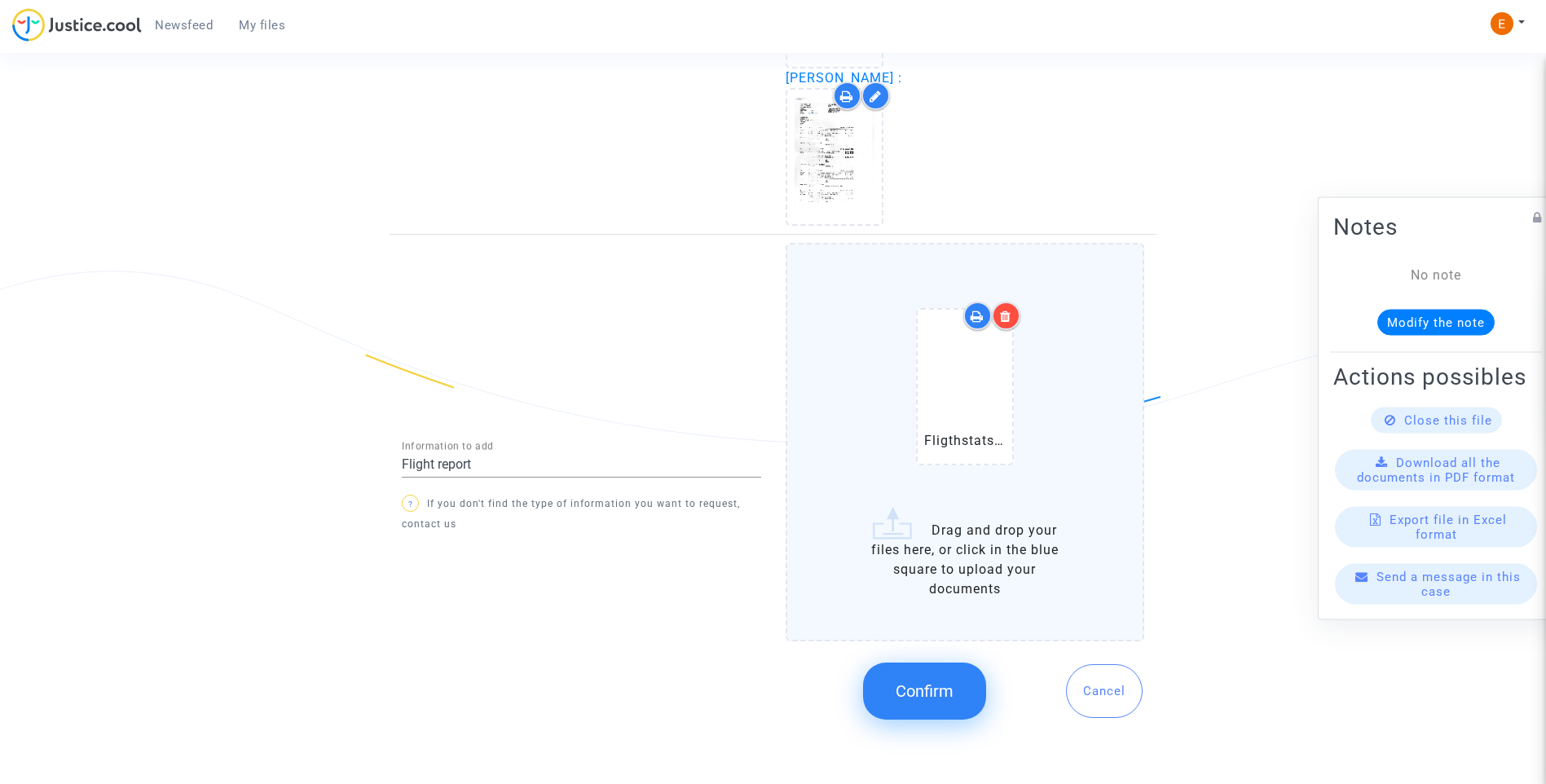
click at [928, 679] on button "Confirm" at bounding box center [924, 690] width 123 height 57
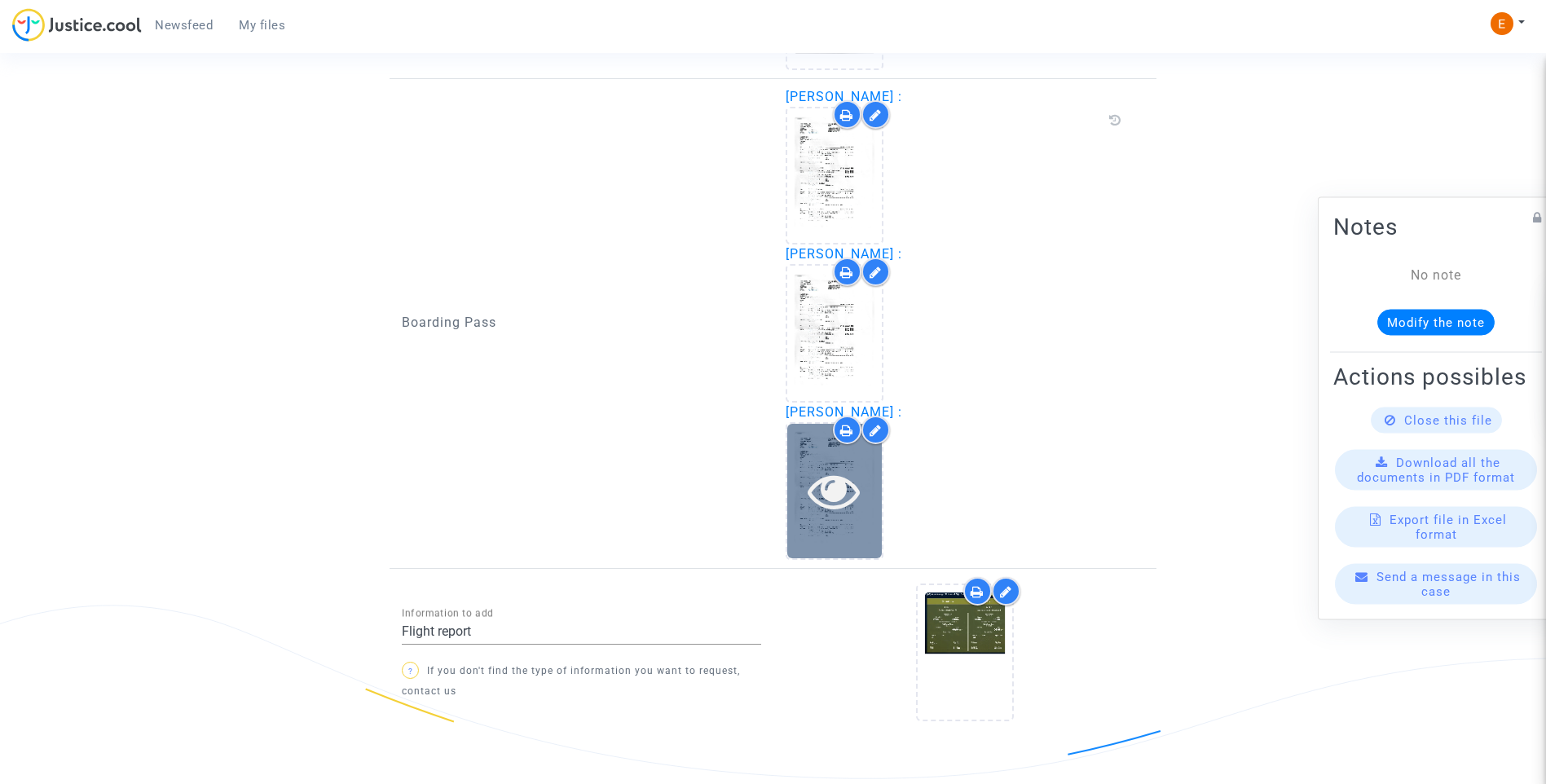
scroll to position [1614, 0]
